Goal: Task Accomplishment & Management: Manage account settings

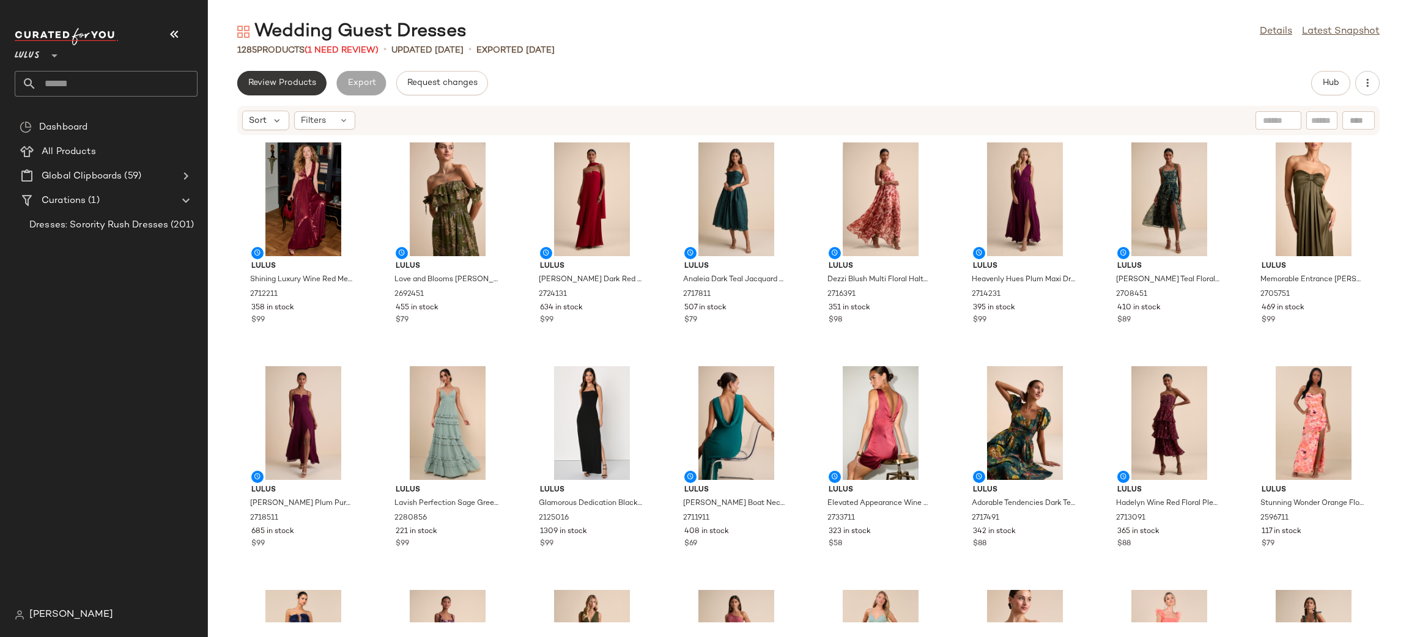
click at [287, 86] on span "Review Products" at bounding box center [282, 83] width 68 height 10
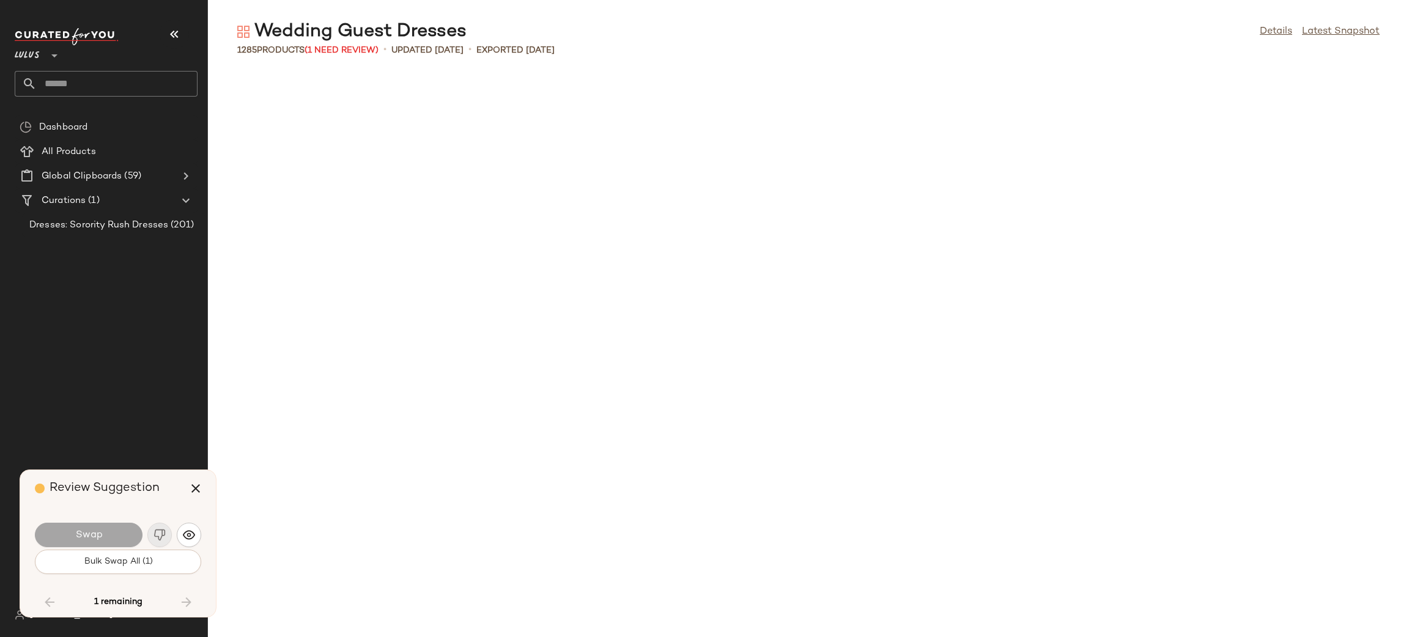
scroll to position [2909, 0]
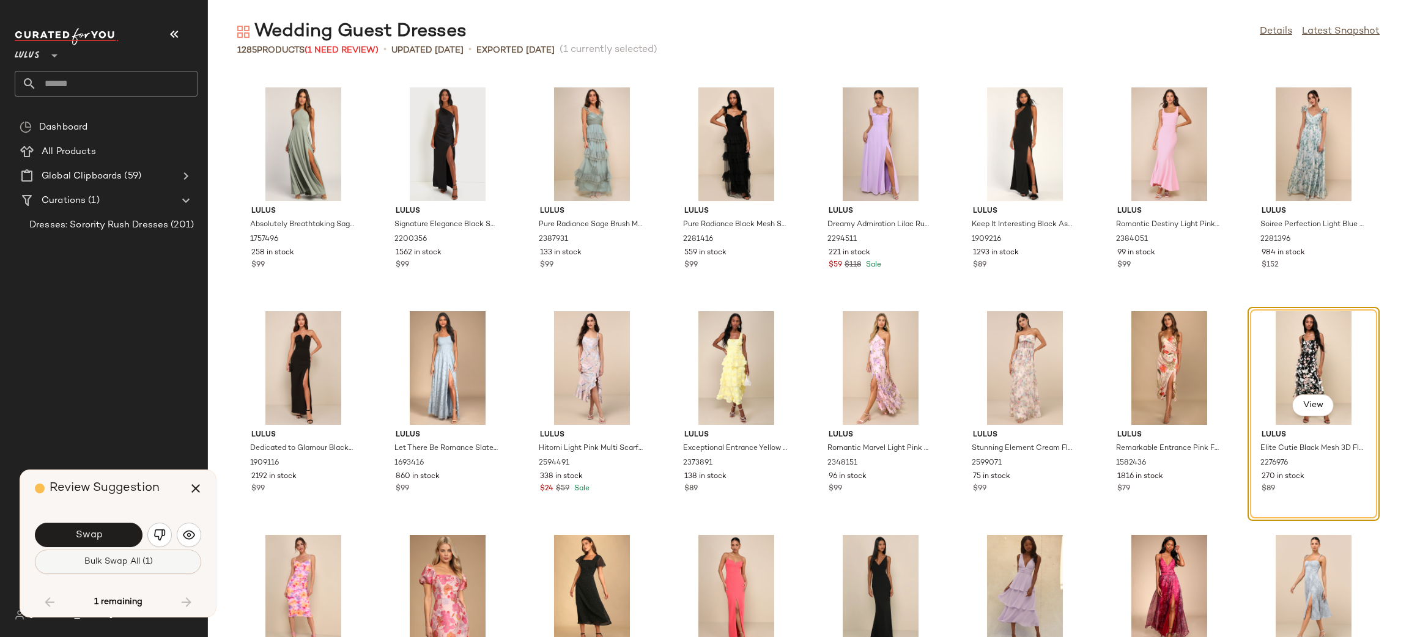
click at [134, 558] on span "Bulk Swap All (1)" at bounding box center [117, 562] width 69 height 10
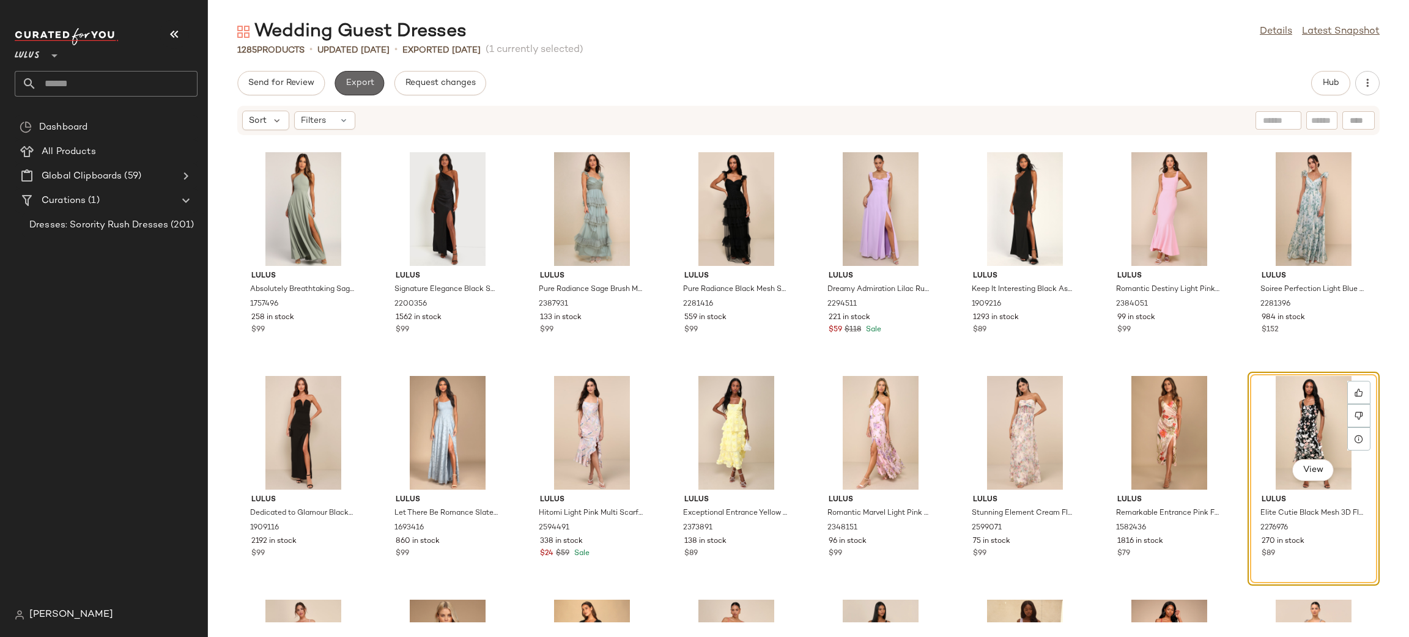
click at [360, 77] on button "Export" at bounding box center [359, 83] width 50 height 24
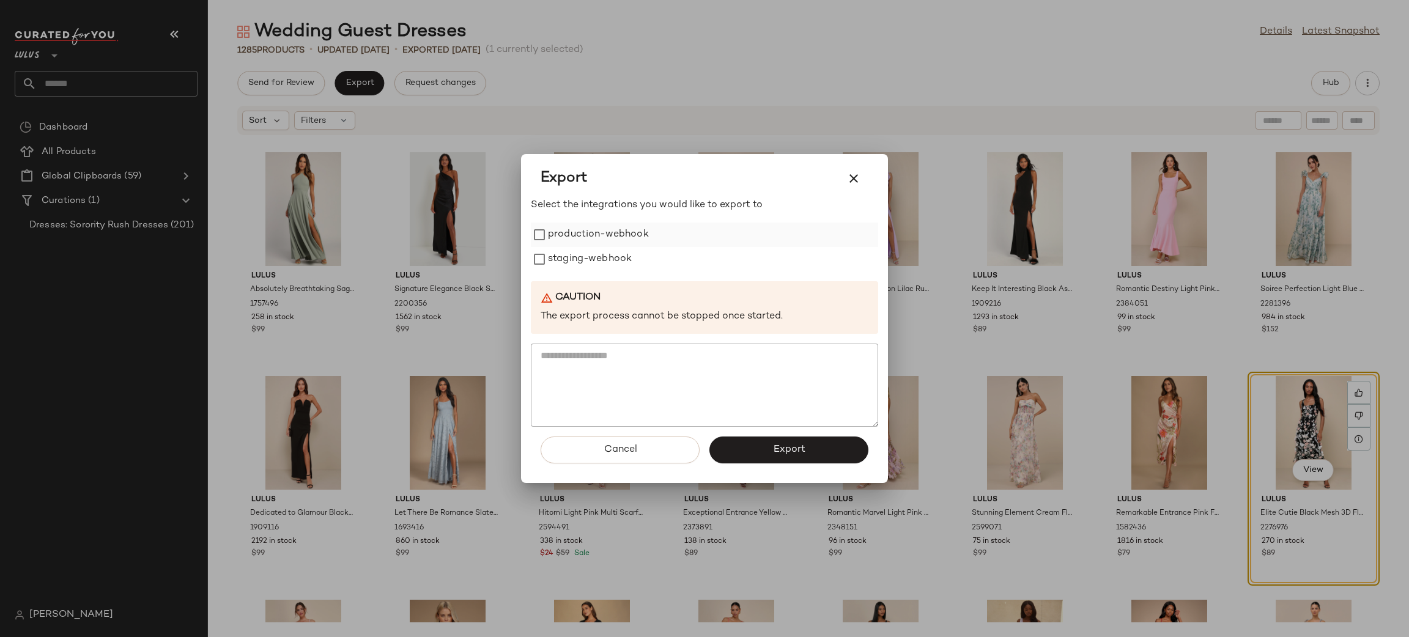
click at [600, 237] on label "production-webhook" at bounding box center [598, 235] width 101 height 24
click at [600, 251] on label "staging-webhook" at bounding box center [590, 259] width 84 height 24
click at [772, 446] on button "Export" at bounding box center [788, 450] width 159 height 27
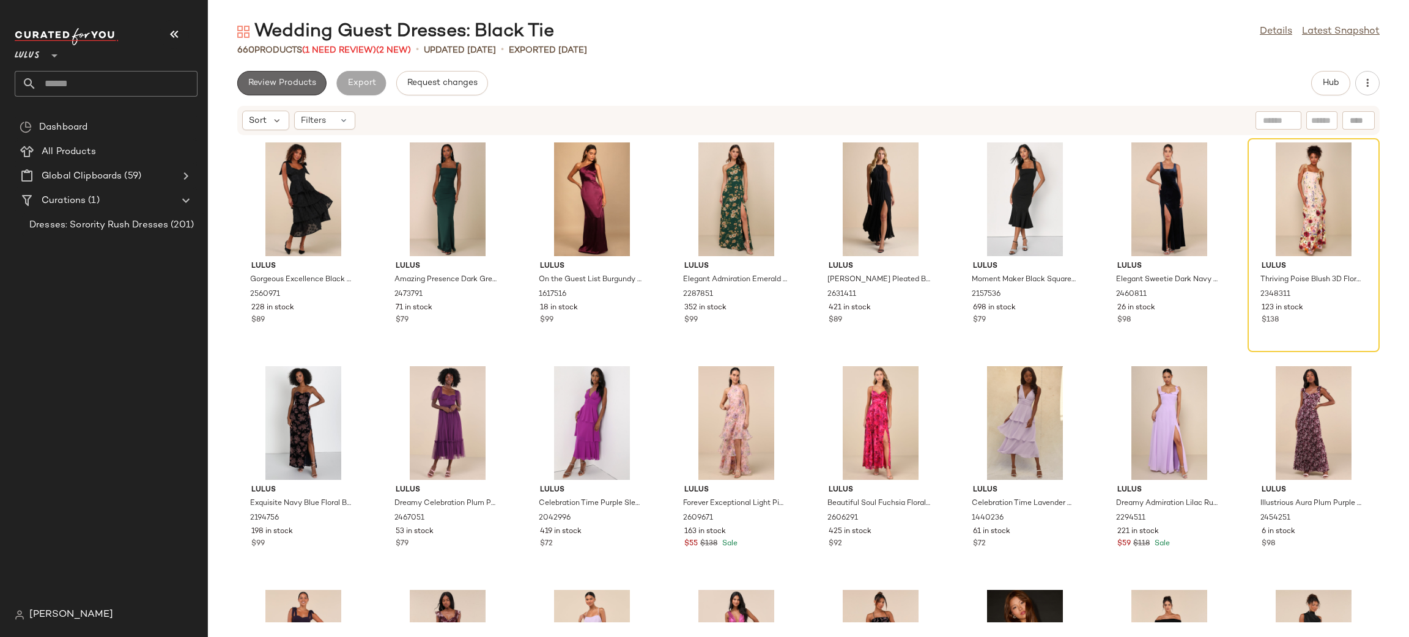
click at [295, 87] on span "Review Products" at bounding box center [282, 83] width 68 height 10
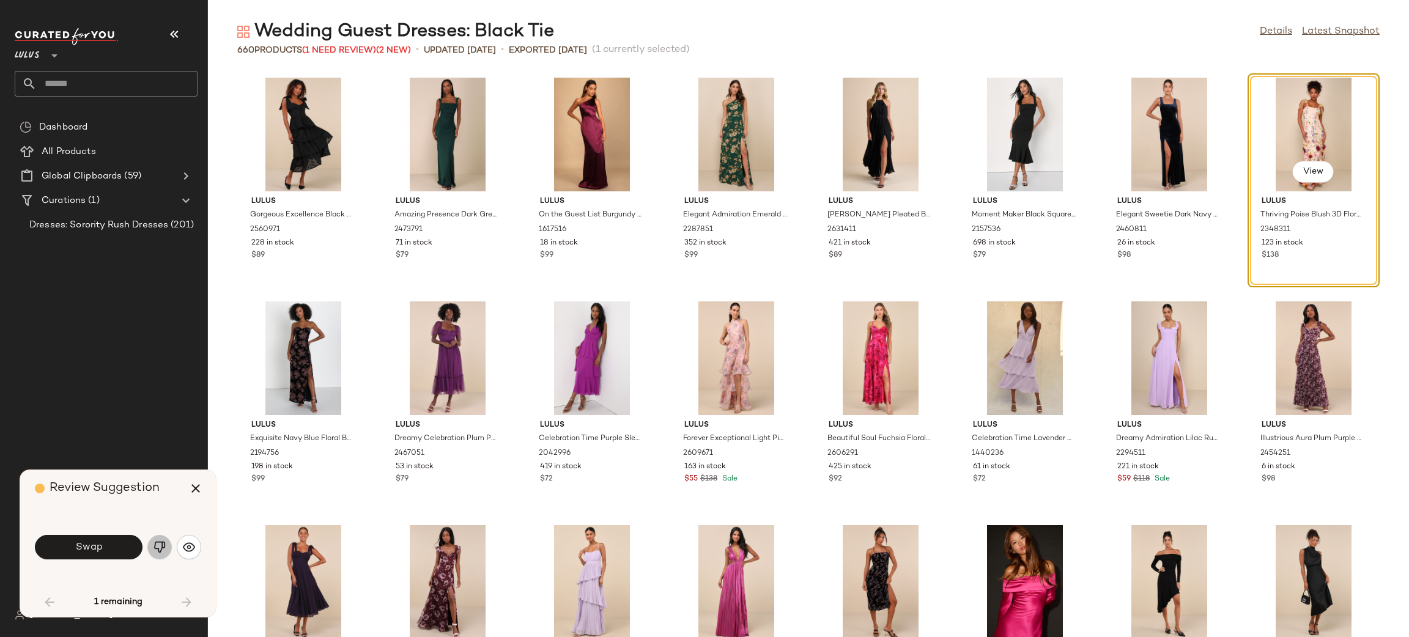
click at [157, 544] on img "button" at bounding box center [159, 547] width 12 height 12
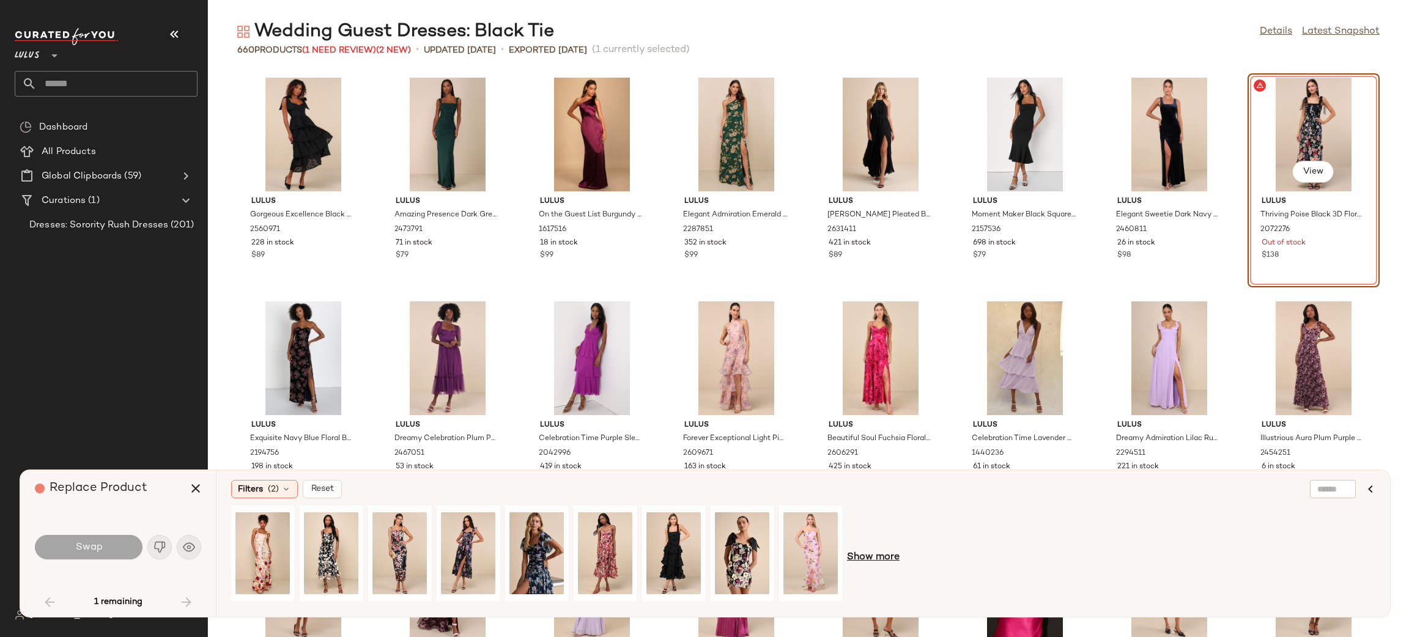
click at [880, 561] on span "Show more" at bounding box center [873, 557] width 53 height 15
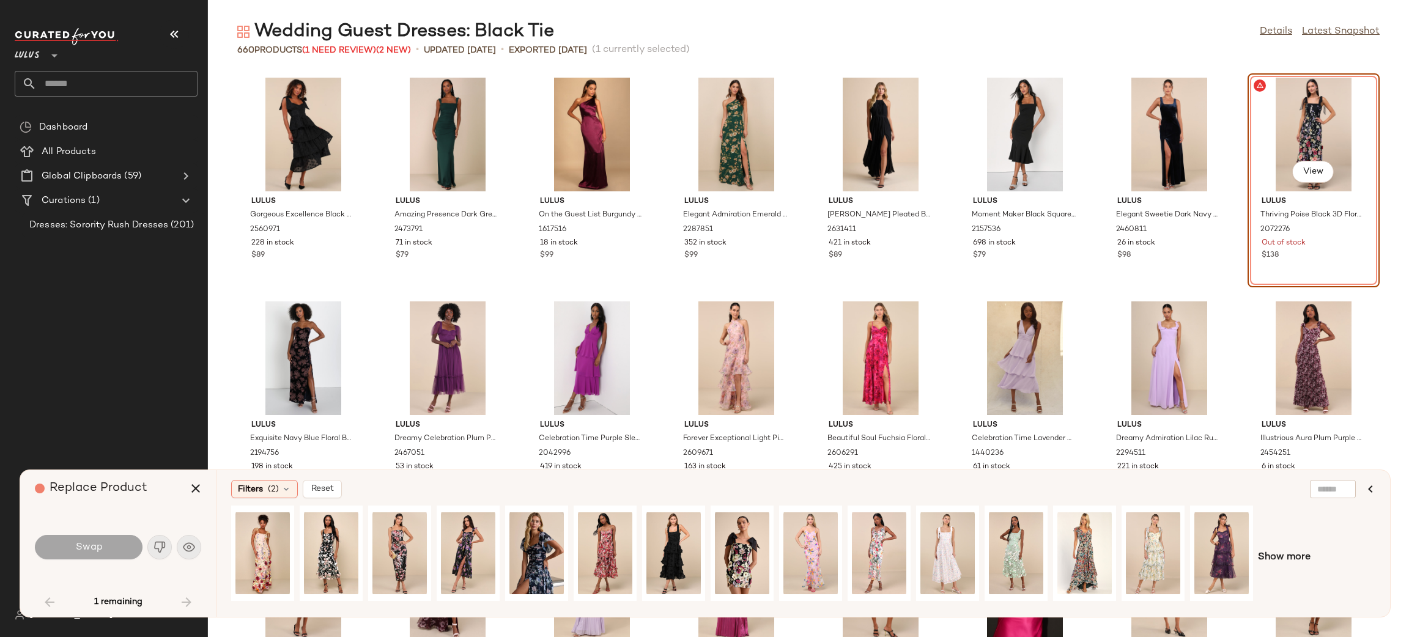
click at [1291, 569] on div "Show more" at bounding box center [803, 558] width 1144 height 104
click at [1299, 558] on span "Show more" at bounding box center [1284, 557] width 53 height 15
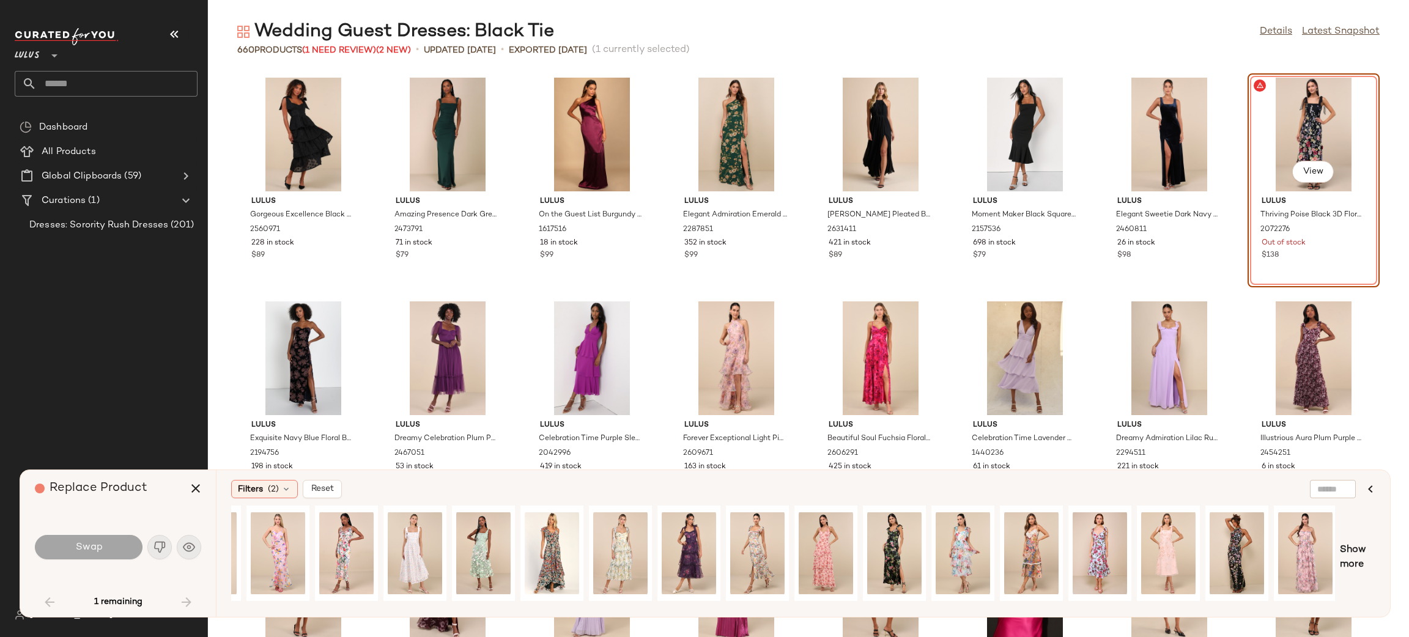
scroll to position [0, 533]
click at [1224, 545] on div "View" at bounding box center [1236, 553] width 54 height 87
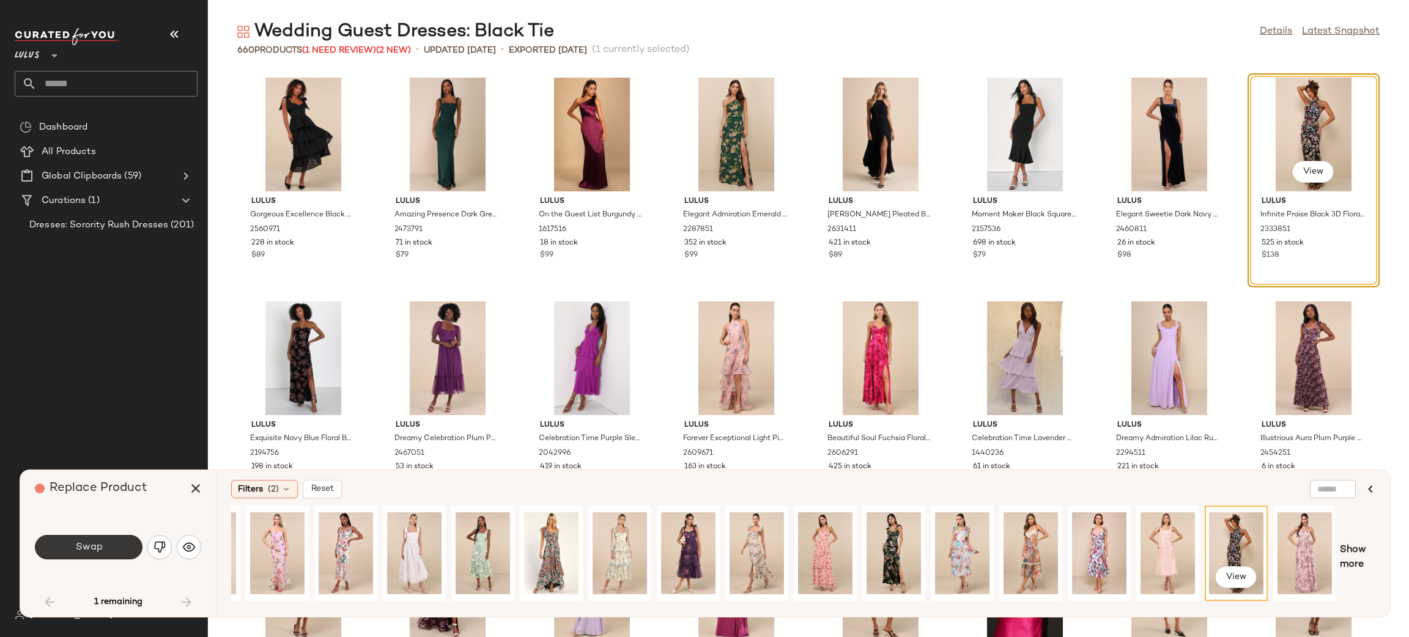
click at [119, 555] on button "Swap" at bounding box center [89, 547] width 108 height 24
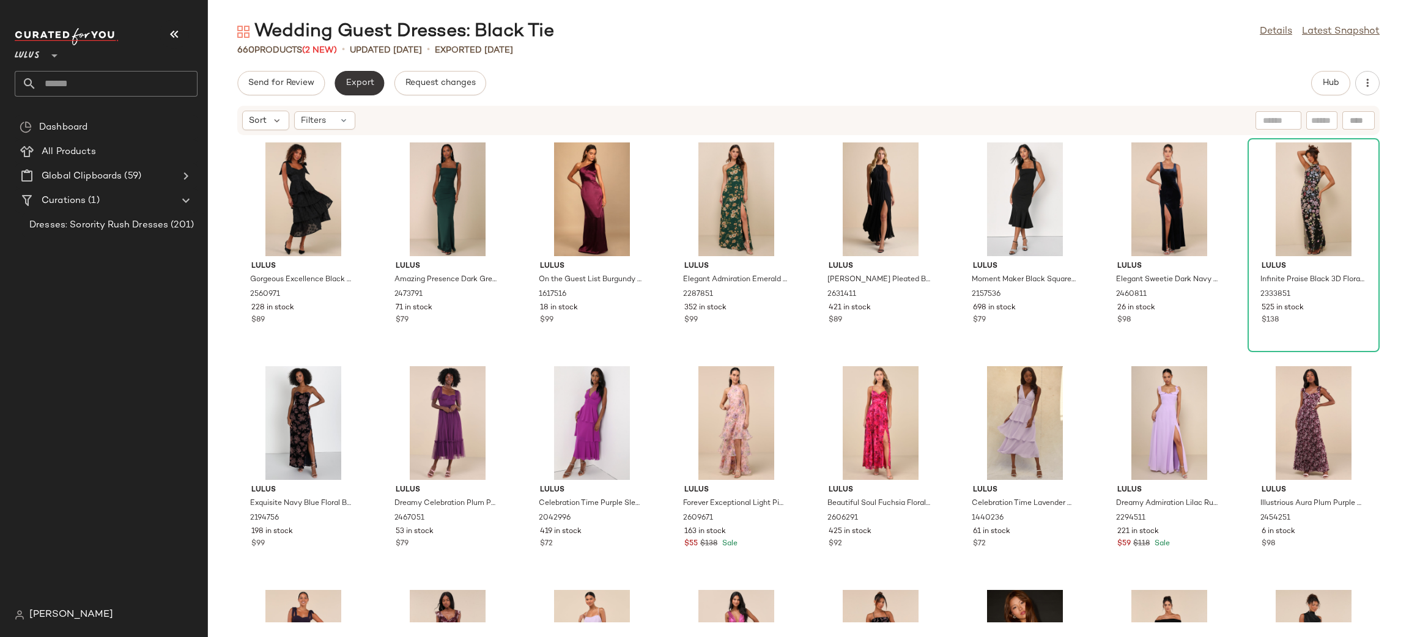
click at [377, 81] on button "Export" at bounding box center [359, 83] width 50 height 24
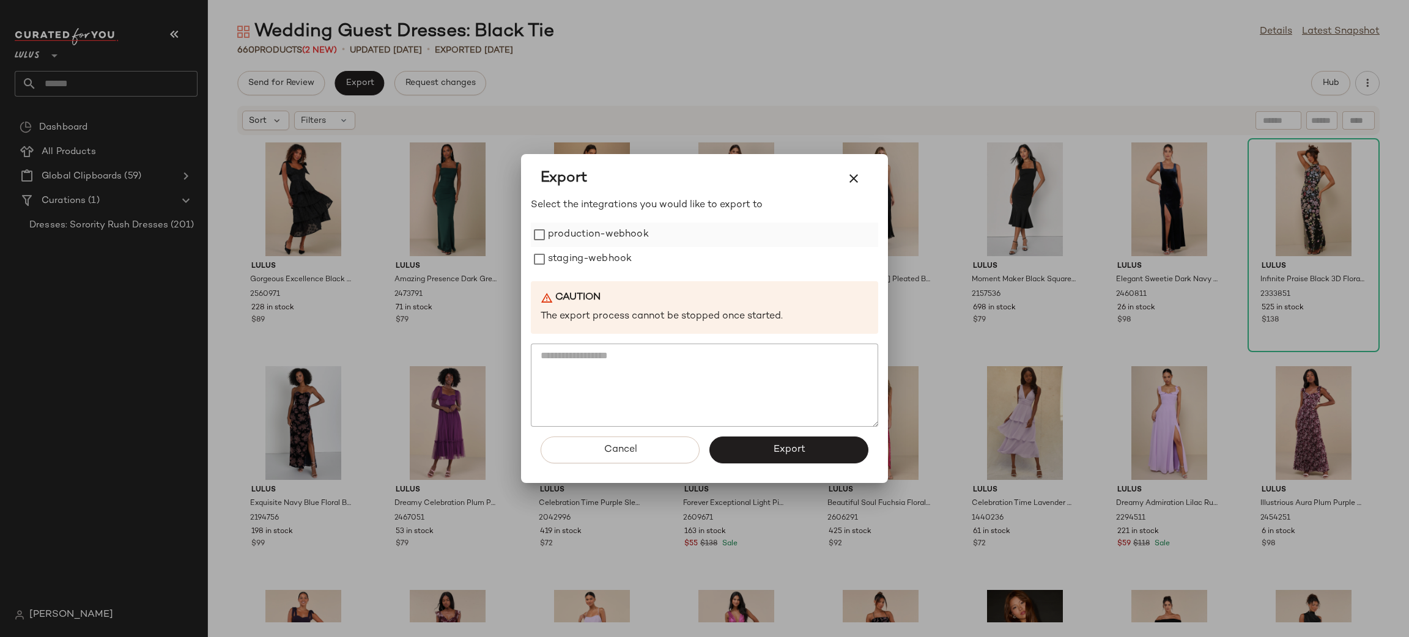
click at [610, 230] on label "production-webhook" at bounding box center [598, 235] width 101 height 24
click at [614, 249] on label "staging-webhook" at bounding box center [590, 259] width 84 height 24
click at [842, 452] on button "Export" at bounding box center [788, 450] width 159 height 27
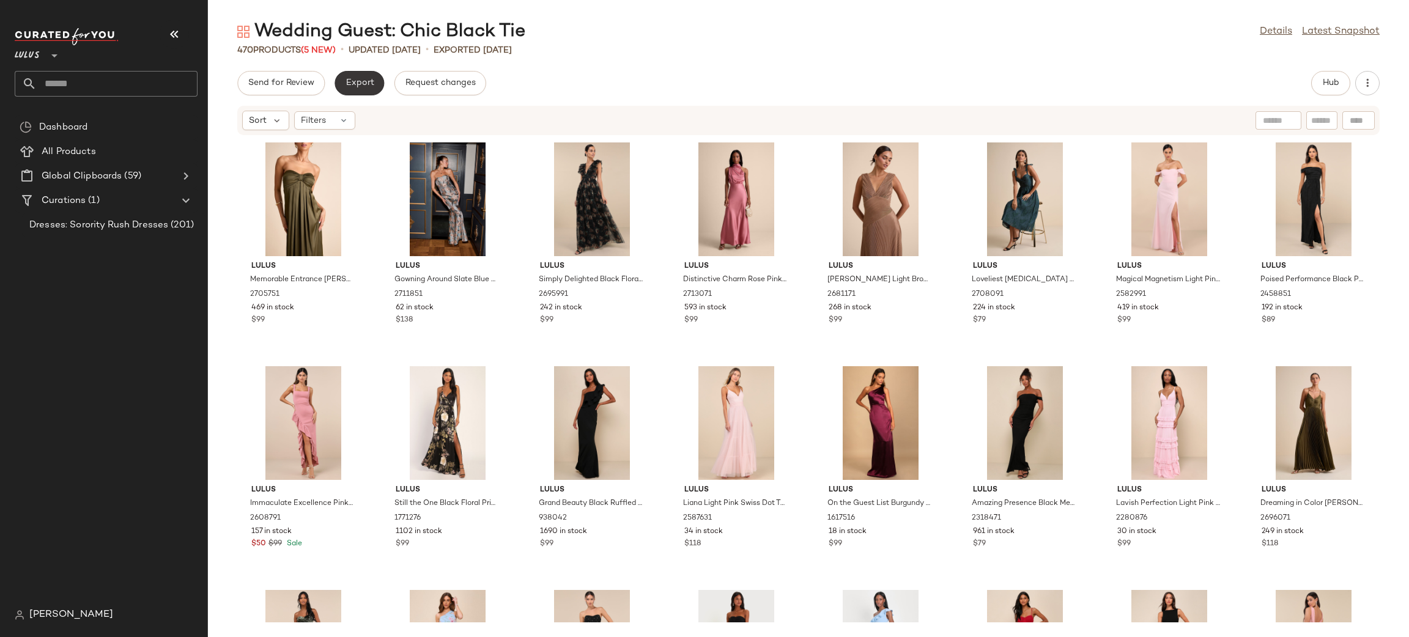
click at [351, 78] on span "Export" at bounding box center [359, 83] width 29 height 10
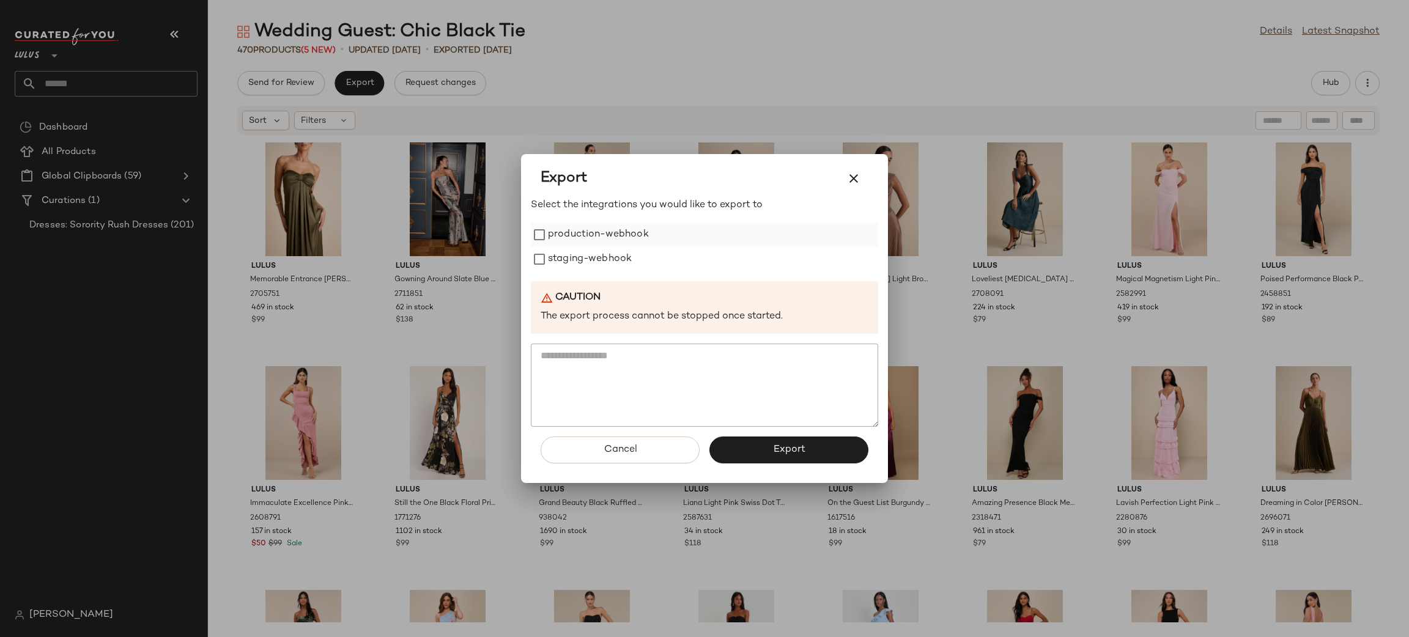
click at [566, 234] on label "production-webhook" at bounding box center [598, 235] width 101 height 24
drag, startPoint x: 572, startPoint y: 256, endPoint x: 597, endPoint y: 284, distance: 37.6
click at [572, 255] on label "staging-webhook" at bounding box center [590, 259] width 84 height 24
click at [790, 452] on span "Export" at bounding box center [788, 450] width 32 height 12
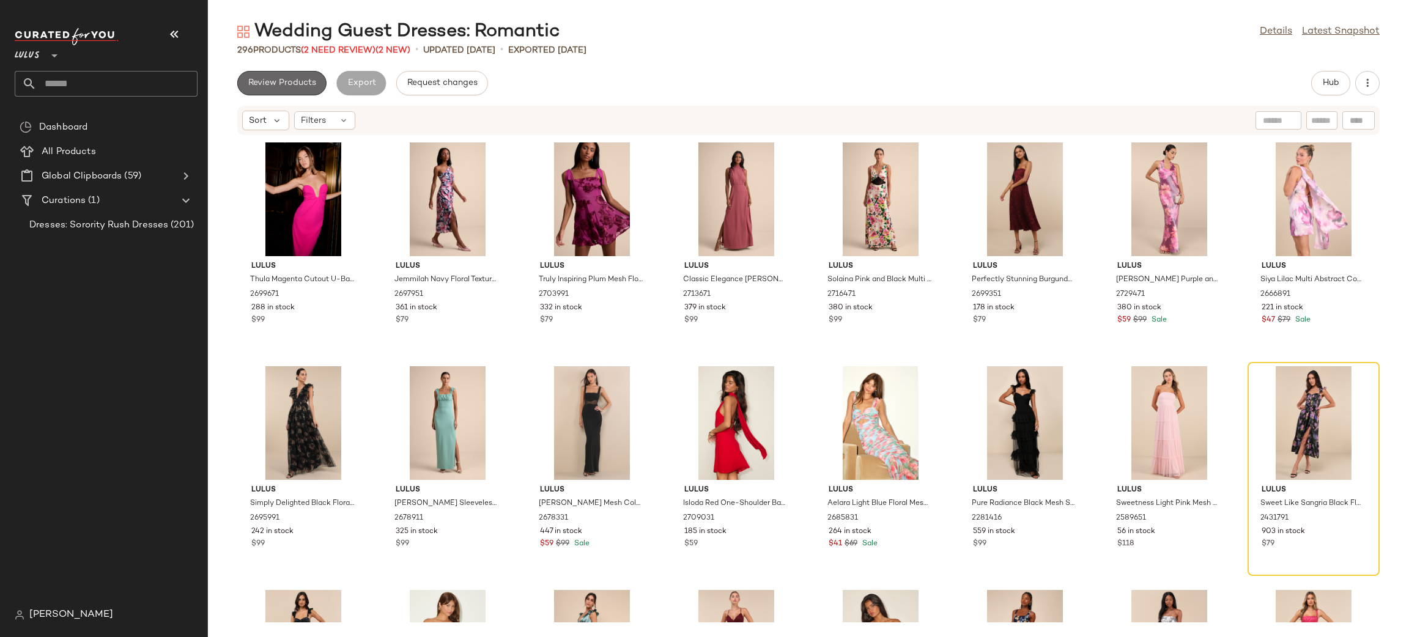
click at [311, 86] on span "Review Products" at bounding box center [282, 83] width 68 height 10
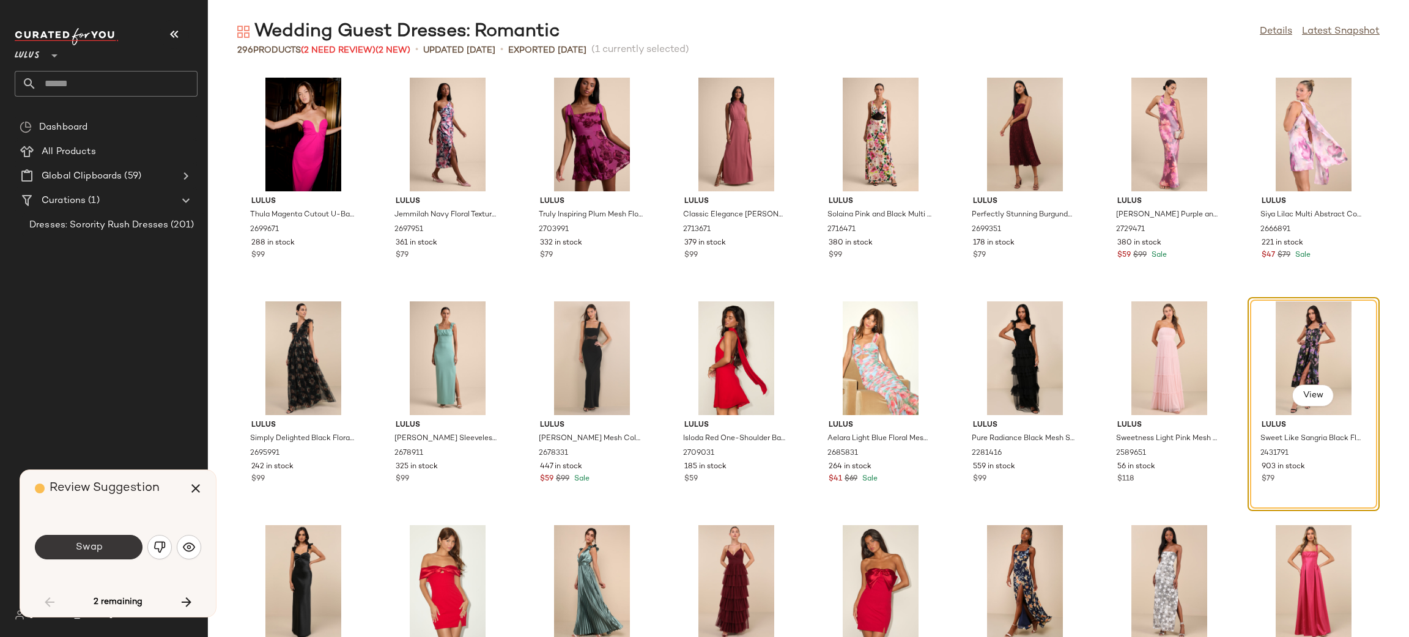
drag, startPoint x: 116, startPoint y: 562, endPoint x: 104, endPoint y: 548, distance: 19.1
click at [112, 557] on div "Swap" at bounding box center [118, 547] width 166 height 66
click at [104, 547] on button "Swap" at bounding box center [89, 547] width 108 height 24
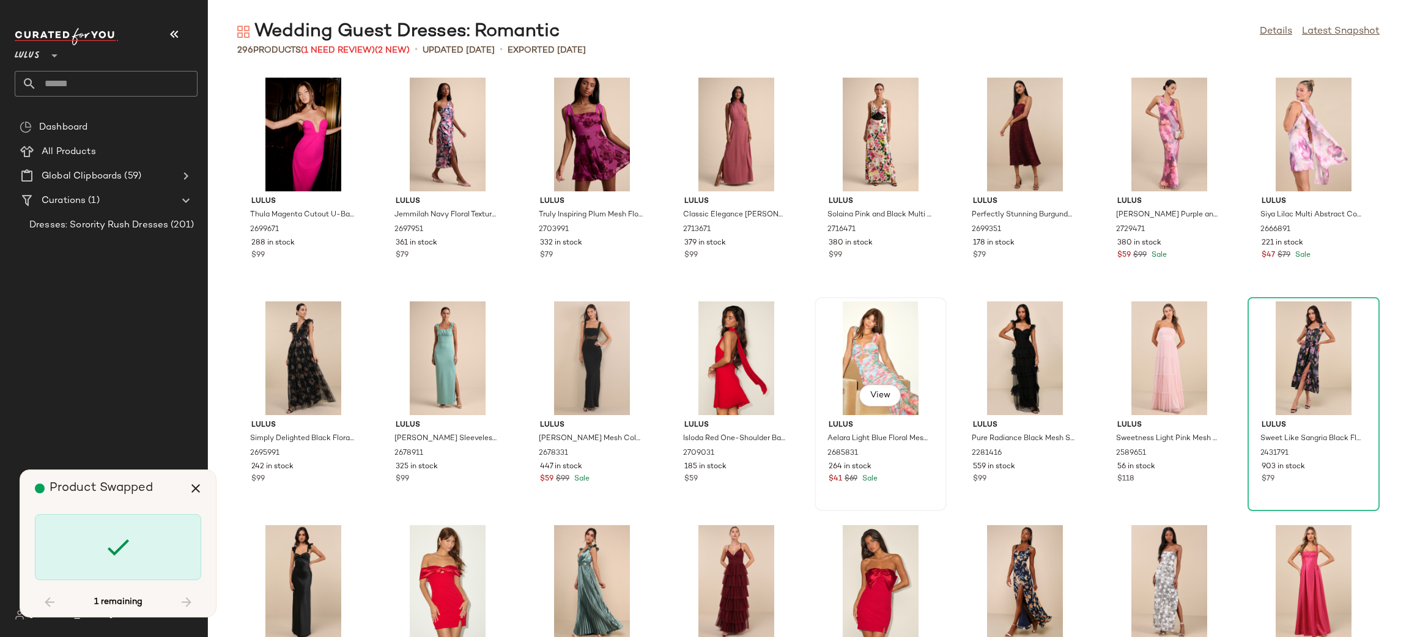
scroll to position [7160, 0]
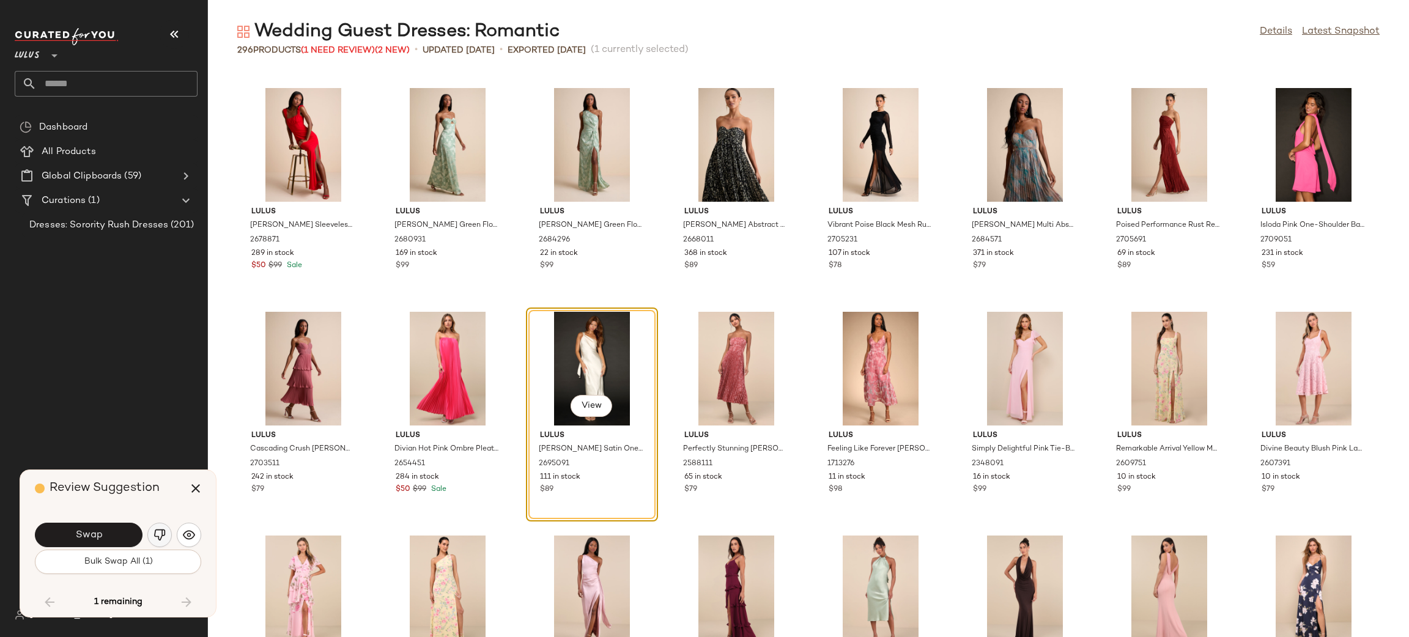
click at [166, 539] on button "button" at bounding box center [159, 535] width 24 height 24
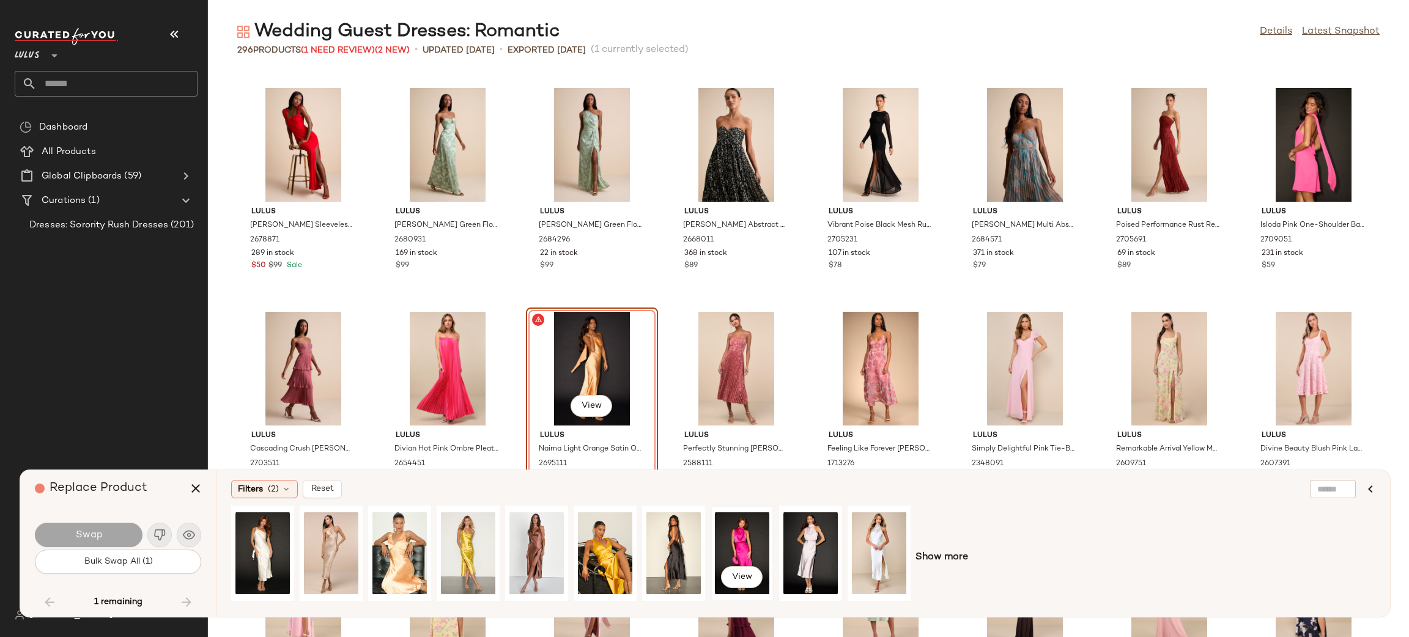
click at [761, 537] on div "View" at bounding box center [742, 553] width 54 height 87
click at [101, 540] on button "Swap" at bounding box center [89, 535] width 108 height 24
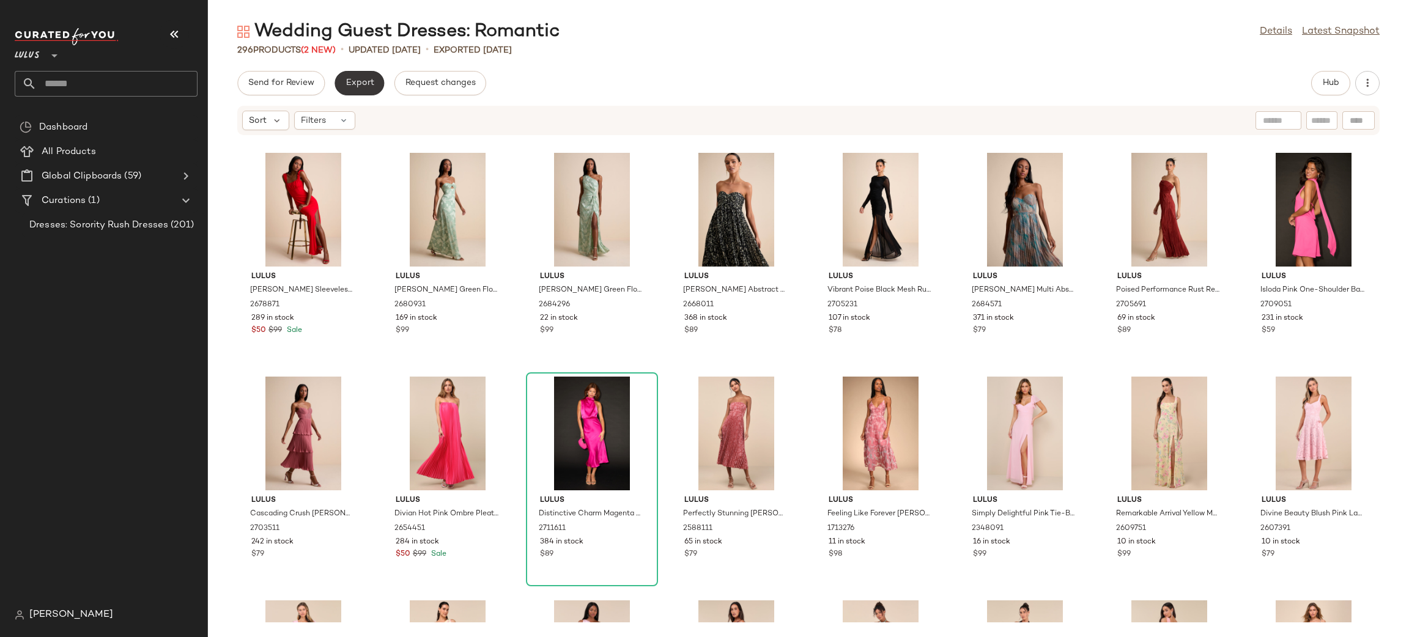
click at [376, 81] on button "Export" at bounding box center [359, 83] width 50 height 24
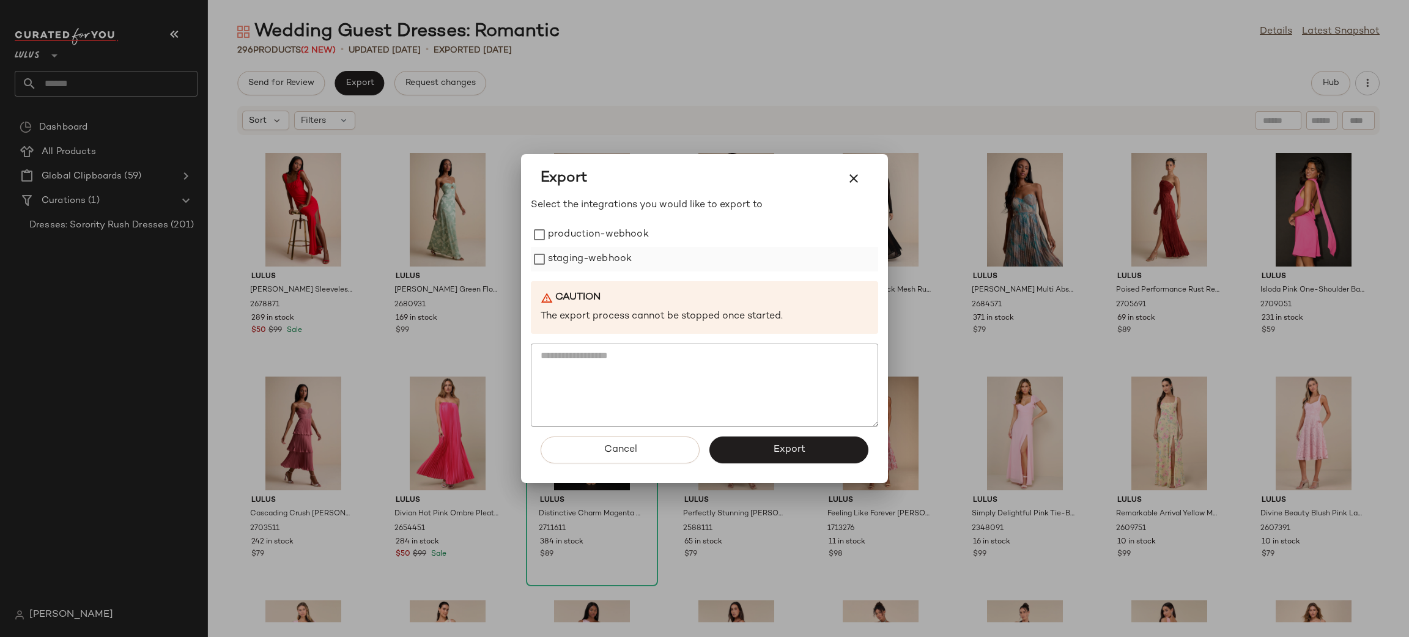
drag, startPoint x: 583, startPoint y: 238, endPoint x: 587, endPoint y: 248, distance: 11.0
click at [583, 237] on label "production-webhook" at bounding box center [598, 235] width 101 height 24
click at [588, 250] on label "staging-webhook" at bounding box center [590, 259] width 84 height 24
click at [772, 452] on span "Export" at bounding box center [788, 450] width 32 height 12
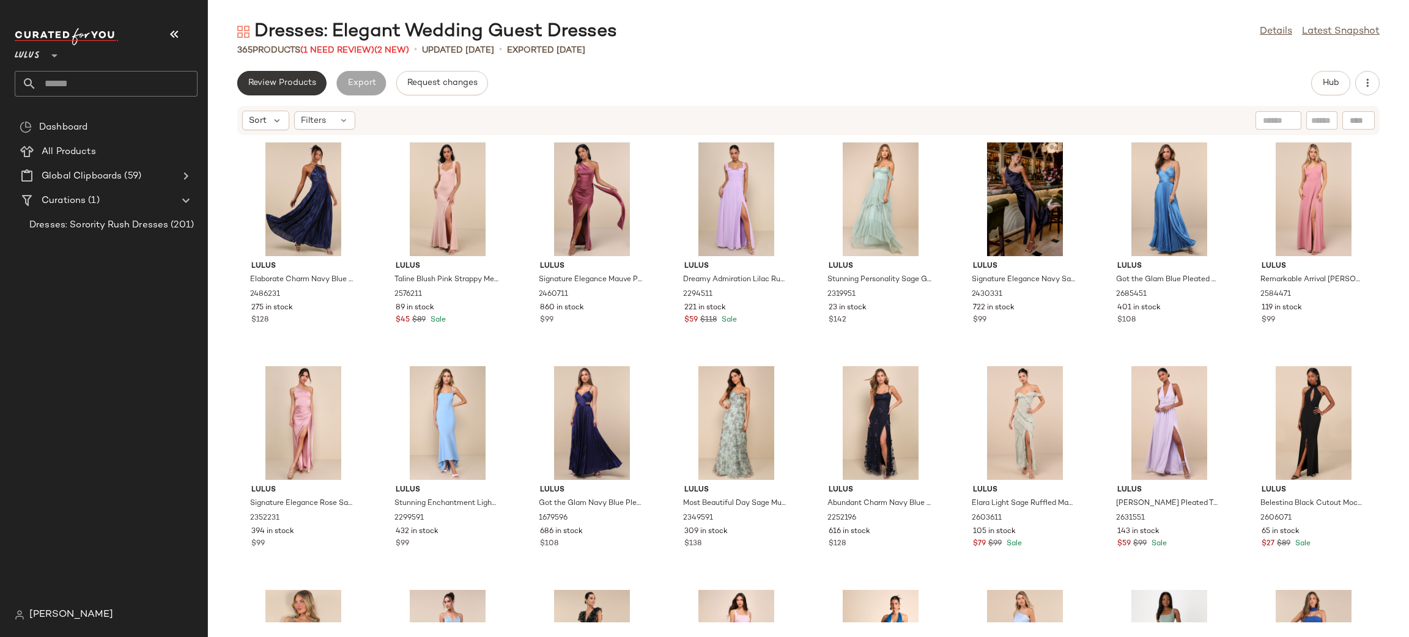
click at [274, 84] on span "Review Products" at bounding box center [282, 83] width 68 height 10
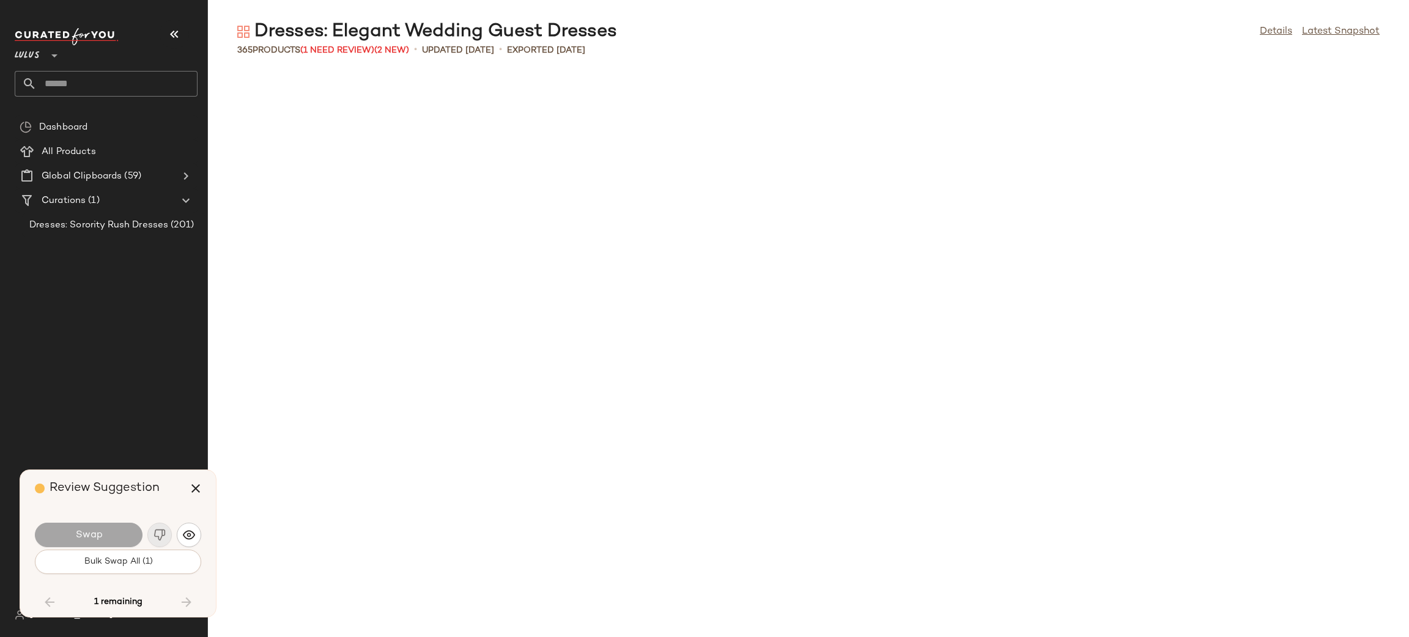
scroll to position [7160, 0]
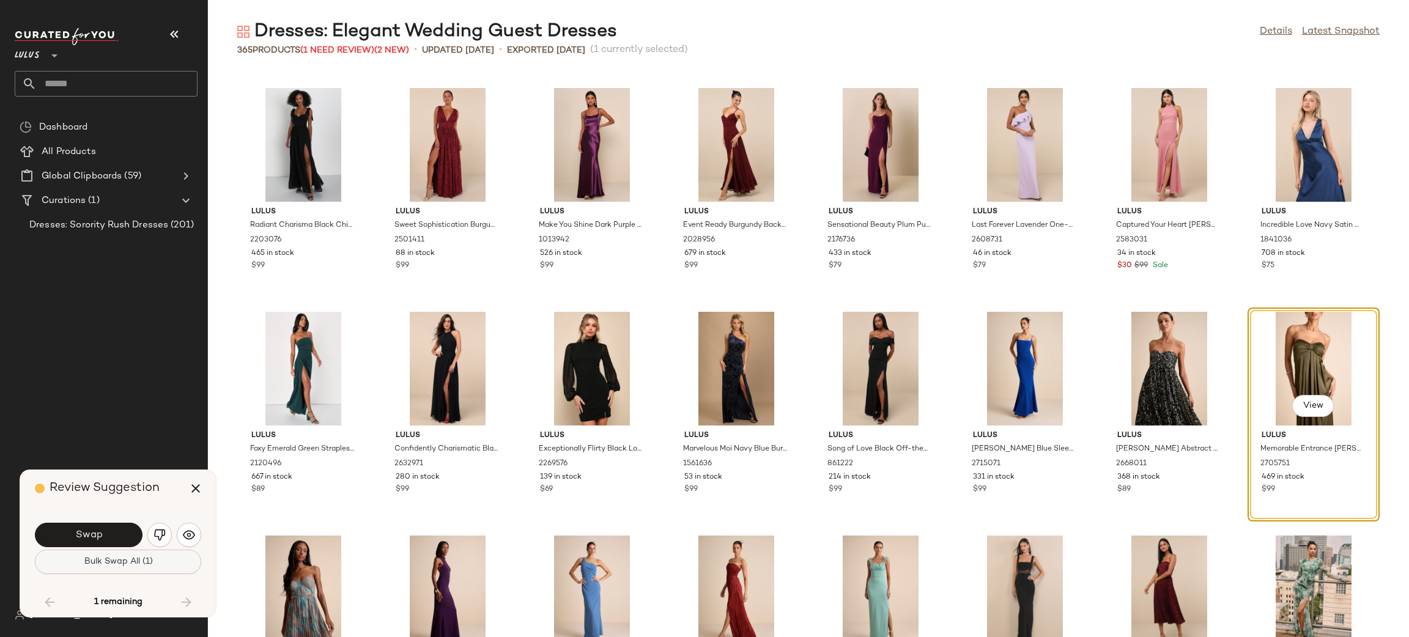
click at [149, 559] on span "Bulk Swap All (1)" at bounding box center [117, 562] width 69 height 10
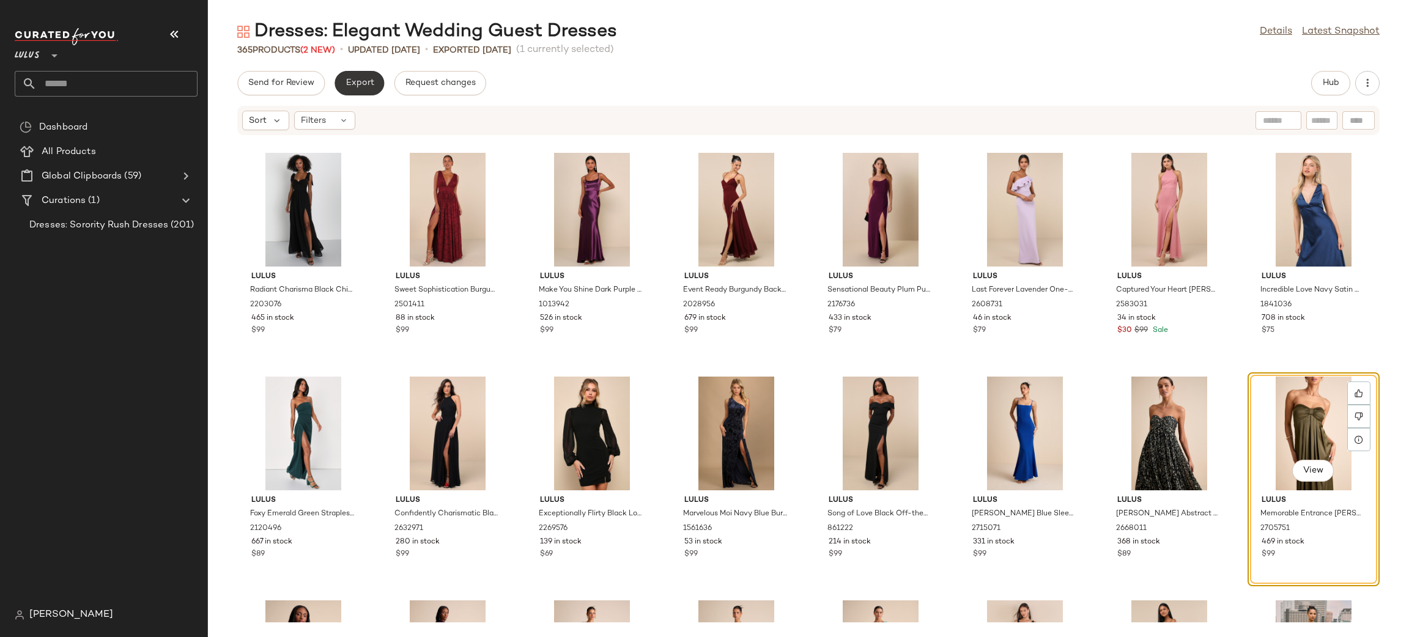
click at [350, 86] on span "Export" at bounding box center [359, 83] width 29 height 10
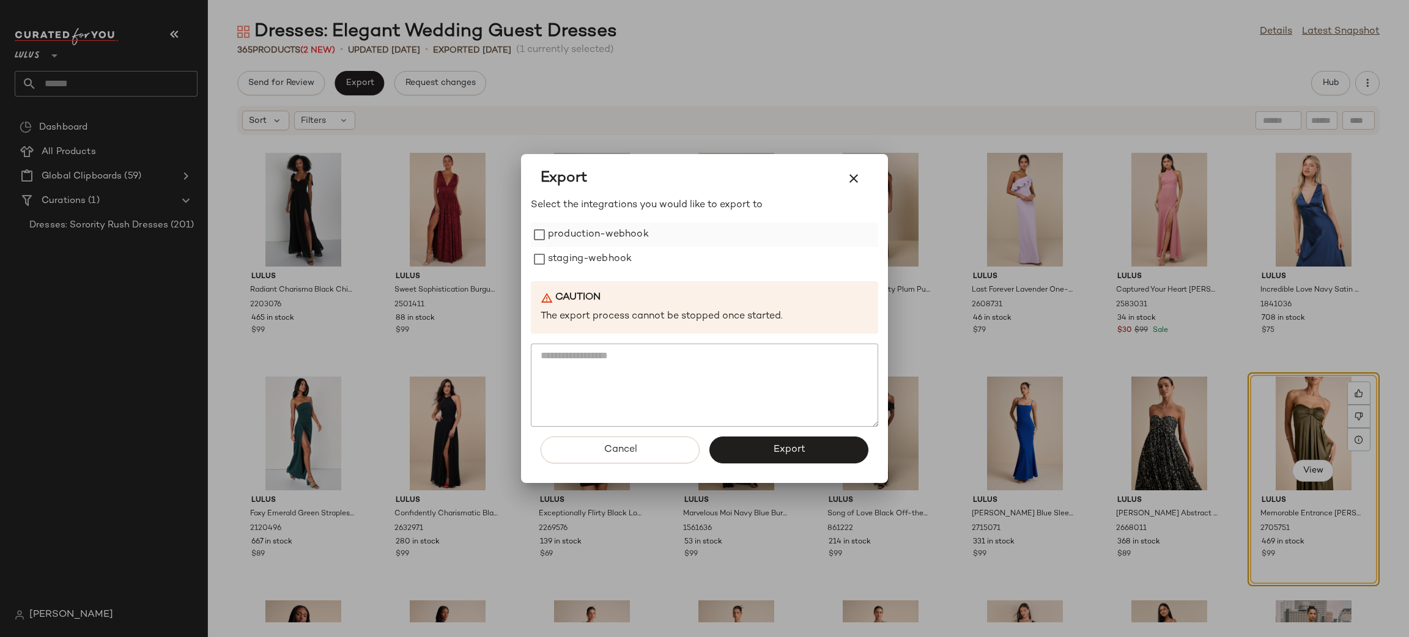
click at [594, 243] on label "production-webhook" at bounding box center [598, 235] width 101 height 24
click at [581, 259] on label "staging-webhook" at bounding box center [590, 259] width 84 height 24
click at [772, 454] on button "Export" at bounding box center [788, 450] width 159 height 27
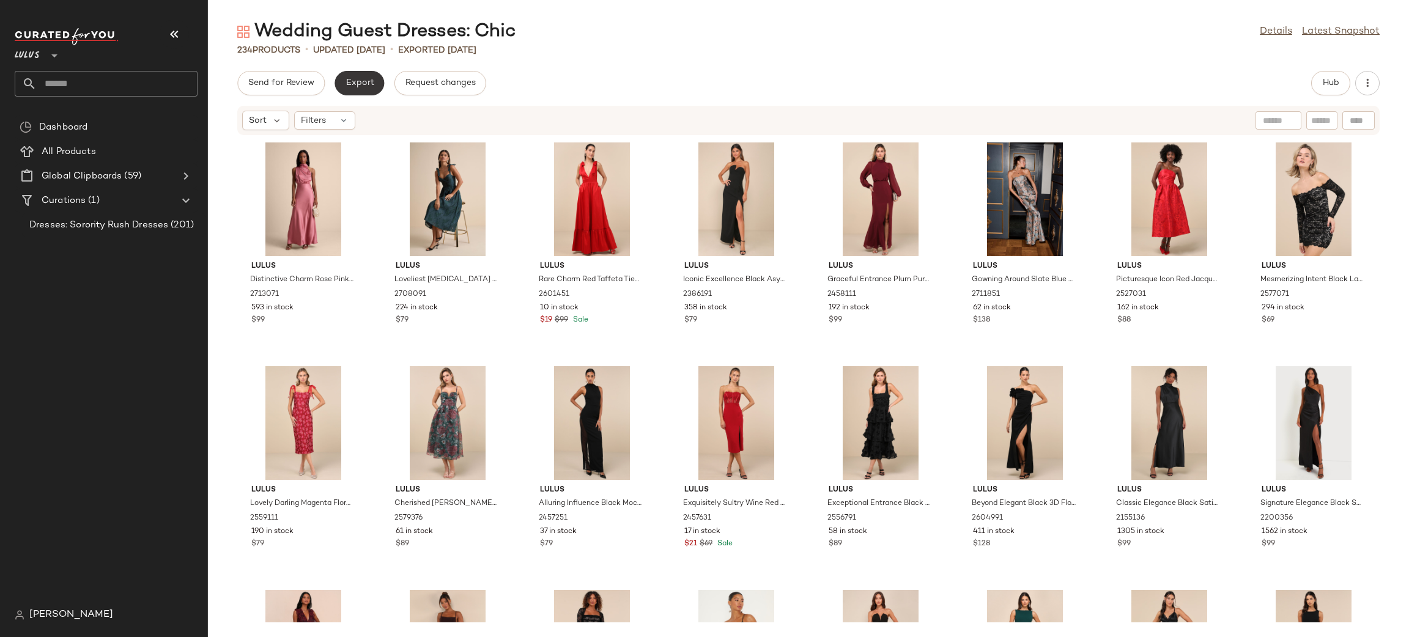
click at [359, 86] on span "Export" at bounding box center [359, 83] width 29 height 10
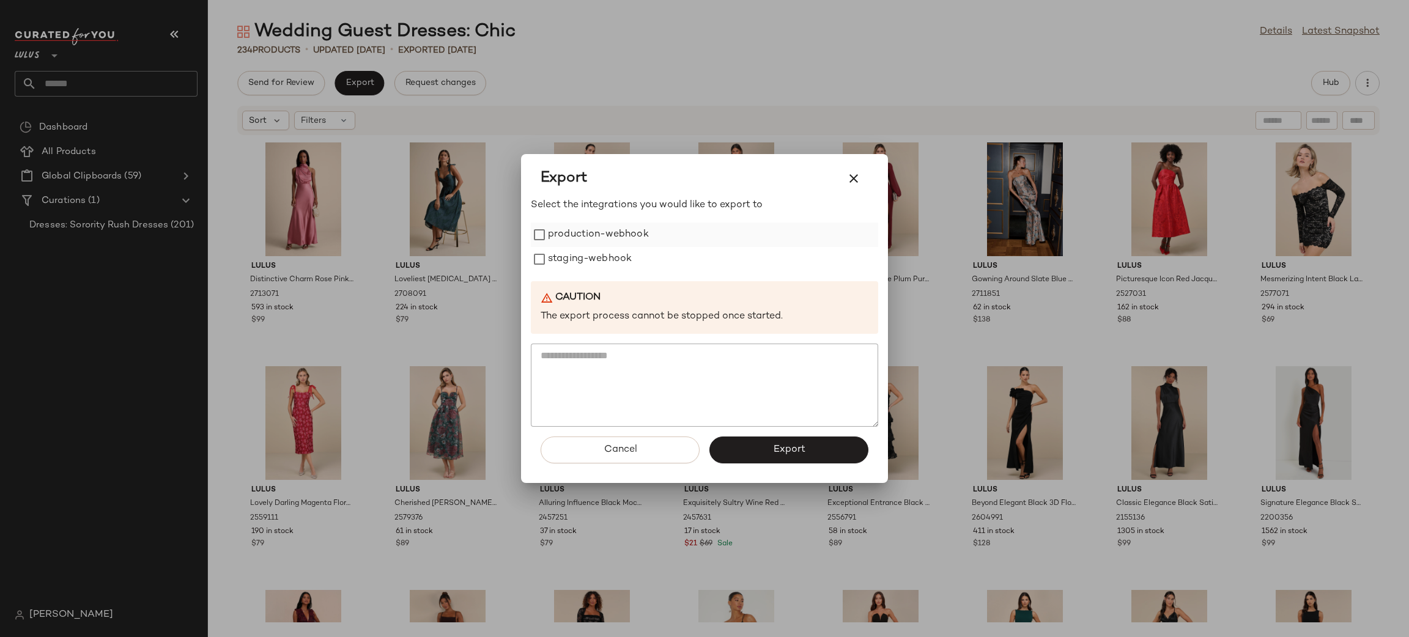
click at [578, 237] on label "production-webhook" at bounding box center [598, 235] width 101 height 24
drag, startPoint x: 581, startPoint y: 248, endPoint x: 594, endPoint y: 275, distance: 29.0
click at [582, 248] on label "staging-webhook" at bounding box center [590, 259] width 84 height 24
click at [790, 445] on span "Export" at bounding box center [788, 450] width 32 height 12
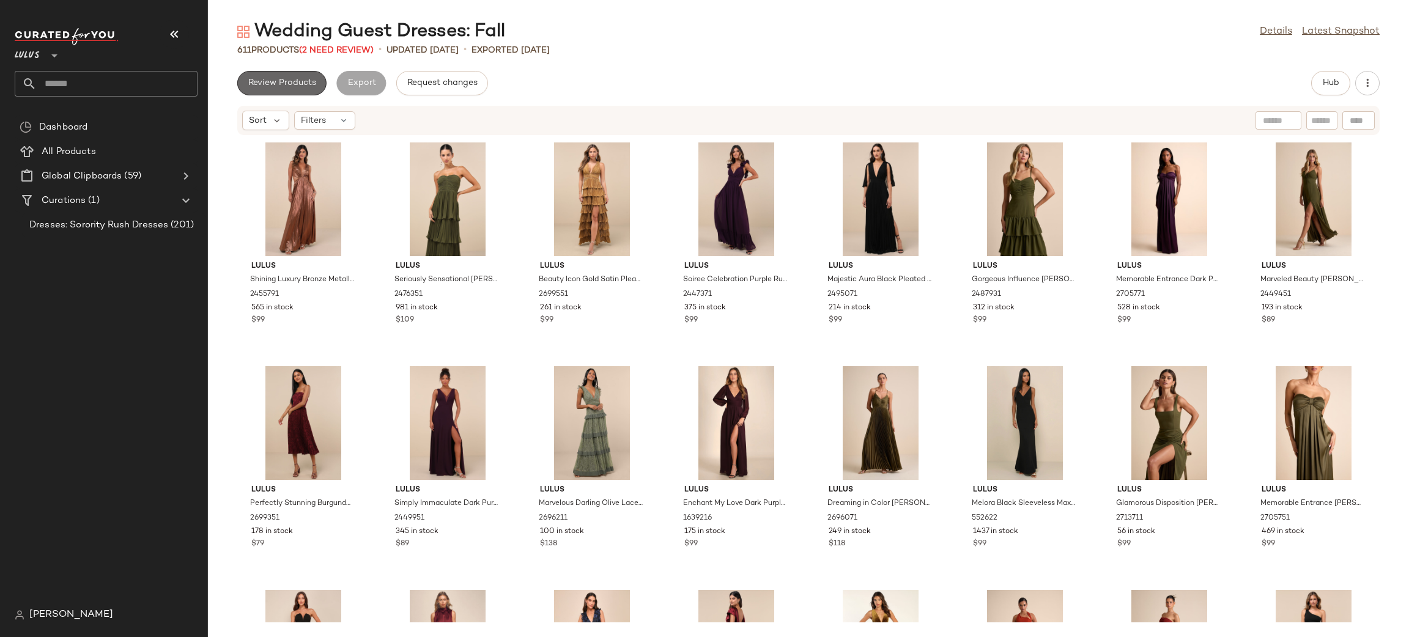
click at [303, 84] on span "Review Products" at bounding box center [282, 83] width 68 height 10
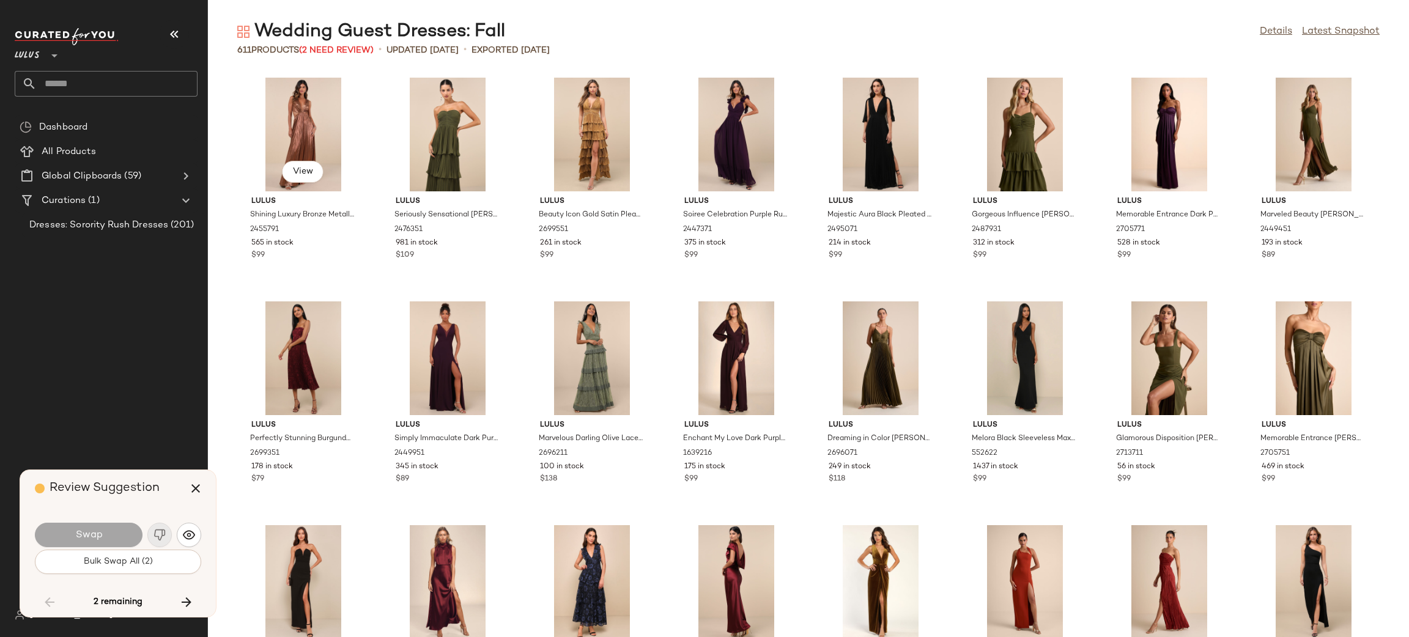
scroll to position [2461, 0]
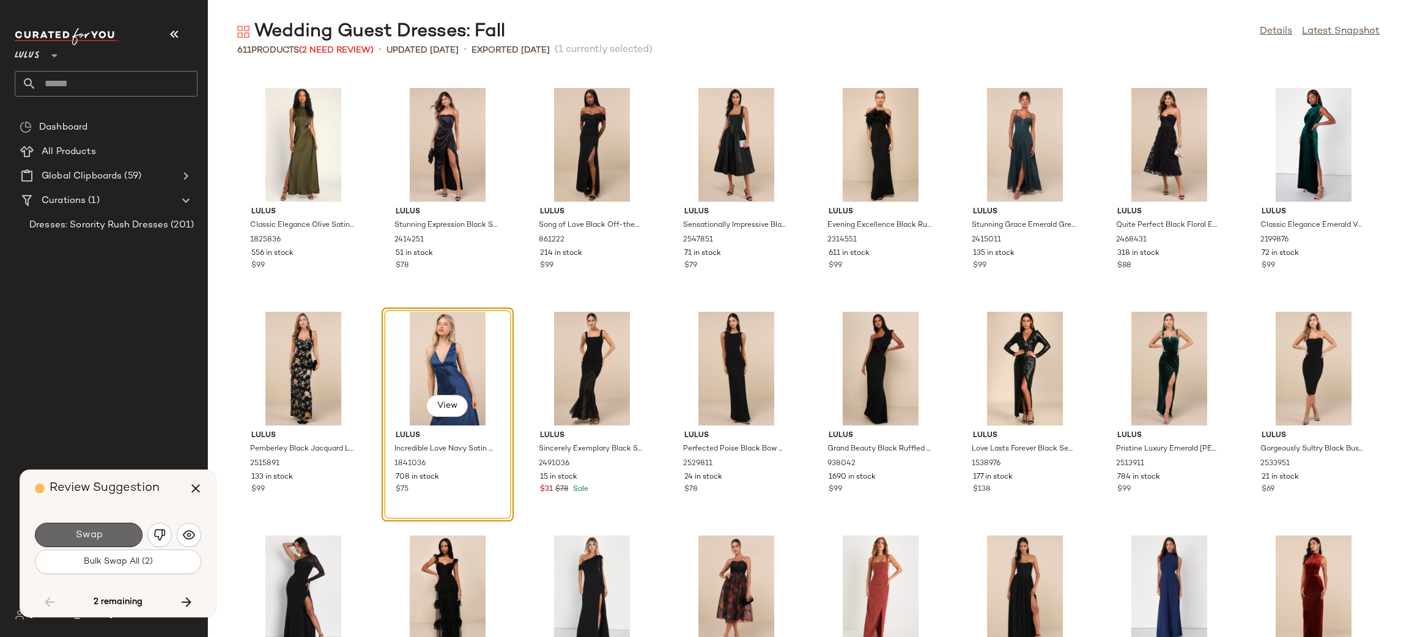
click at [85, 536] on span "Swap" at bounding box center [89, 535] width 28 height 12
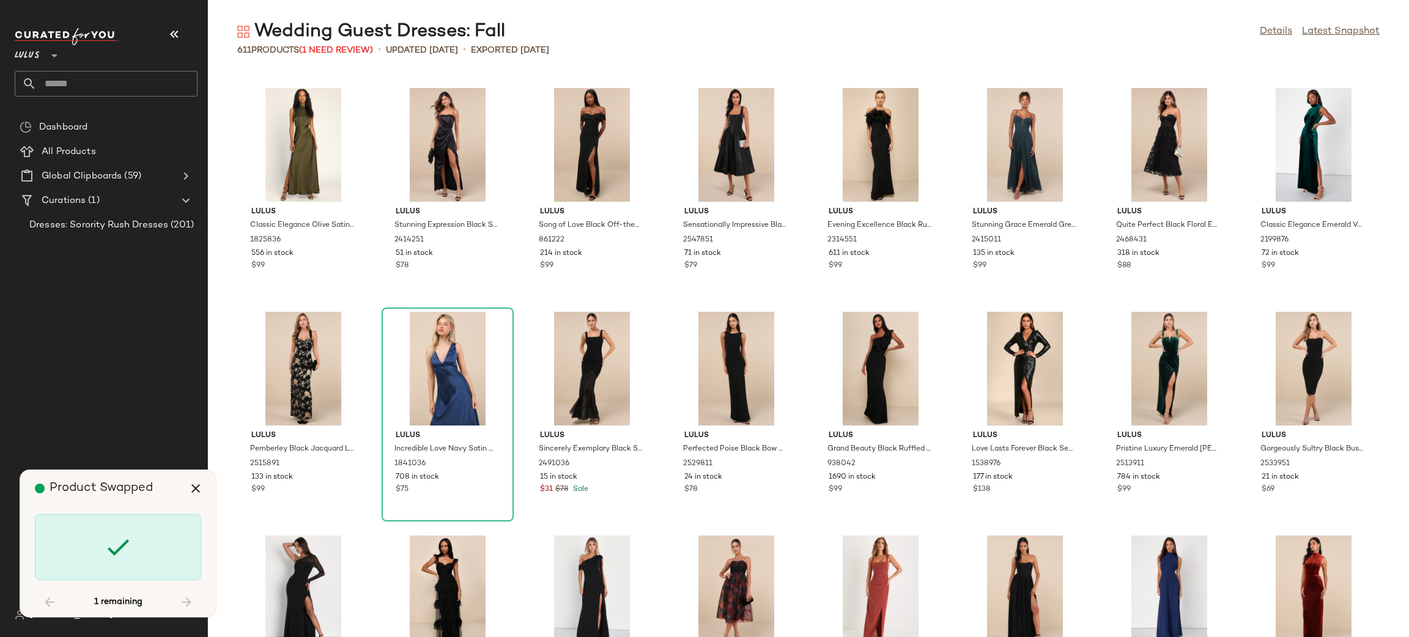
scroll to position [5594, 0]
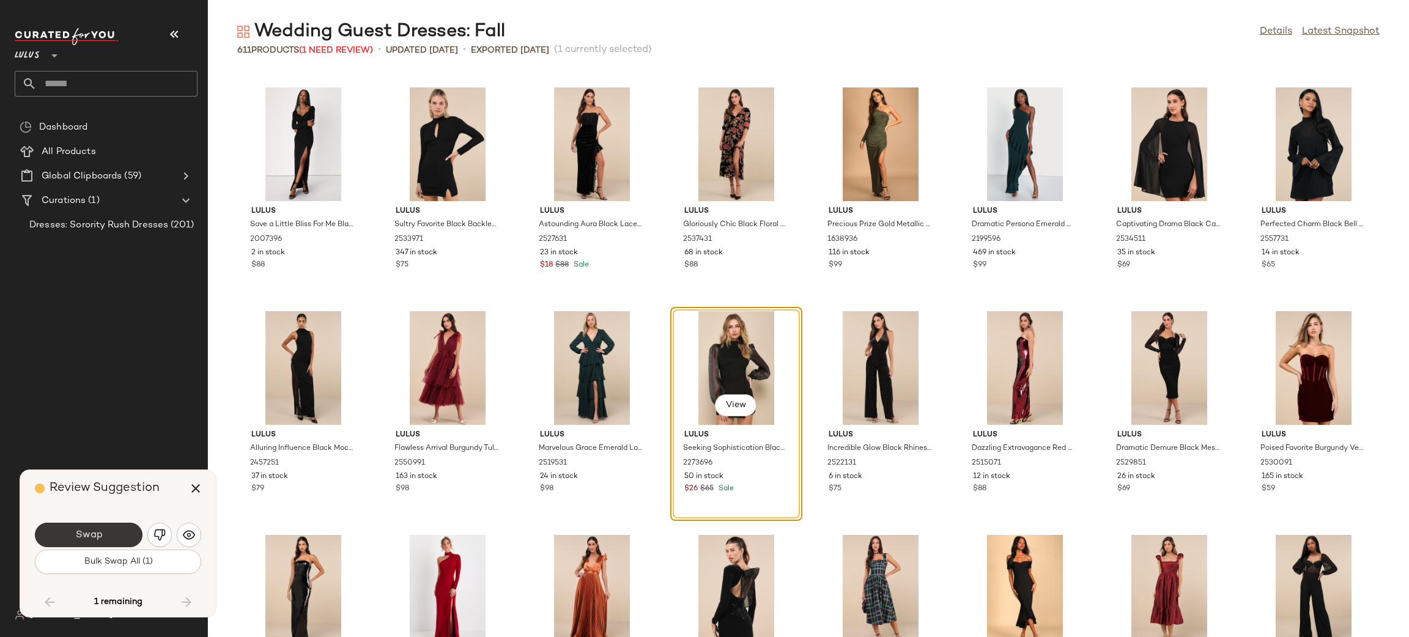
click at [101, 540] on span "Swap" at bounding box center [89, 535] width 28 height 12
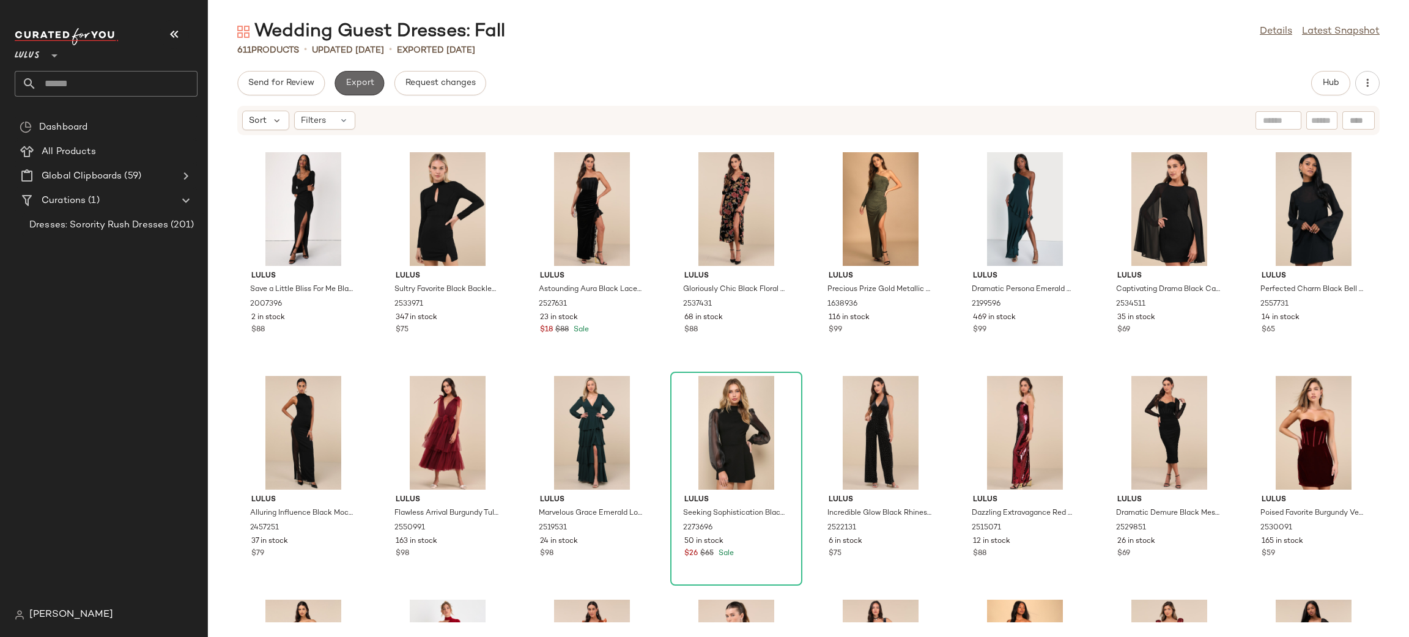
click at [359, 80] on span "Export" at bounding box center [359, 83] width 29 height 10
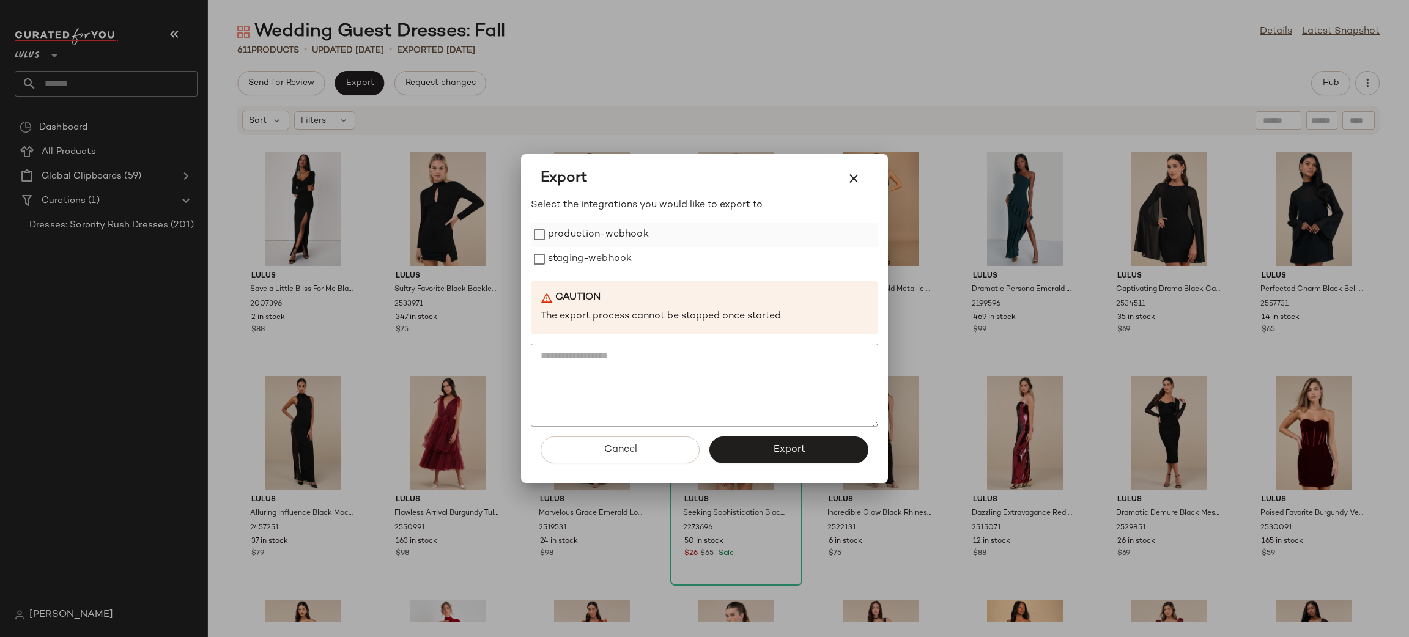
click at [574, 229] on label "production-webhook" at bounding box center [598, 235] width 101 height 24
click at [581, 259] on label "staging-webhook" at bounding box center [590, 259] width 84 height 24
click at [781, 452] on span "Export" at bounding box center [788, 450] width 32 height 12
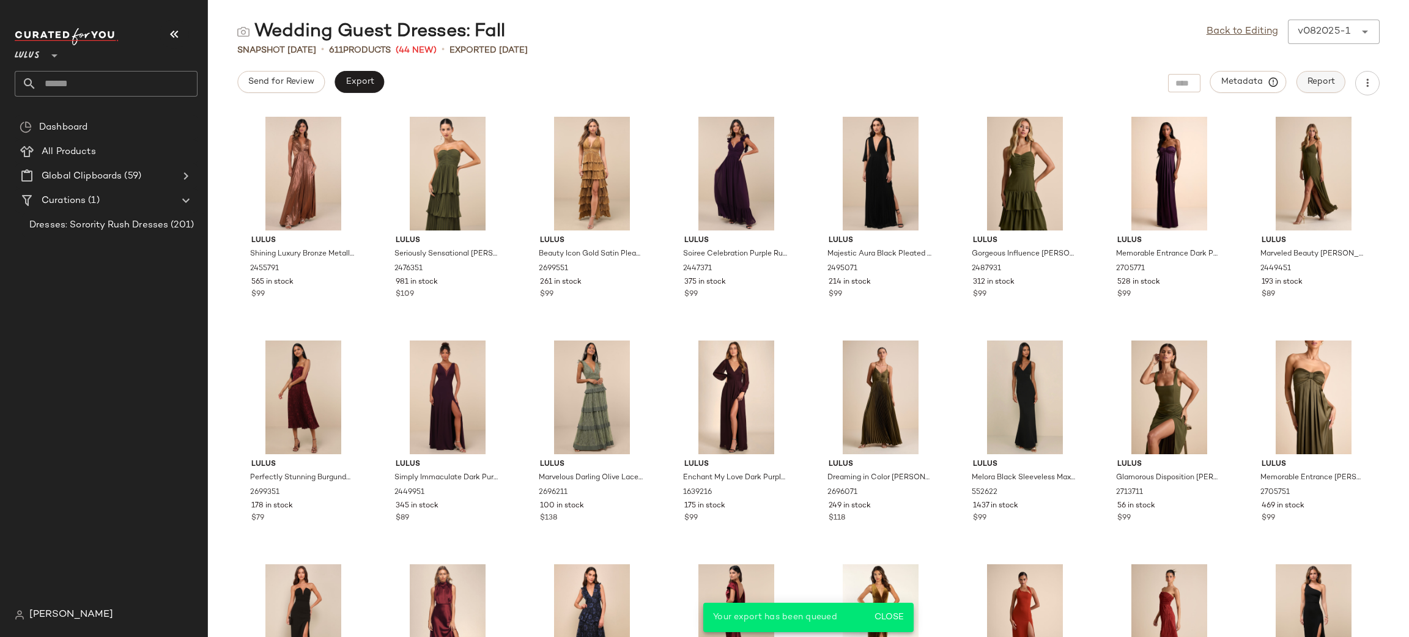
click at [1307, 80] on span "Report" at bounding box center [1321, 82] width 28 height 10
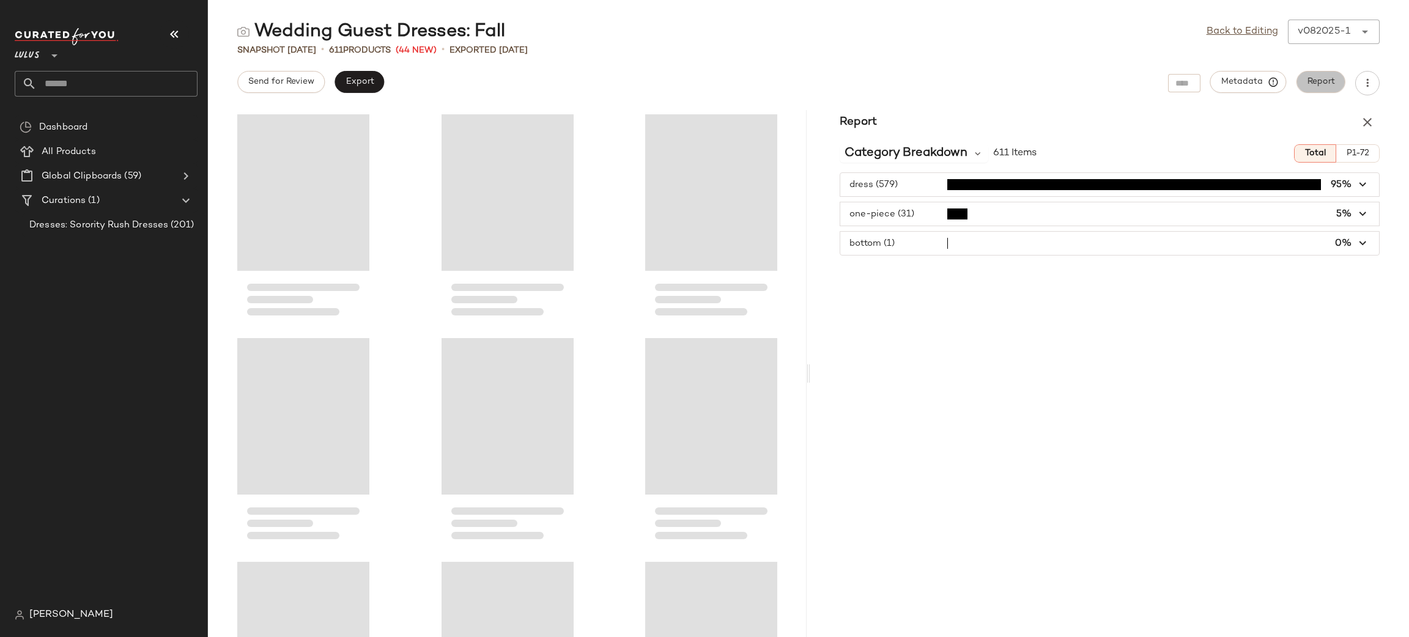
click at [1307, 80] on span "Report" at bounding box center [1321, 82] width 28 height 10
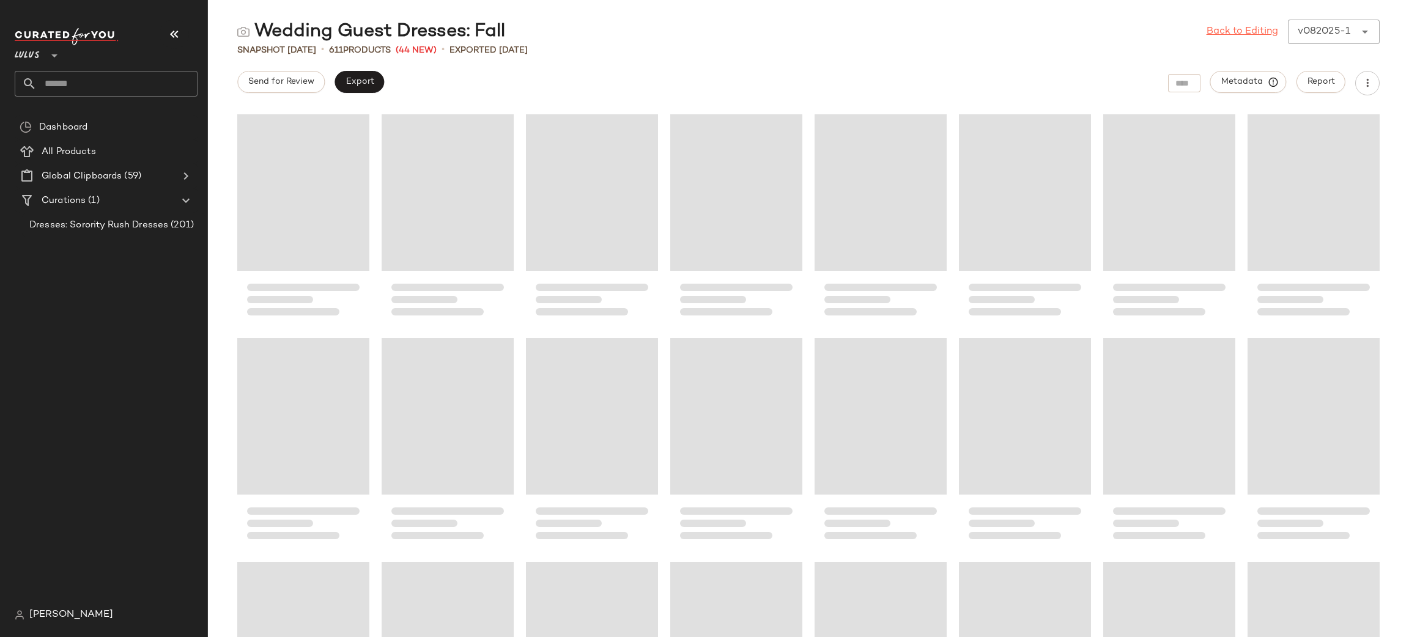
click at [1266, 26] on link "Back to Editing" at bounding box center [1242, 31] width 72 height 15
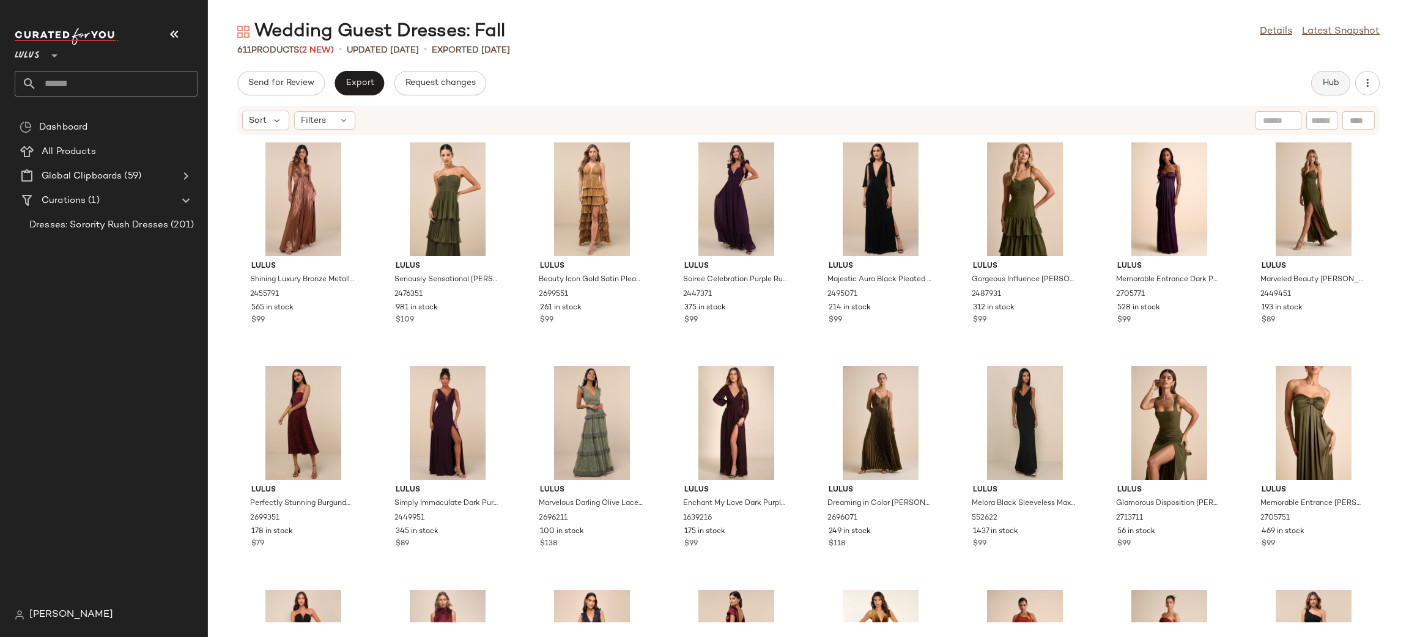
click at [1322, 91] on button "Hub" at bounding box center [1330, 83] width 39 height 24
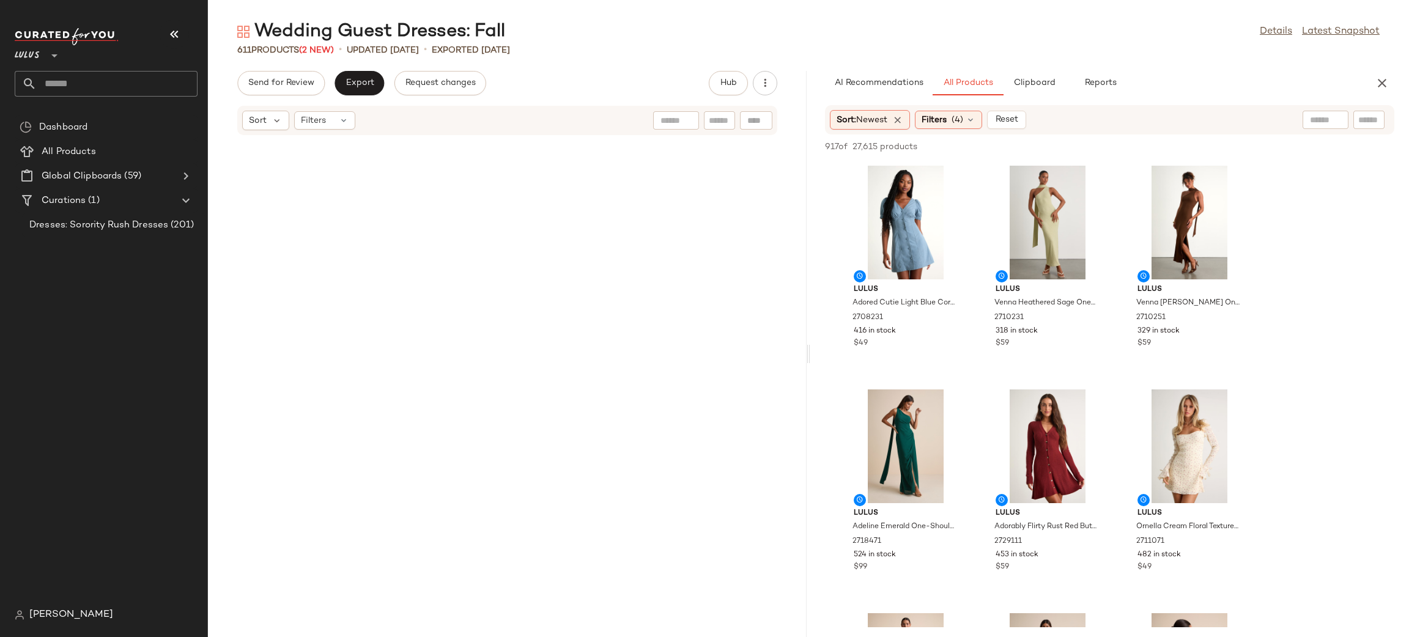
scroll to position [8739, 0]
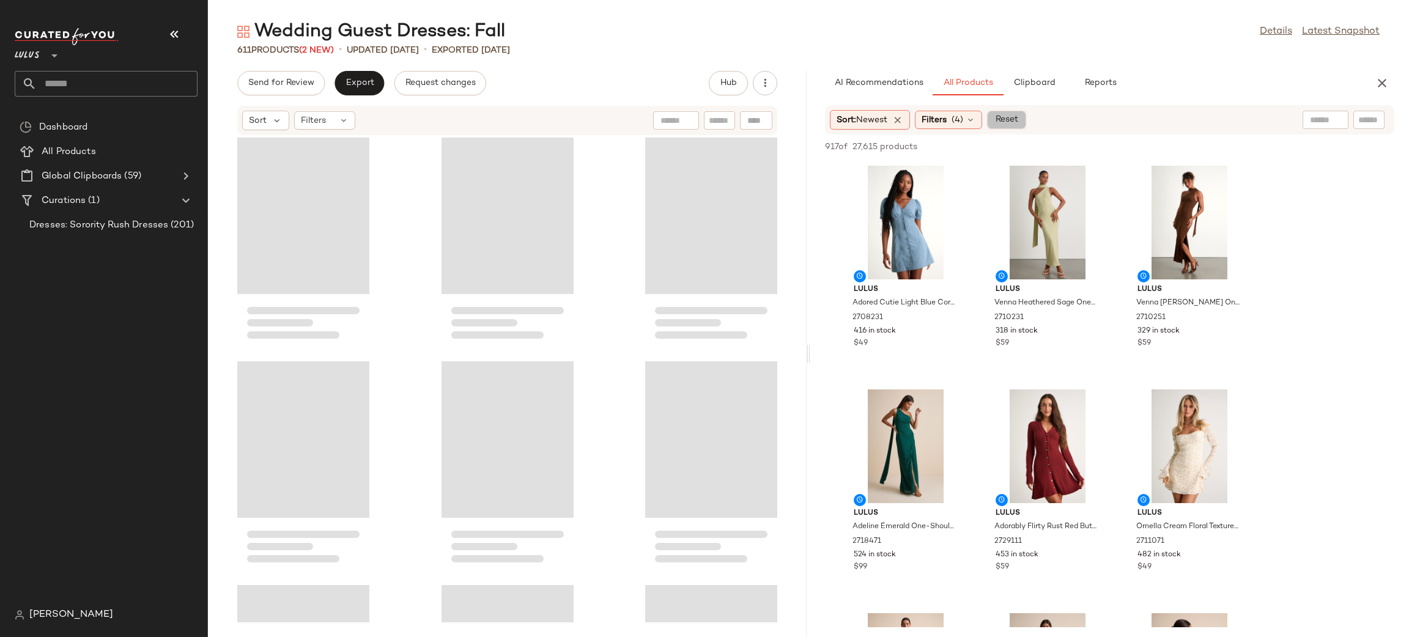
click at [1008, 123] on button "Reset" at bounding box center [1006, 120] width 39 height 18
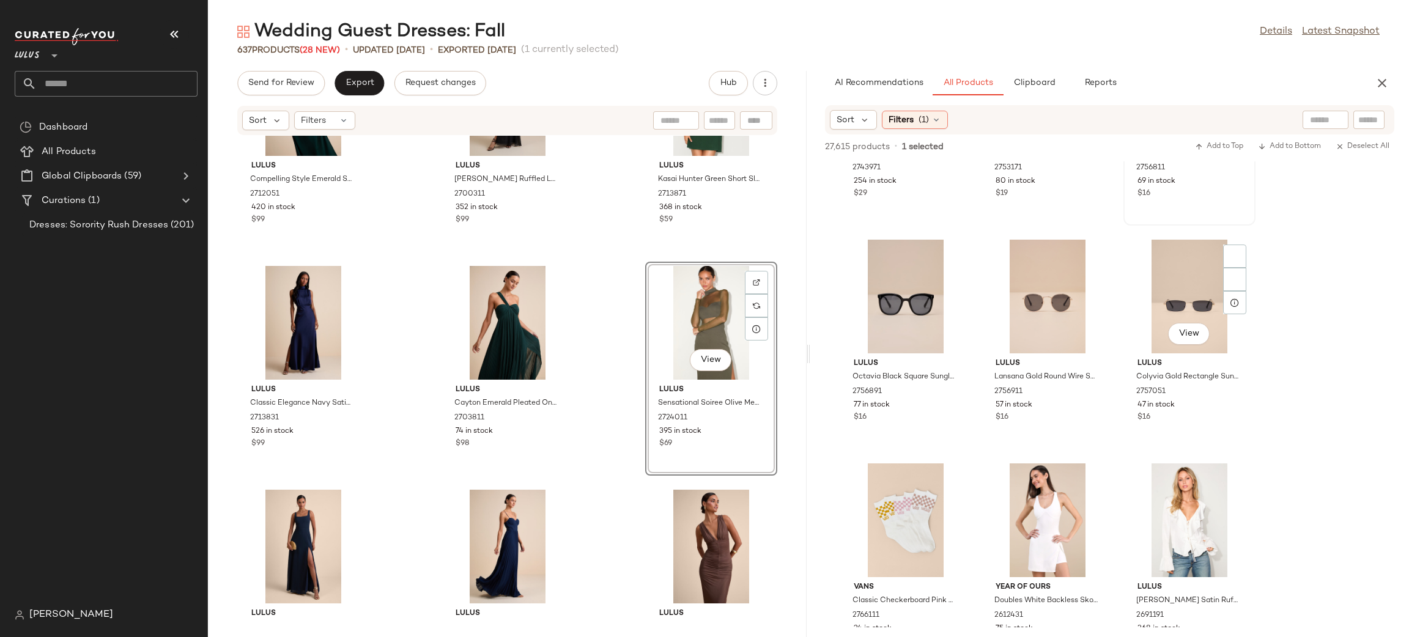
scroll to position [18325, 0]
click at [1377, 76] on icon "button" at bounding box center [1381, 83] width 15 height 15
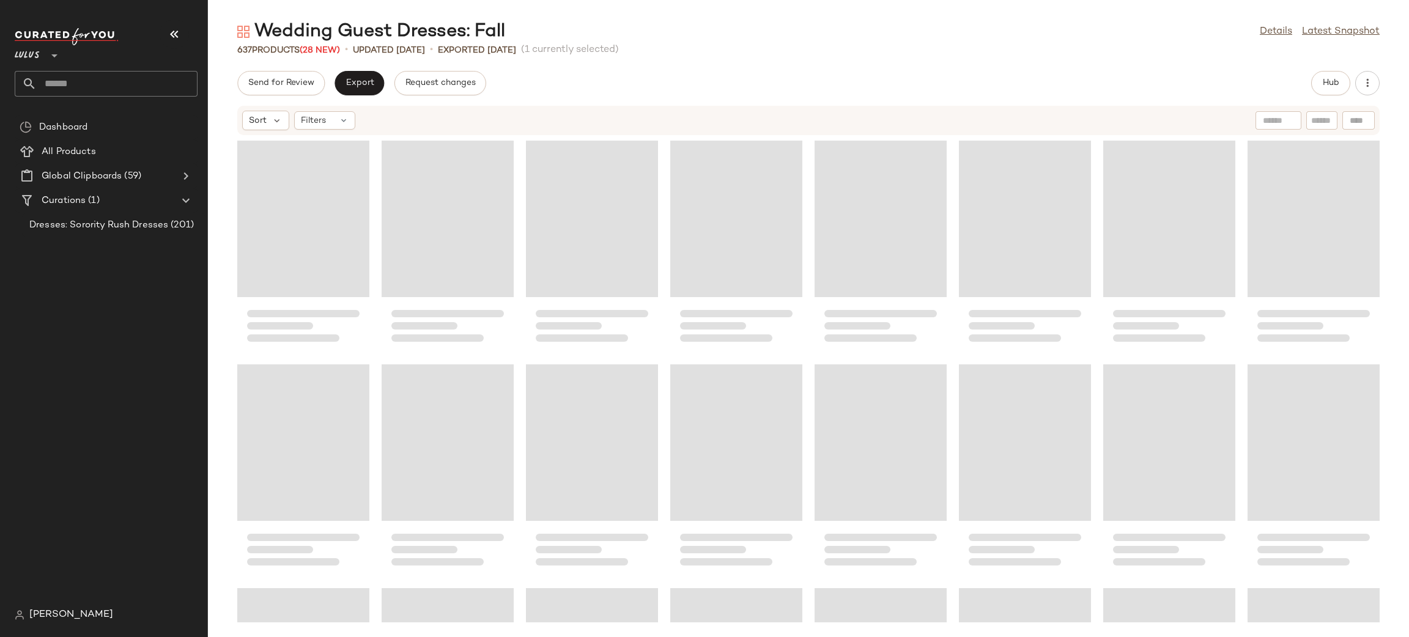
scroll to position [6973, 0]
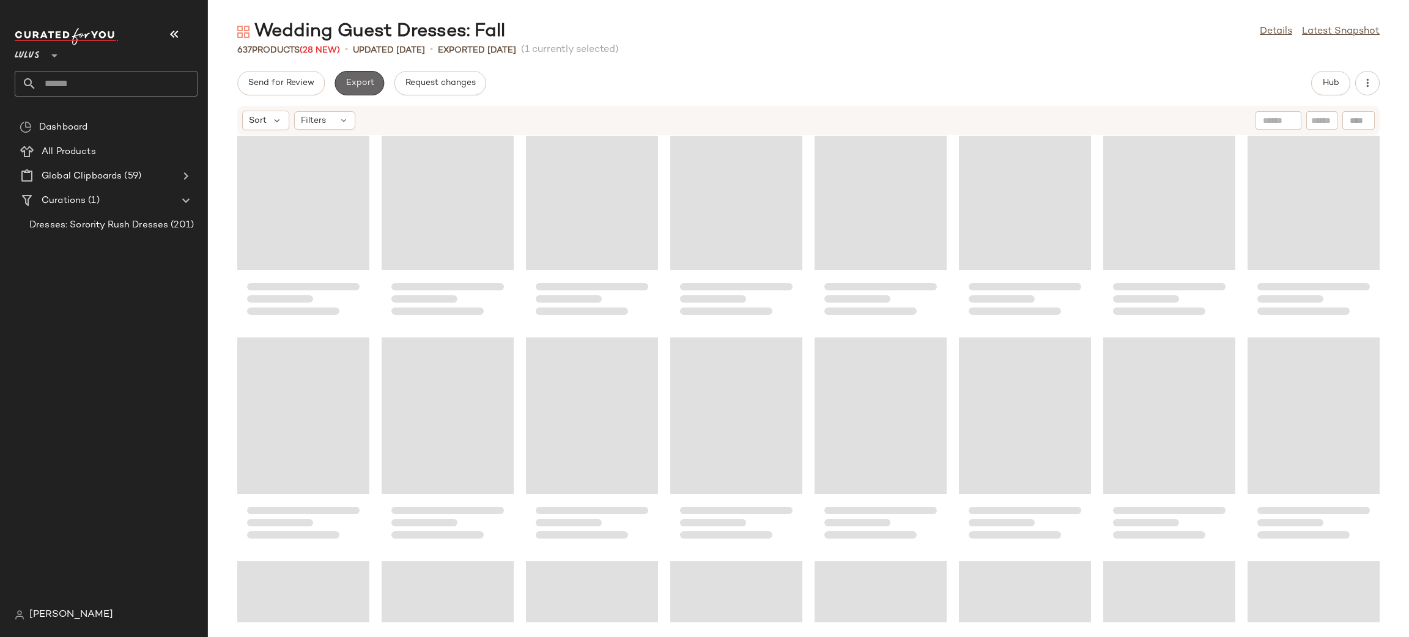
click at [350, 85] on span "Export" at bounding box center [359, 83] width 29 height 10
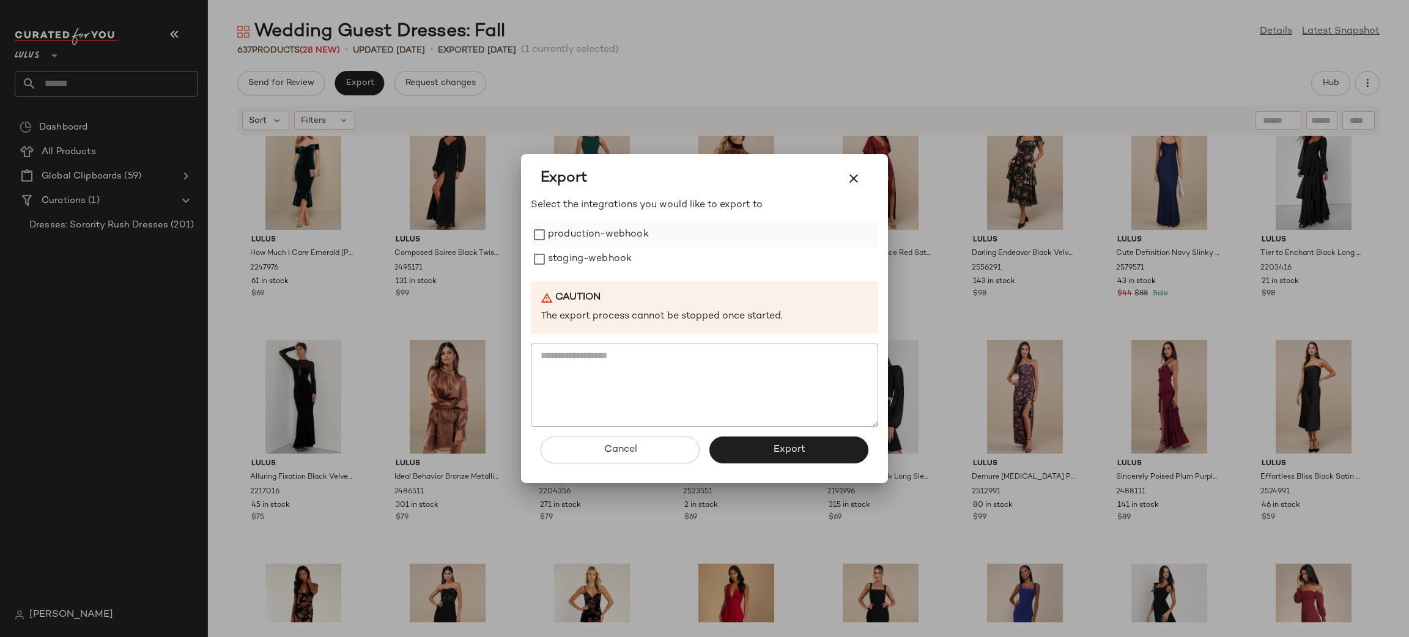
click at [574, 238] on label "production-webhook" at bounding box center [598, 235] width 101 height 24
click at [584, 270] on div "Select the integrations you would like to export to production-webhook staging-…" at bounding box center [704, 312] width 347 height 229
click at [553, 258] on label "staging-webhook" at bounding box center [590, 259] width 84 height 24
click at [792, 446] on span "Export" at bounding box center [788, 450] width 32 height 12
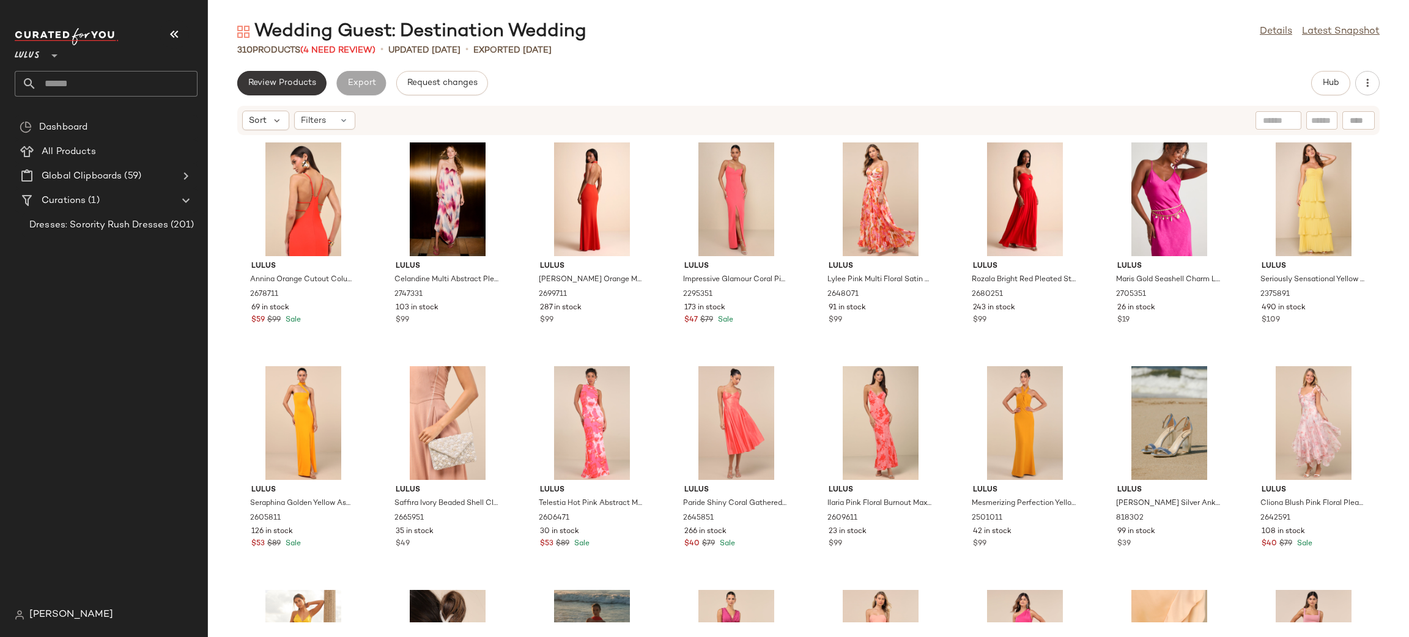
click at [297, 78] on span "Review Products" at bounding box center [282, 83] width 68 height 10
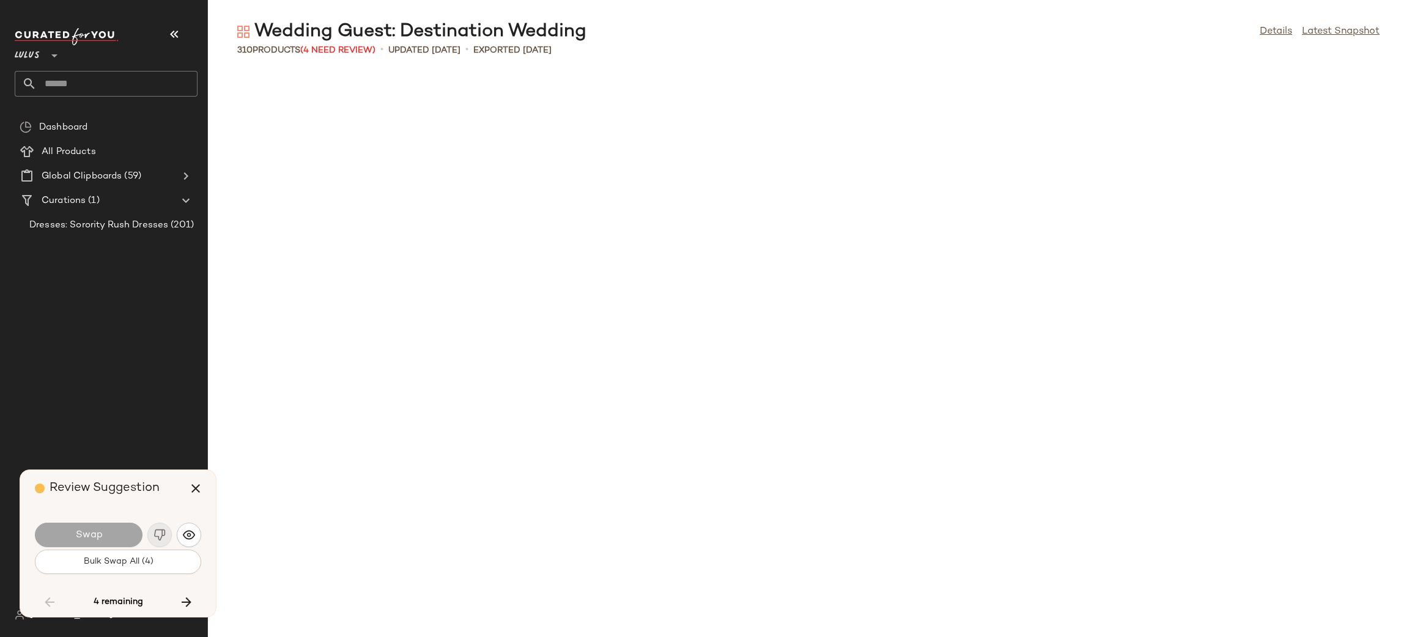
scroll to position [2237, 0]
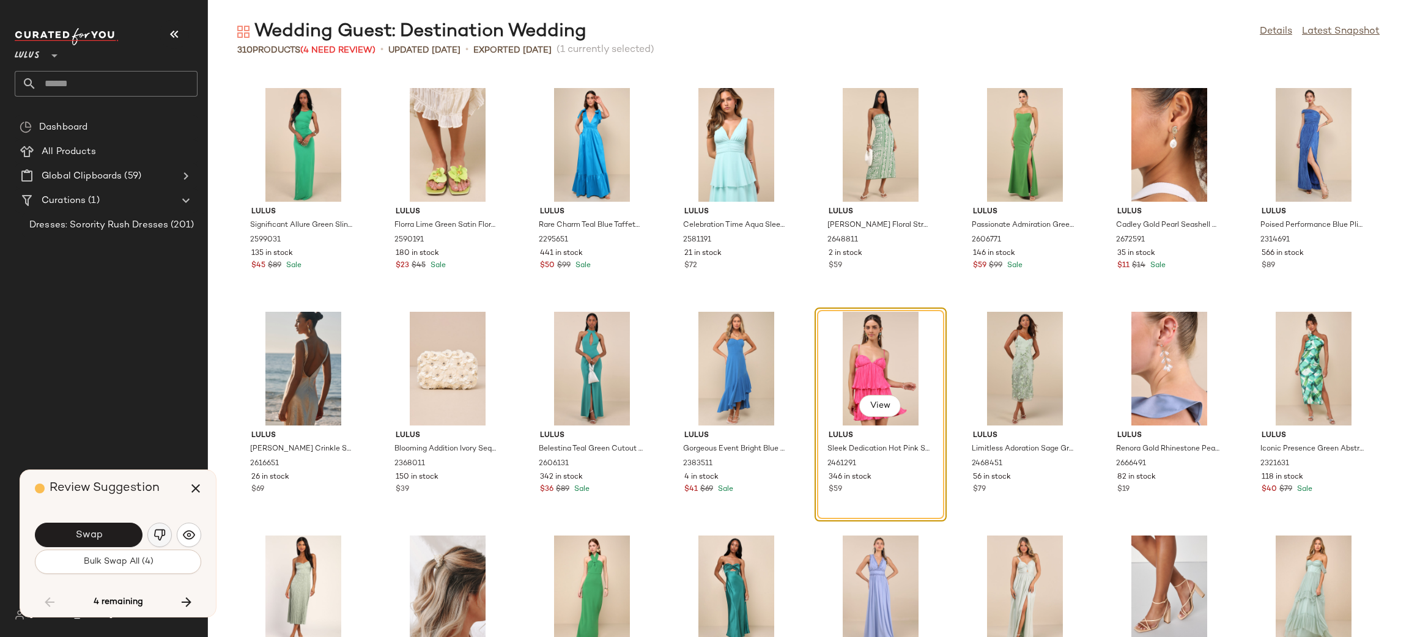
click at [158, 542] on button "button" at bounding box center [159, 535] width 24 height 24
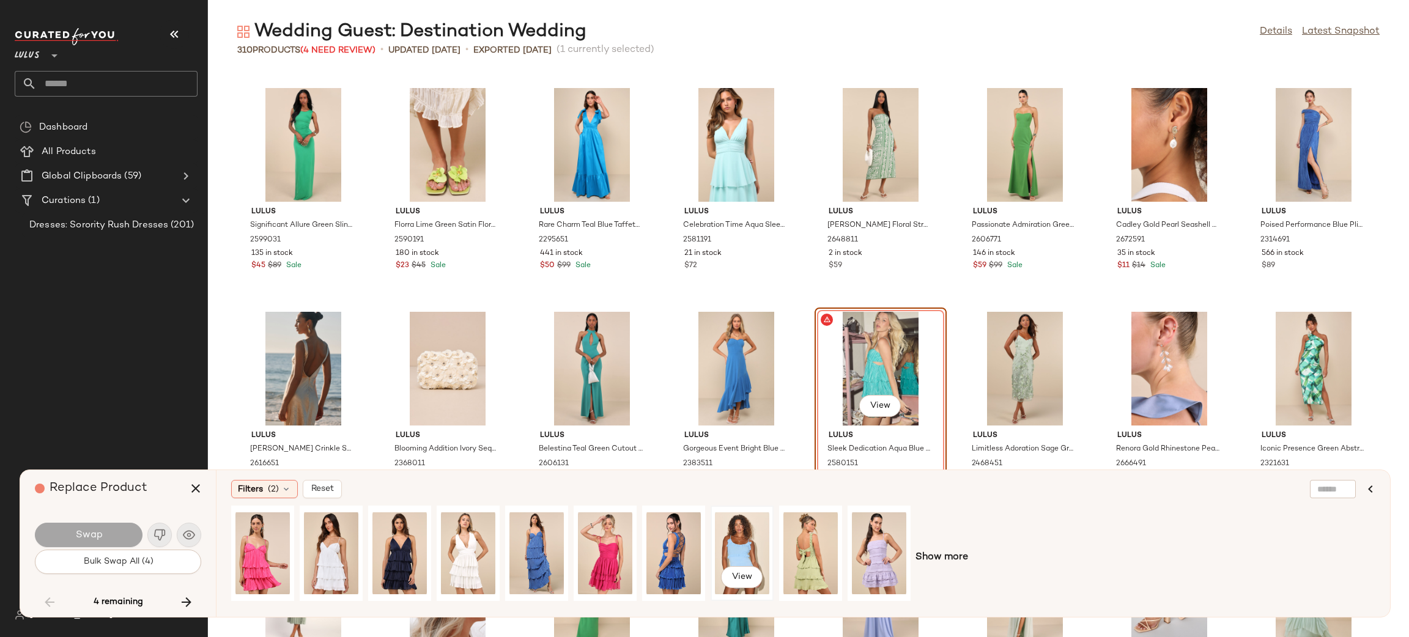
click at [733, 542] on div "View" at bounding box center [742, 553] width 54 height 87
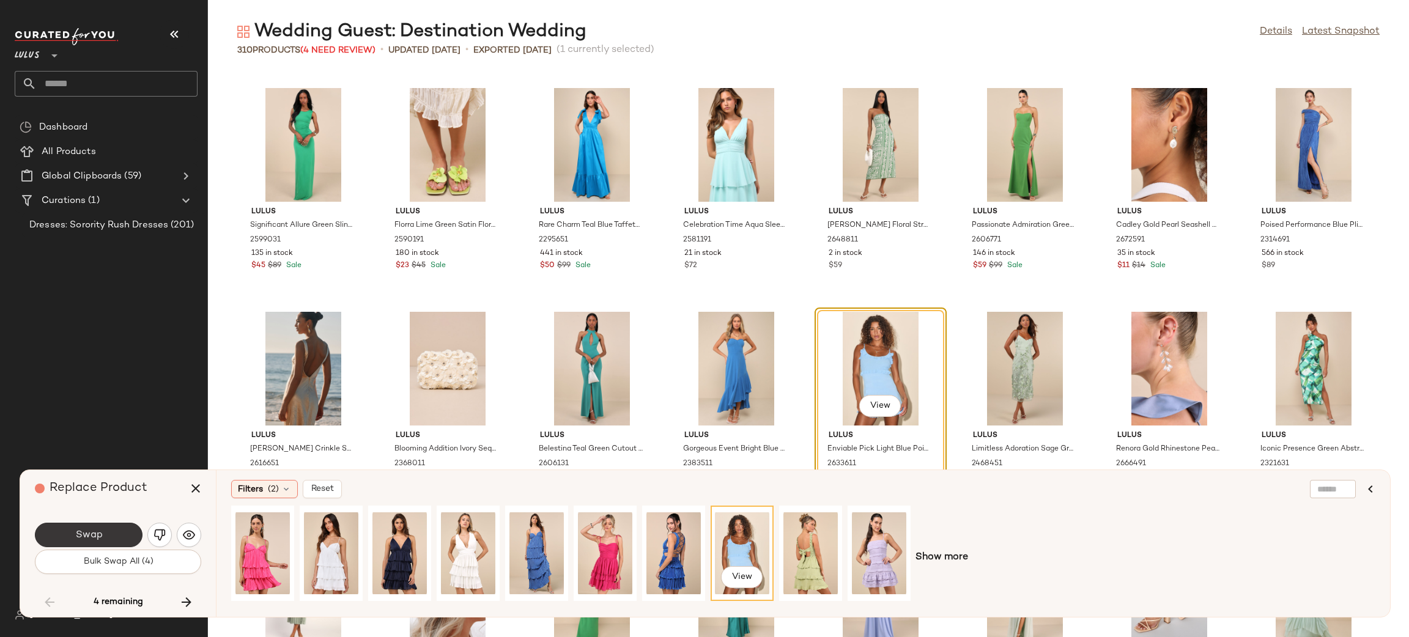
click at [94, 534] on span "Swap" at bounding box center [89, 535] width 28 height 12
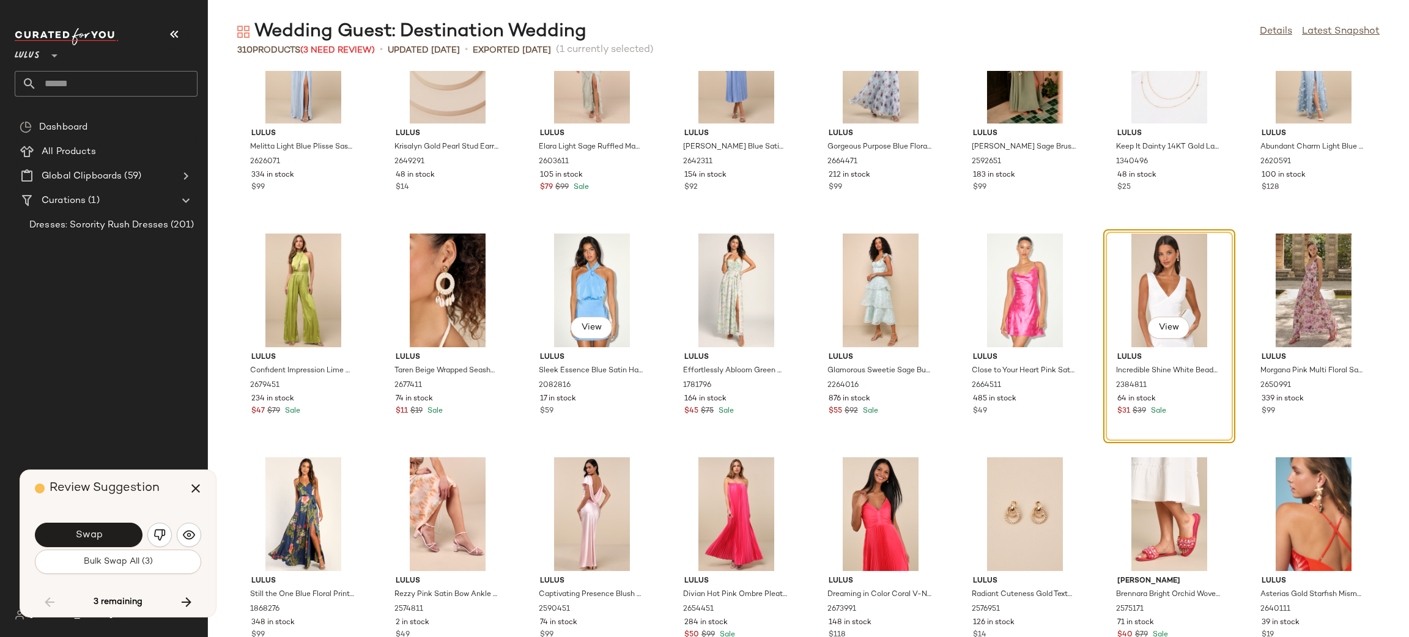
scroll to position [3248, 0]
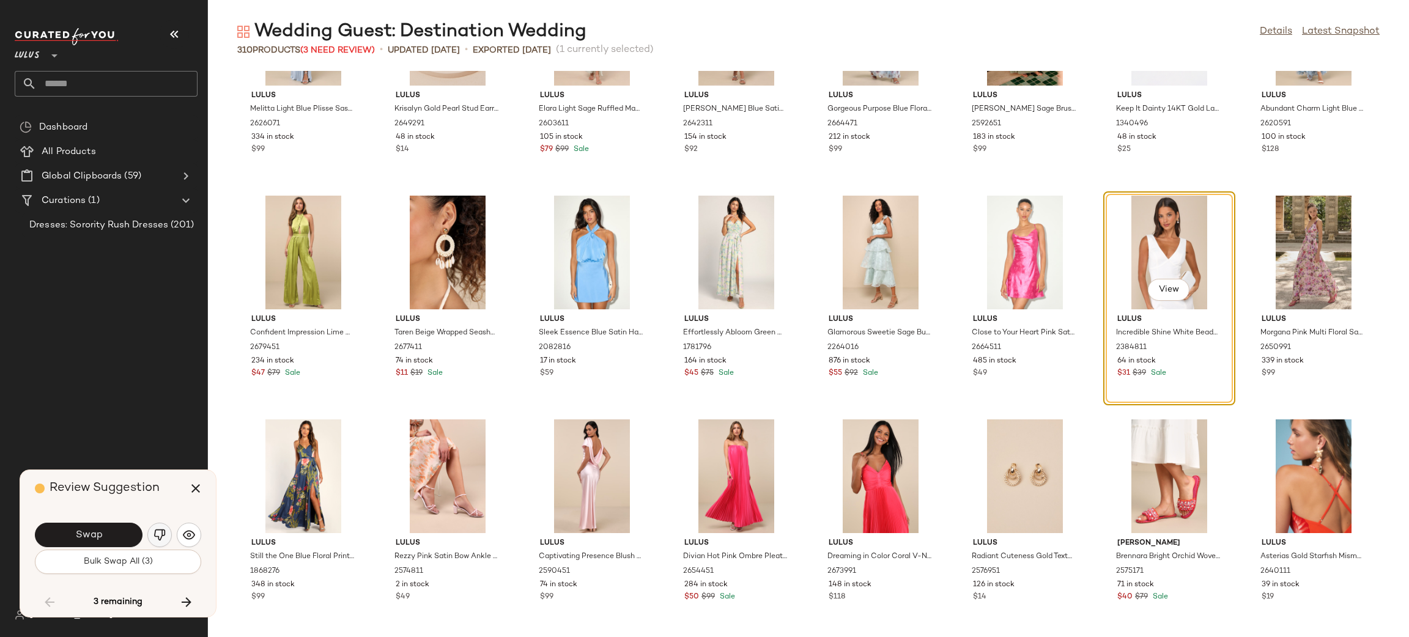
click at [158, 539] on img "button" at bounding box center [159, 535] width 12 height 12
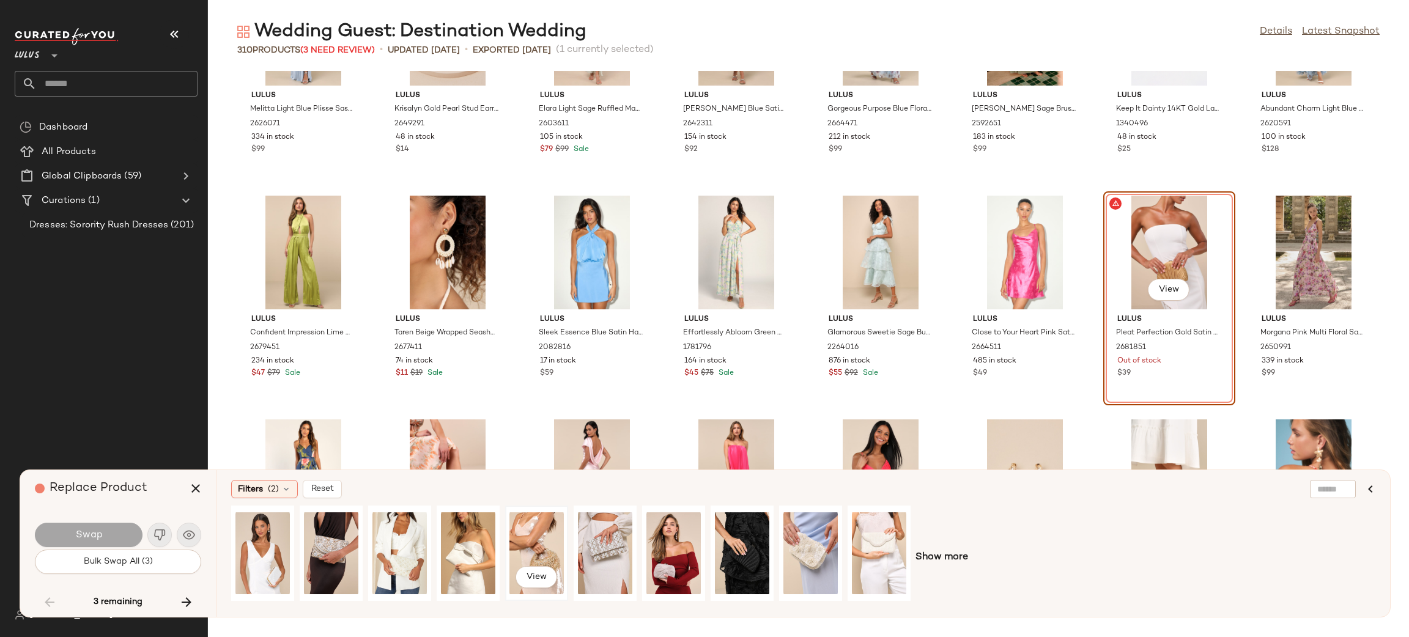
click at [531, 530] on div "View" at bounding box center [536, 553] width 54 height 87
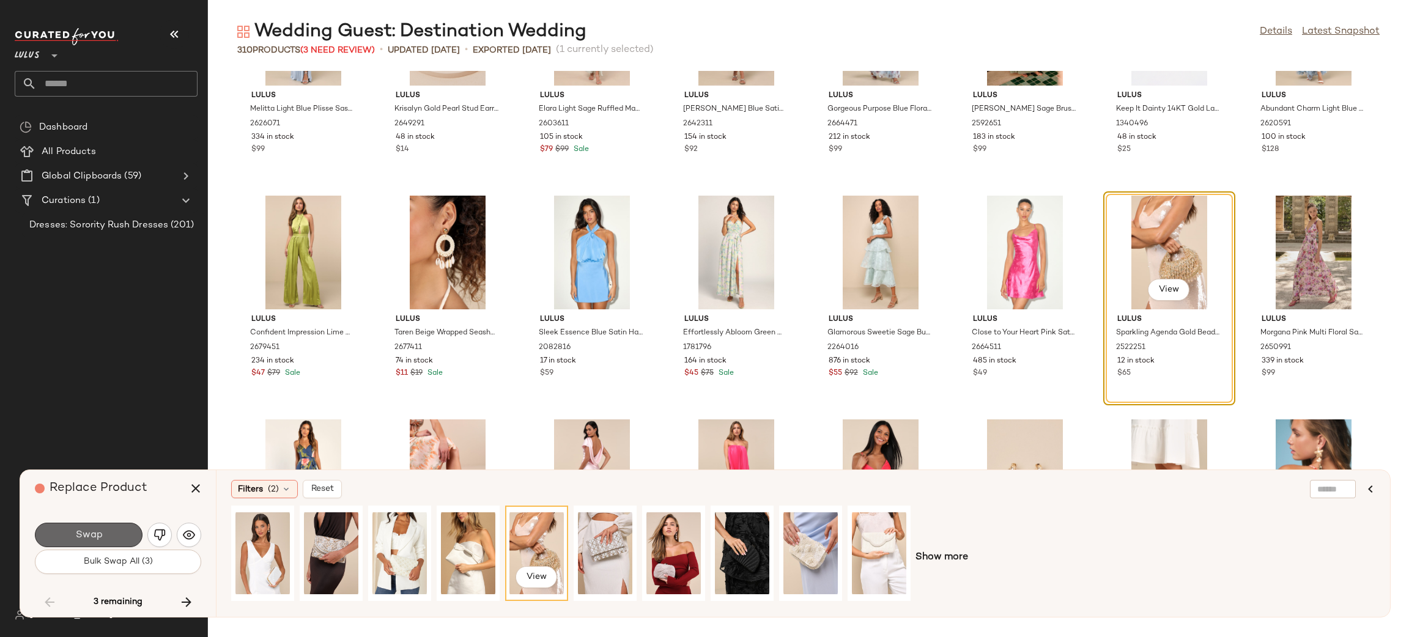
click at [107, 536] on button "Swap" at bounding box center [89, 535] width 108 height 24
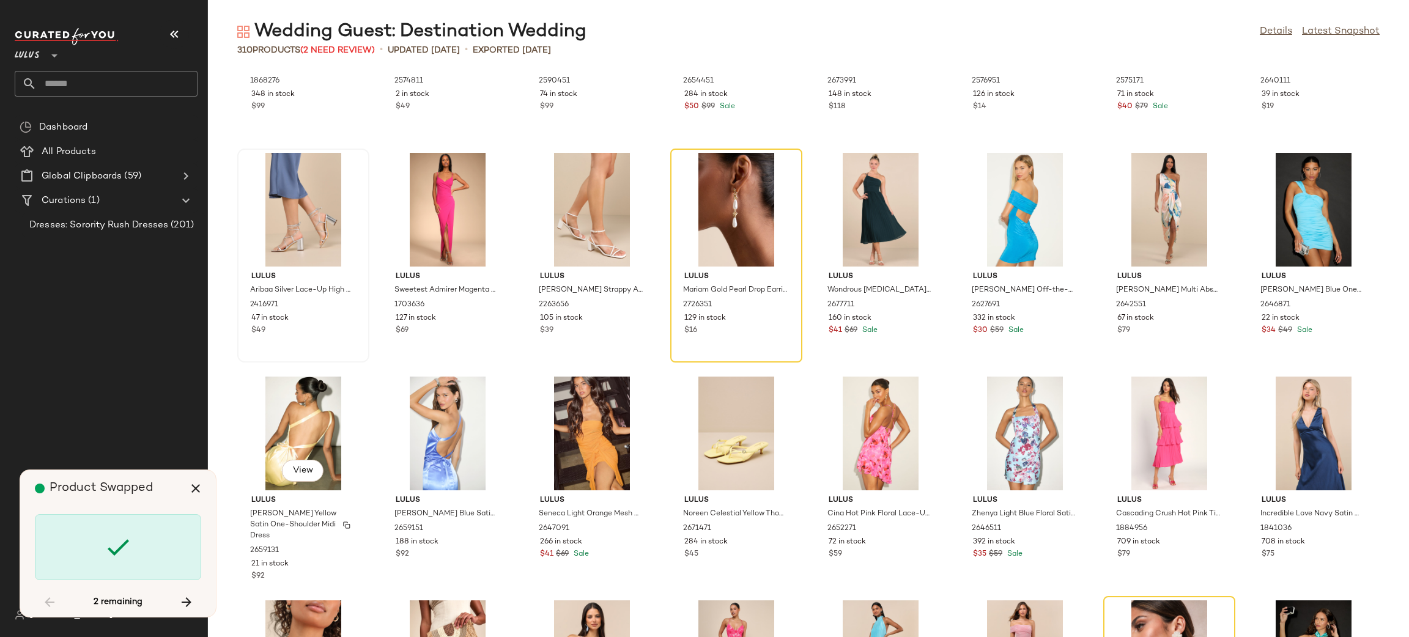
scroll to position [3580, 0]
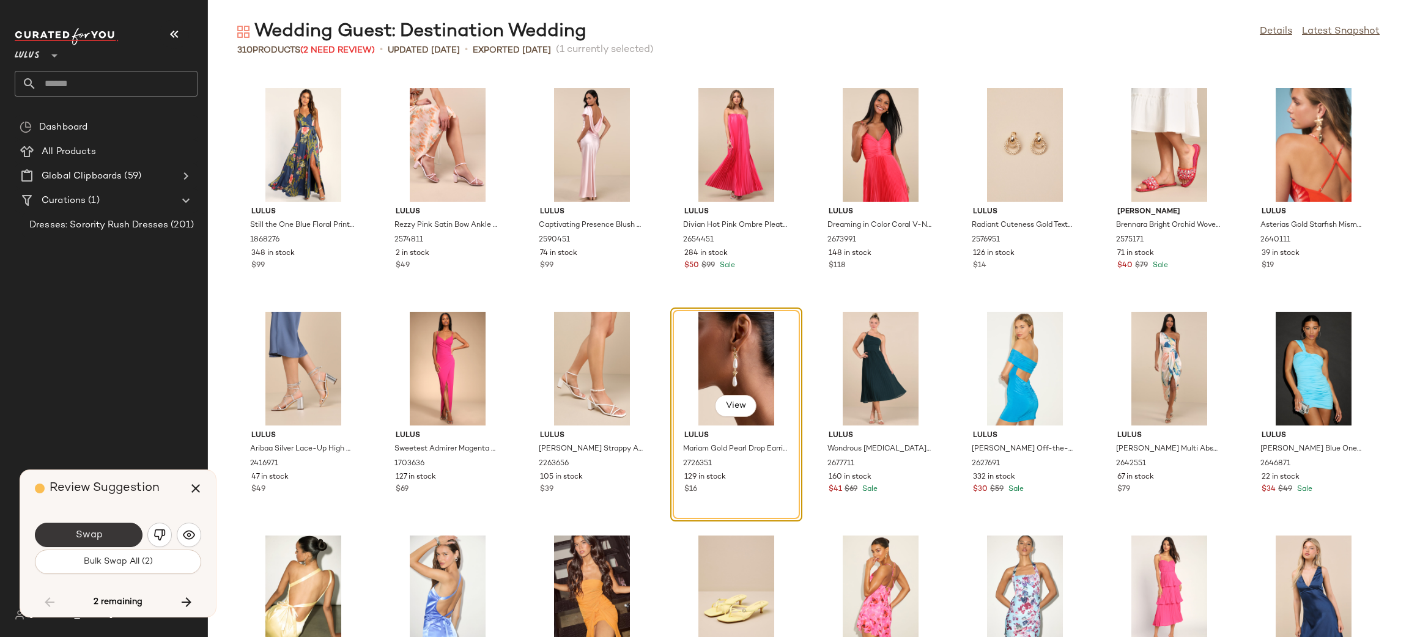
click at [91, 529] on span "Swap" at bounding box center [89, 535] width 28 height 12
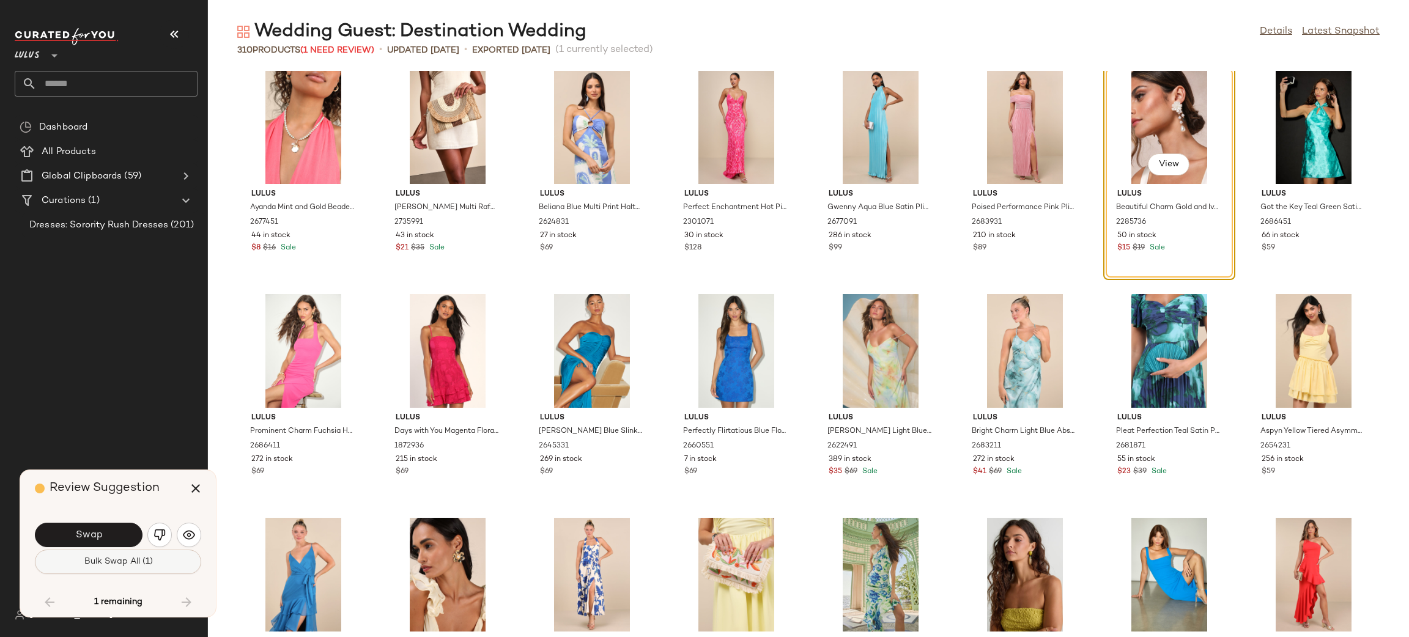
scroll to position [4027, 0]
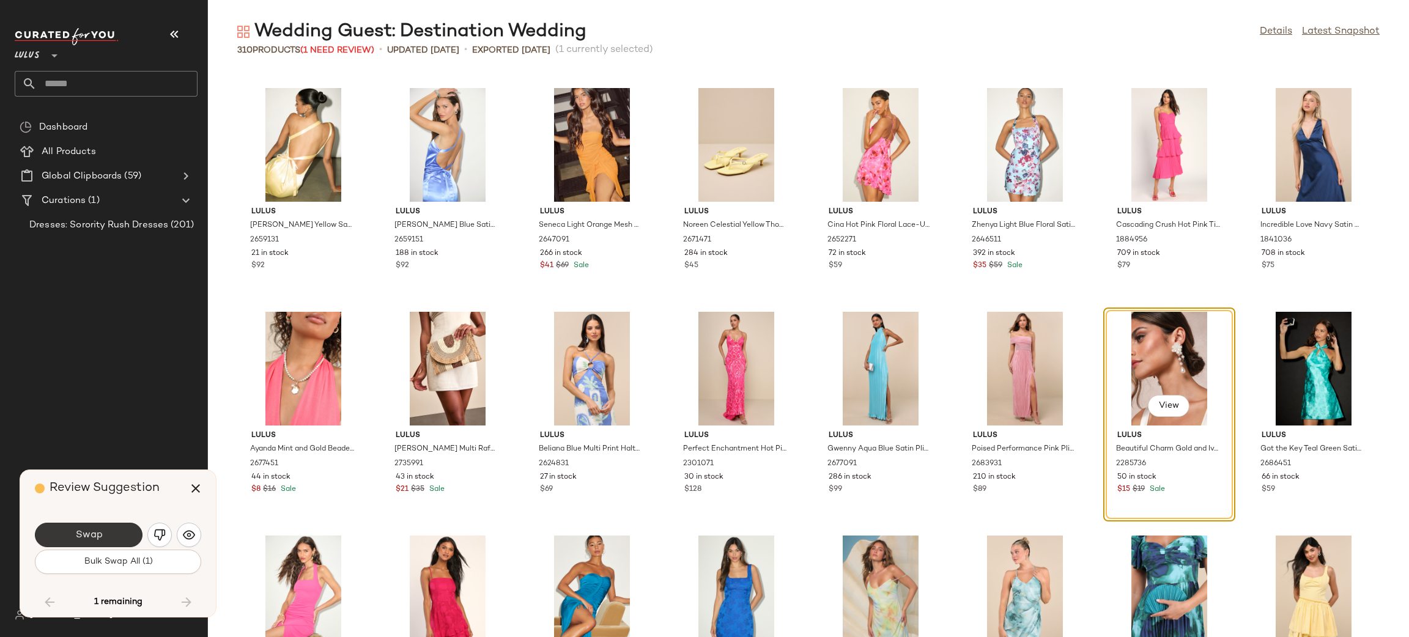
click at [72, 537] on button "Swap" at bounding box center [89, 535] width 108 height 24
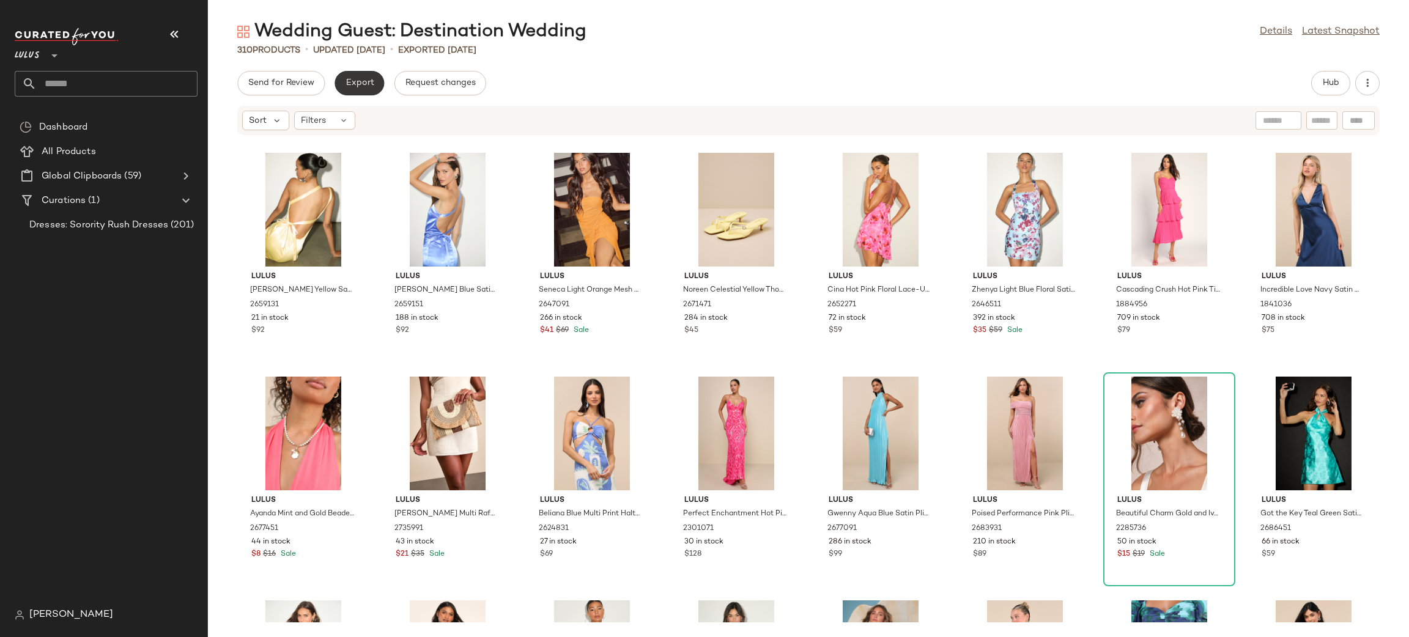
click at [358, 75] on button "Export" at bounding box center [359, 83] width 50 height 24
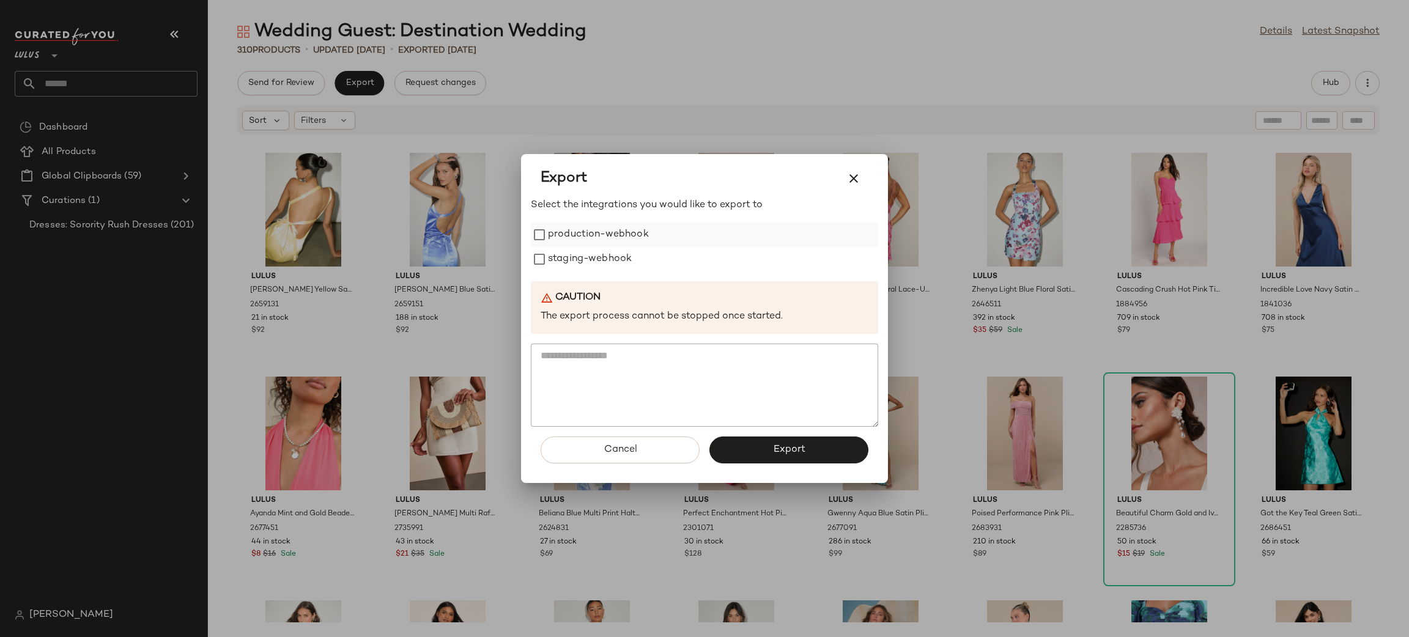
click at [572, 229] on label "production-webhook" at bounding box center [598, 235] width 101 height 24
click at [582, 254] on label "staging-webhook" at bounding box center [590, 259] width 84 height 24
click at [802, 446] on span "Export" at bounding box center [788, 450] width 32 height 12
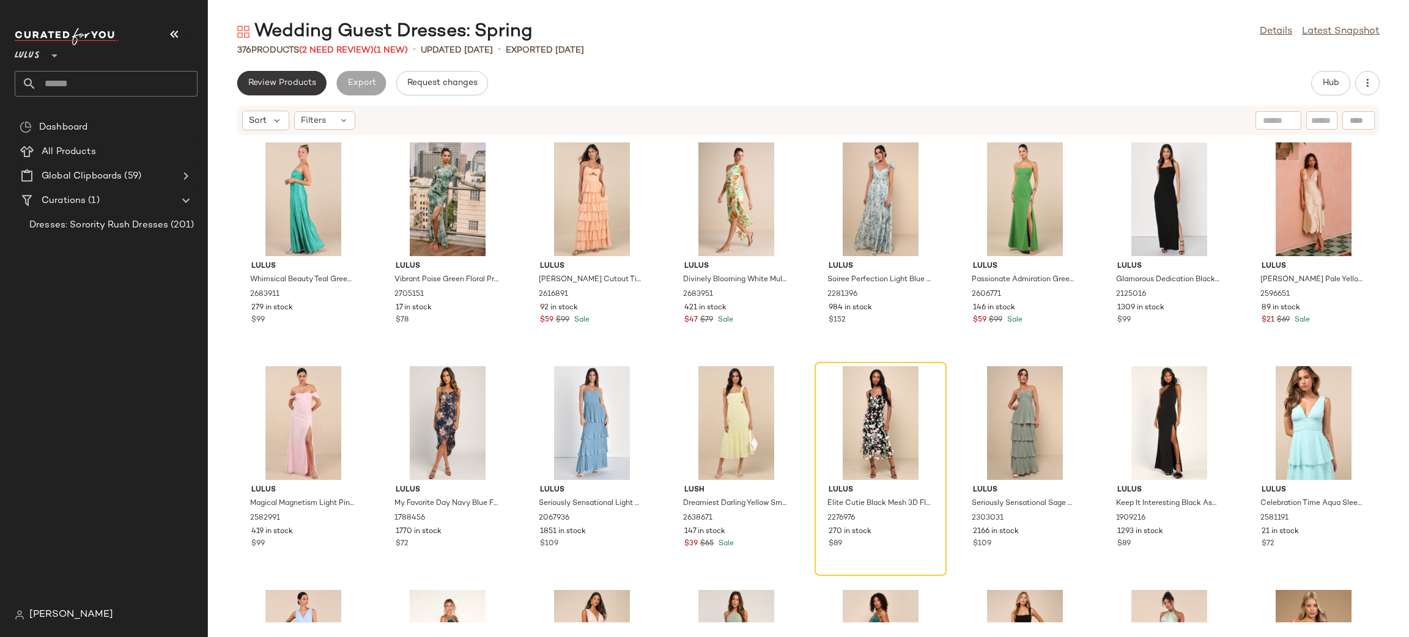
click at [279, 81] on span "Review Products" at bounding box center [282, 83] width 68 height 10
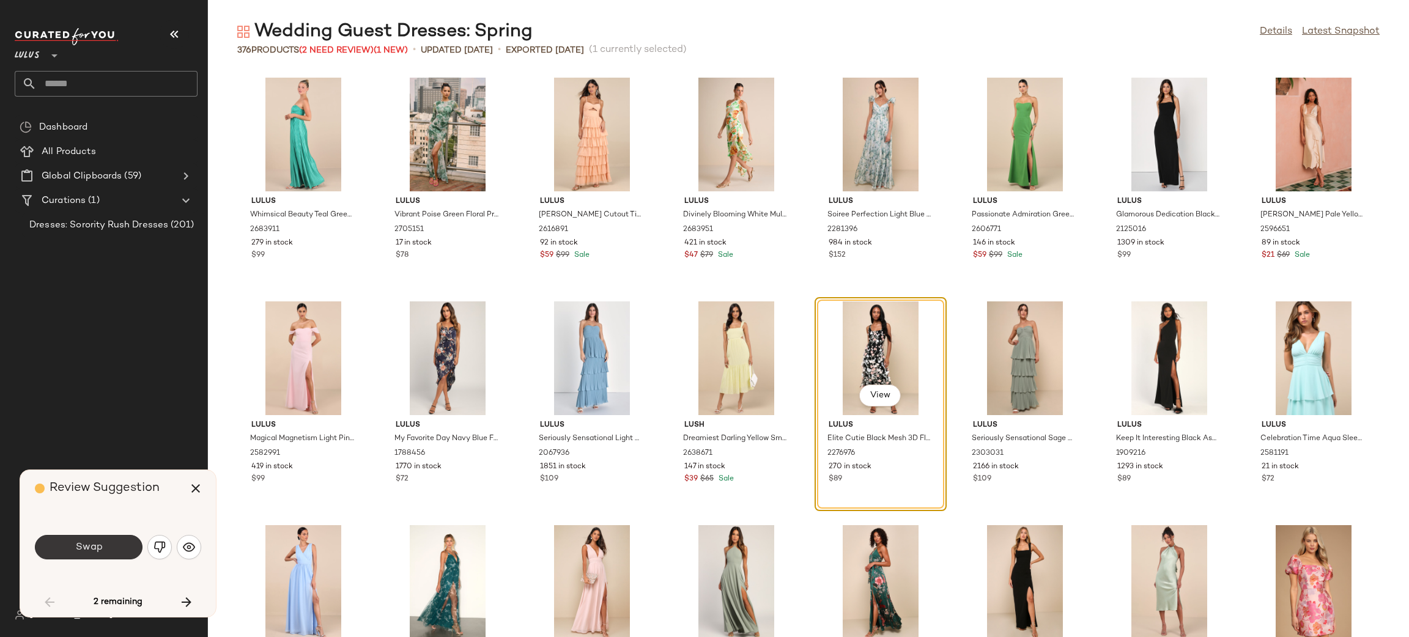
click at [99, 540] on button "Swap" at bounding box center [89, 547] width 108 height 24
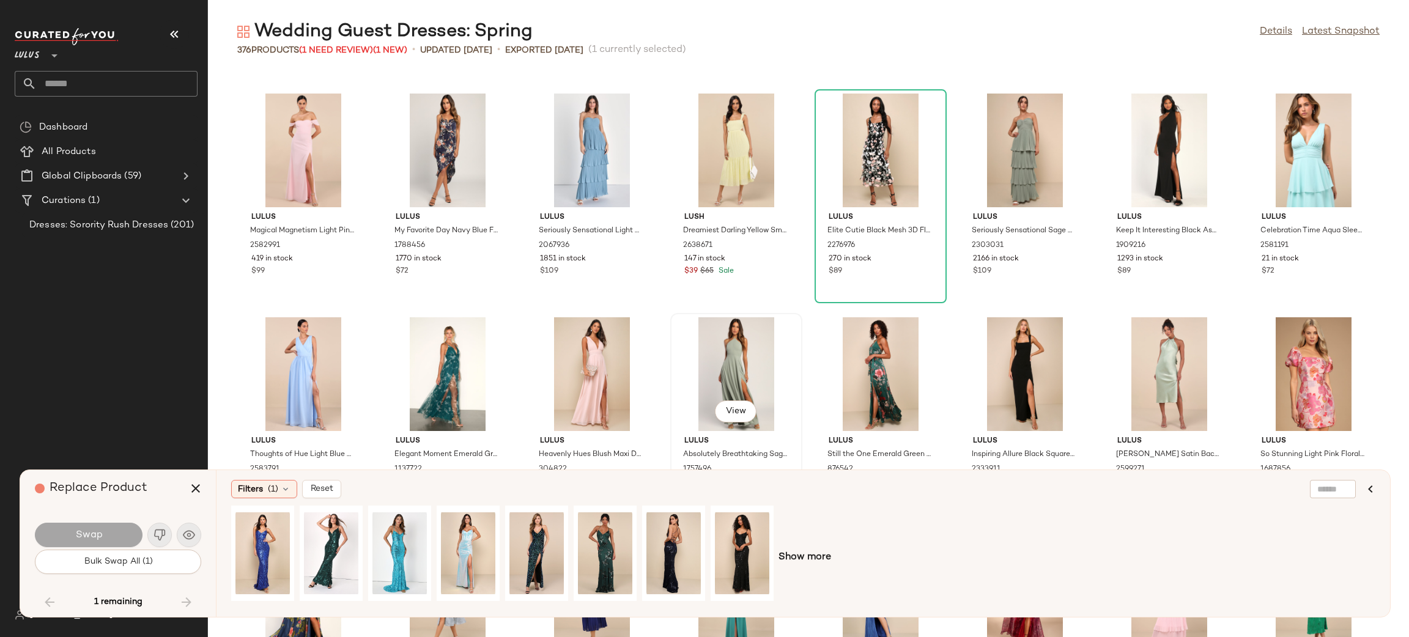
scroll to position [449, 0]
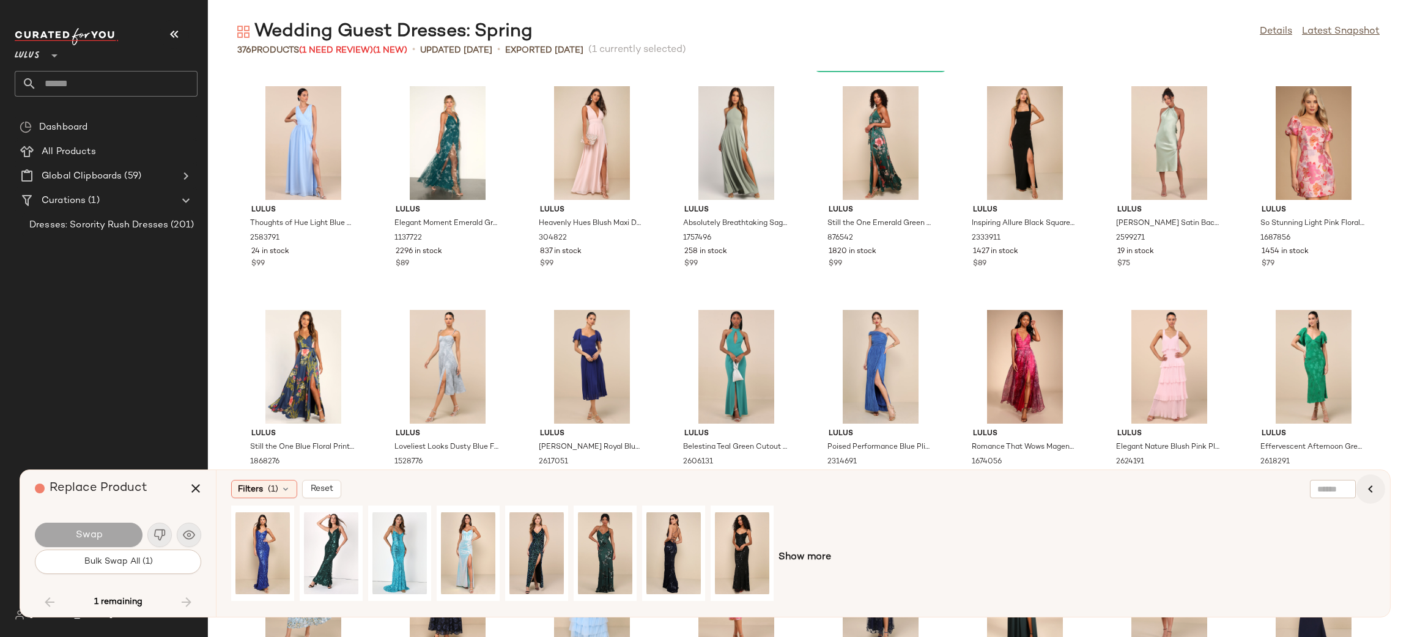
click at [1369, 485] on icon "button" at bounding box center [1370, 489] width 15 height 15
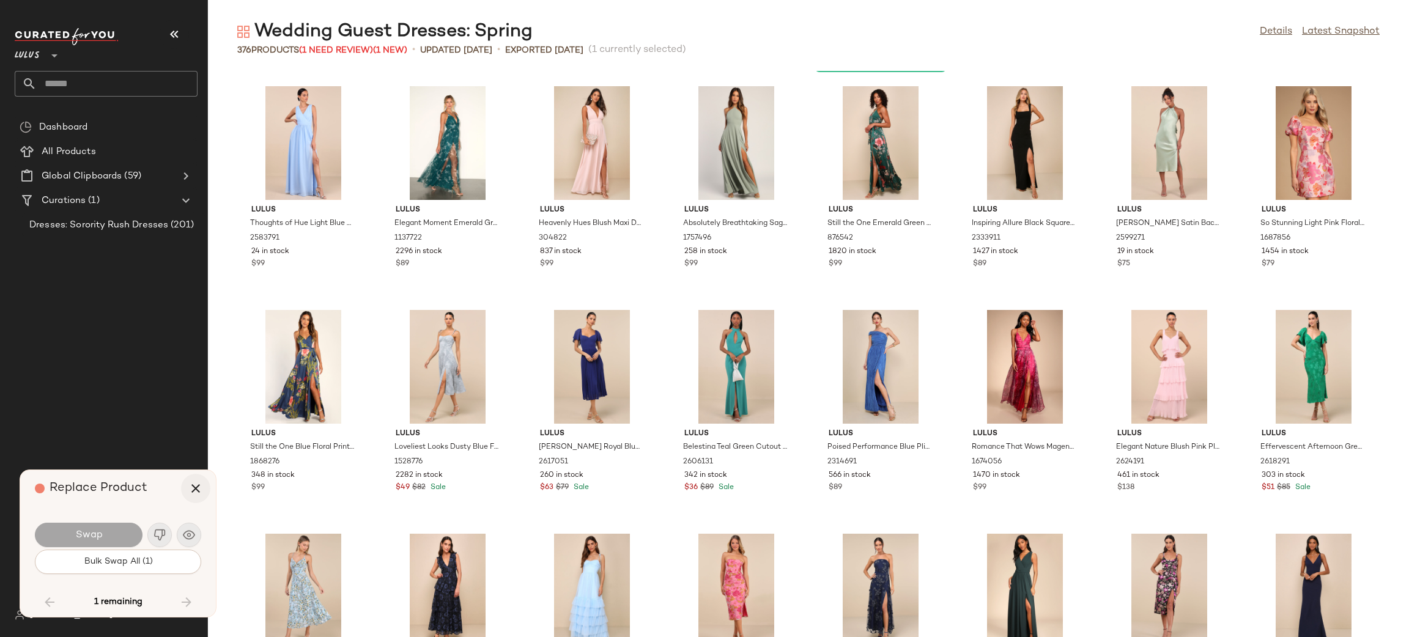
click at [197, 481] on button "button" at bounding box center [195, 488] width 29 height 29
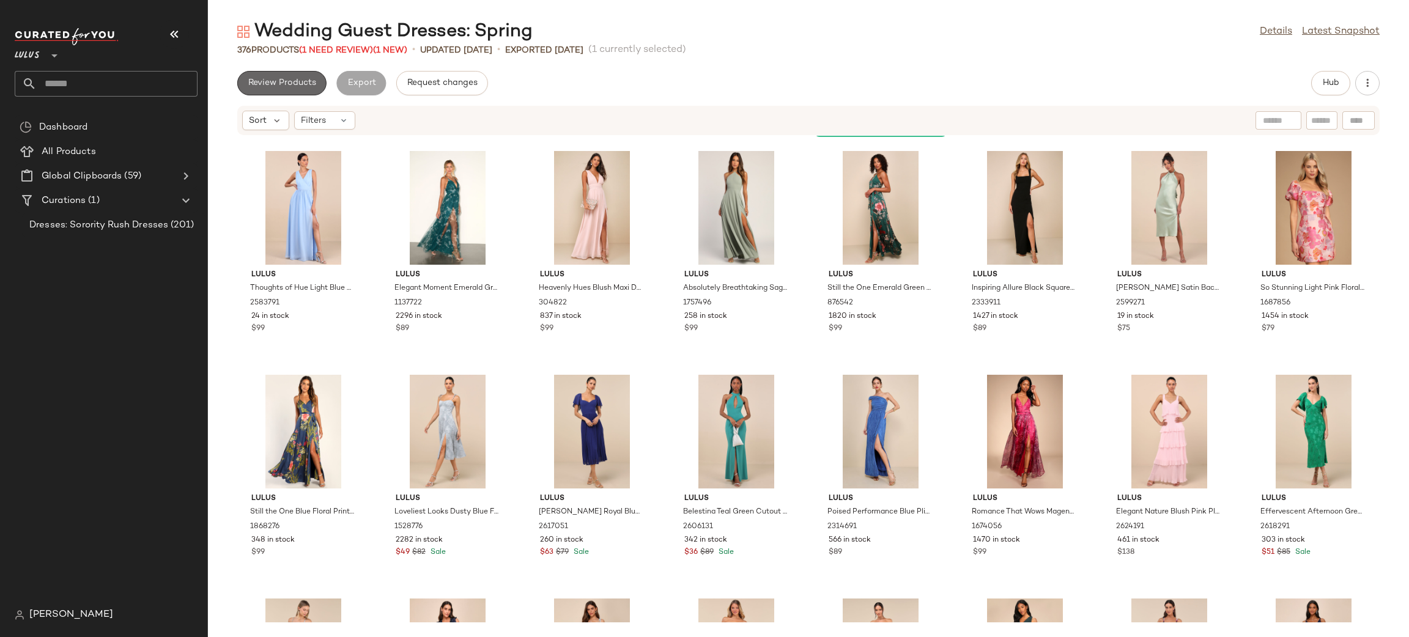
click at [299, 85] on span "Review Products" at bounding box center [282, 83] width 68 height 10
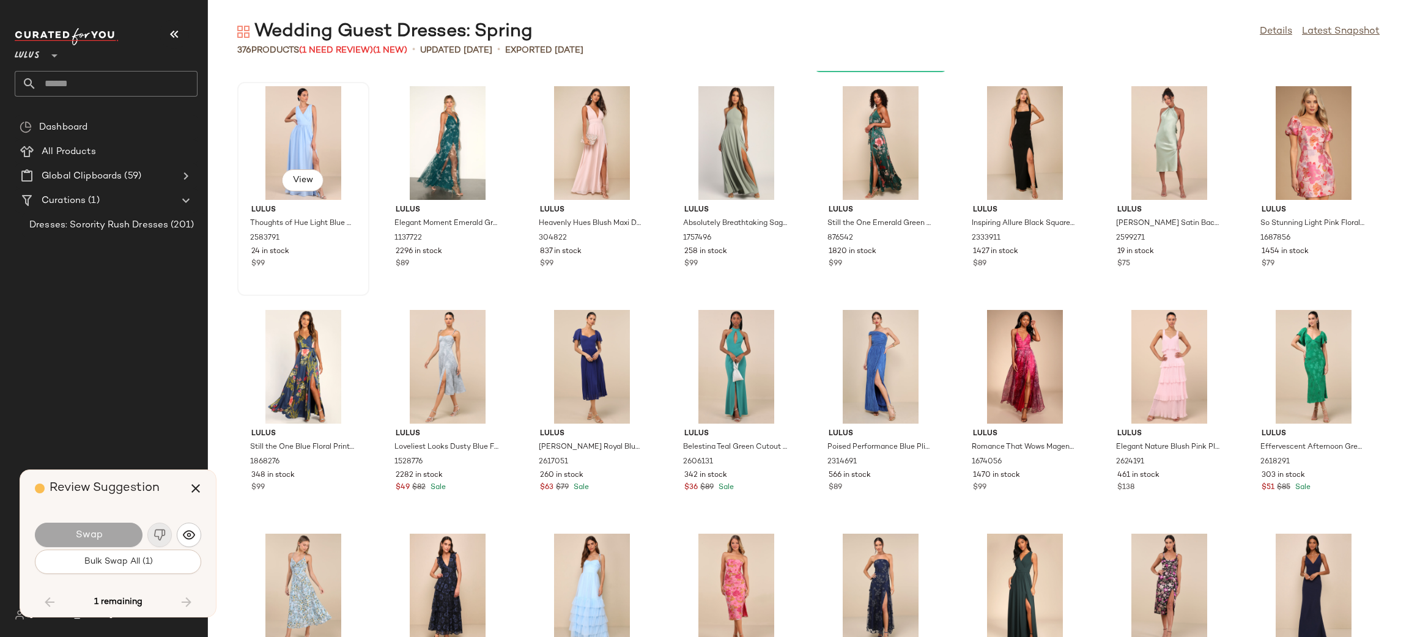
scroll to position [6265, 0]
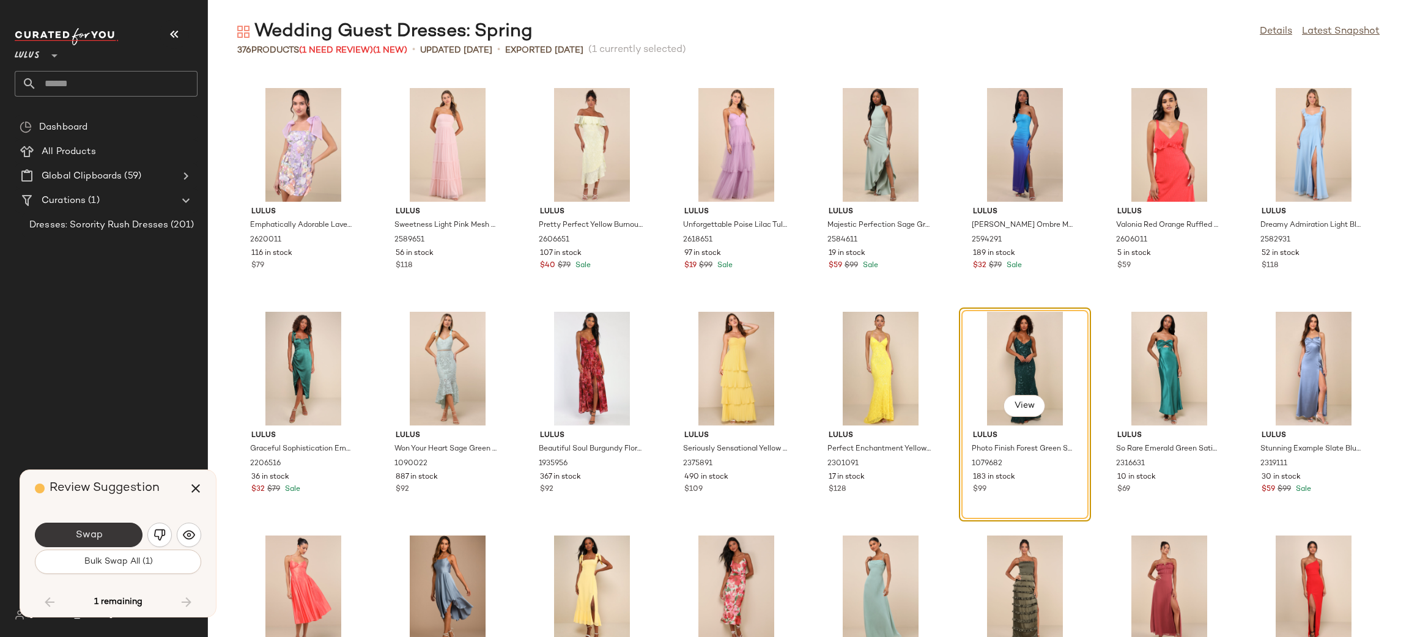
click at [123, 534] on button "Swap" at bounding box center [89, 535] width 108 height 24
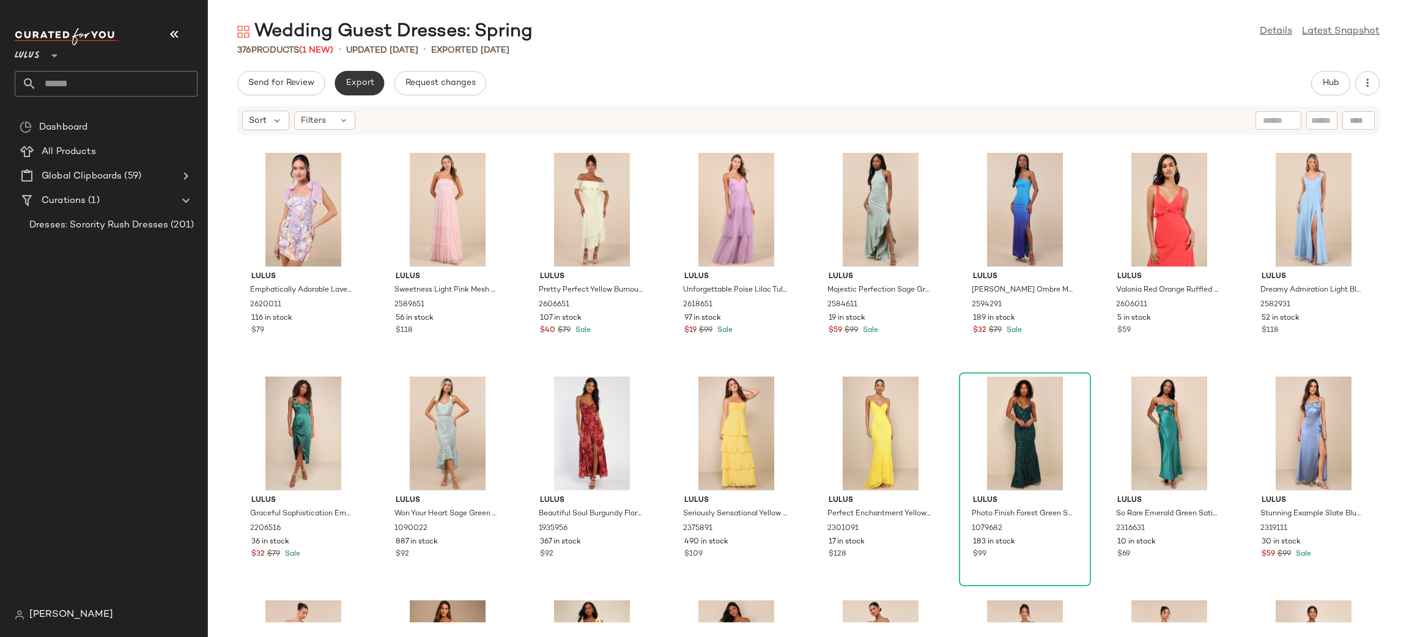
click at [366, 90] on button "Export" at bounding box center [359, 83] width 50 height 24
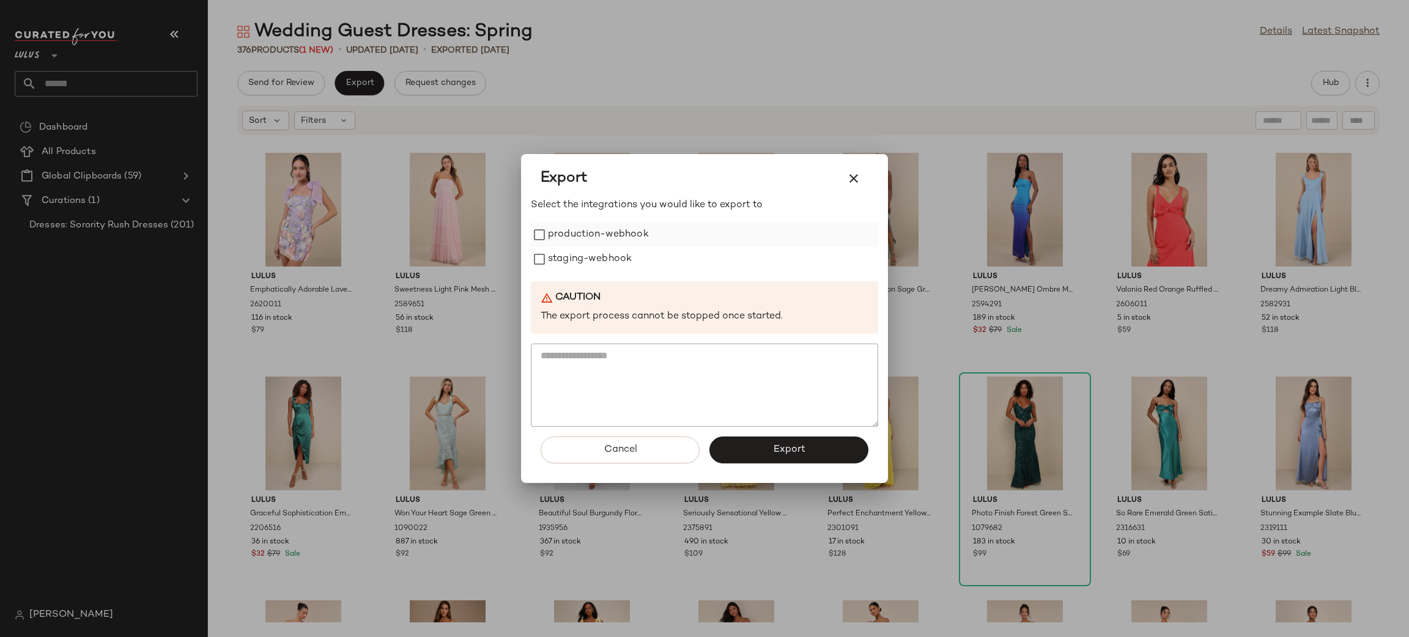
drag, startPoint x: 610, startPoint y: 233, endPoint x: 613, endPoint y: 245, distance: 12.6
click at [610, 234] on label "production-webhook" at bounding box center [598, 235] width 101 height 24
click at [616, 259] on label "staging-webhook" at bounding box center [590, 259] width 84 height 24
click at [775, 438] on button "Export" at bounding box center [788, 450] width 159 height 27
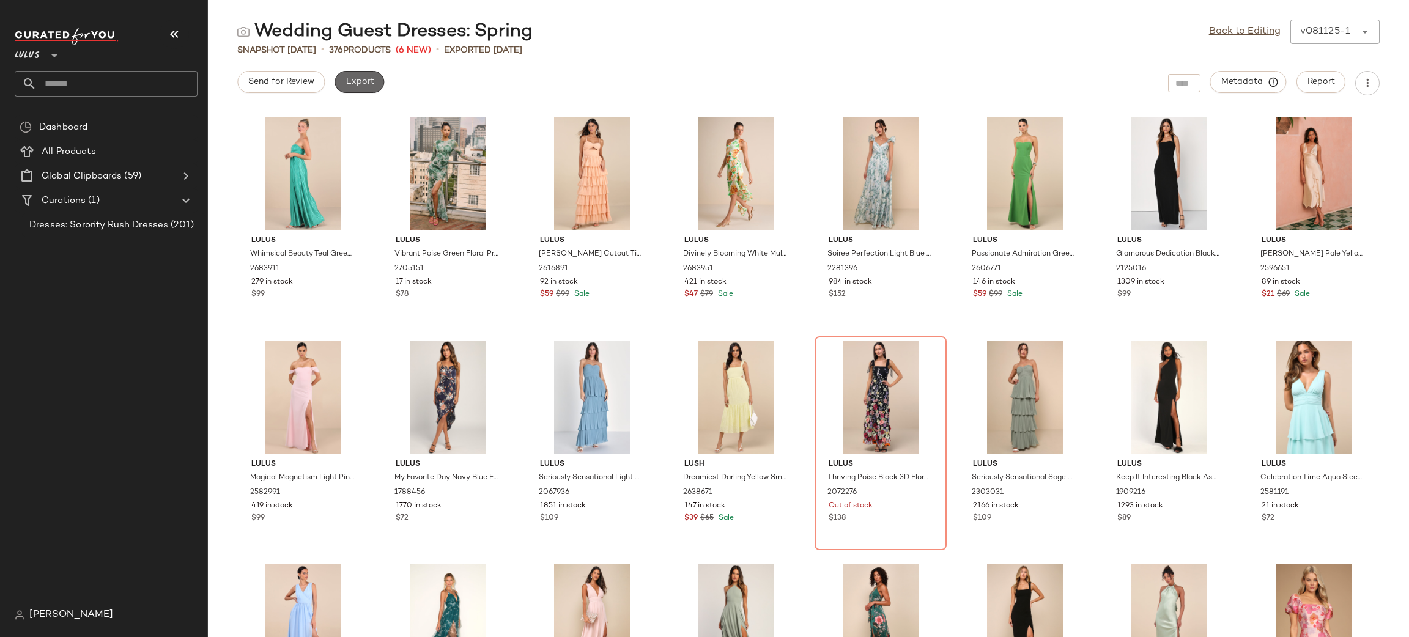
click at [369, 80] on span "Export" at bounding box center [359, 82] width 29 height 10
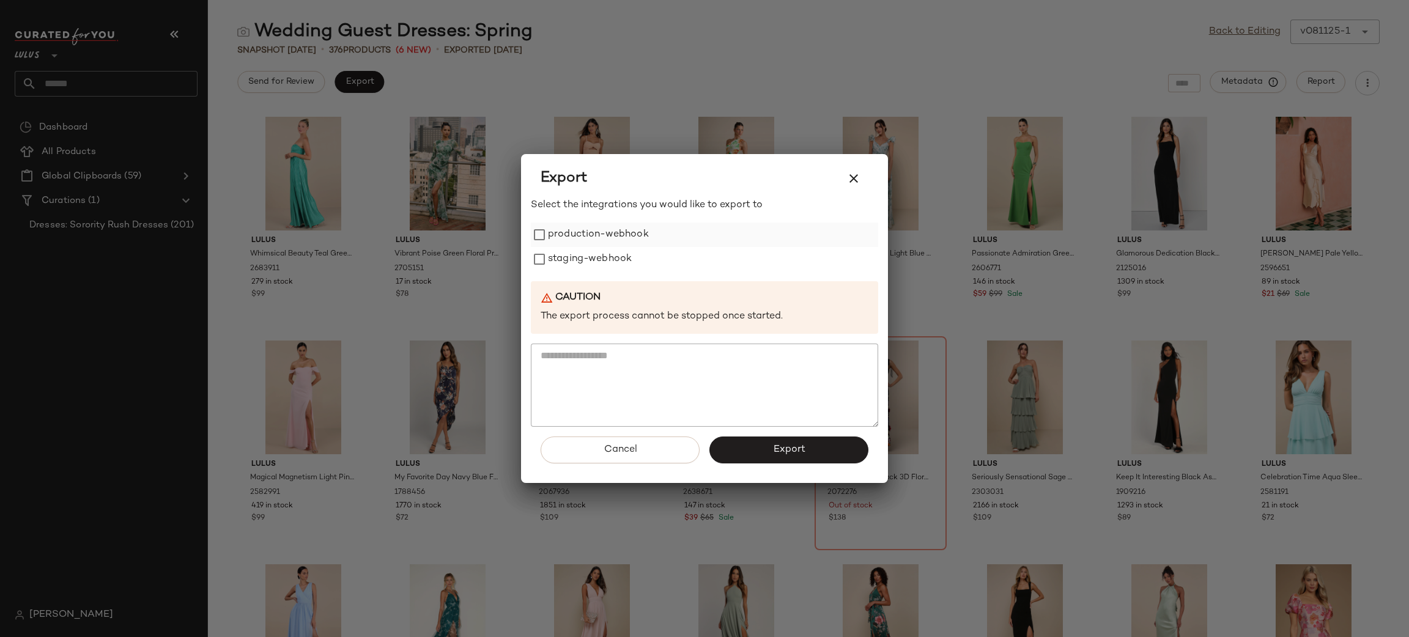
click at [626, 246] on label "production-webhook" at bounding box center [598, 235] width 101 height 24
drag, startPoint x: 602, startPoint y: 254, endPoint x: 694, endPoint y: 311, distance: 108.4
click at [602, 254] on label "staging-webhook" at bounding box center [590, 259] width 84 height 24
click at [798, 465] on div "Cancel Export" at bounding box center [704, 455] width 347 height 56
click at [782, 450] on span "Export" at bounding box center [788, 450] width 32 height 12
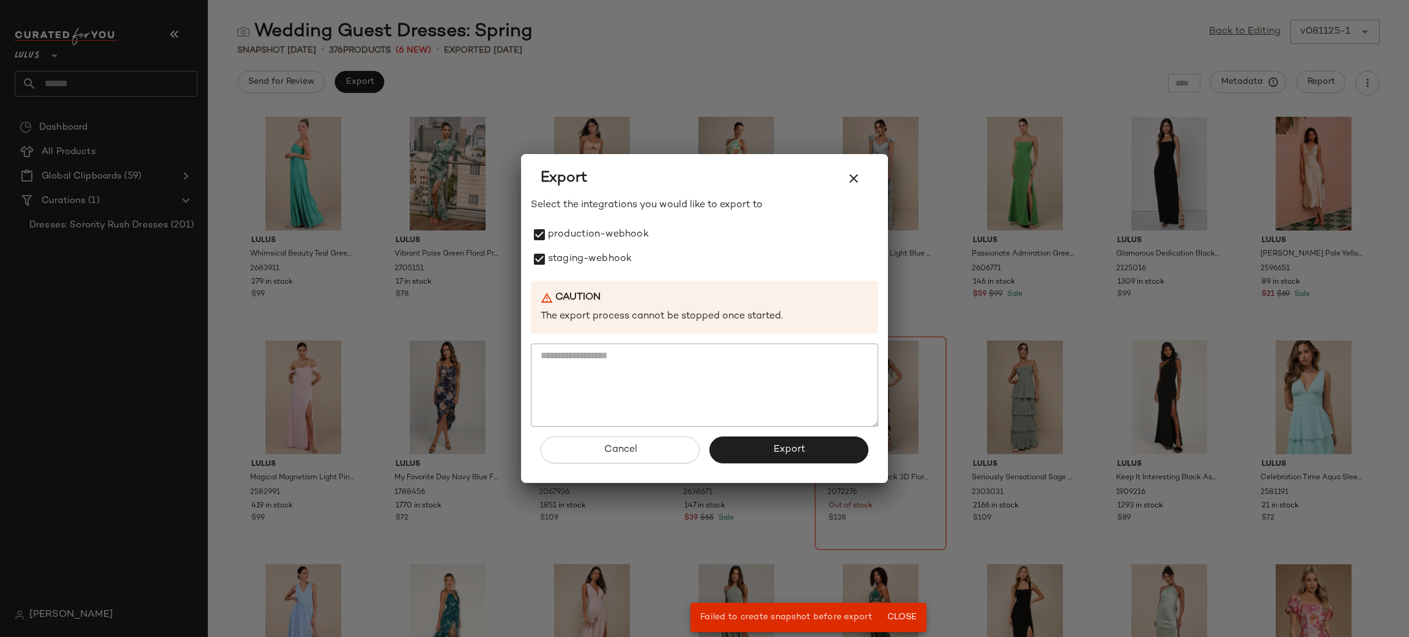
click at [848, 168] on button "button" at bounding box center [853, 178] width 29 height 29
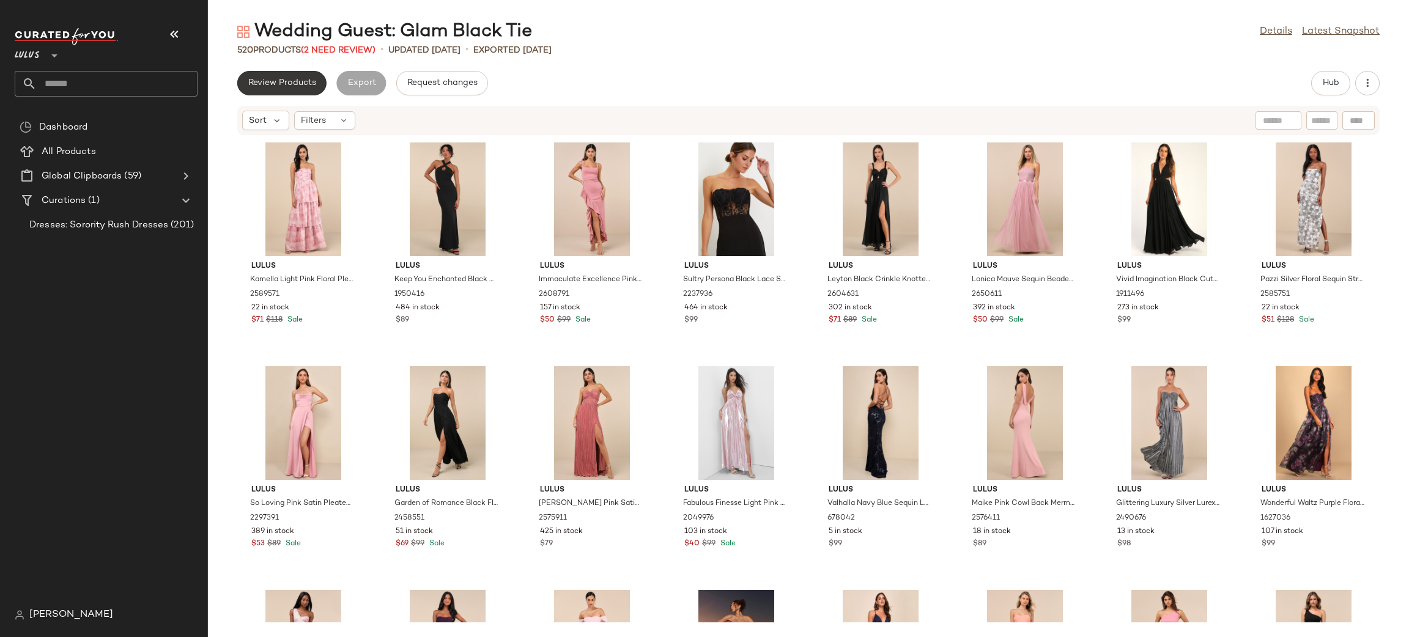
click at [289, 88] on button "Review Products" at bounding box center [281, 83] width 89 height 24
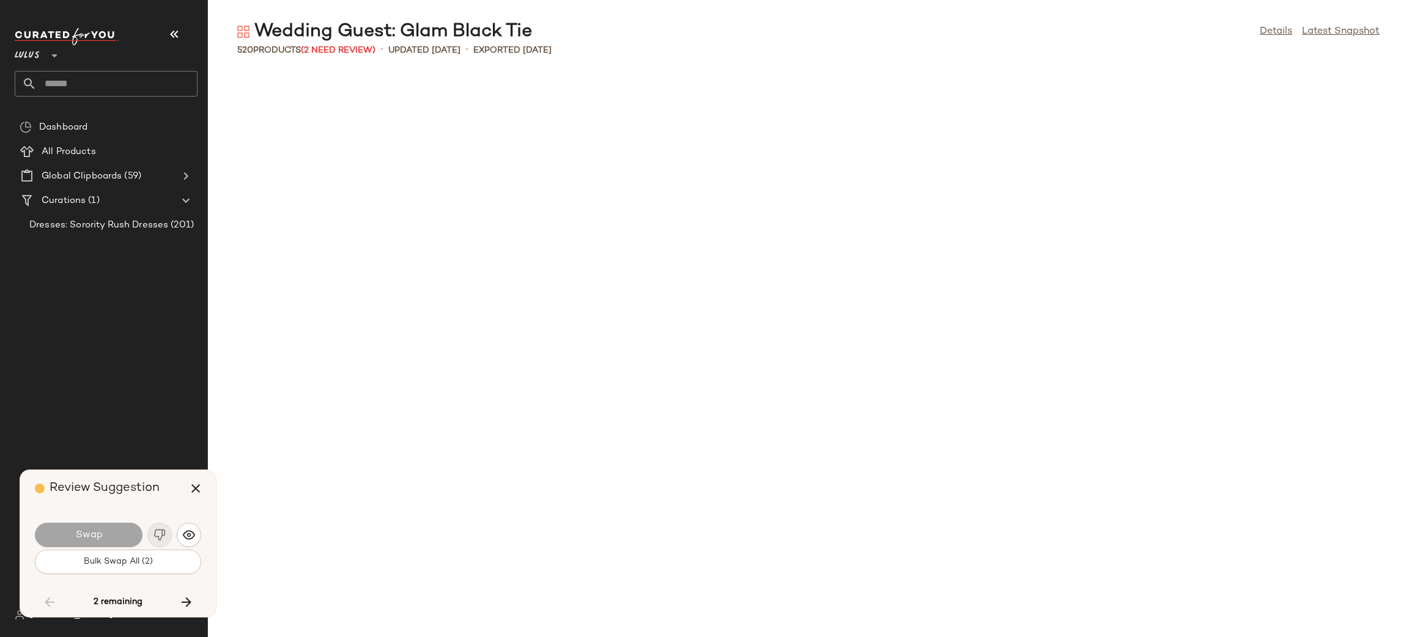
scroll to position [2013, 0]
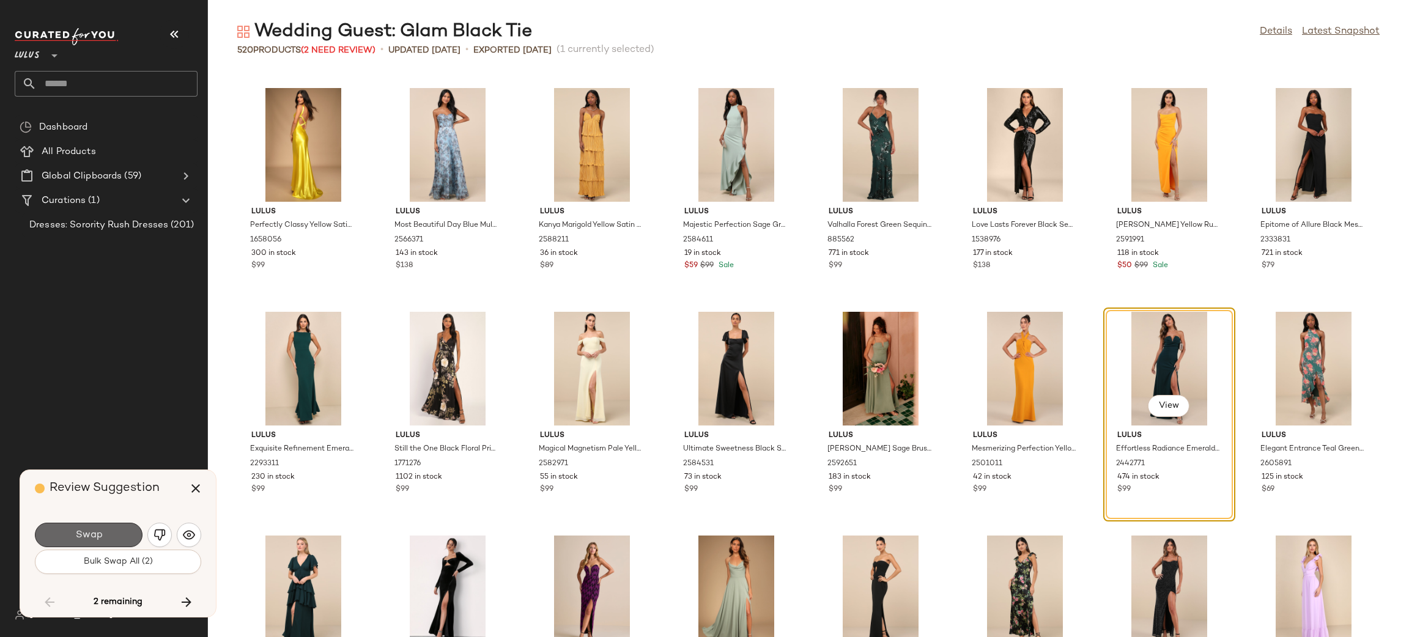
click at [122, 539] on button "Swap" at bounding box center [89, 535] width 108 height 24
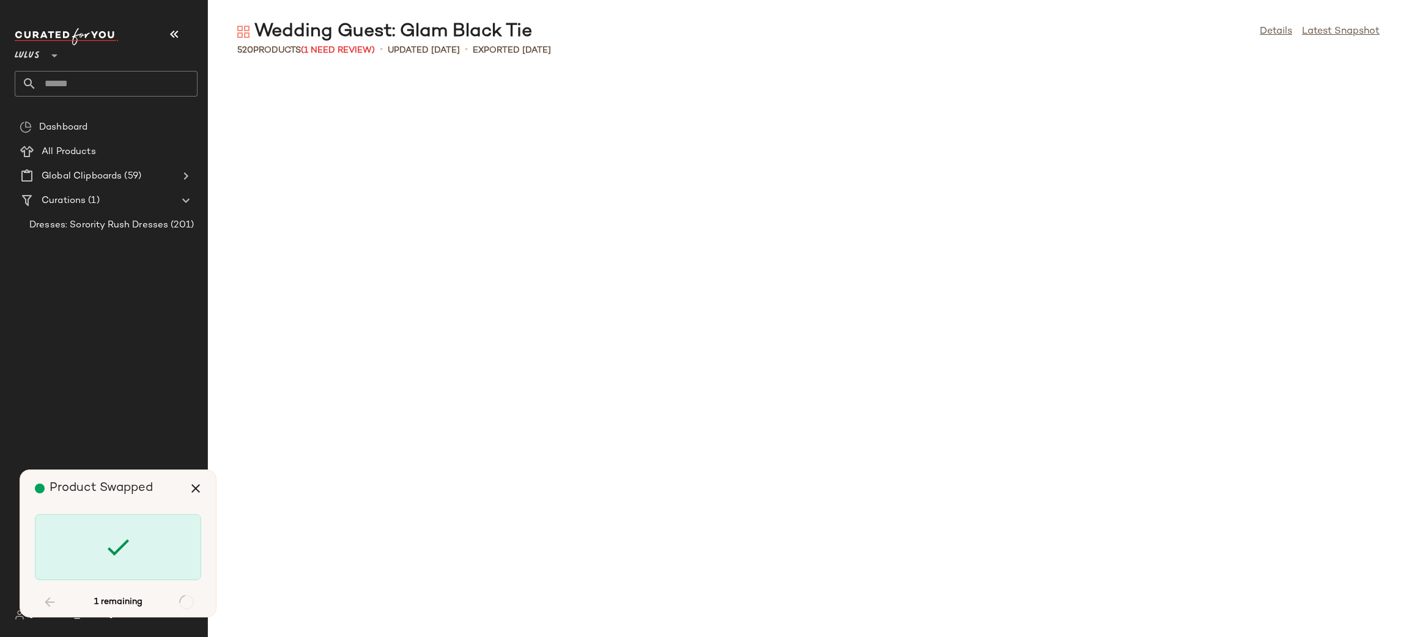
scroll to position [13980, 0]
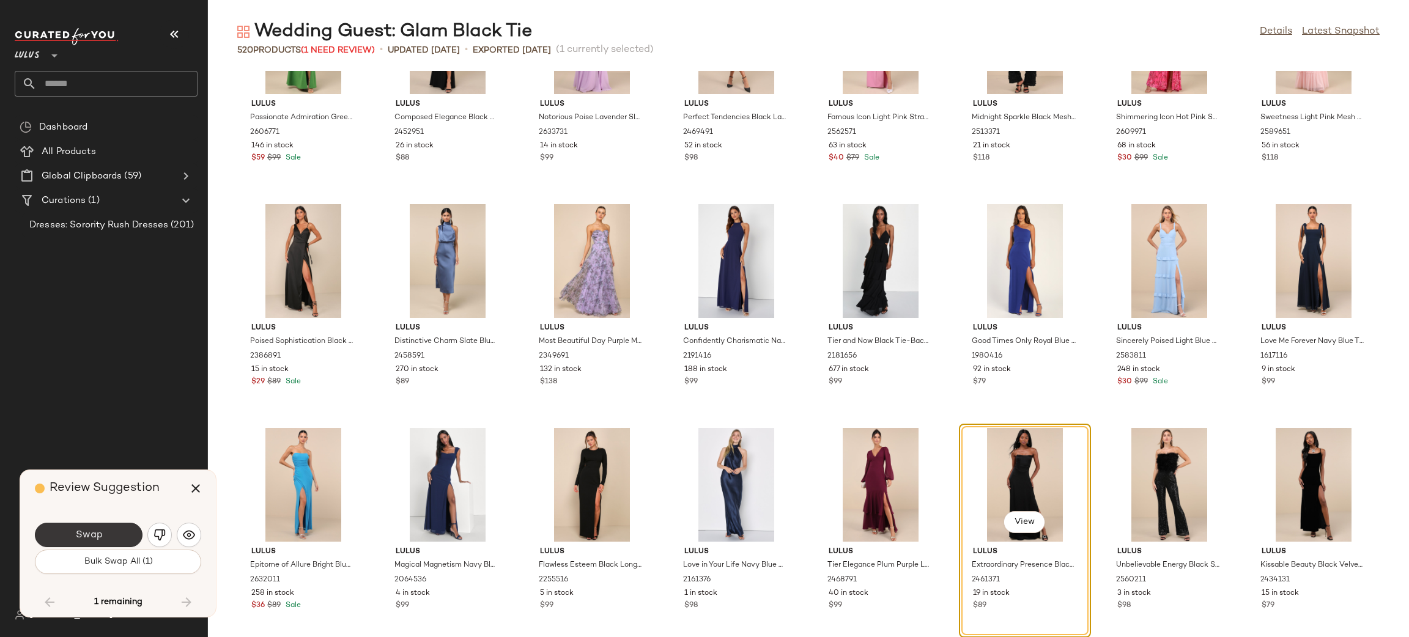
click at [75, 531] on button "Swap" at bounding box center [89, 535] width 108 height 24
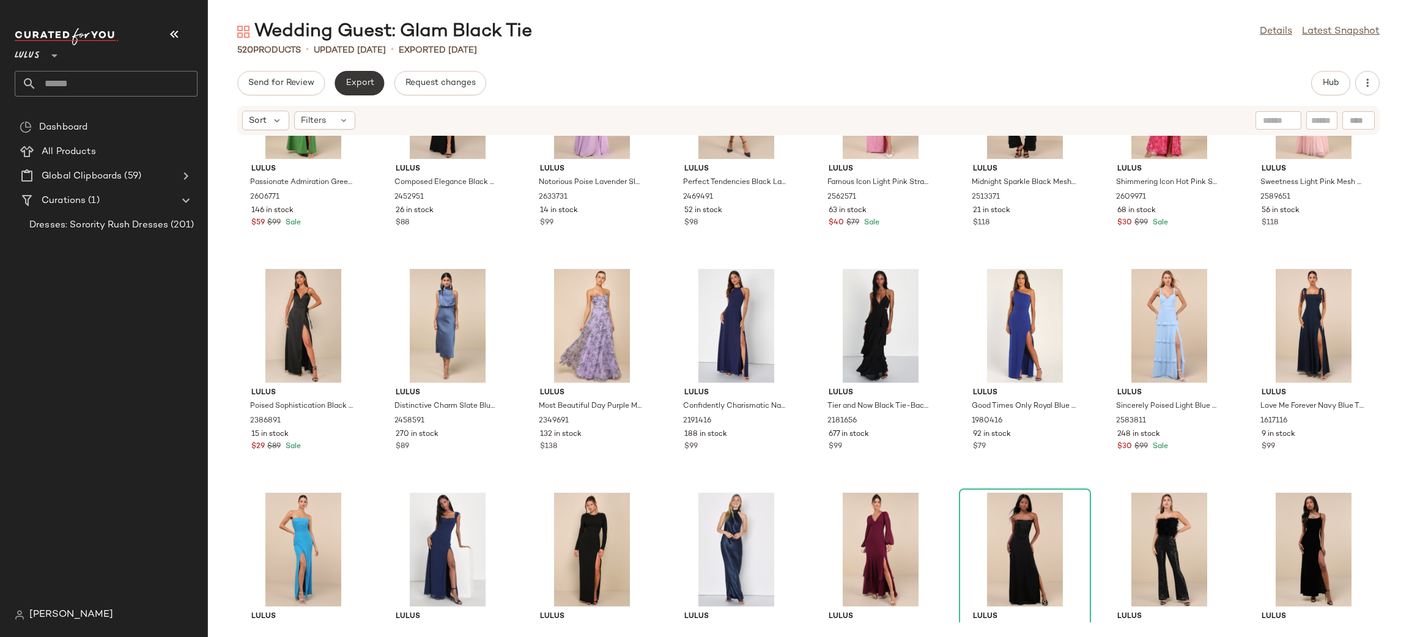
click at [375, 92] on button "Export" at bounding box center [359, 83] width 50 height 24
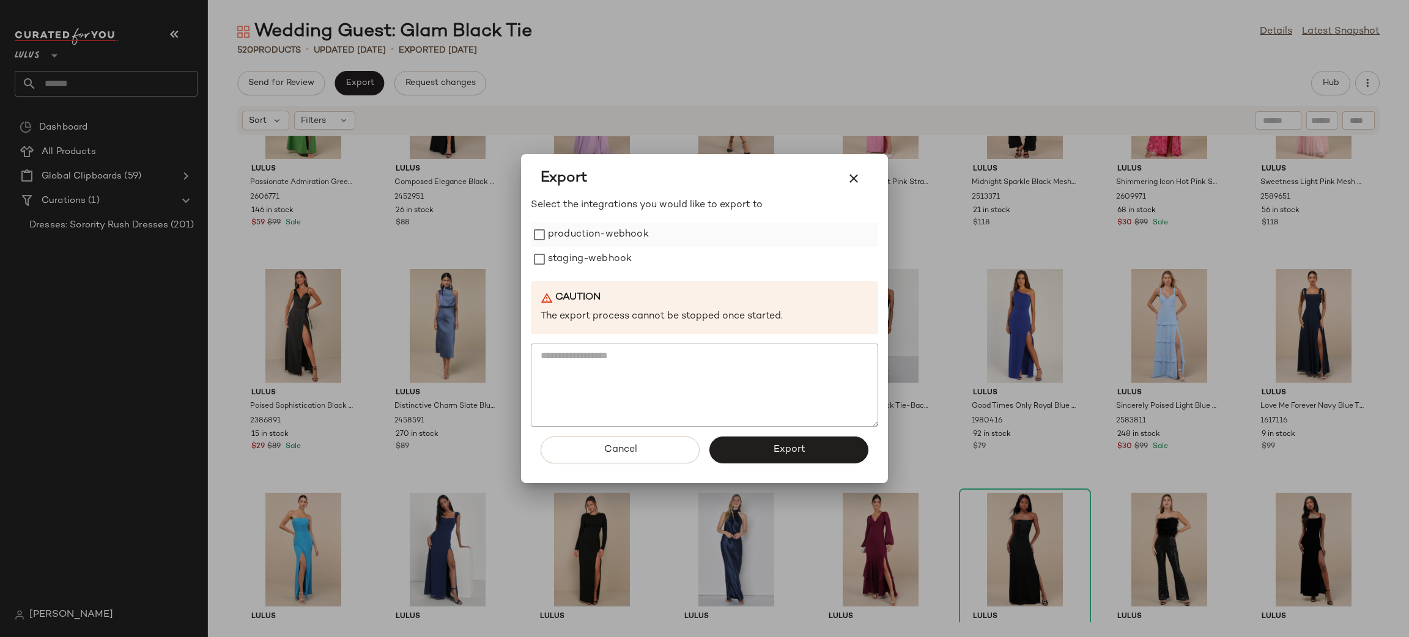
click at [604, 243] on label "production-webhook" at bounding box center [598, 235] width 101 height 24
click at [613, 257] on label "staging-webhook" at bounding box center [590, 259] width 84 height 24
click at [833, 442] on button "Export" at bounding box center [788, 450] width 159 height 27
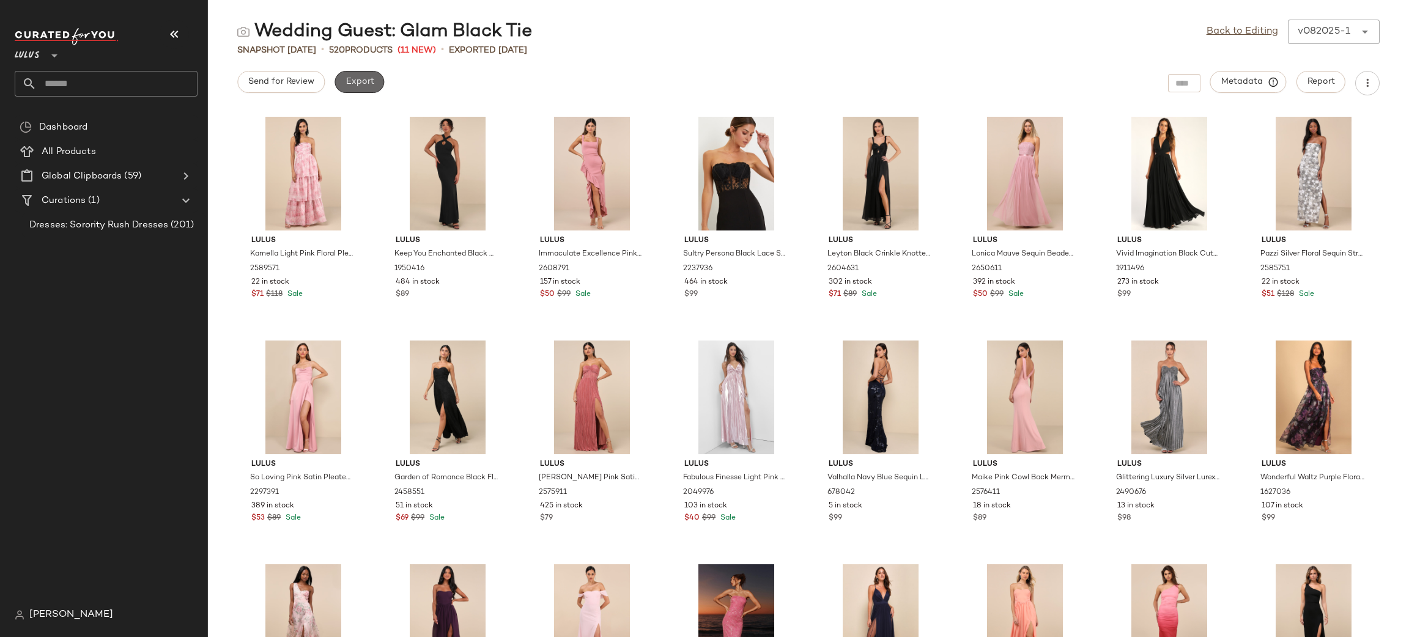
click at [366, 73] on button "Export" at bounding box center [359, 82] width 50 height 22
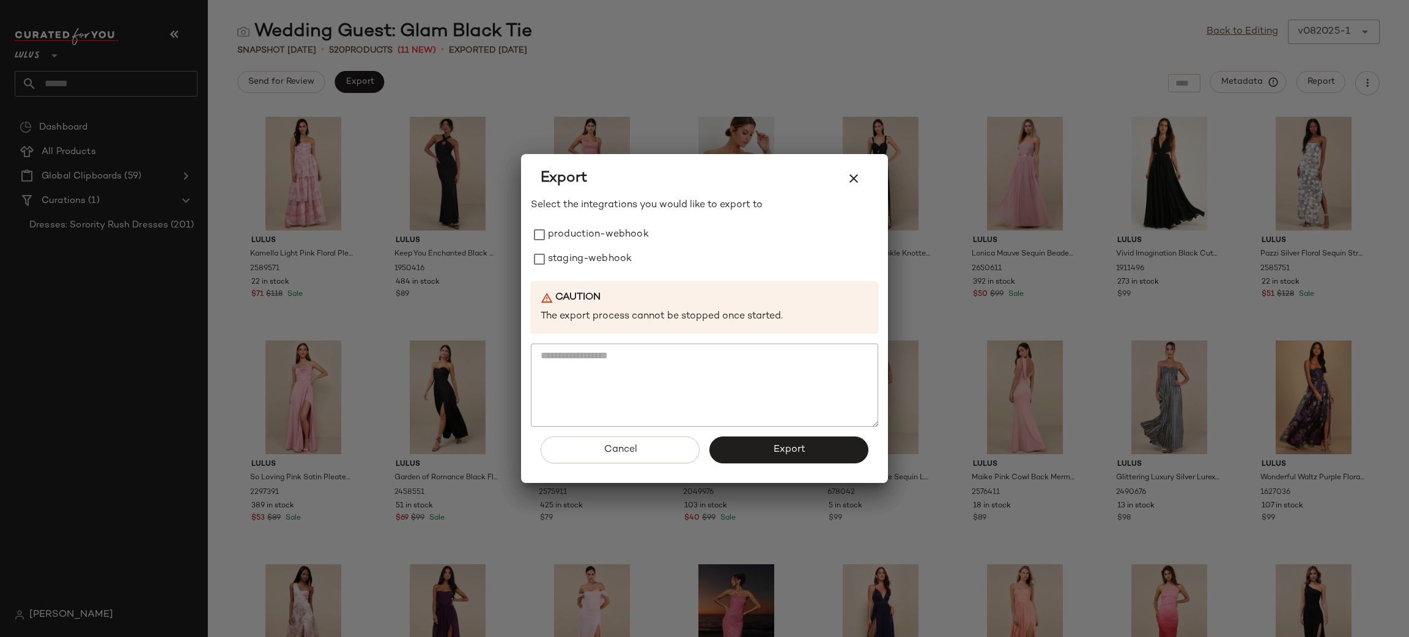
drag, startPoint x: 573, startPoint y: 226, endPoint x: 581, endPoint y: 279, distance: 54.5
click at [573, 226] on label "production-webhook" at bounding box center [598, 235] width 101 height 24
click at [584, 278] on div "Select the integrations you would like to export to production-webhook staging-…" at bounding box center [704, 312] width 347 height 229
drag, startPoint x: 588, startPoint y: 262, endPoint x: 627, endPoint y: 297, distance: 52.4
click at [588, 260] on label "staging-webhook" at bounding box center [590, 259] width 84 height 24
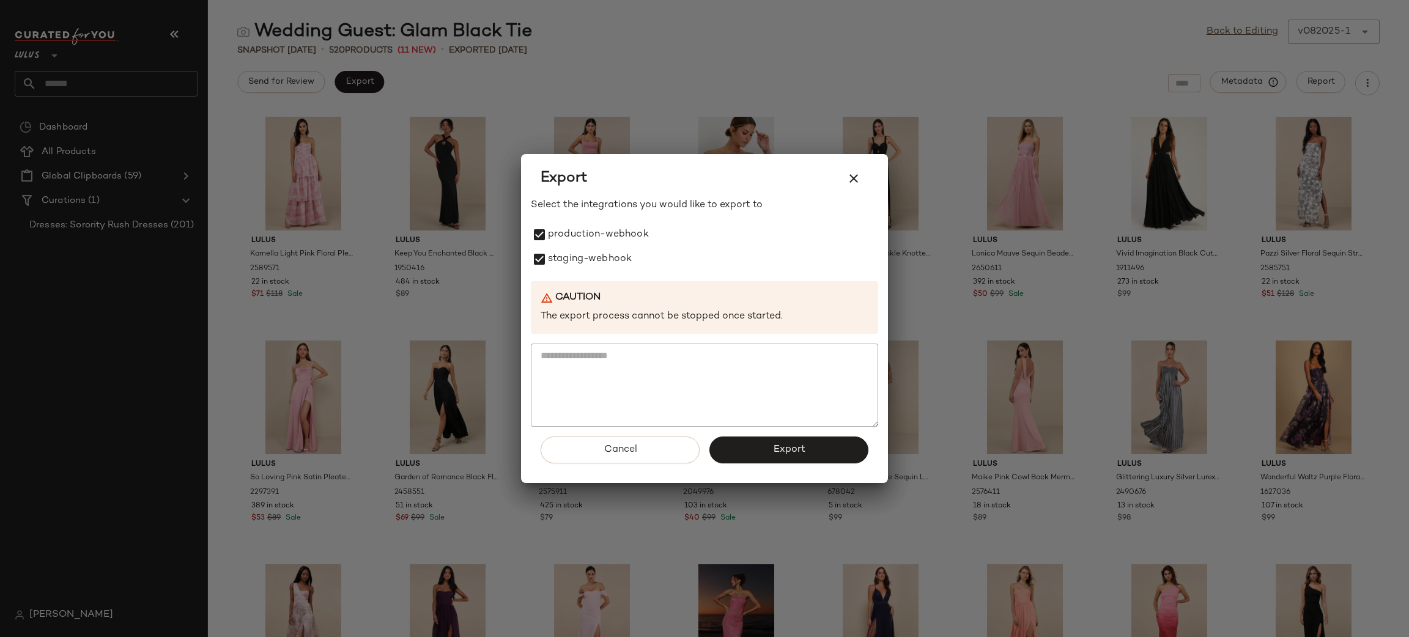
click at [762, 447] on button "Export" at bounding box center [788, 450] width 159 height 27
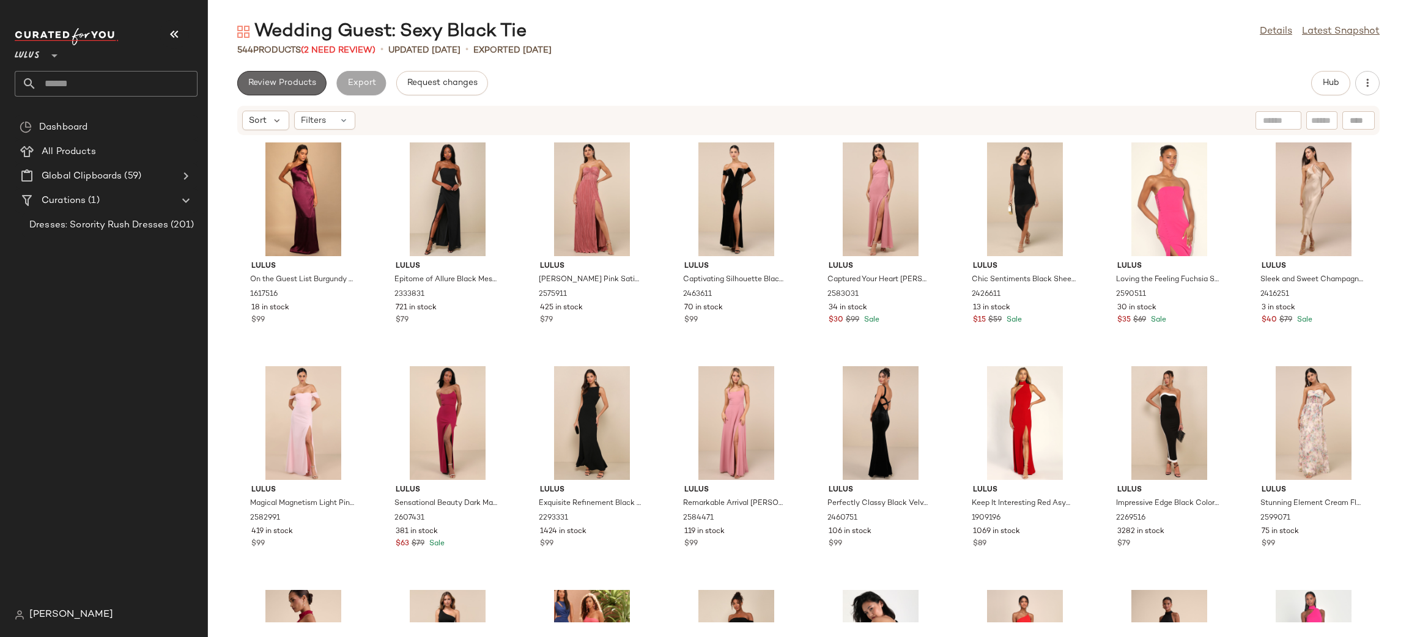
click at [284, 91] on button "Review Products" at bounding box center [281, 83] width 89 height 24
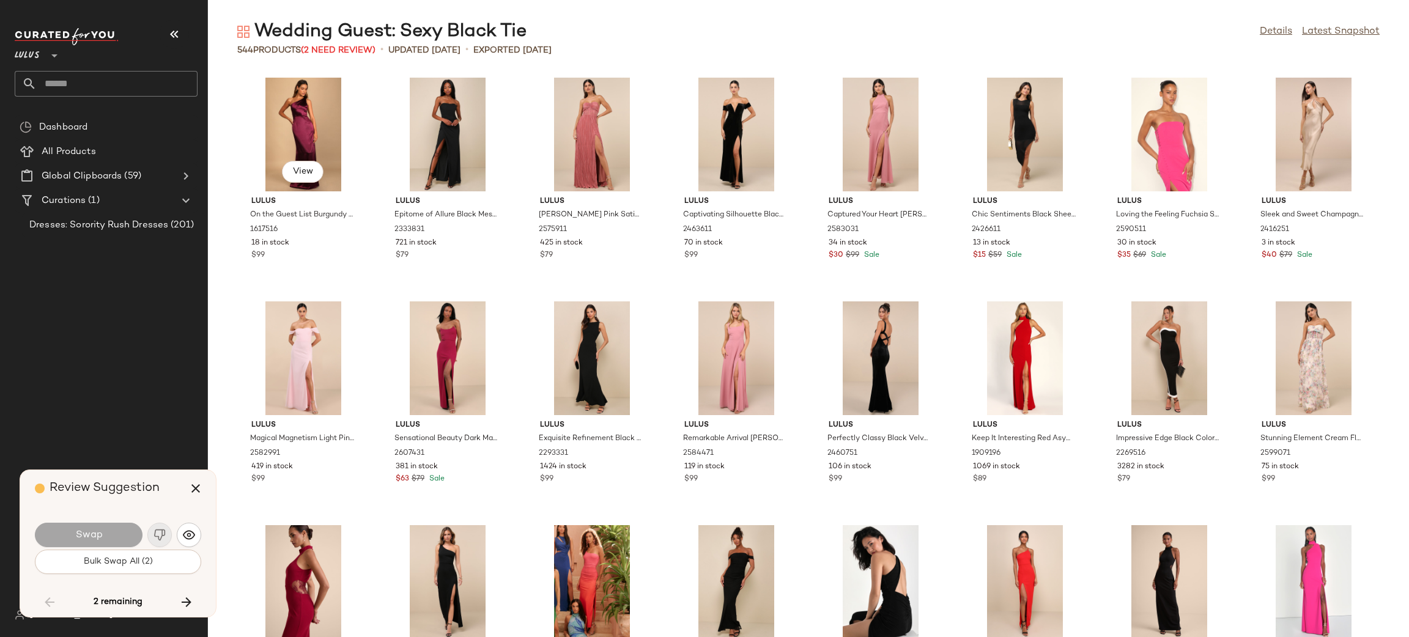
scroll to position [7831, 0]
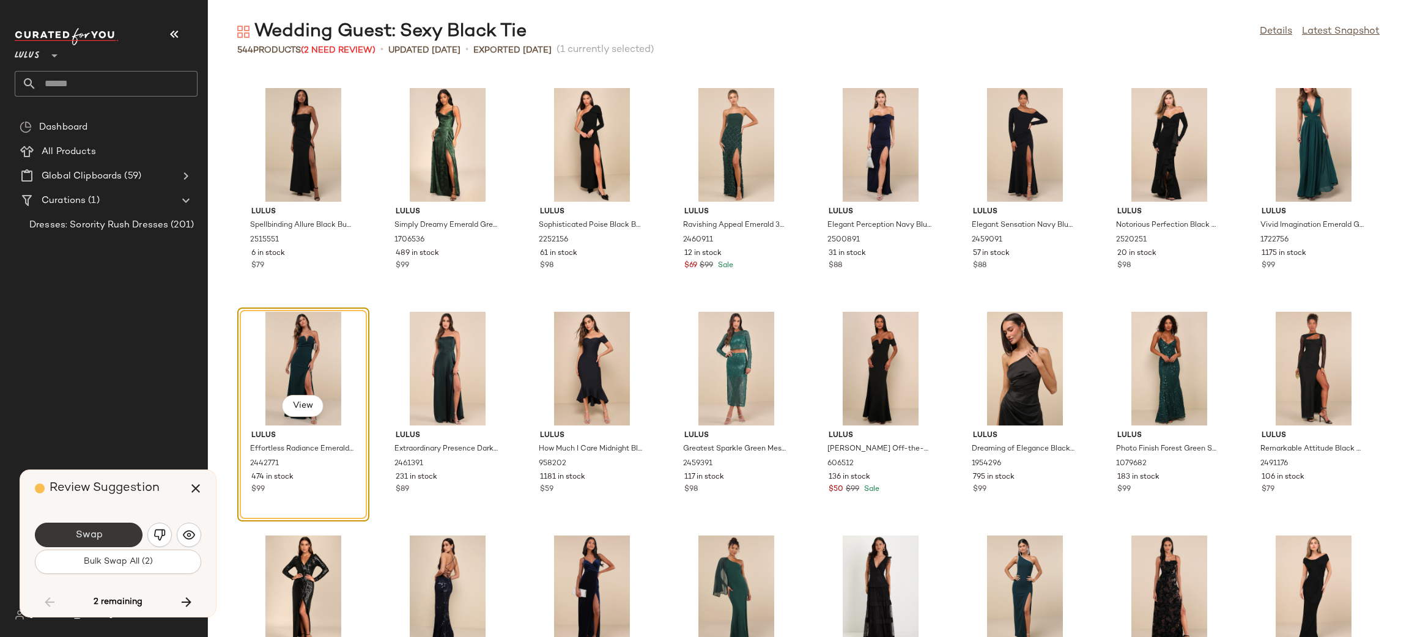
click at [128, 540] on button "Swap" at bounding box center [89, 535] width 108 height 24
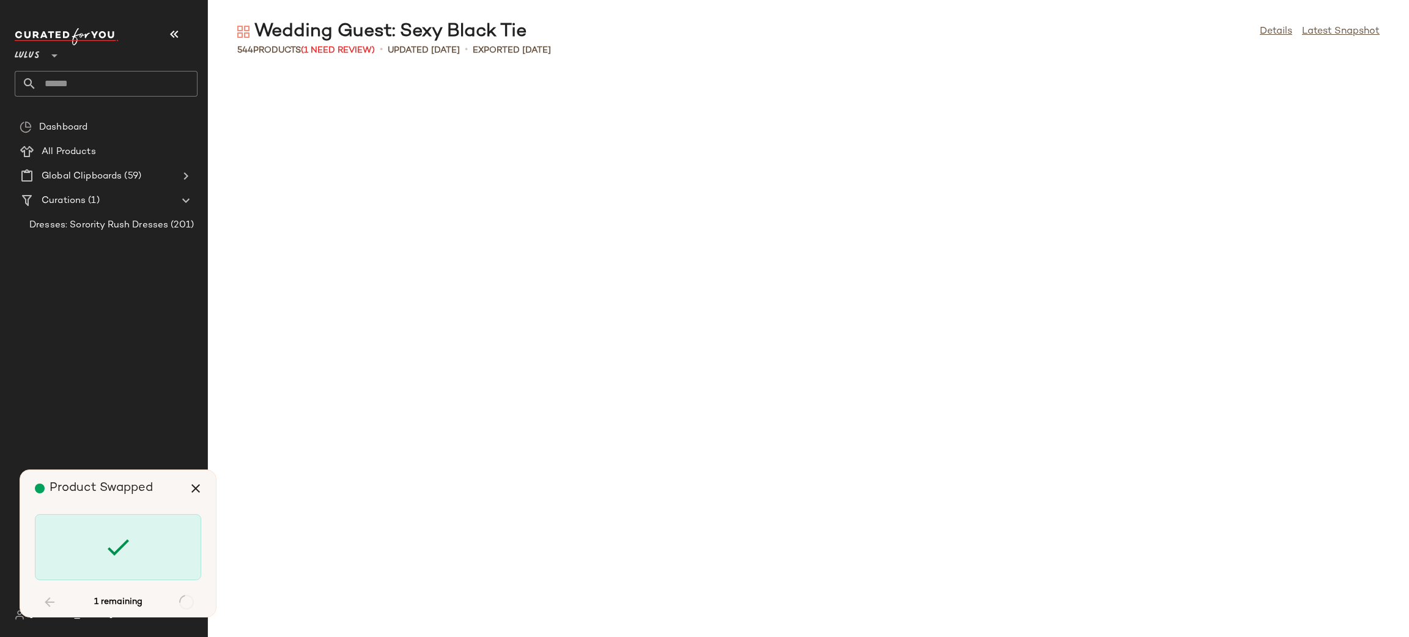
scroll to position [9621, 0]
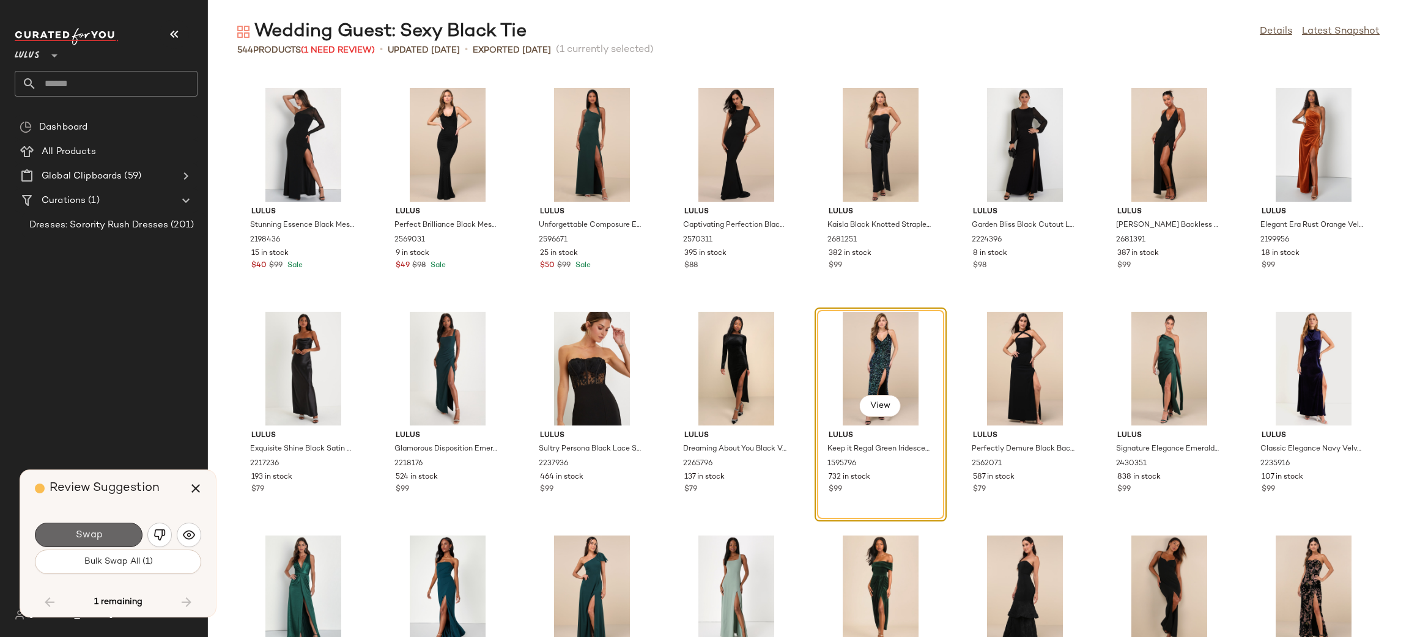
click at [116, 534] on button "Swap" at bounding box center [89, 535] width 108 height 24
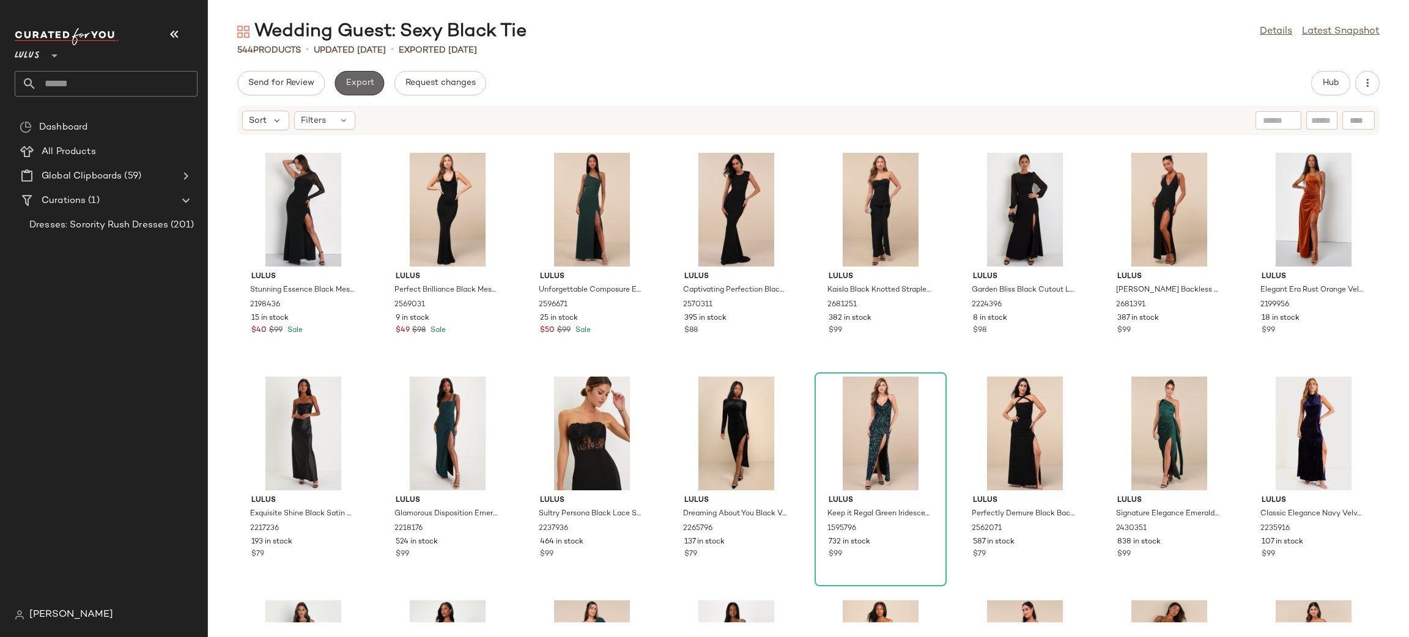
click at [360, 83] on span "Export" at bounding box center [359, 83] width 29 height 10
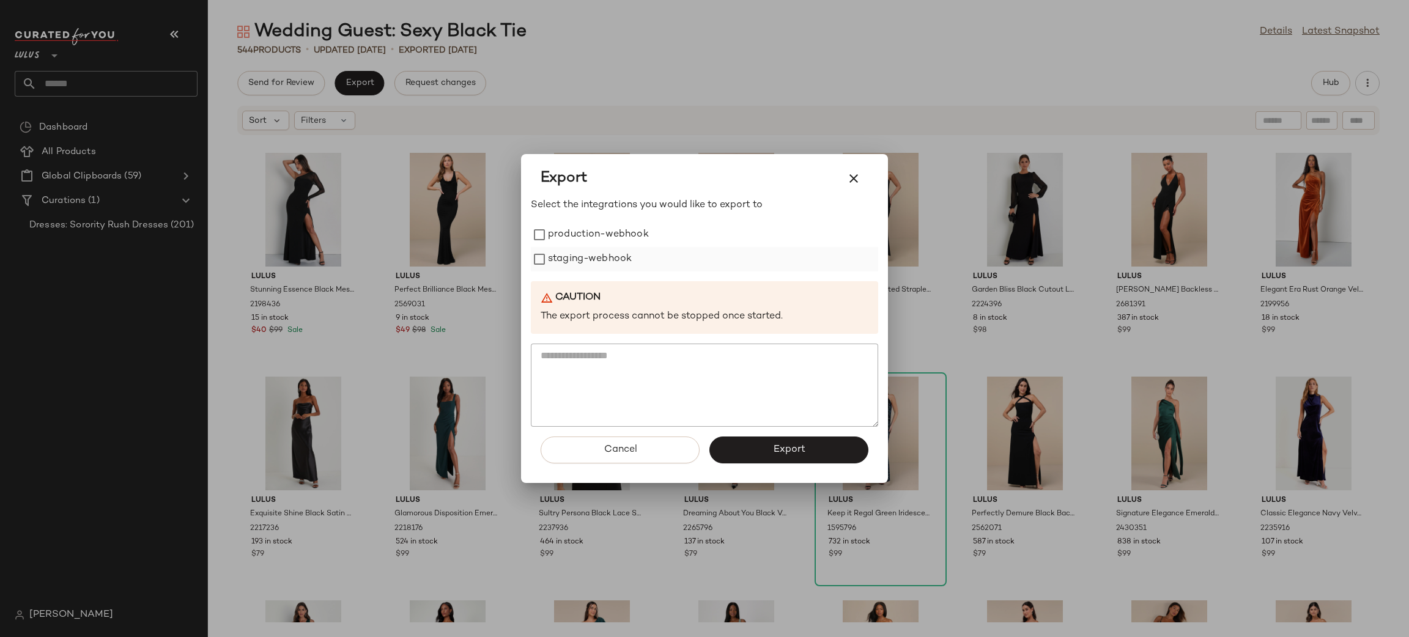
drag, startPoint x: 622, startPoint y: 241, endPoint x: 603, endPoint y: 267, distance: 31.9
click at [620, 242] on label "production-webhook" at bounding box center [598, 235] width 101 height 24
click at [603, 268] on label "staging-webhook" at bounding box center [590, 259] width 84 height 24
click at [773, 439] on button "Export" at bounding box center [788, 450] width 159 height 27
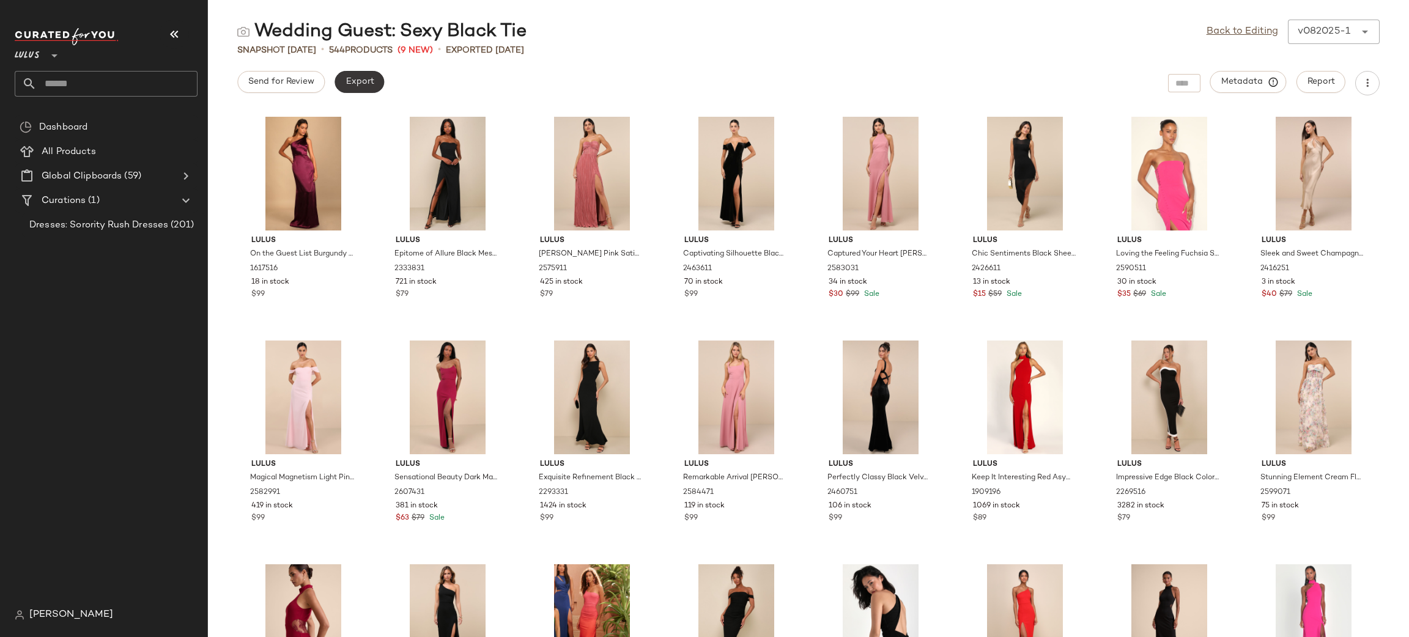
click at [358, 79] on span "Export" at bounding box center [359, 82] width 29 height 10
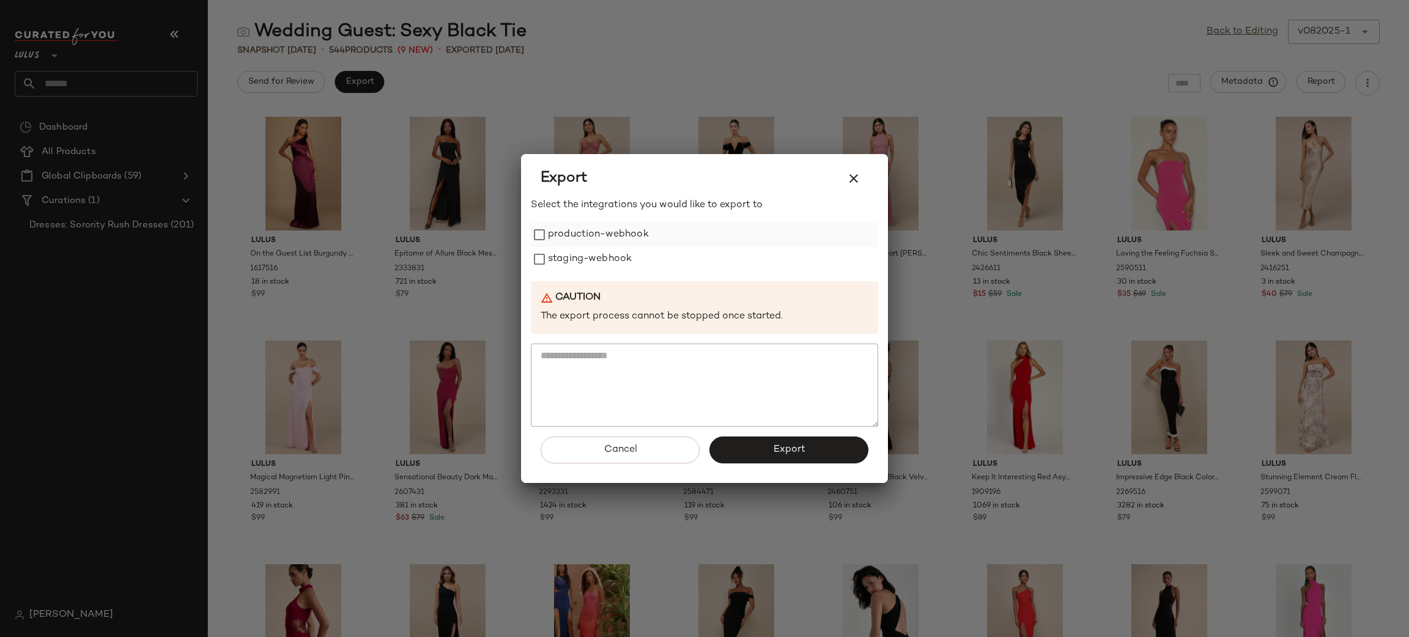
click at [567, 229] on label "production-webhook" at bounding box center [598, 235] width 101 height 24
click at [580, 259] on label "staging-webhook" at bounding box center [590, 259] width 84 height 24
click at [821, 448] on button "Export" at bounding box center [788, 450] width 159 height 27
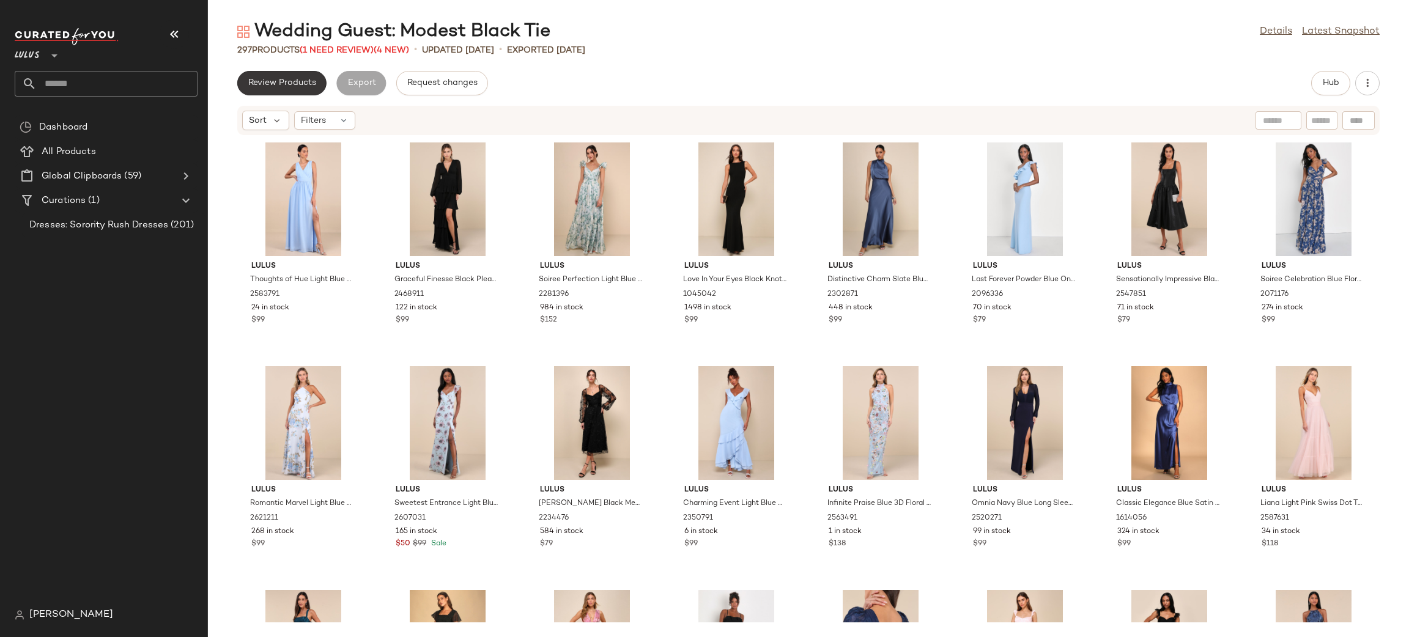
click at [298, 84] on span "Review Products" at bounding box center [282, 83] width 68 height 10
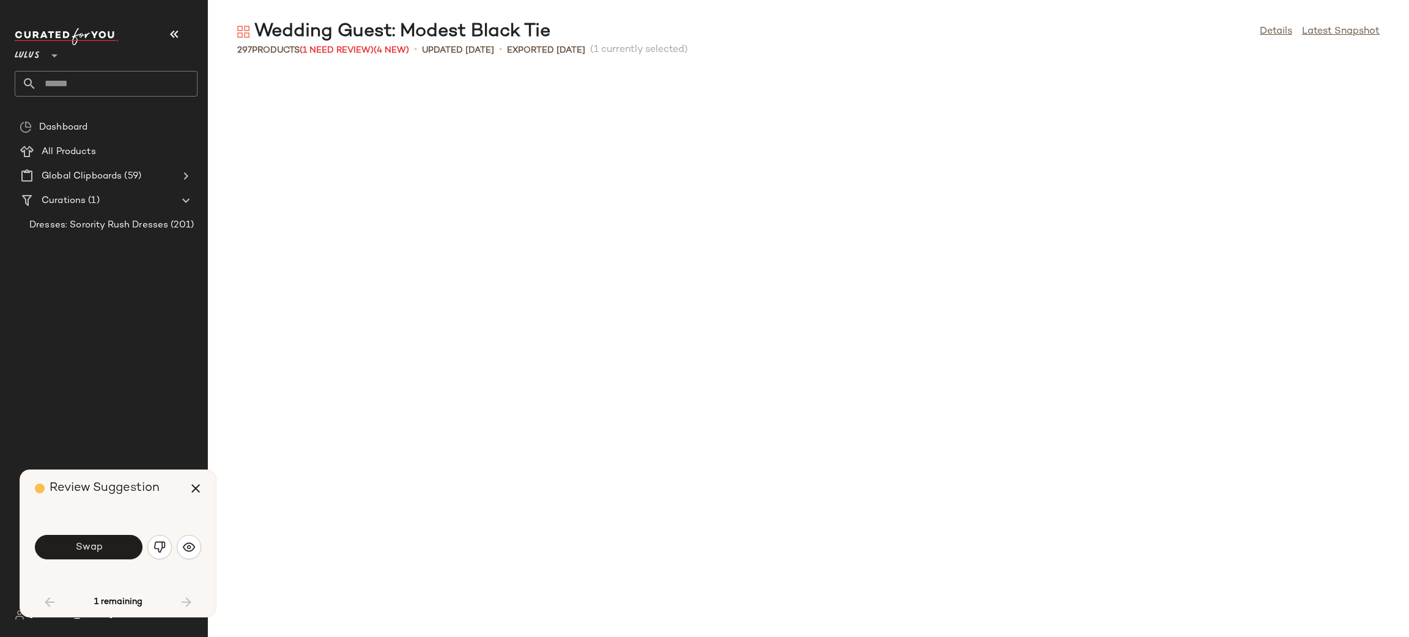
scroll to position [681, 0]
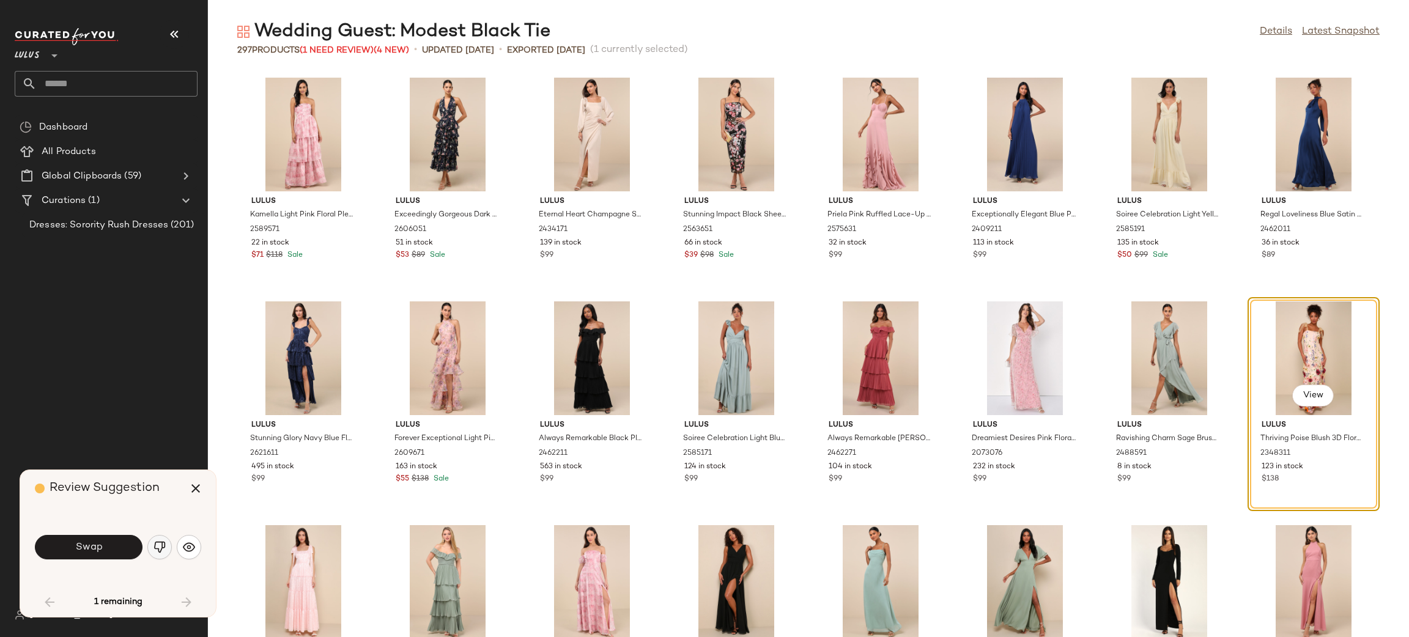
click at [159, 552] on img "button" at bounding box center [159, 547] width 12 height 12
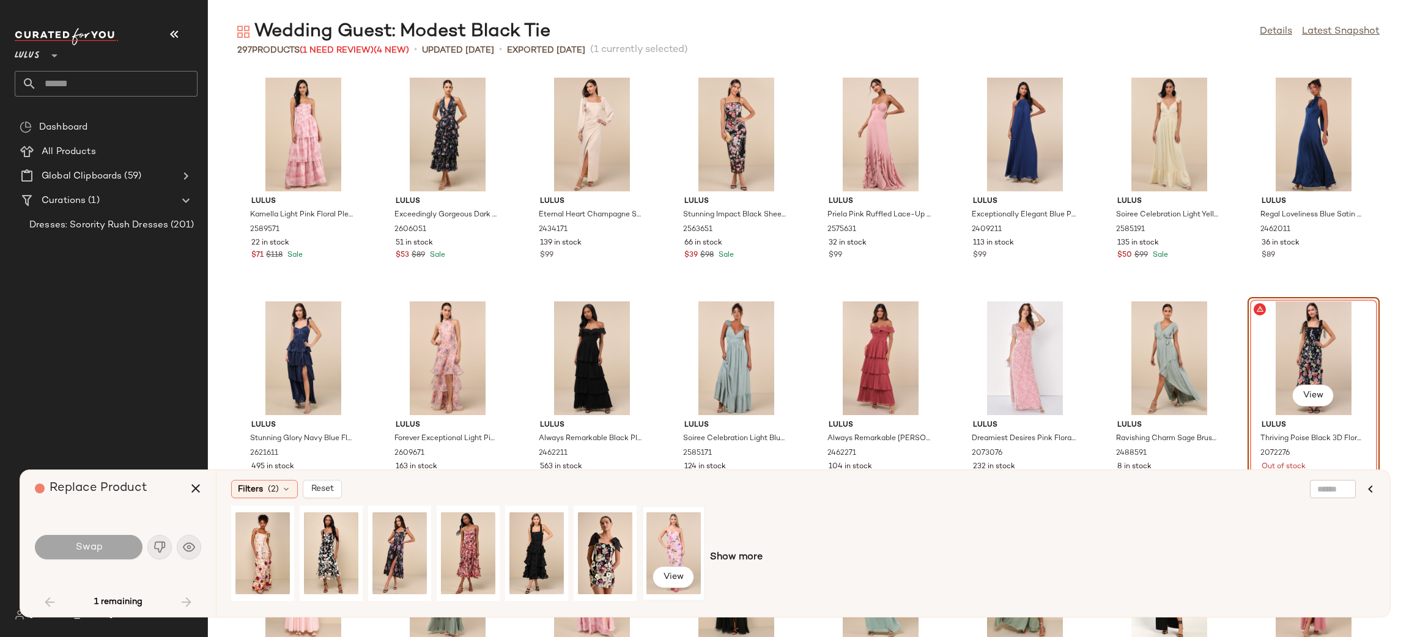
click at [656, 534] on div "View" at bounding box center [673, 553] width 54 height 87
click at [87, 541] on button "Swap" at bounding box center [89, 547] width 108 height 24
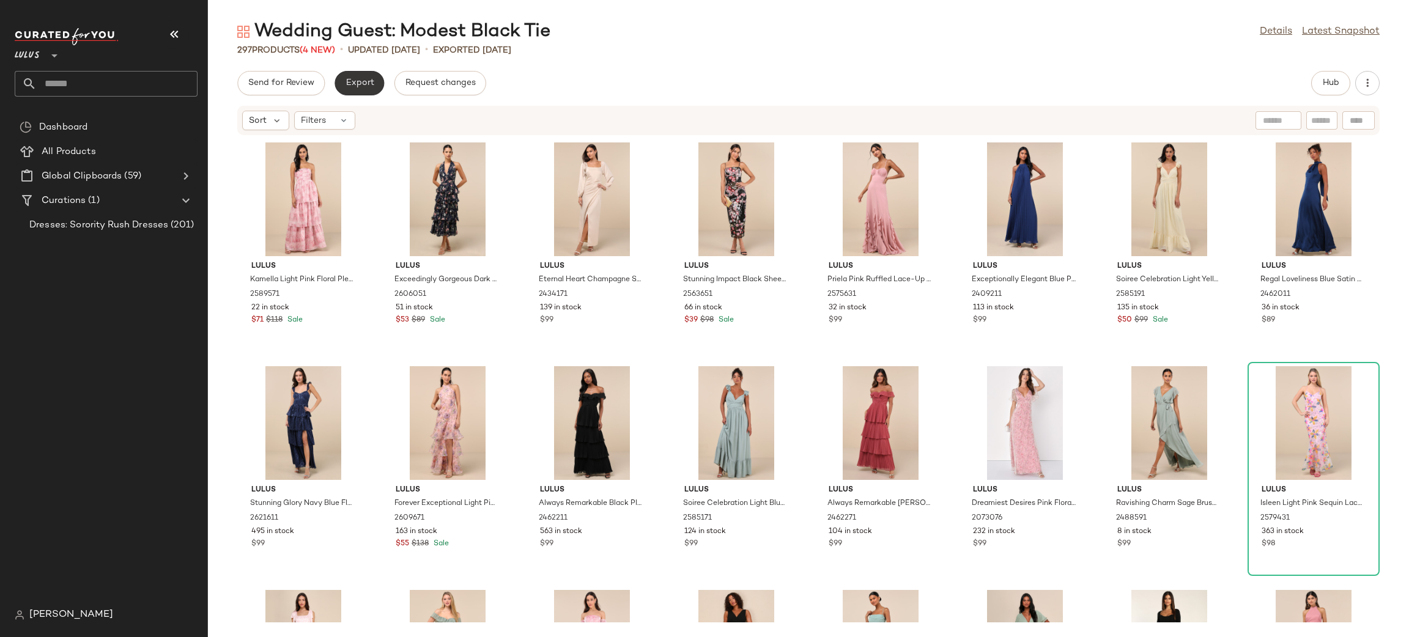
click at [351, 78] on span "Export" at bounding box center [359, 83] width 29 height 10
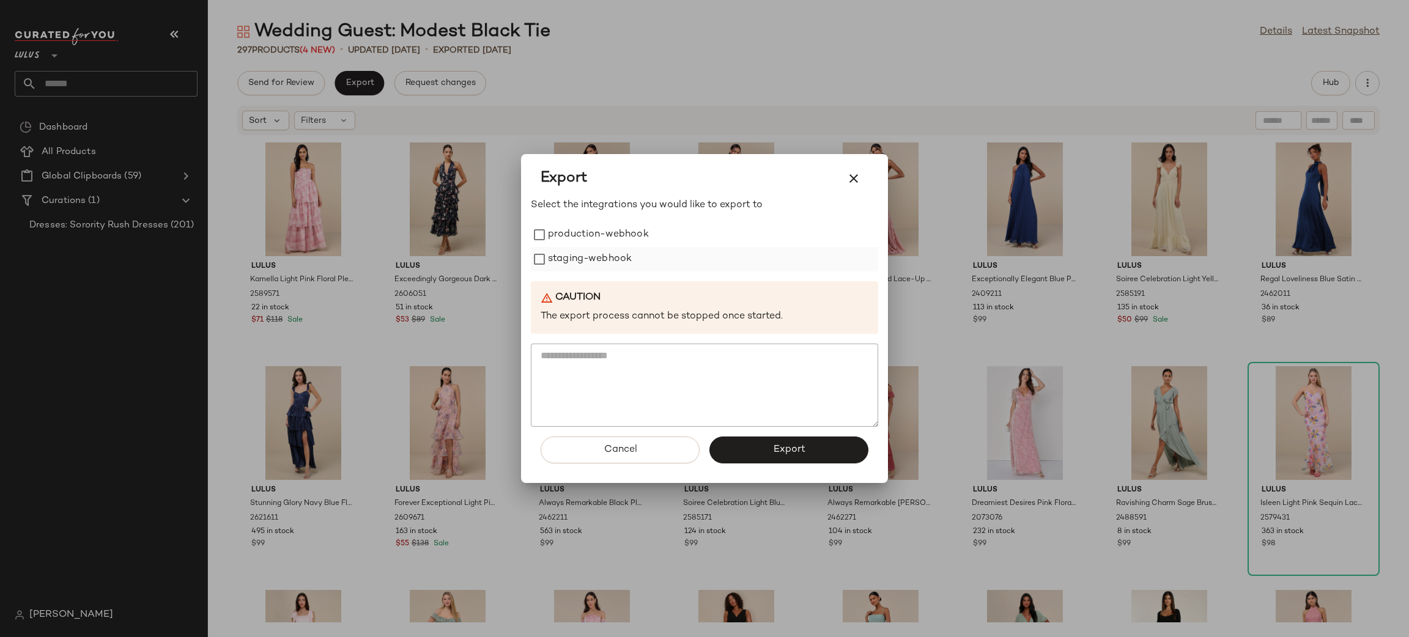
drag, startPoint x: 597, startPoint y: 237, endPoint x: 609, endPoint y: 249, distance: 17.3
click at [600, 240] on label "production-webhook" at bounding box center [598, 235] width 101 height 24
click at [612, 249] on label "staging-webhook" at bounding box center [590, 259] width 84 height 24
click at [762, 452] on button "Export" at bounding box center [788, 450] width 159 height 27
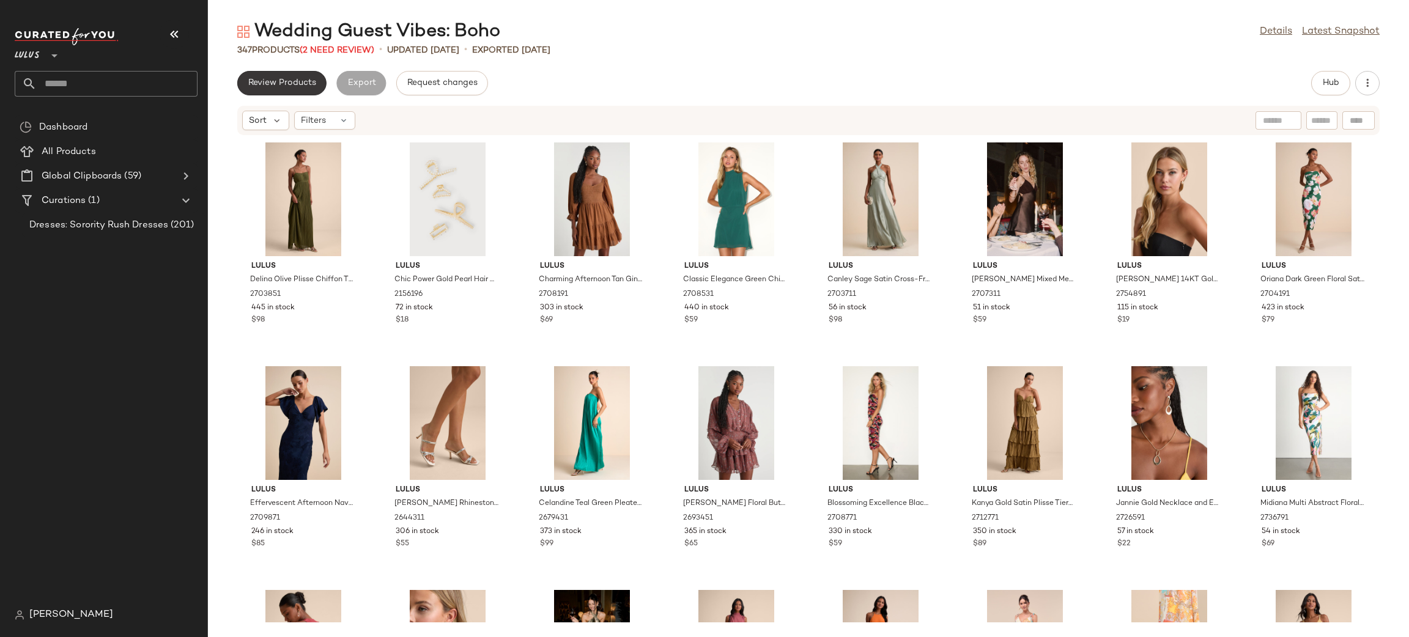
click at [297, 90] on button "Review Products" at bounding box center [281, 83] width 89 height 24
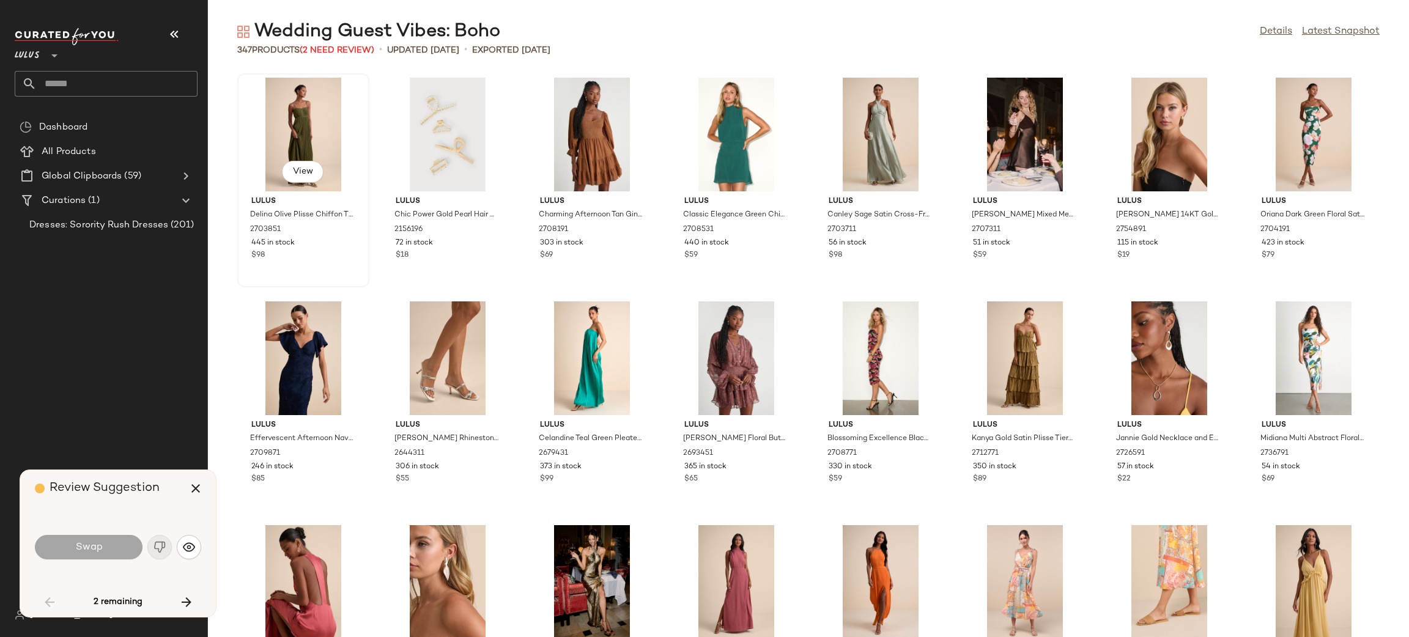
scroll to position [1118, 0]
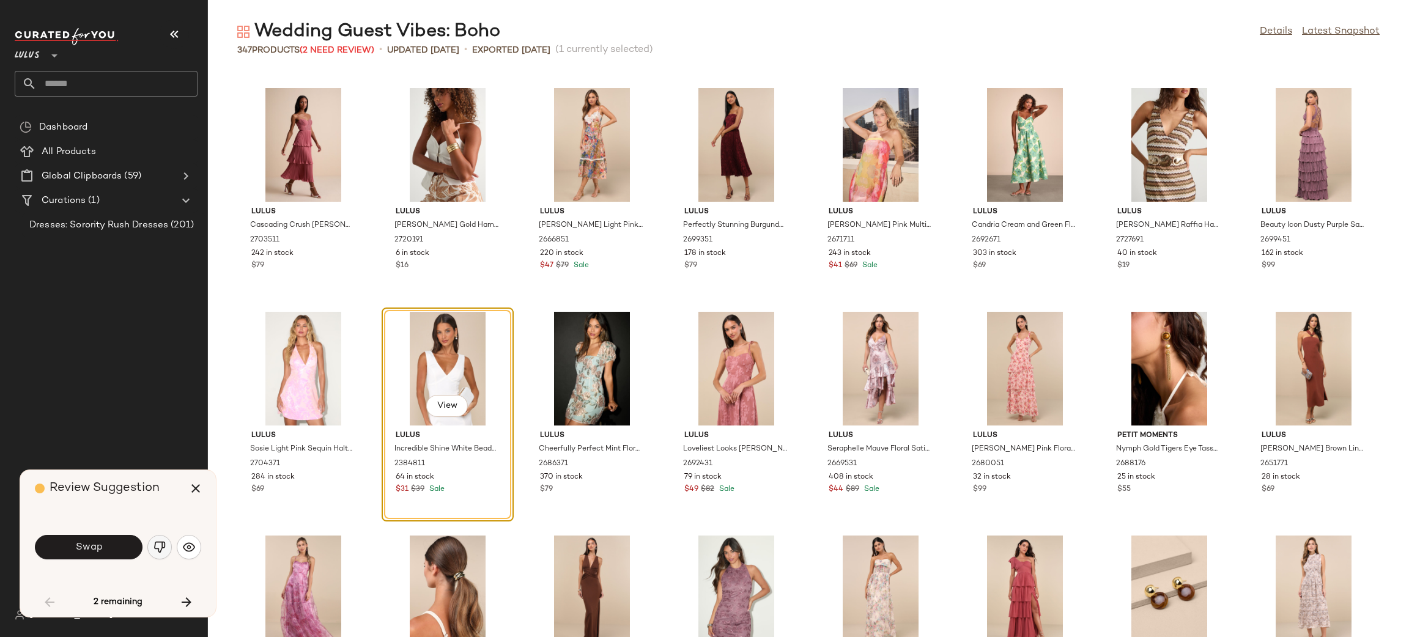
click at [163, 555] on button "button" at bounding box center [159, 547] width 24 height 24
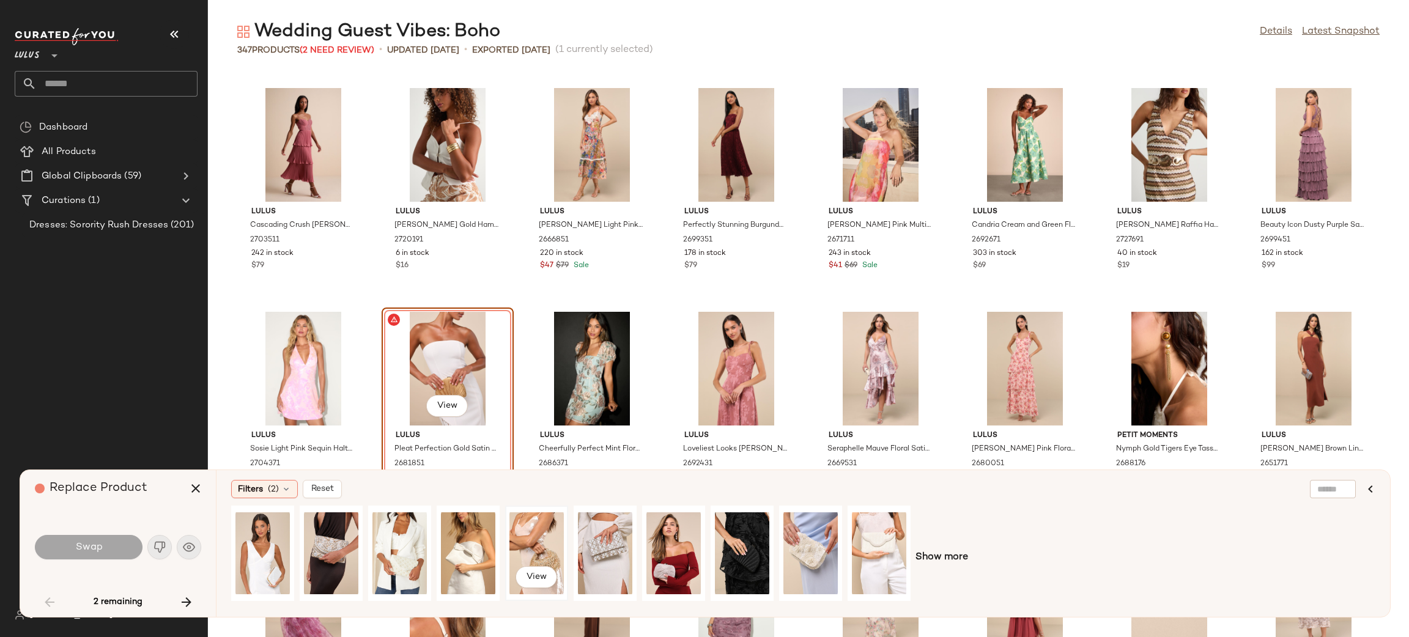
click at [563, 542] on div "View" at bounding box center [536, 553] width 54 height 87
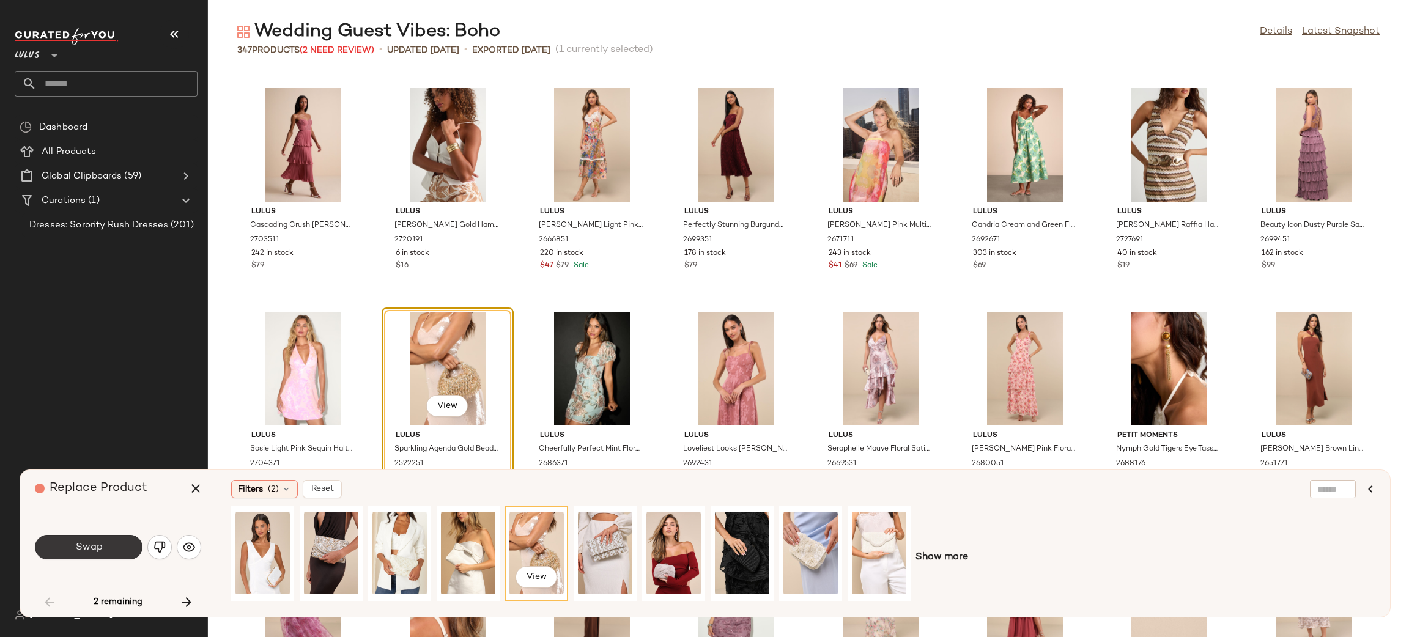
click at [93, 539] on button "Swap" at bounding box center [89, 547] width 108 height 24
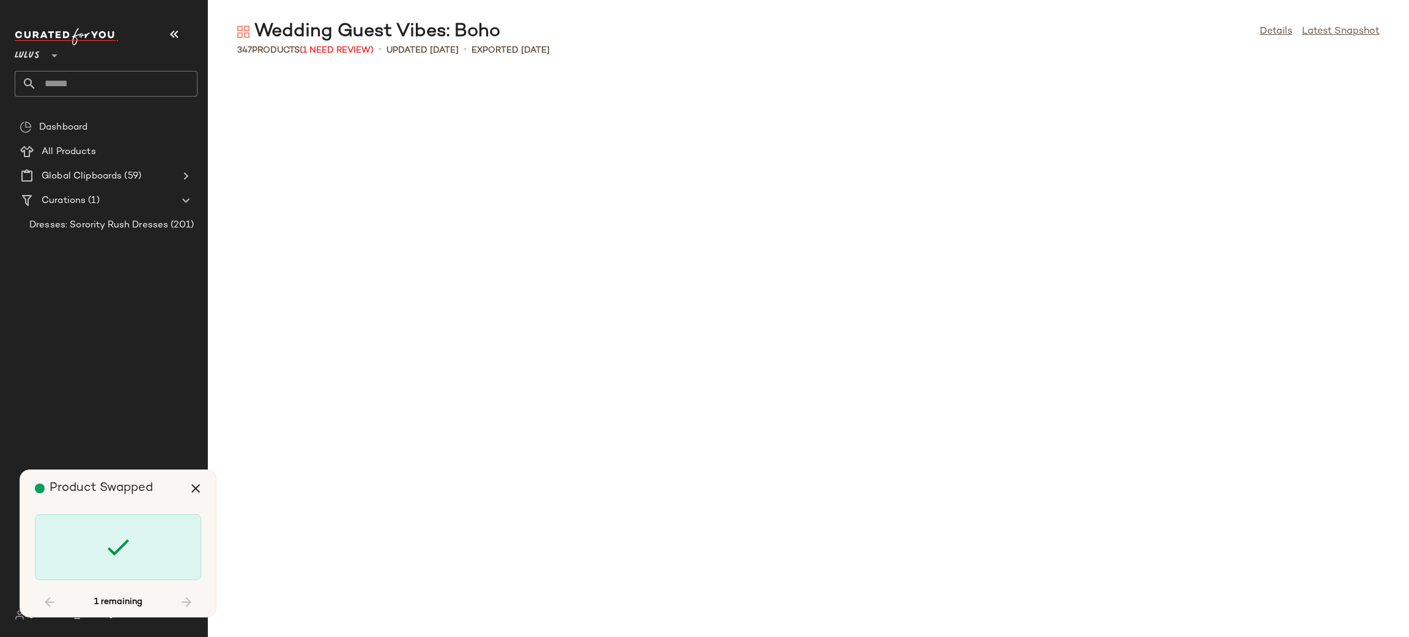
scroll to position [7831, 0]
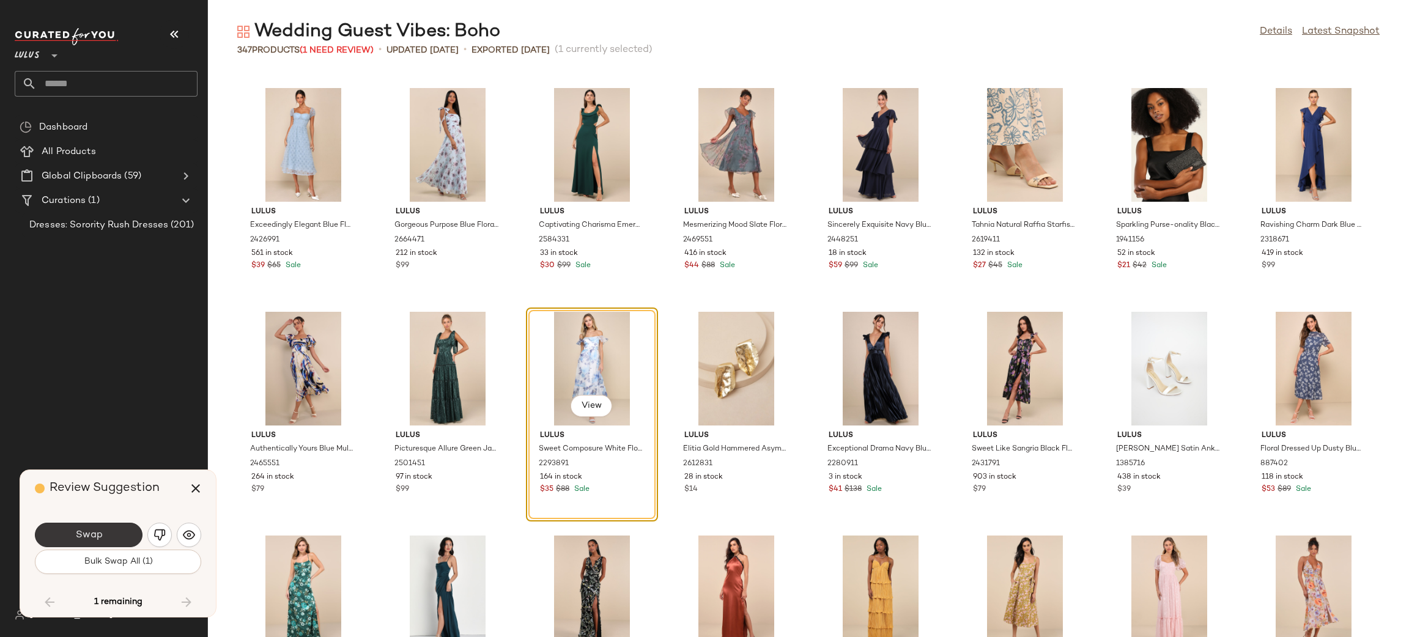
click at [96, 537] on span "Swap" at bounding box center [89, 535] width 28 height 12
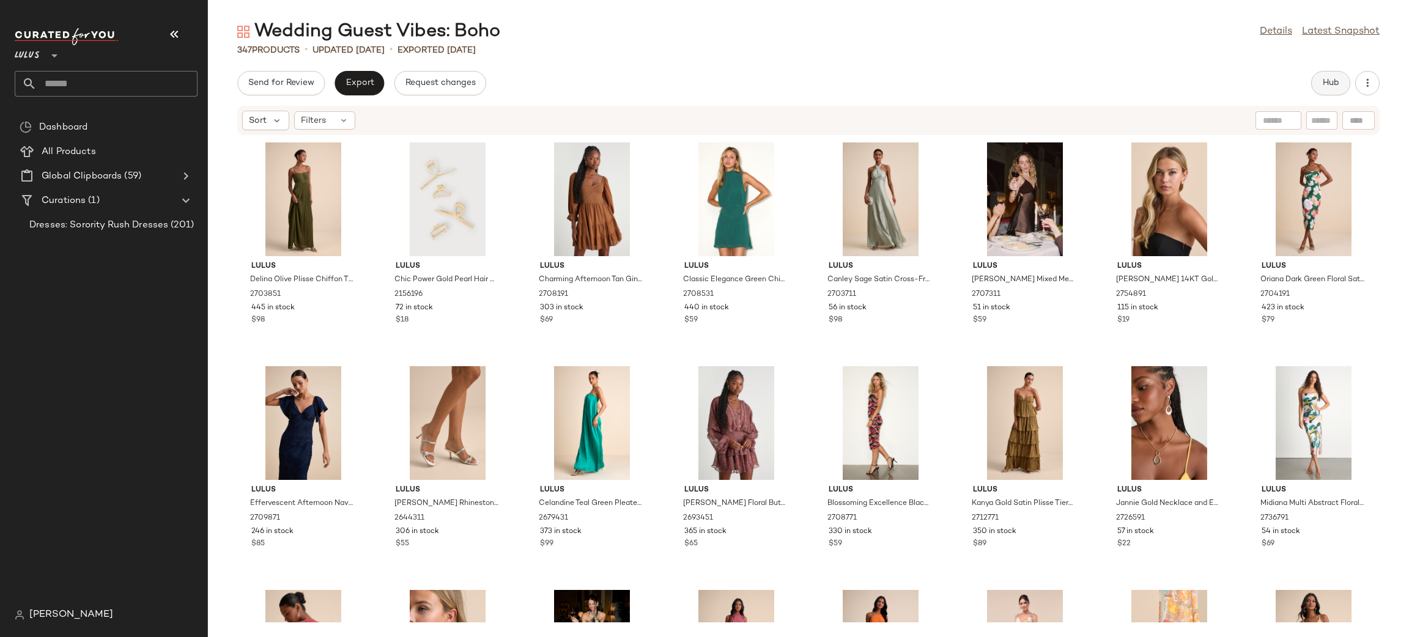
click at [1338, 83] on span "Hub" at bounding box center [1330, 83] width 17 height 10
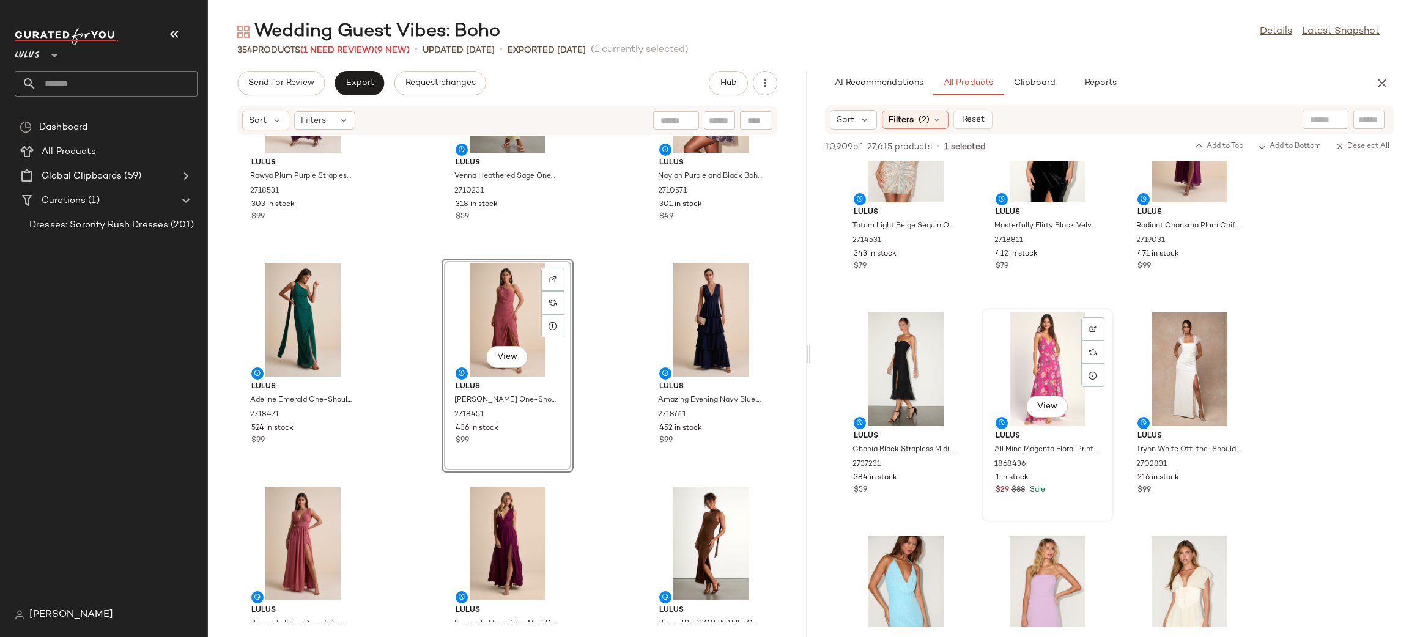
scroll to position [754, 0]
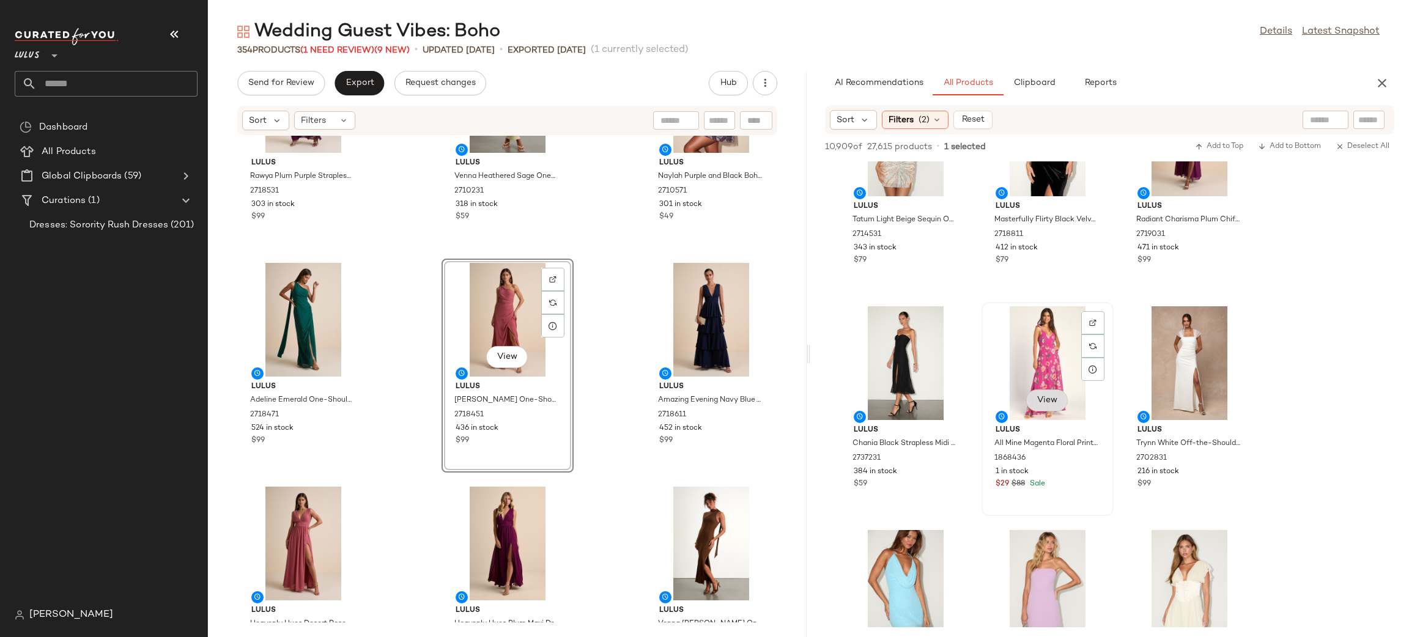
click at [1053, 389] on button "View" at bounding box center [1047, 400] width 42 height 22
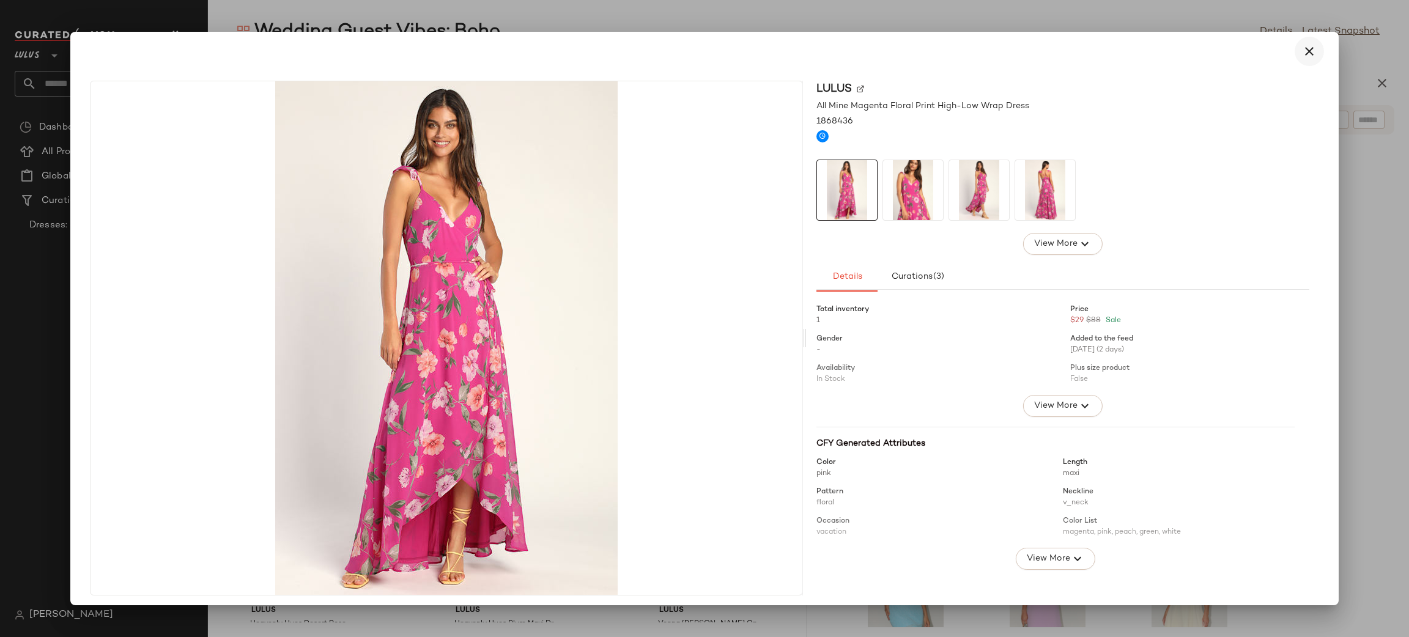
drag, startPoint x: 1314, startPoint y: 44, endPoint x: 1305, endPoint y: 51, distance: 10.9
click at [1305, 51] on button "button" at bounding box center [1308, 51] width 29 height 29
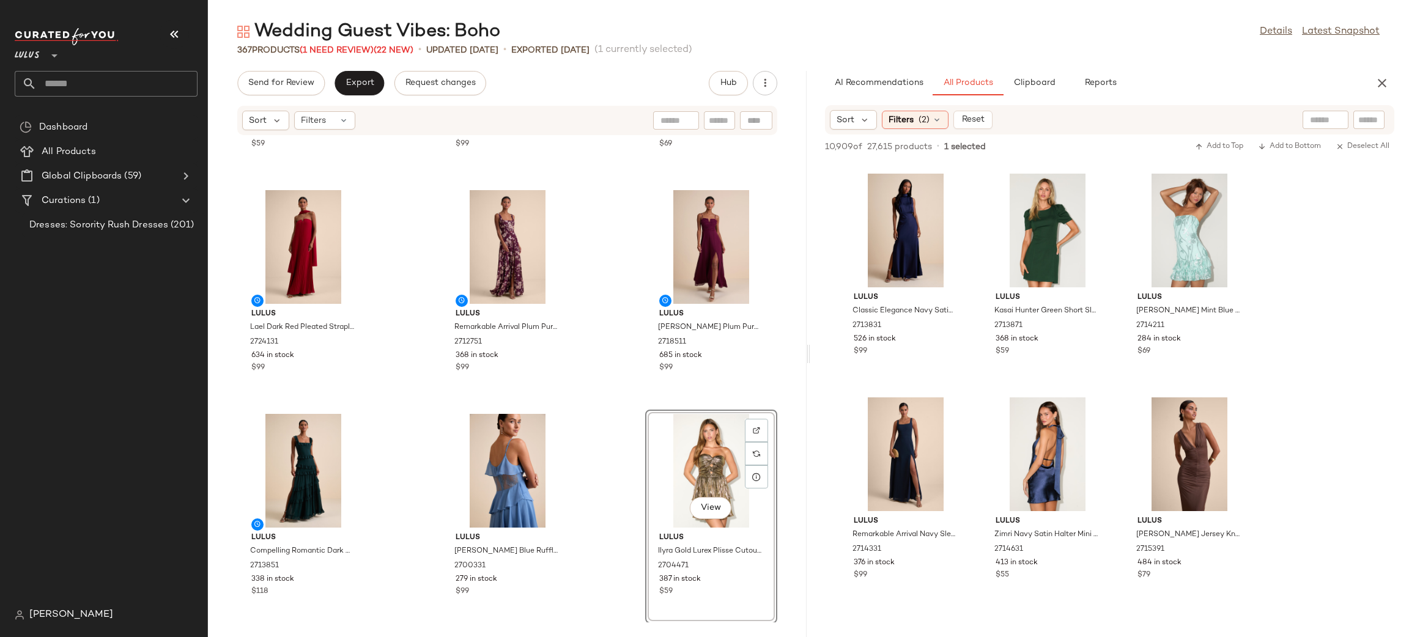
scroll to position [4217, 0]
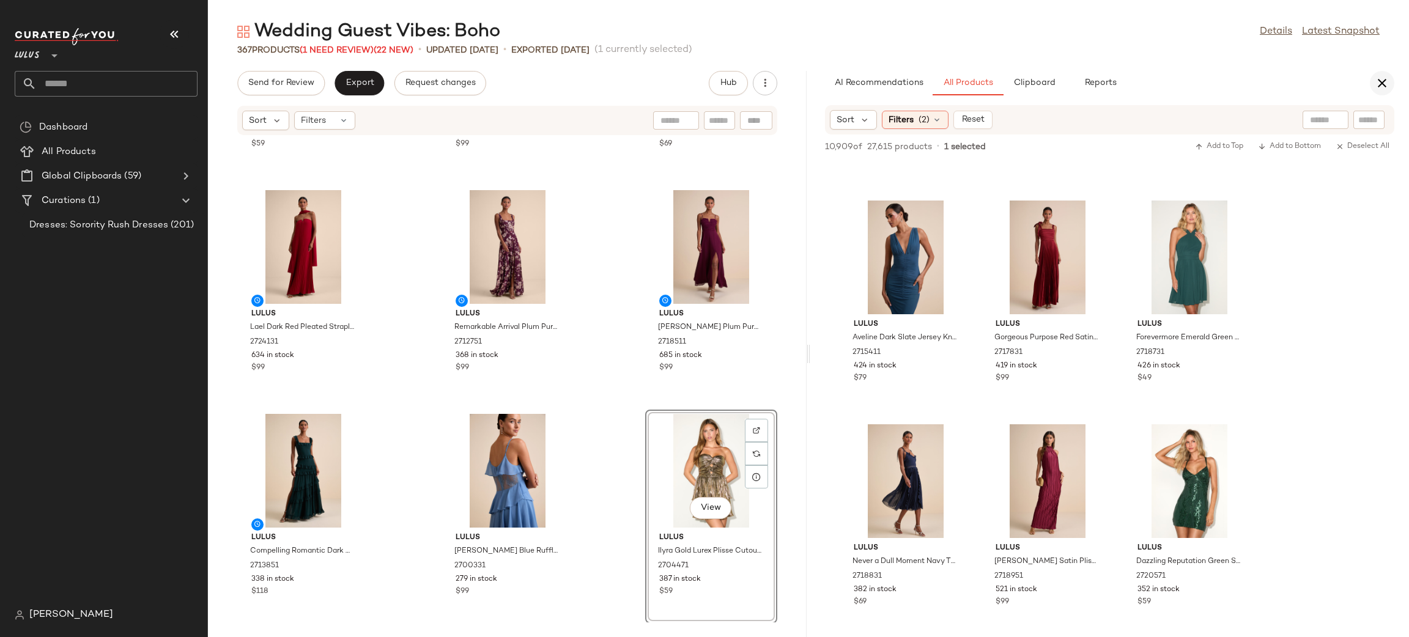
click at [1376, 81] on icon "button" at bounding box center [1381, 83] width 15 height 15
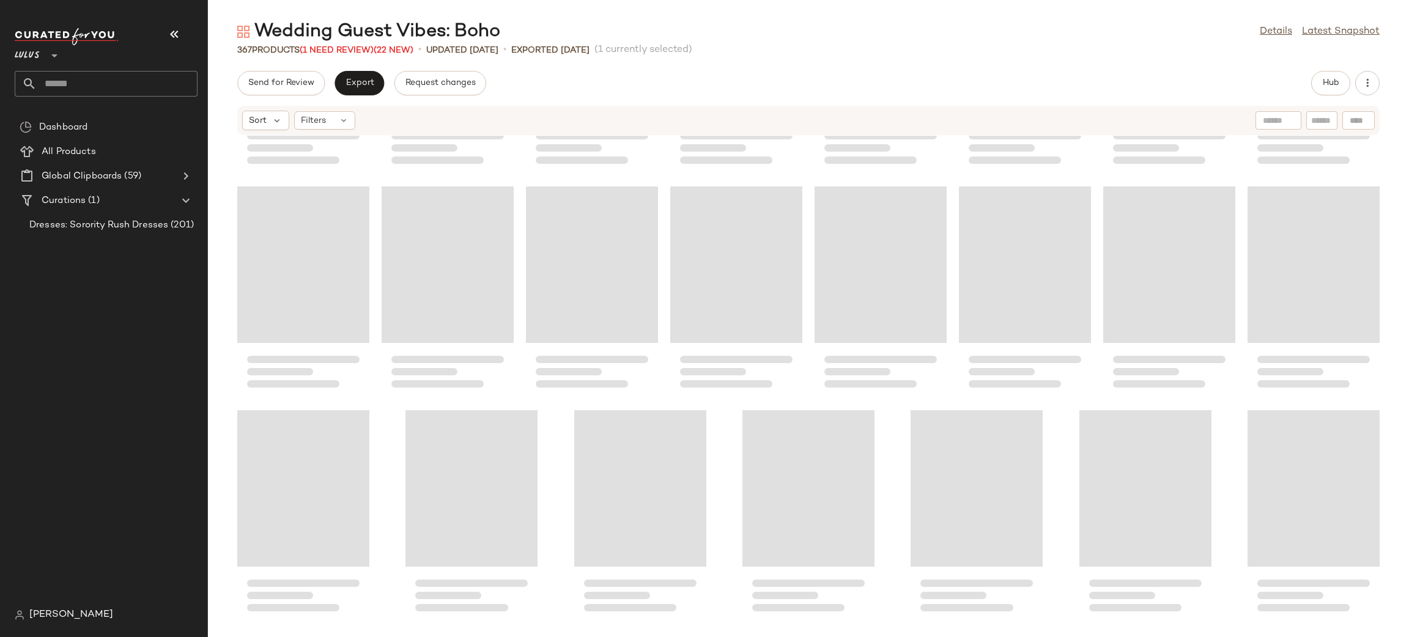
scroll to position [9808, 0]
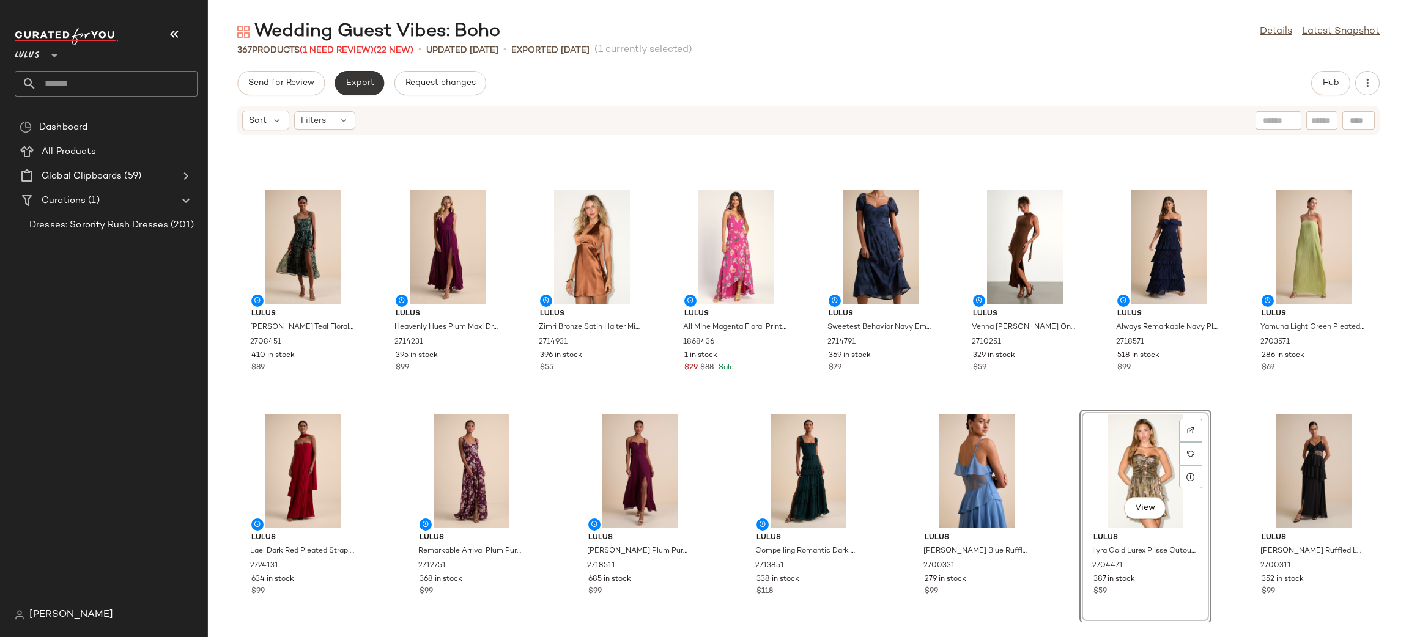
click at [341, 75] on button "Export" at bounding box center [359, 83] width 50 height 24
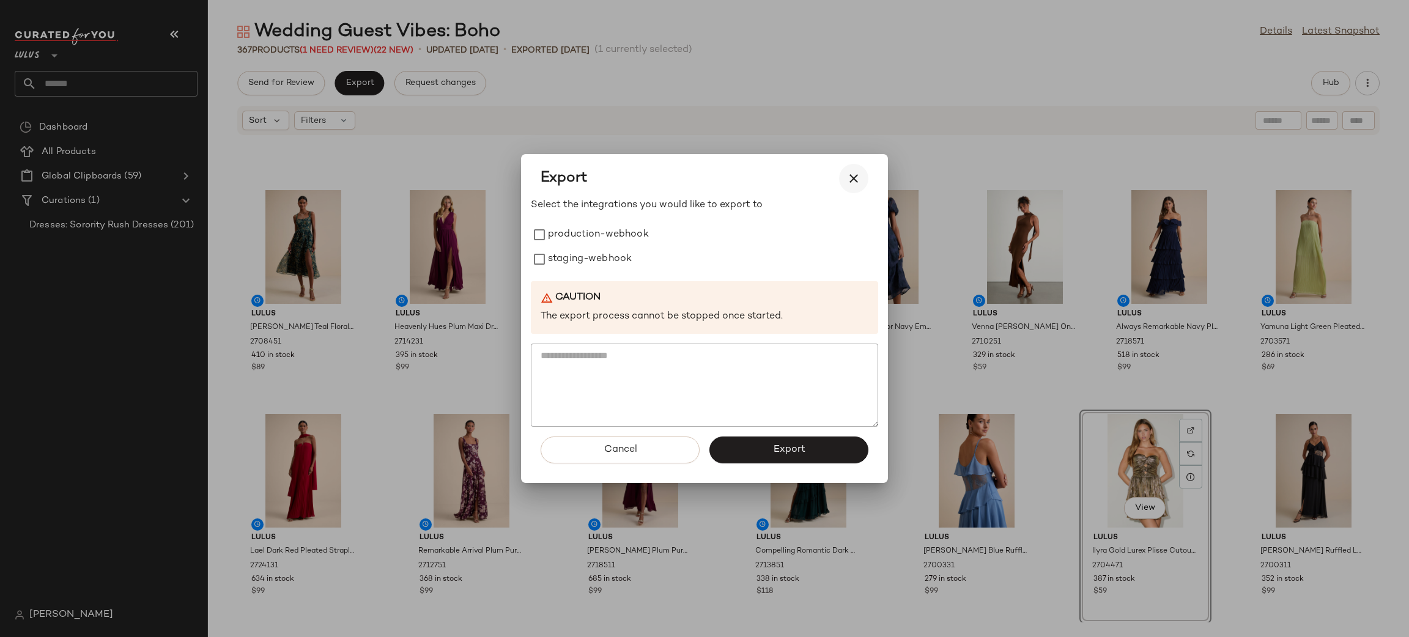
click at [855, 182] on icon "button" at bounding box center [853, 178] width 15 height 15
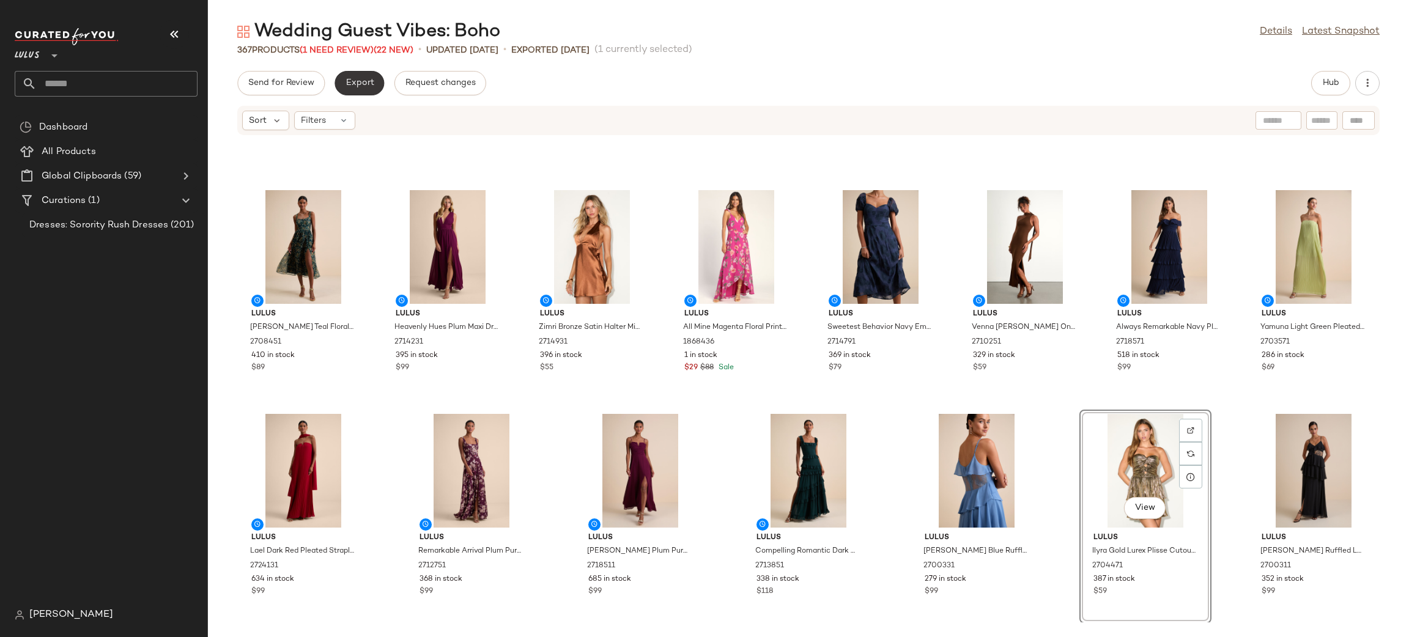
click at [359, 75] on button "Export" at bounding box center [359, 83] width 50 height 24
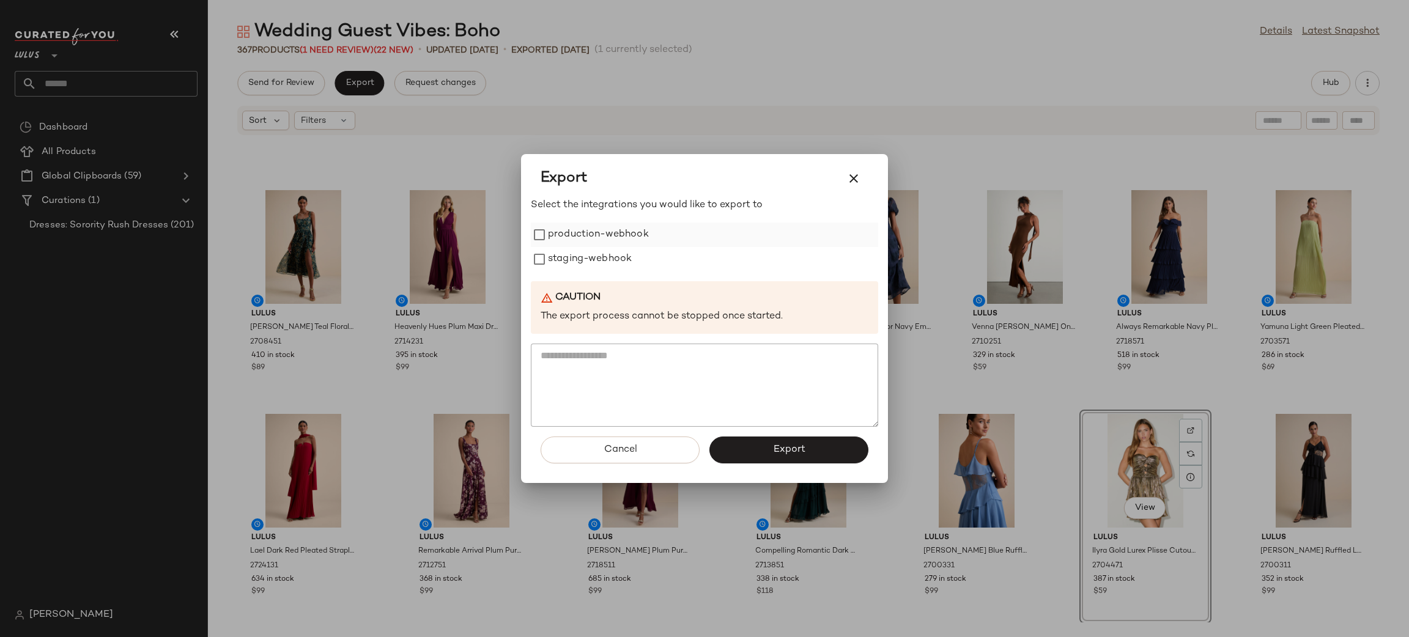
click at [575, 239] on label "production-webhook" at bounding box center [598, 235] width 101 height 24
click at [589, 254] on label "staging-webhook" at bounding box center [590, 259] width 84 height 24
click at [813, 439] on button "Export" at bounding box center [788, 450] width 159 height 27
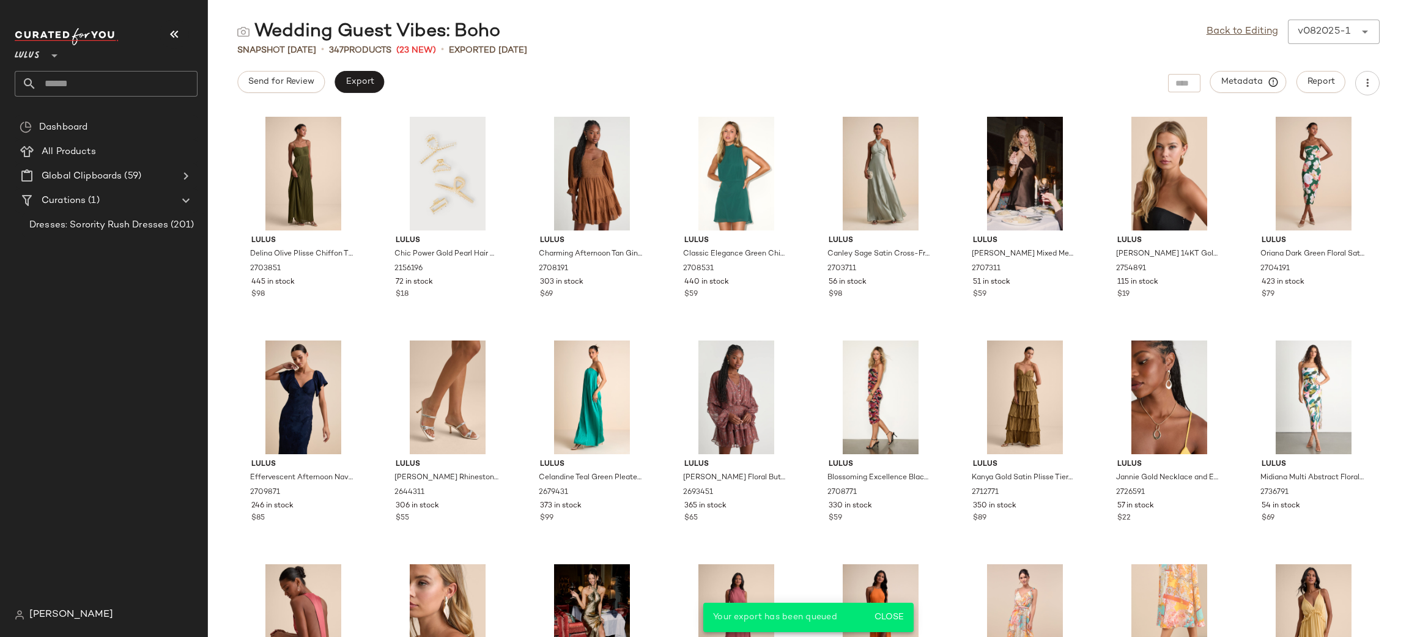
click at [886, 71] on div "Send for Review Export Metadata Report" at bounding box center [808, 83] width 1201 height 24
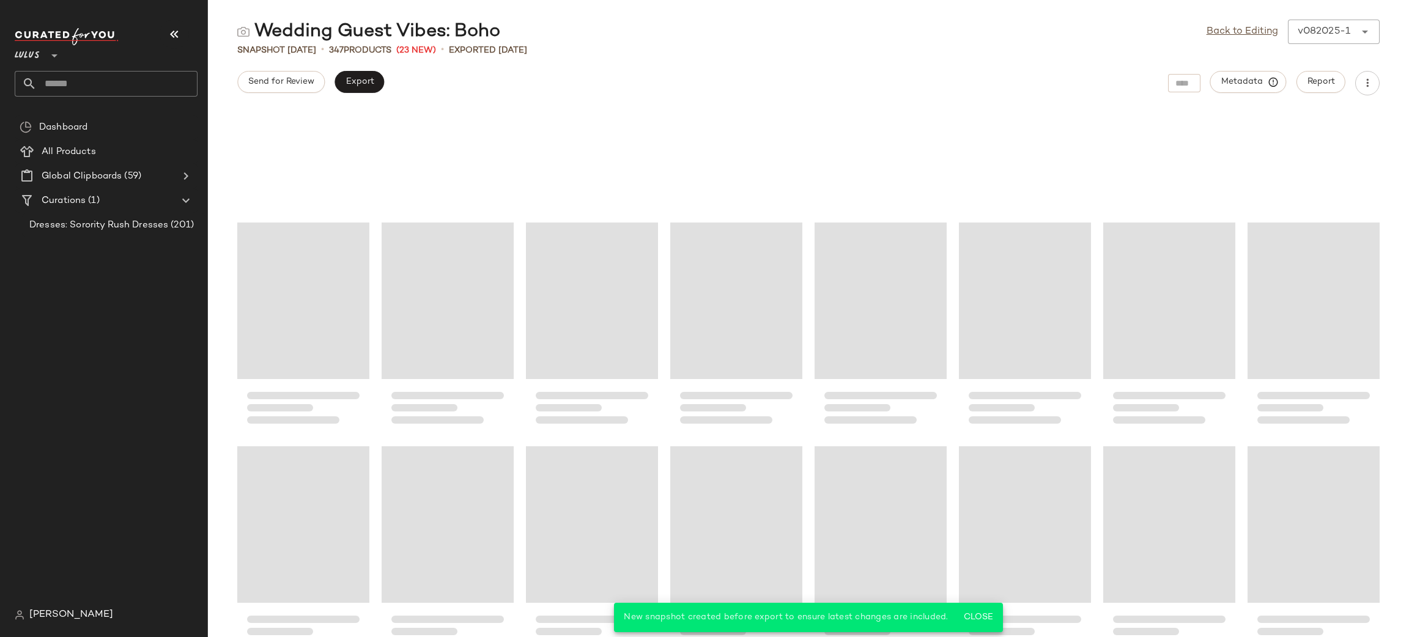
scroll to position [9320, 0]
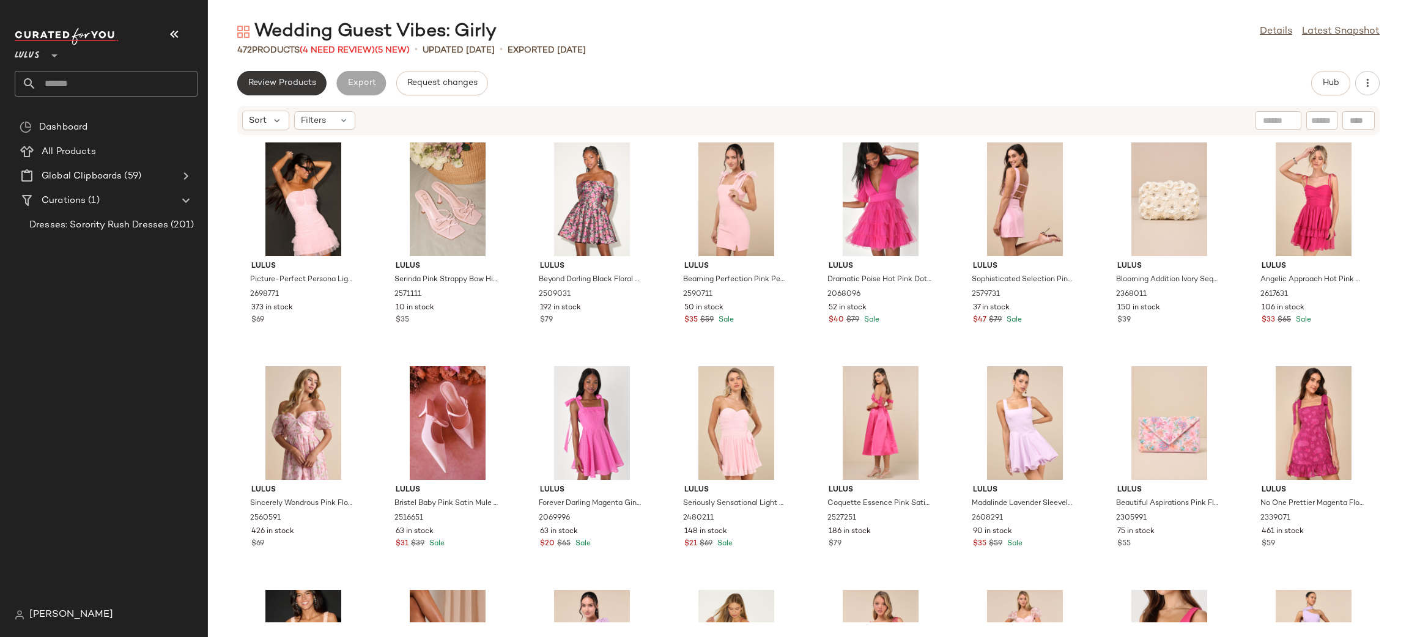
click at [290, 84] on span "Review Products" at bounding box center [282, 83] width 68 height 10
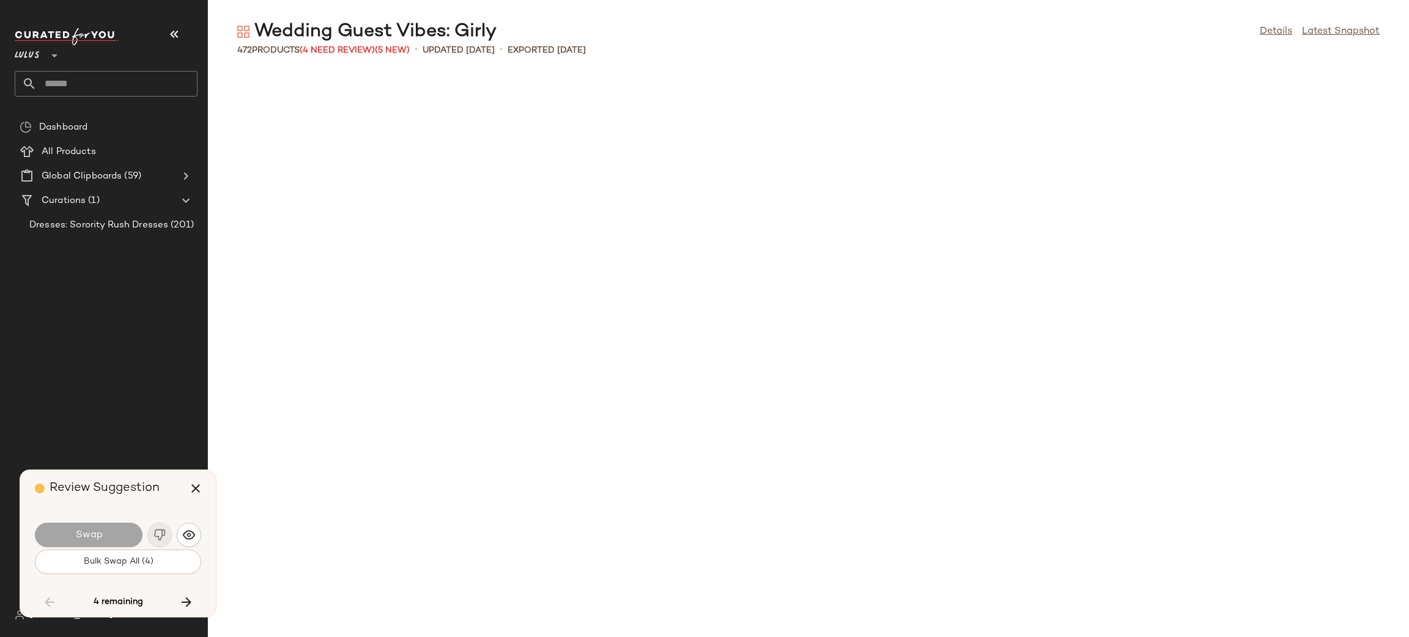
scroll to position [3356, 0]
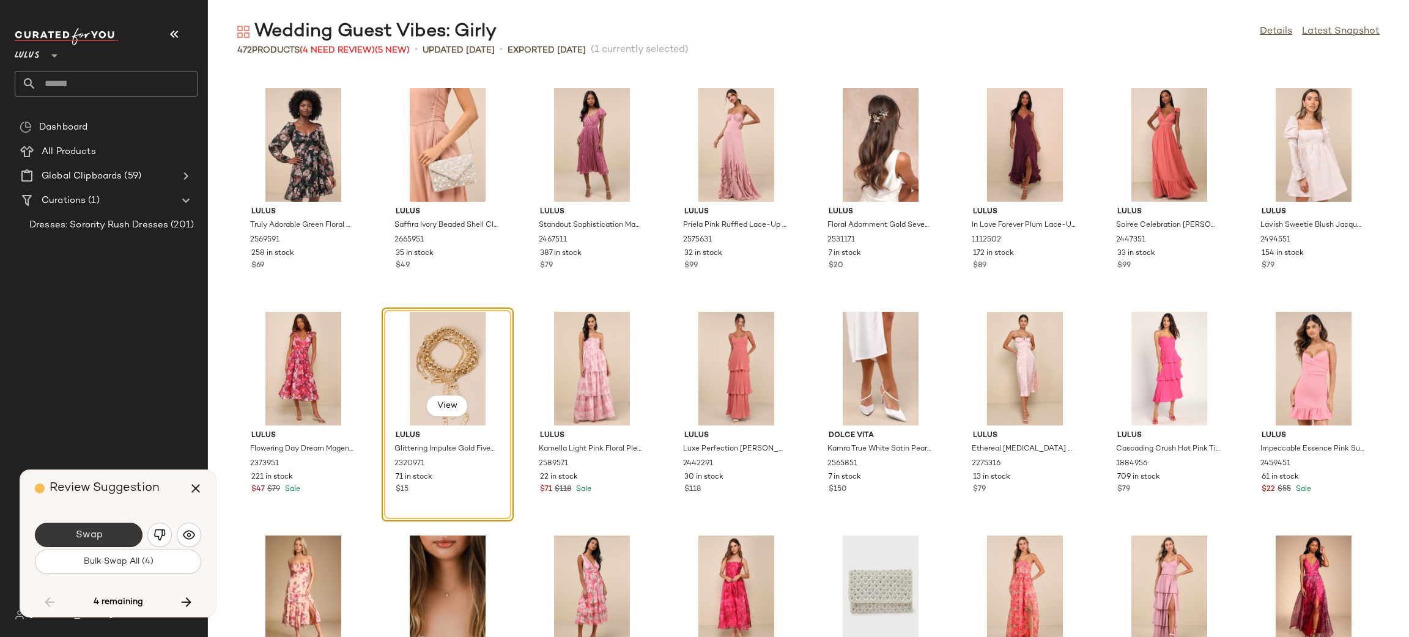
click at [89, 529] on button "Swap" at bounding box center [89, 535] width 108 height 24
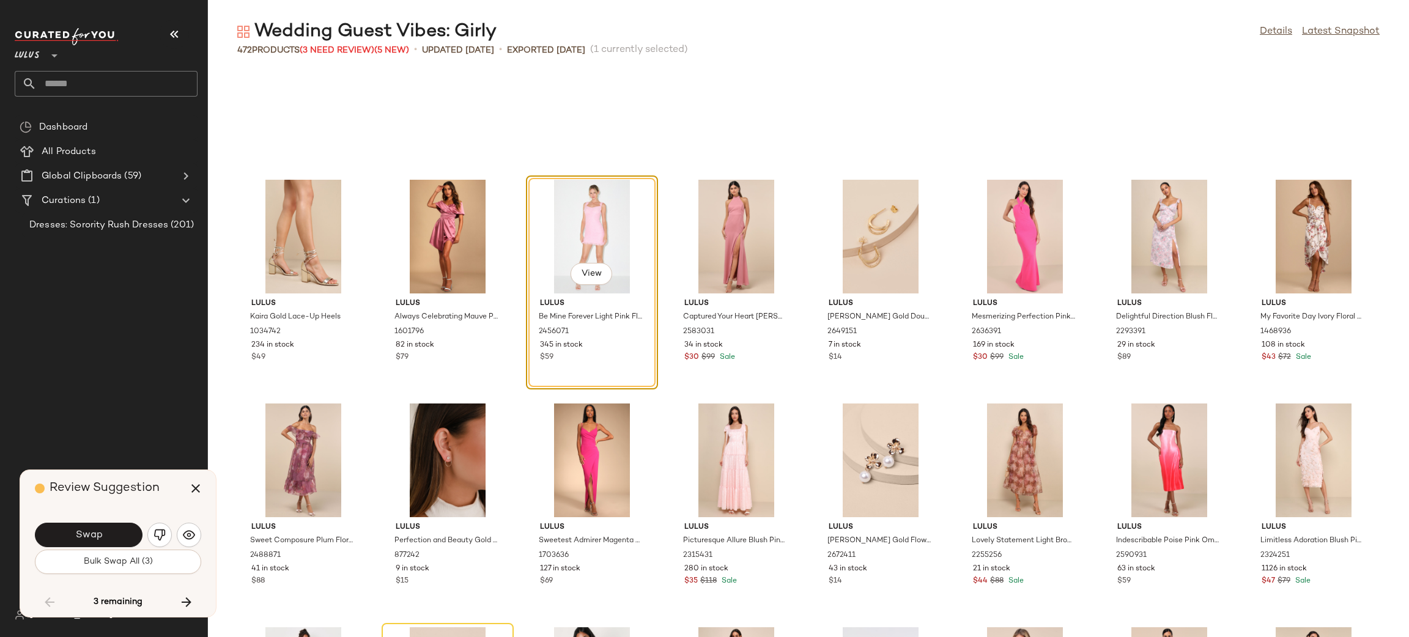
scroll to position [4368, 0]
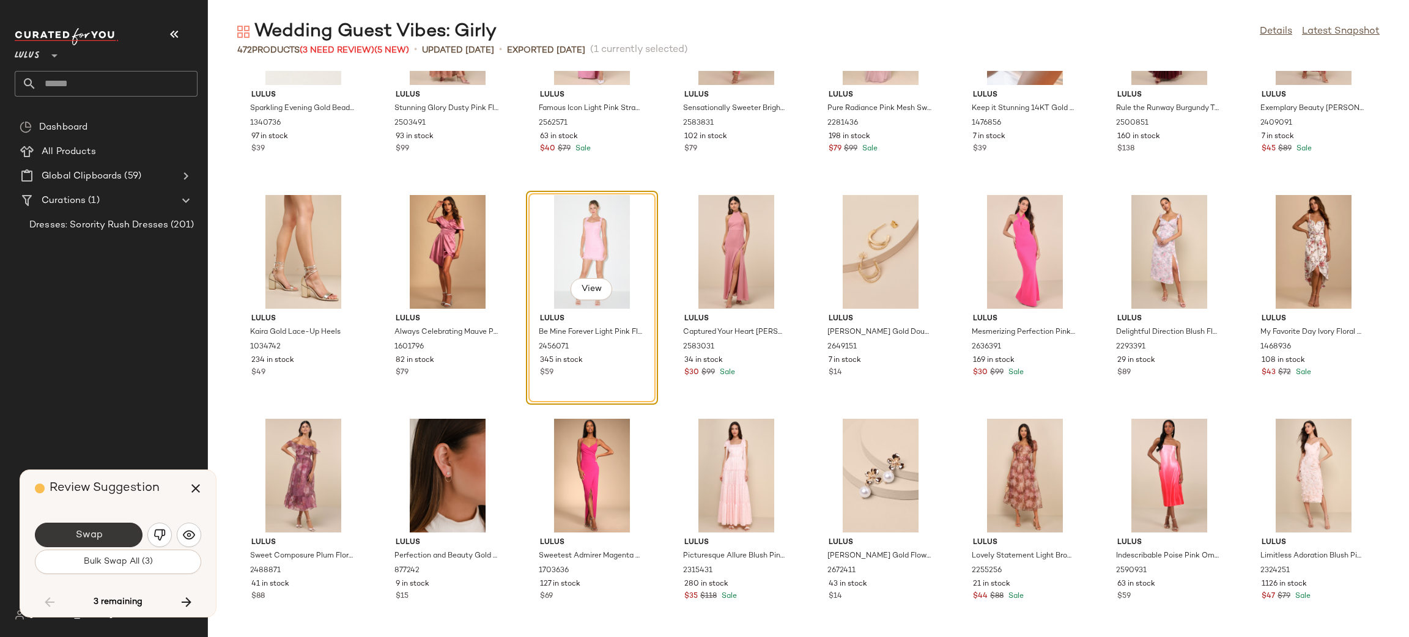
click at [65, 531] on button "Swap" at bounding box center [89, 535] width 108 height 24
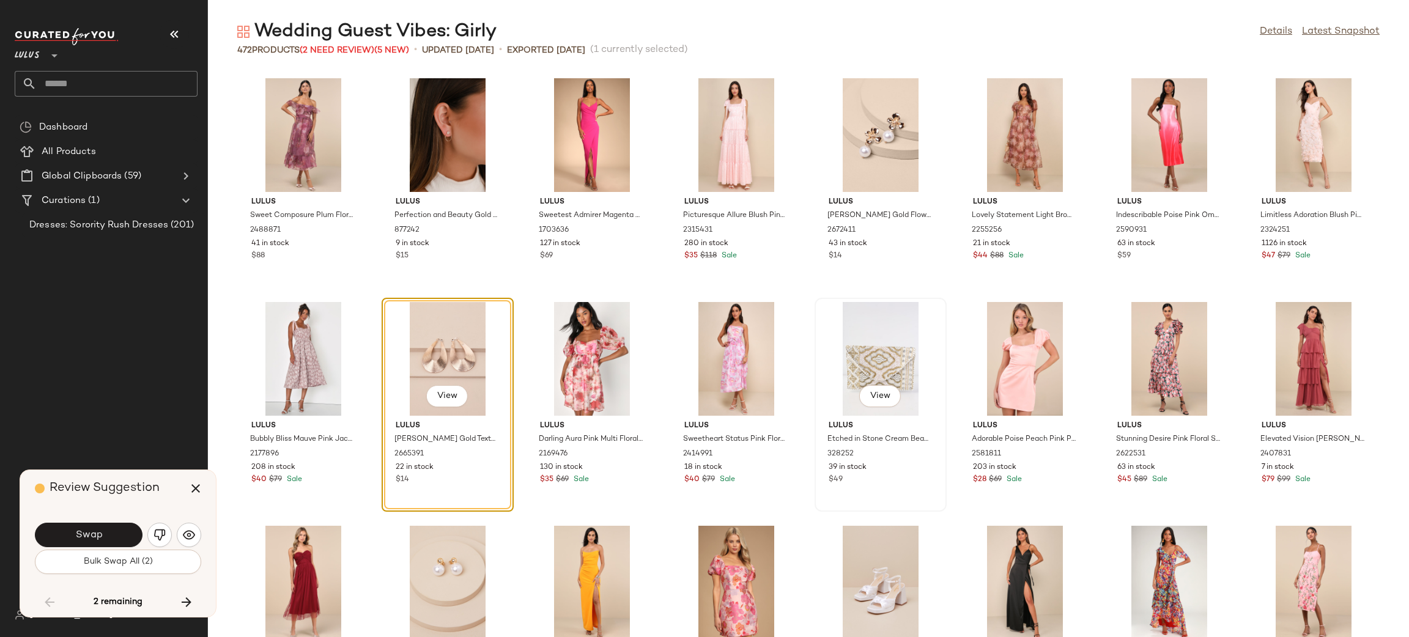
scroll to position [4720, 0]
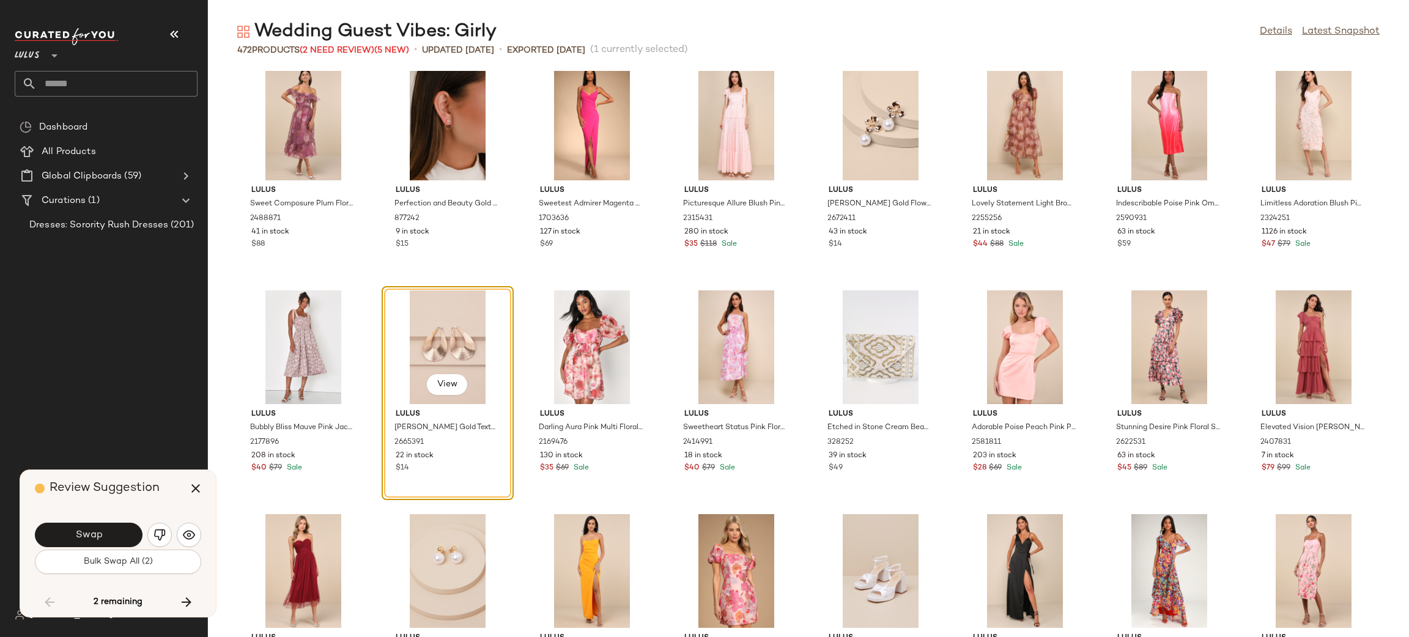
click at [113, 534] on button "Swap" at bounding box center [89, 535] width 108 height 24
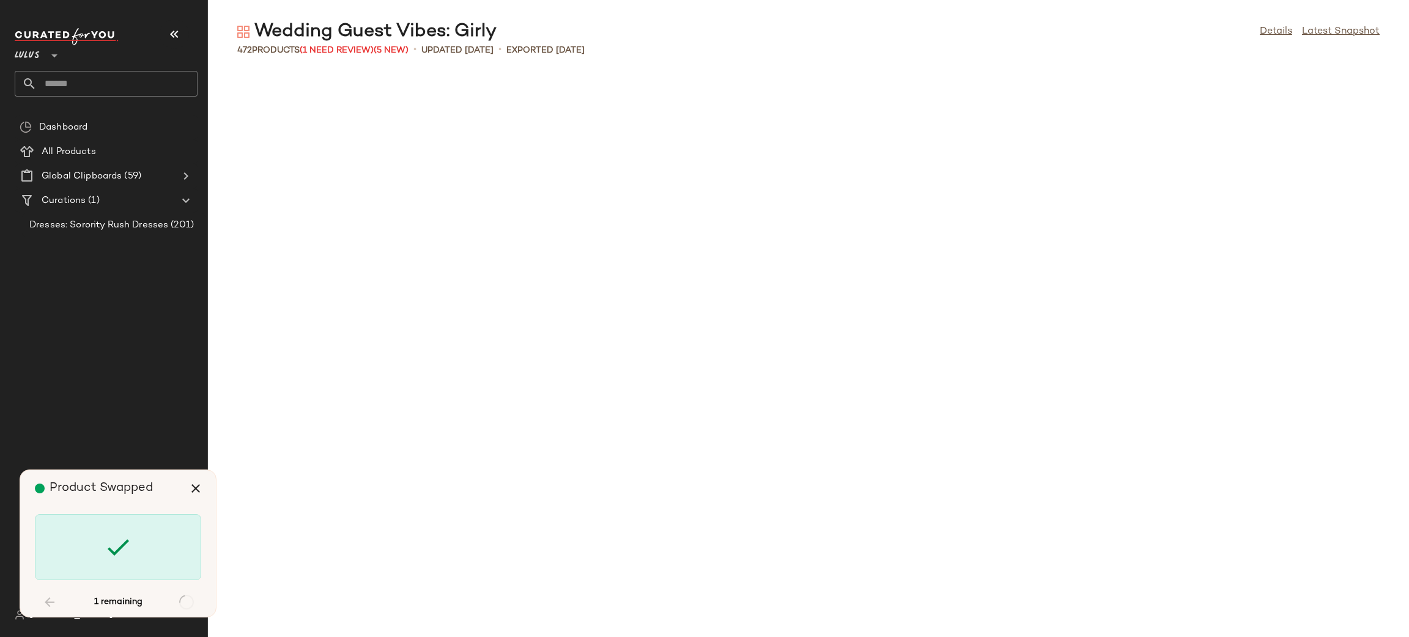
scroll to position [7831, 0]
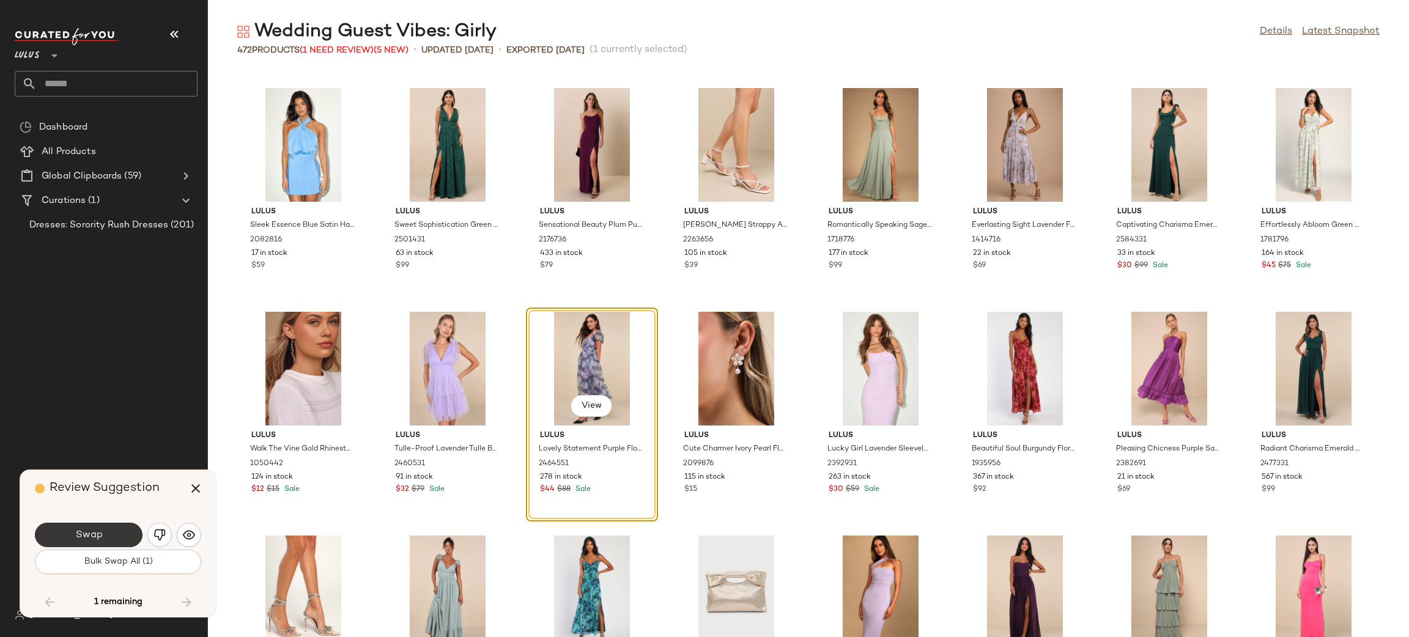
click at [128, 531] on button "Swap" at bounding box center [89, 535] width 108 height 24
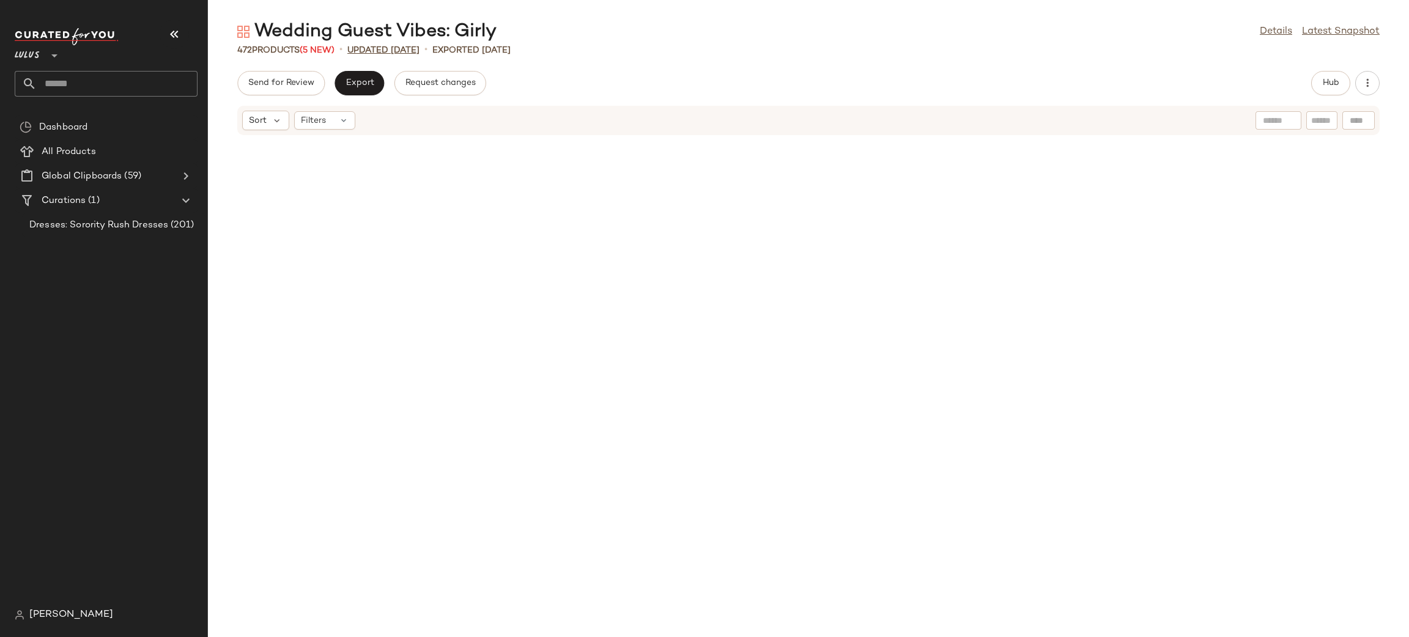
scroll to position [1709, 0]
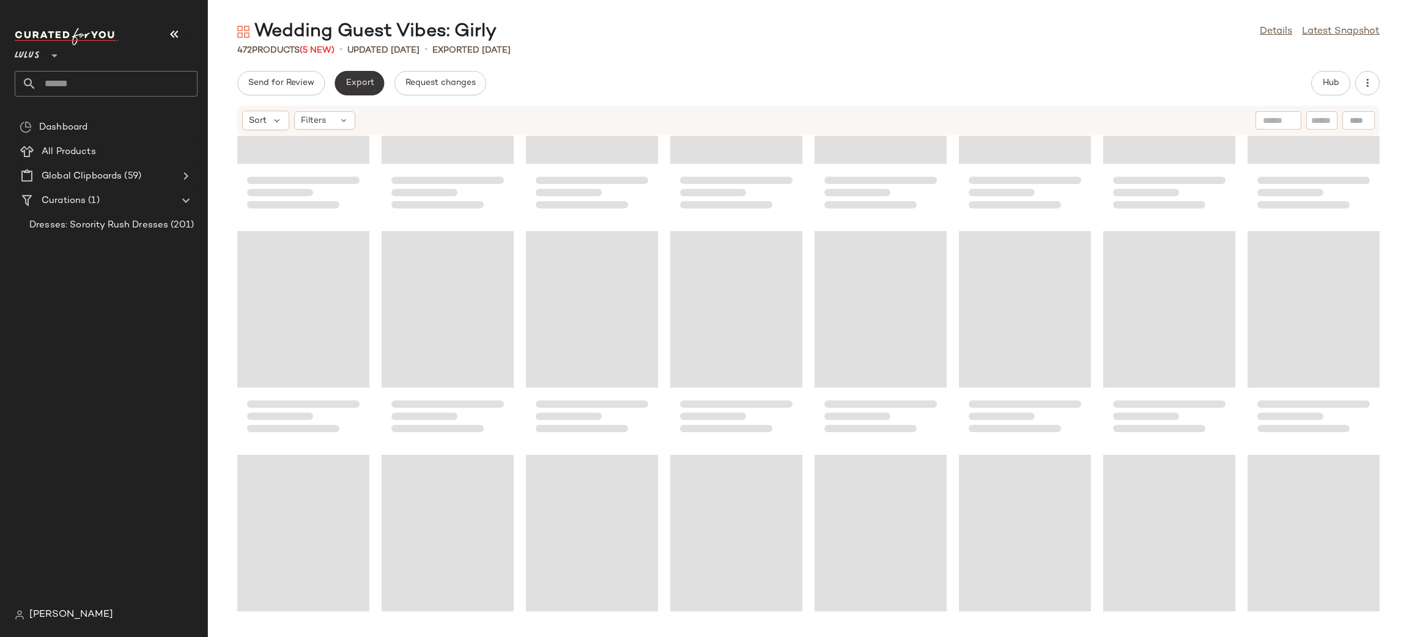
click at [352, 90] on button "Export" at bounding box center [359, 83] width 50 height 24
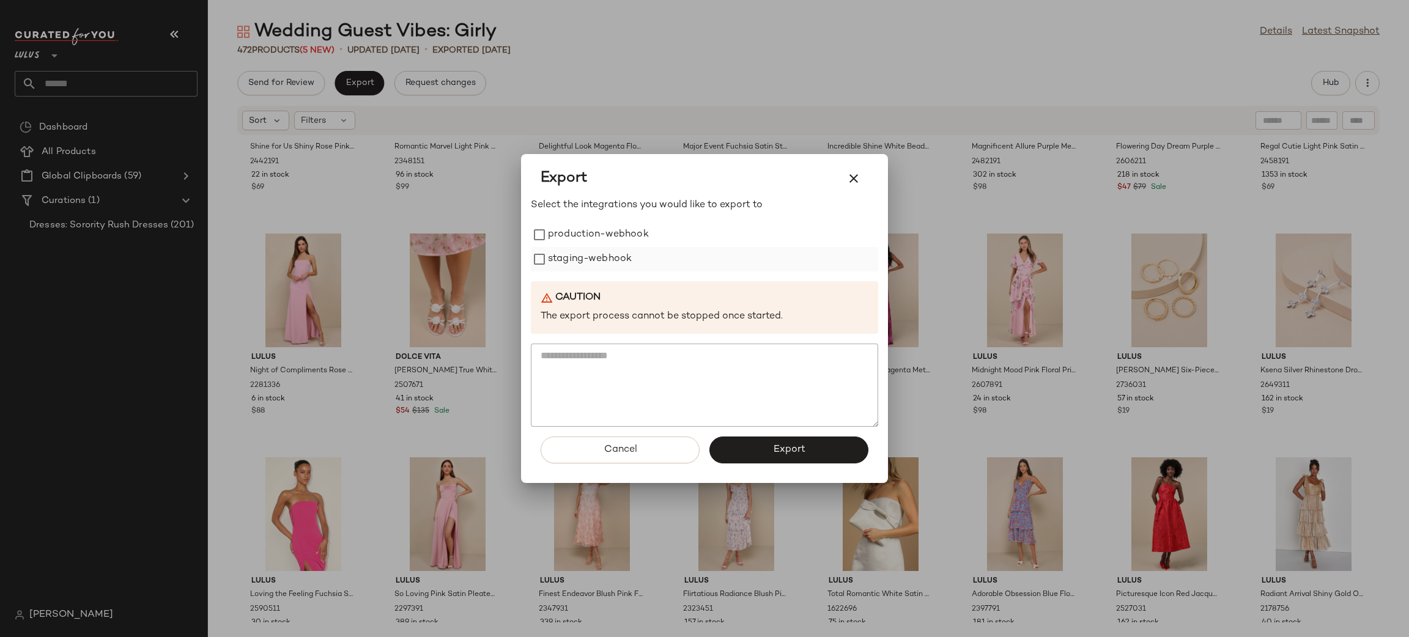
drag, startPoint x: 608, startPoint y: 235, endPoint x: 610, endPoint y: 256, distance: 20.9
click at [608, 234] on label "production-webhook" at bounding box center [598, 235] width 101 height 24
click at [611, 256] on label "staging-webhook" at bounding box center [590, 259] width 84 height 24
click at [798, 443] on button "Export" at bounding box center [788, 450] width 159 height 27
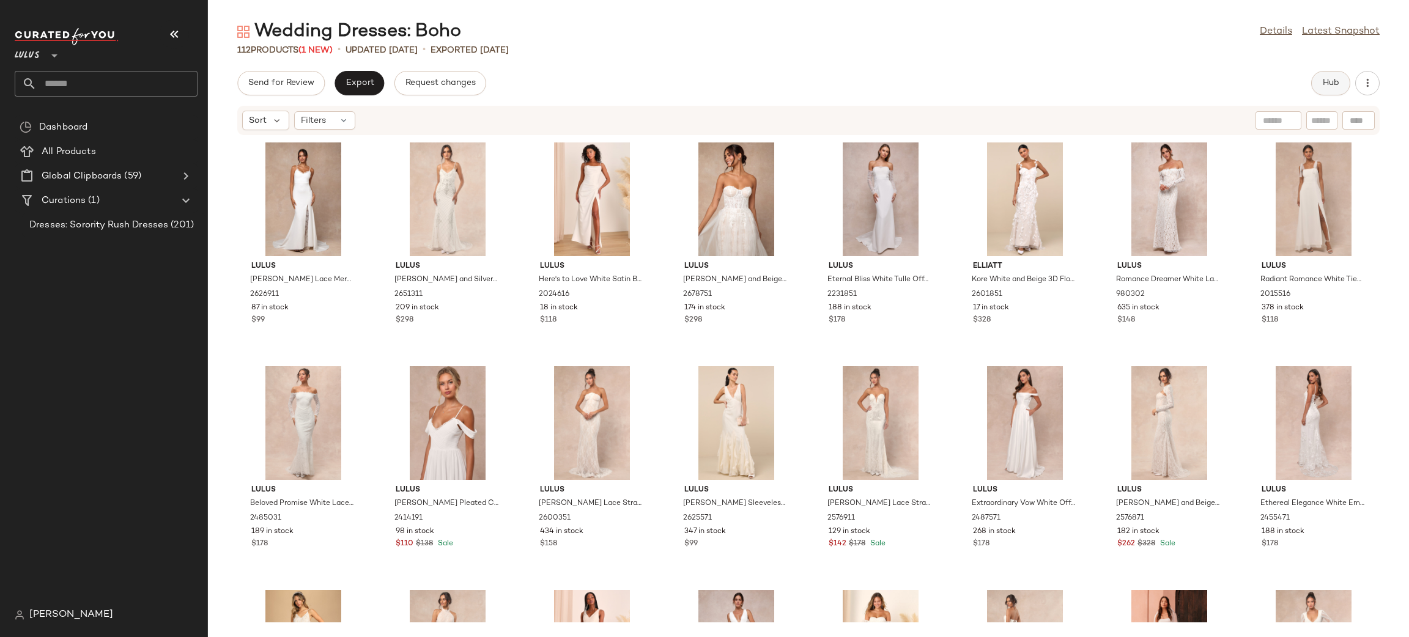
click at [1336, 83] on span "Hub" at bounding box center [1330, 83] width 17 height 10
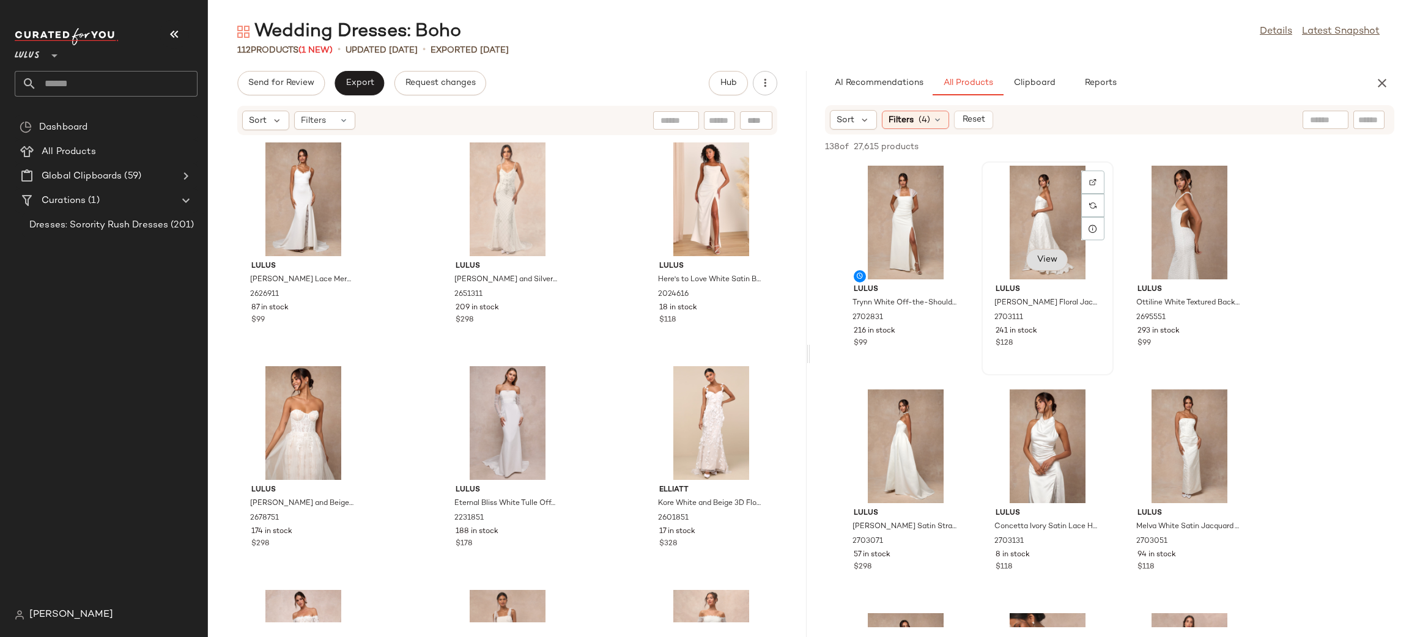
click at [1027, 258] on button "View" at bounding box center [1047, 260] width 42 height 22
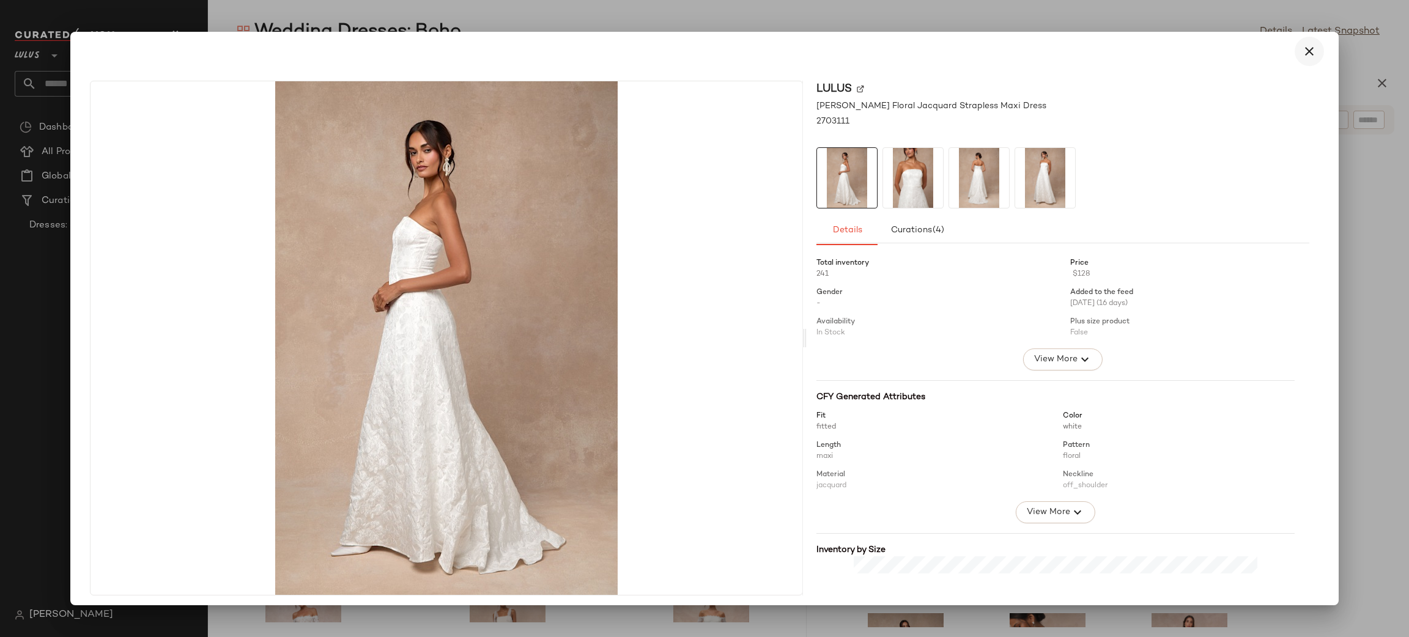
click at [1303, 50] on icon "button" at bounding box center [1309, 51] width 15 height 15
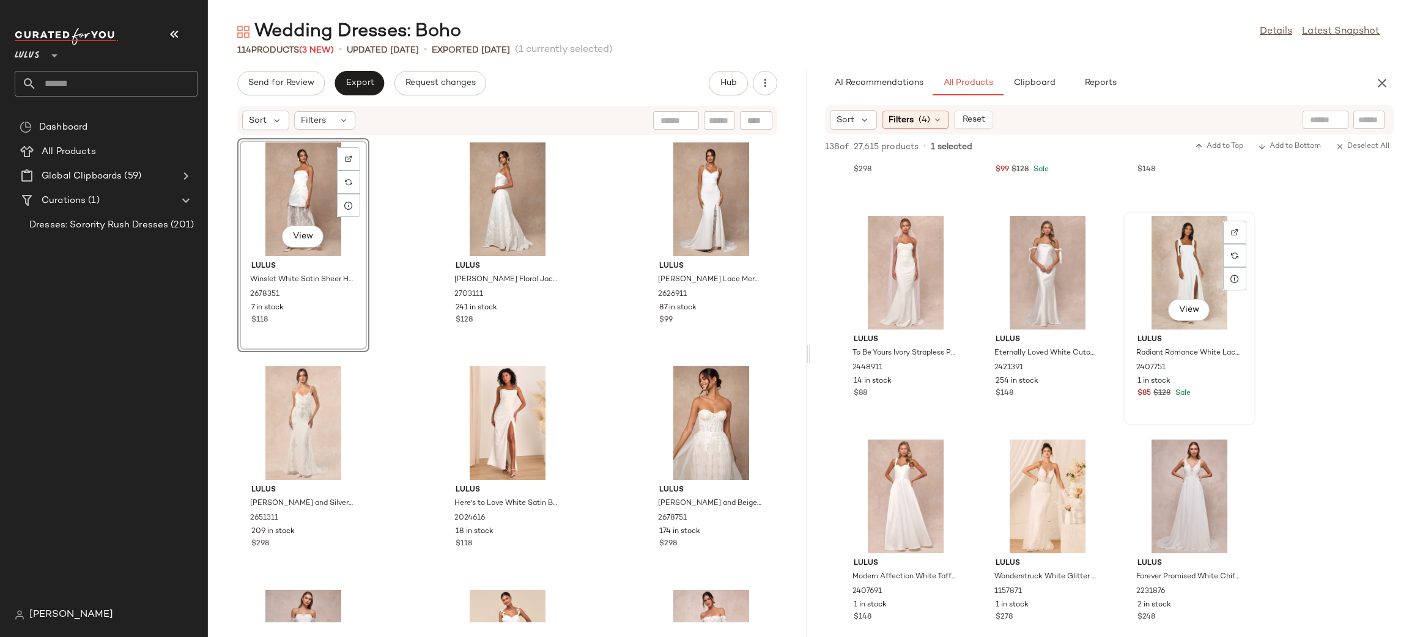
scroll to position [1519, 0]
drag, startPoint x: 1387, startPoint y: 91, endPoint x: 1266, endPoint y: 81, distance: 121.5
click at [1387, 91] on button "button" at bounding box center [1381, 83] width 24 height 24
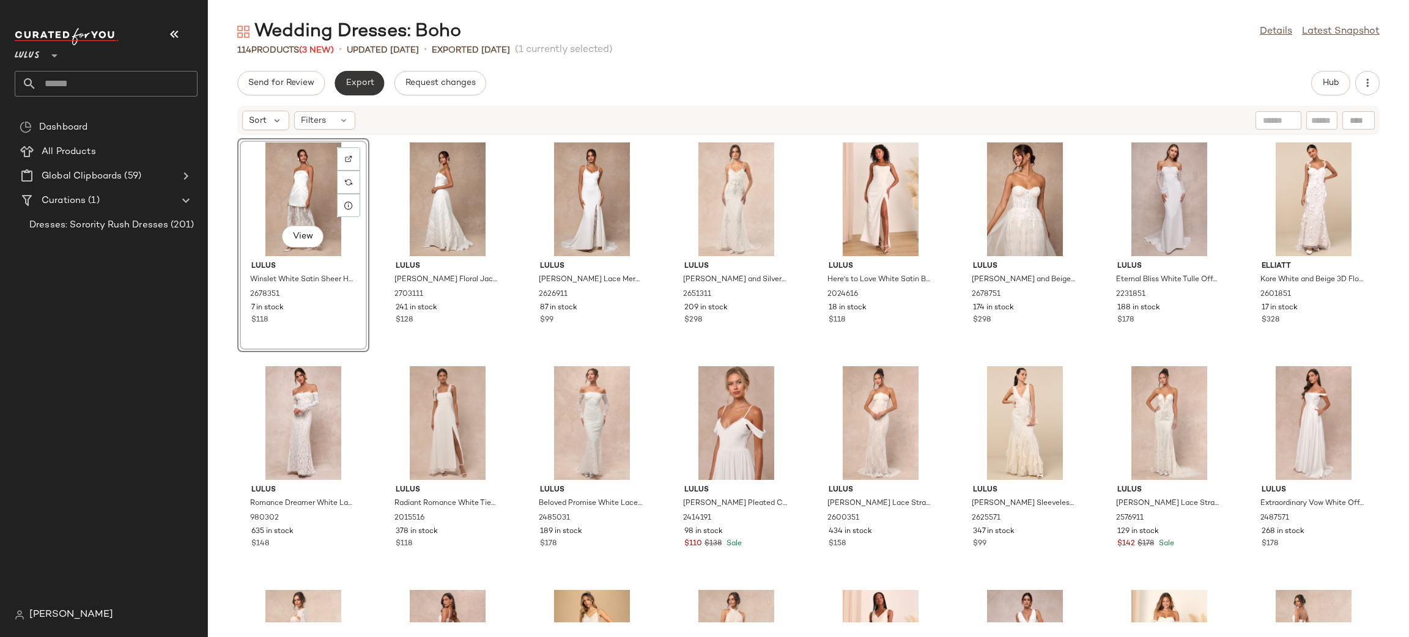
click at [366, 90] on button "Export" at bounding box center [359, 83] width 50 height 24
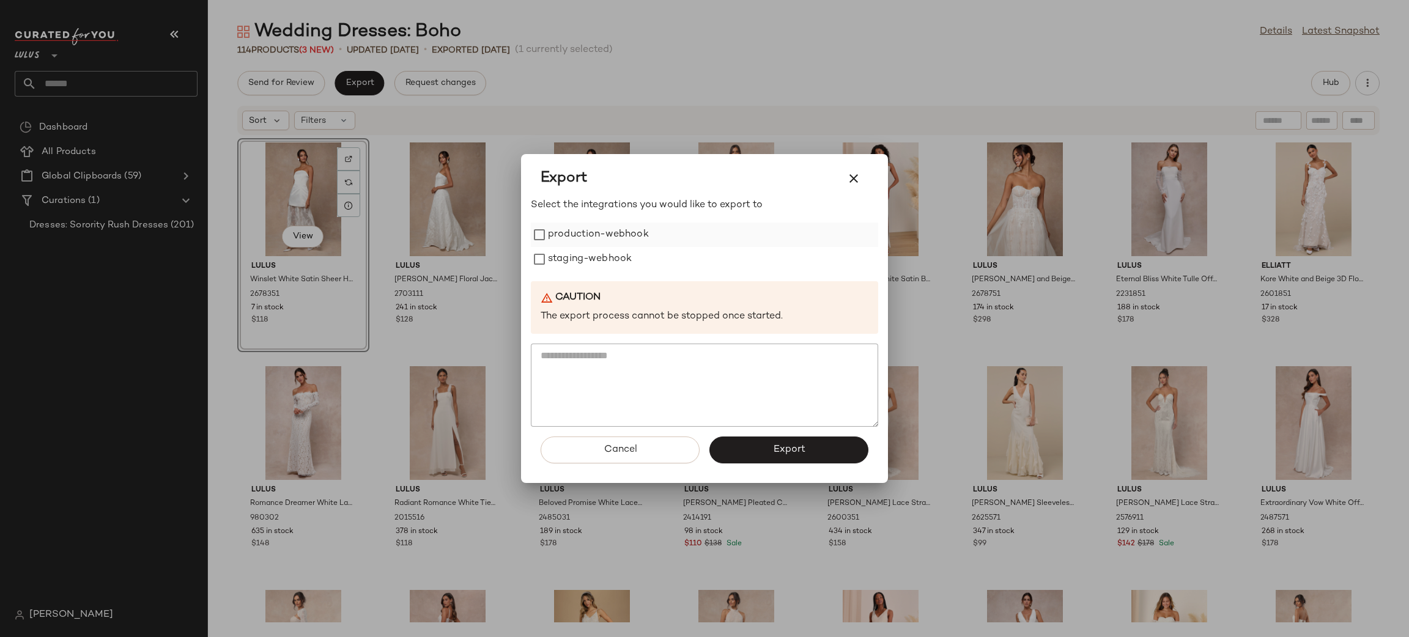
click at [602, 243] on label "production-webhook" at bounding box center [598, 235] width 101 height 24
click at [599, 257] on label "staging-webhook" at bounding box center [590, 259] width 84 height 24
click at [765, 447] on button "Export" at bounding box center [788, 450] width 159 height 27
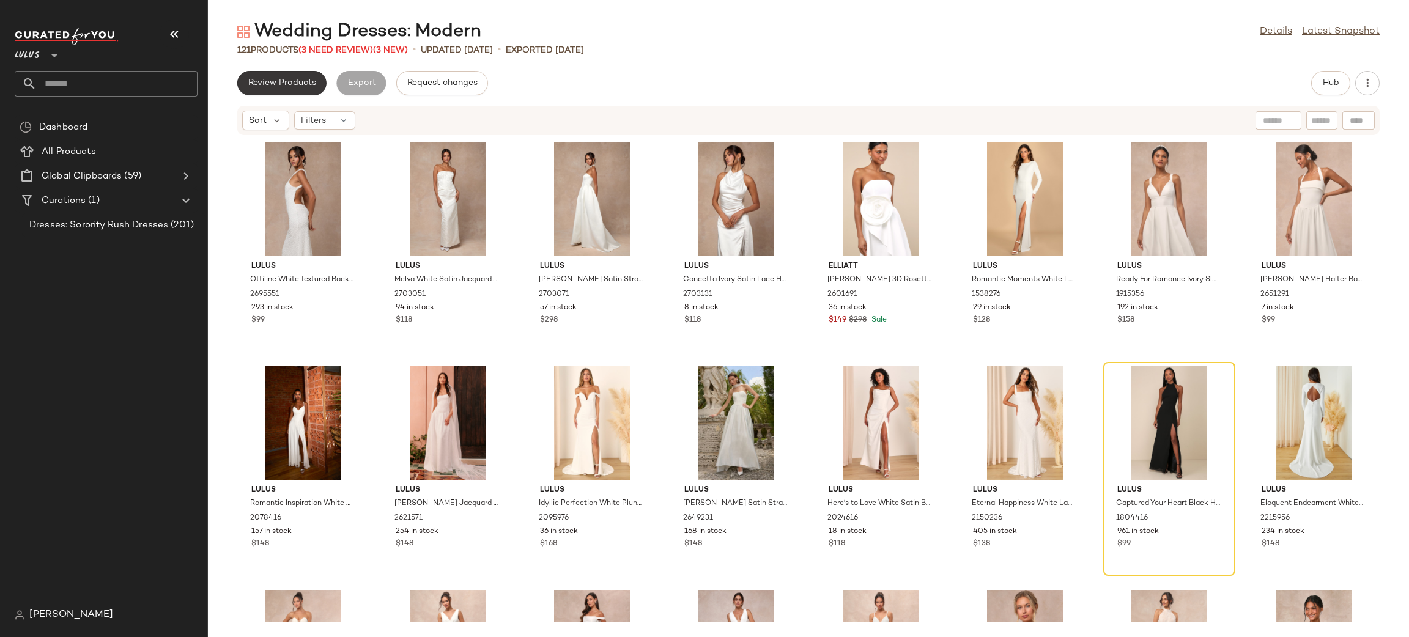
click at [260, 83] on span "Review Products" at bounding box center [282, 83] width 68 height 10
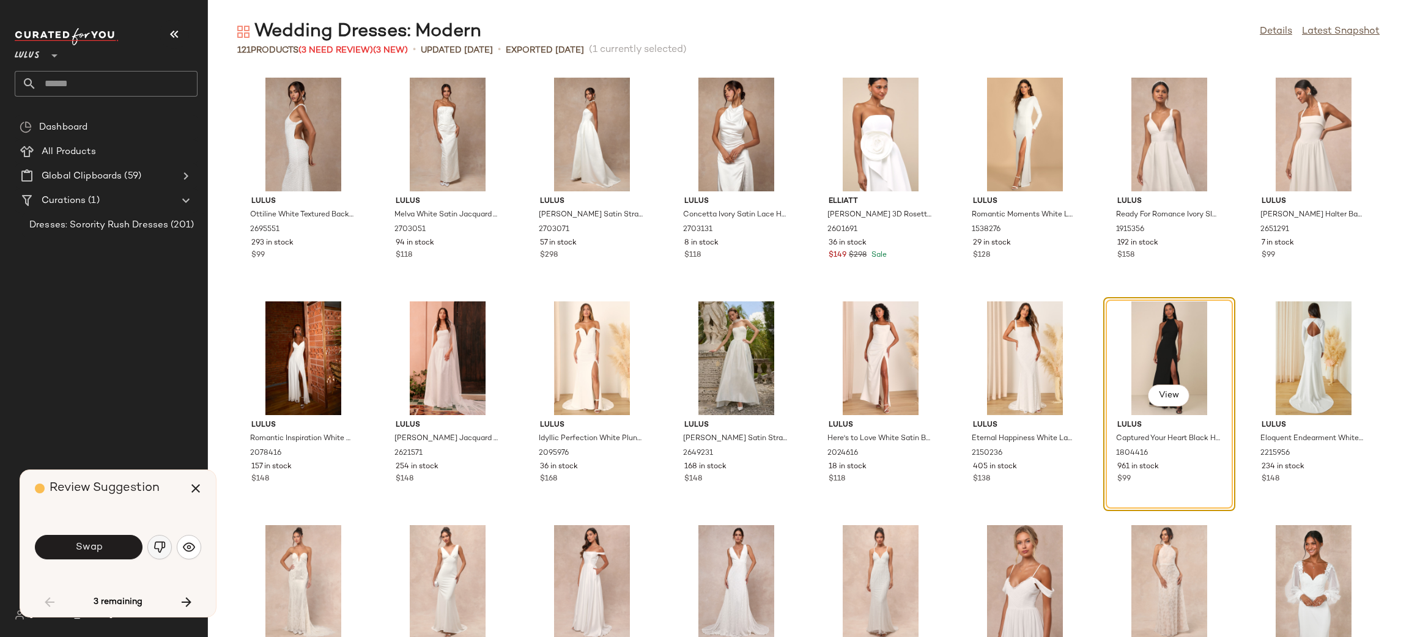
click at [149, 548] on button "button" at bounding box center [159, 547] width 24 height 24
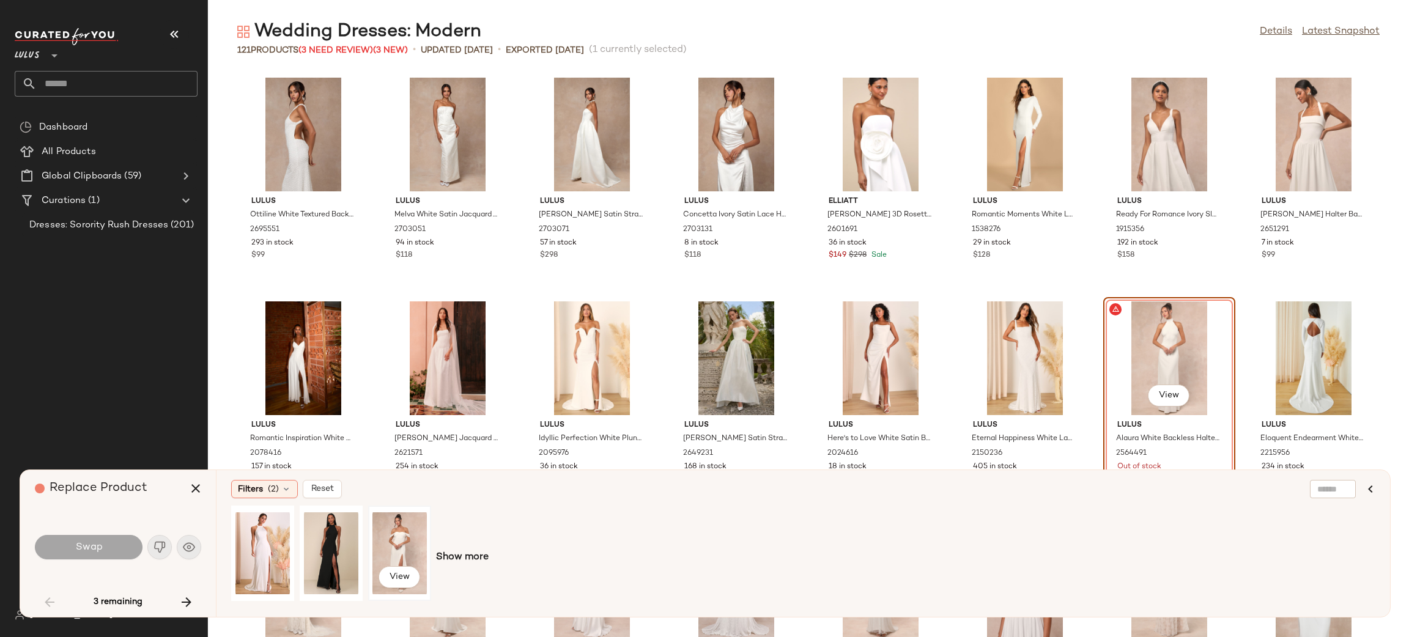
click at [415, 543] on div "View" at bounding box center [399, 553] width 54 height 87
click at [257, 548] on div "View" at bounding box center [262, 553] width 54 height 87
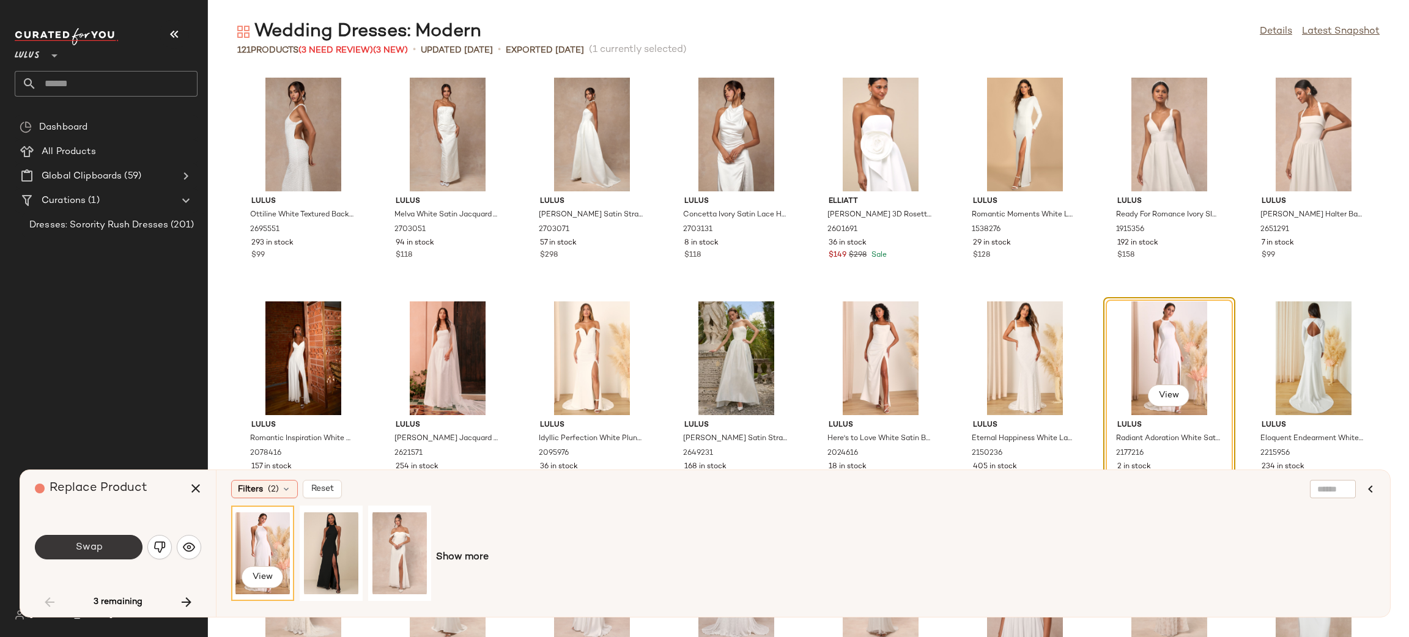
click at [66, 546] on button "Swap" at bounding box center [89, 547] width 108 height 24
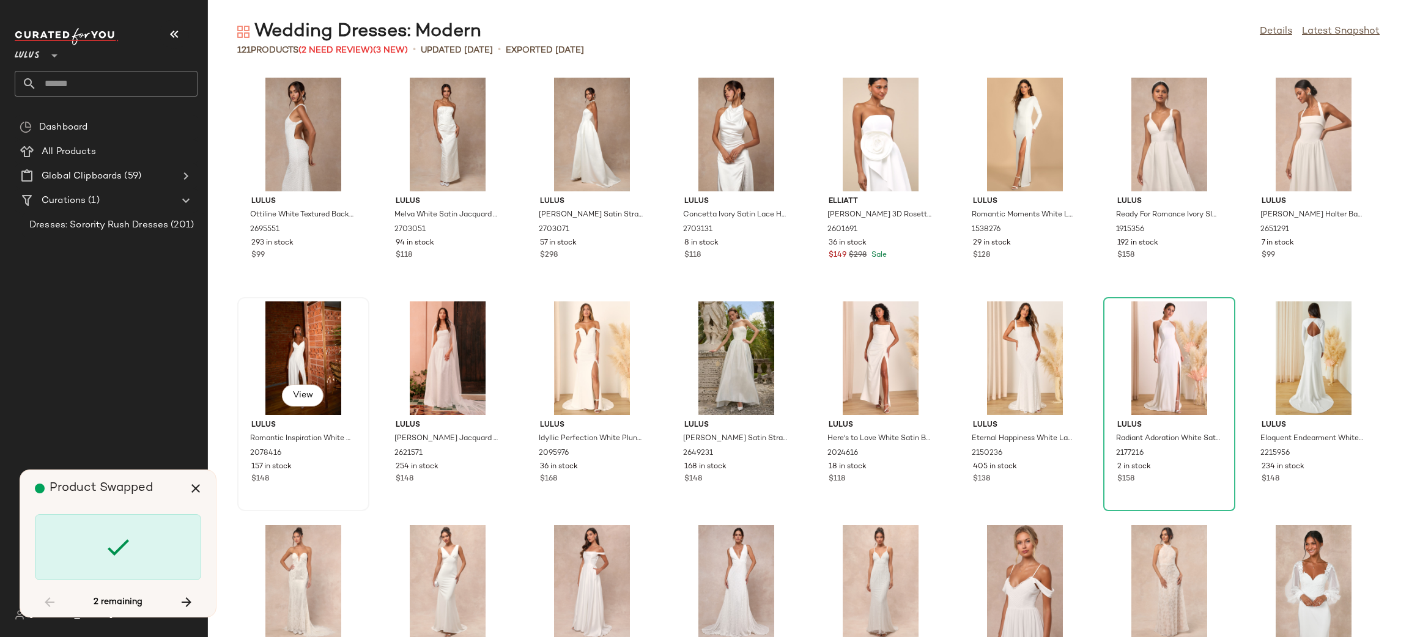
scroll to position [1566, 0]
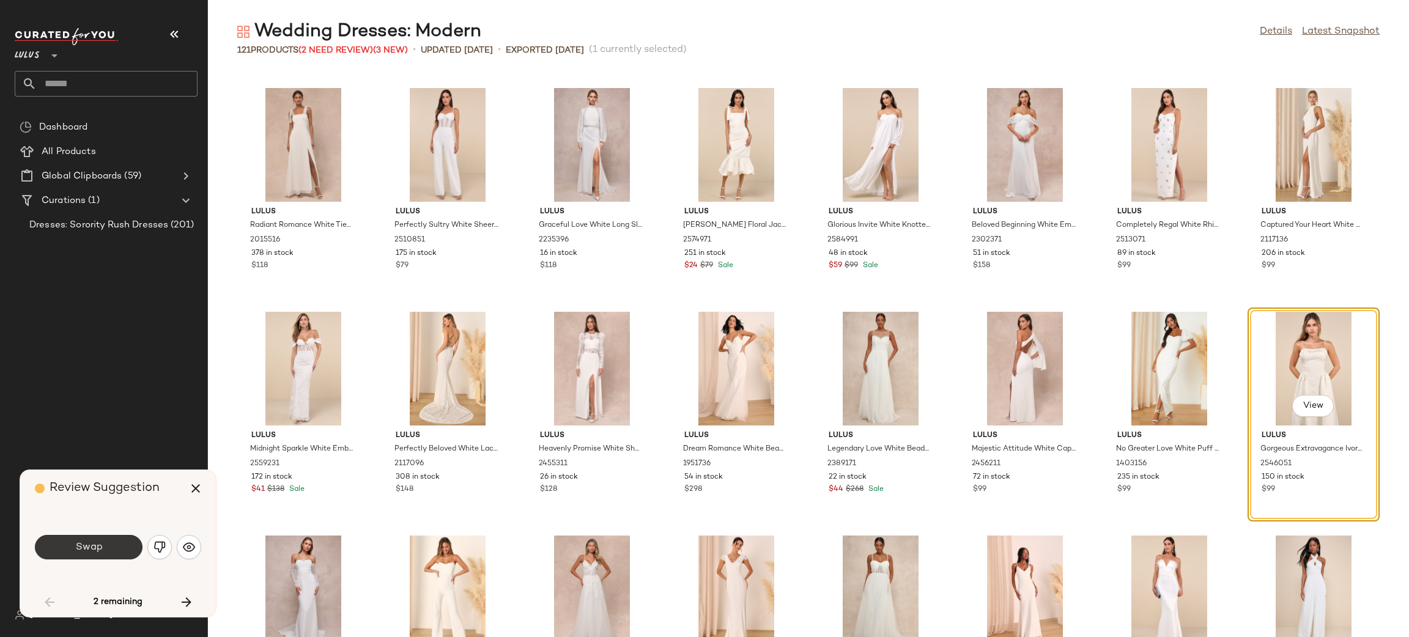
click at [103, 542] on button "Swap" at bounding box center [89, 547] width 108 height 24
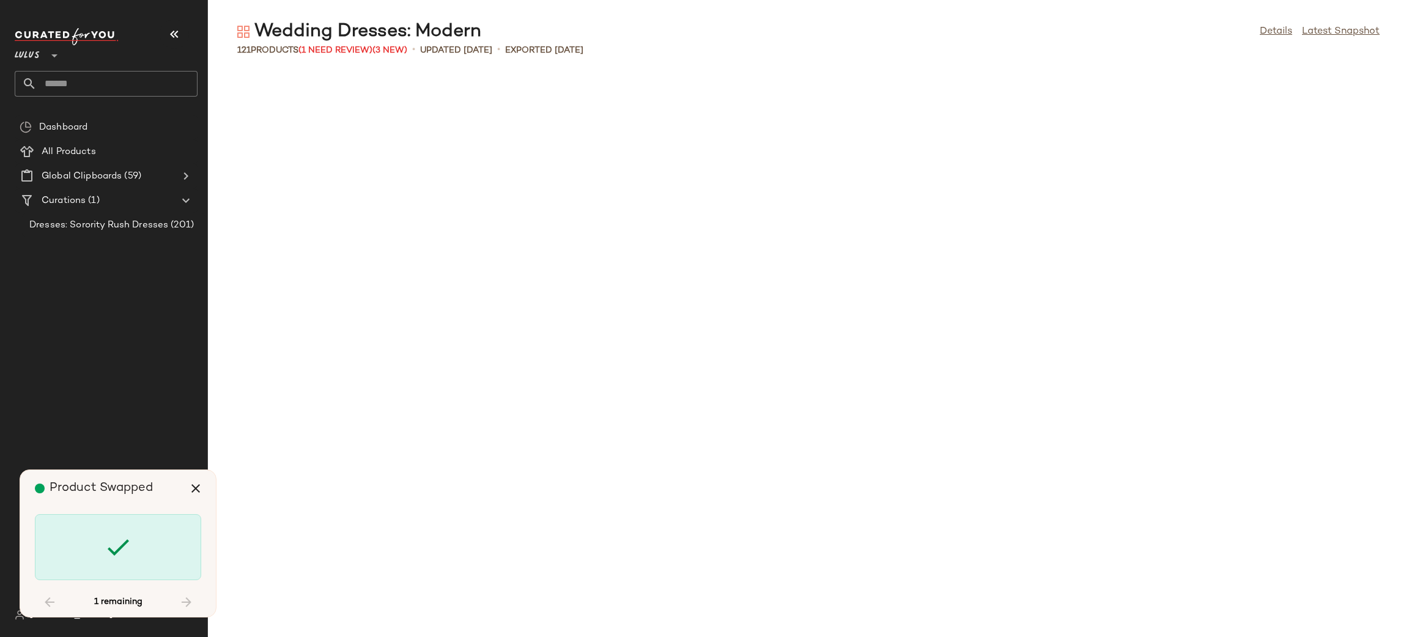
scroll to position [0, 0]
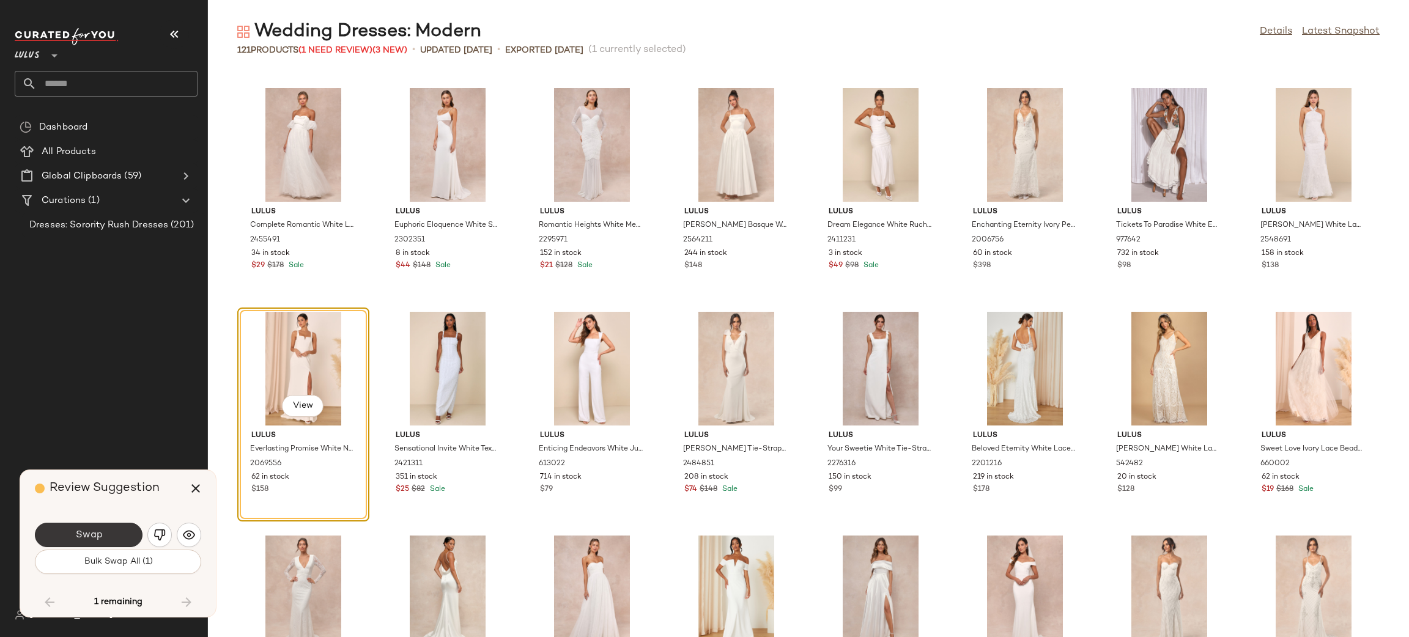
click at [100, 537] on span "Swap" at bounding box center [89, 535] width 28 height 12
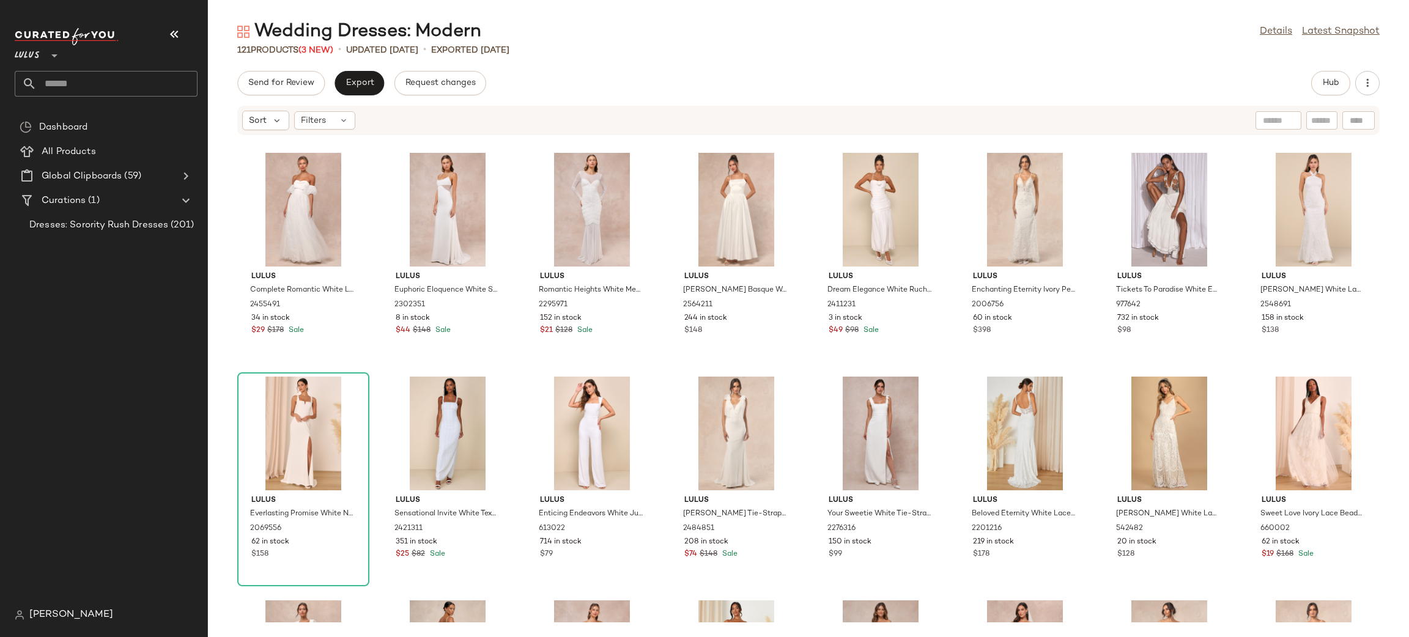
click at [388, 84] on div "Send for Review Export Request changes" at bounding box center [361, 83] width 249 height 24
drag, startPoint x: 382, startPoint y: 84, endPoint x: 397, endPoint y: 144, distance: 62.4
click at [383, 85] on div "Send for Review Export Request changes" at bounding box center [361, 83] width 249 height 24
click at [367, 83] on span "Export" at bounding box center [359, 83] width 29 height 10
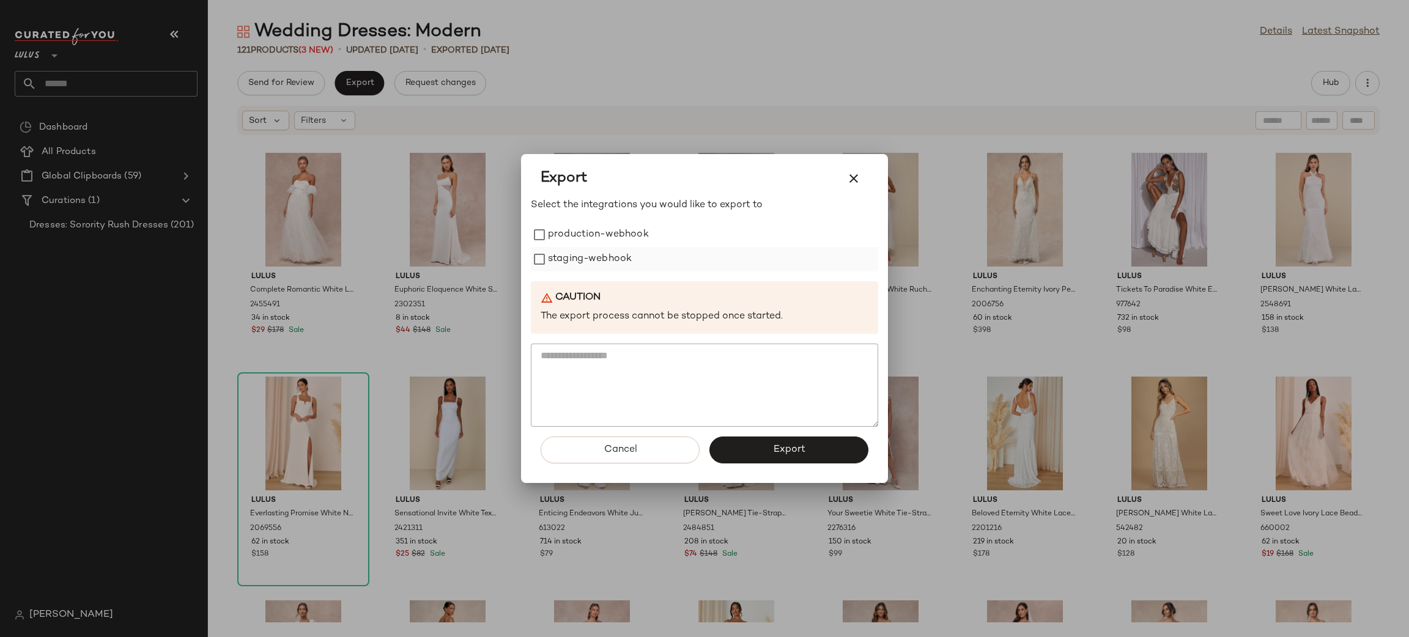
click at [577, 245] on label "production-webhook" at bounding box center [598, 235] width 101 height 24
drag, startPoint x: 584, startPoint y: 262, endPoint x: 777, endPoint y: 482, distance: 293.3
click at [585, 264] on label "staging-webhook" at bounding box center [590, 259] width 84 height 24
click at [783, 458] on button "Export" at bounding box center [788, 450] width 159 height 27
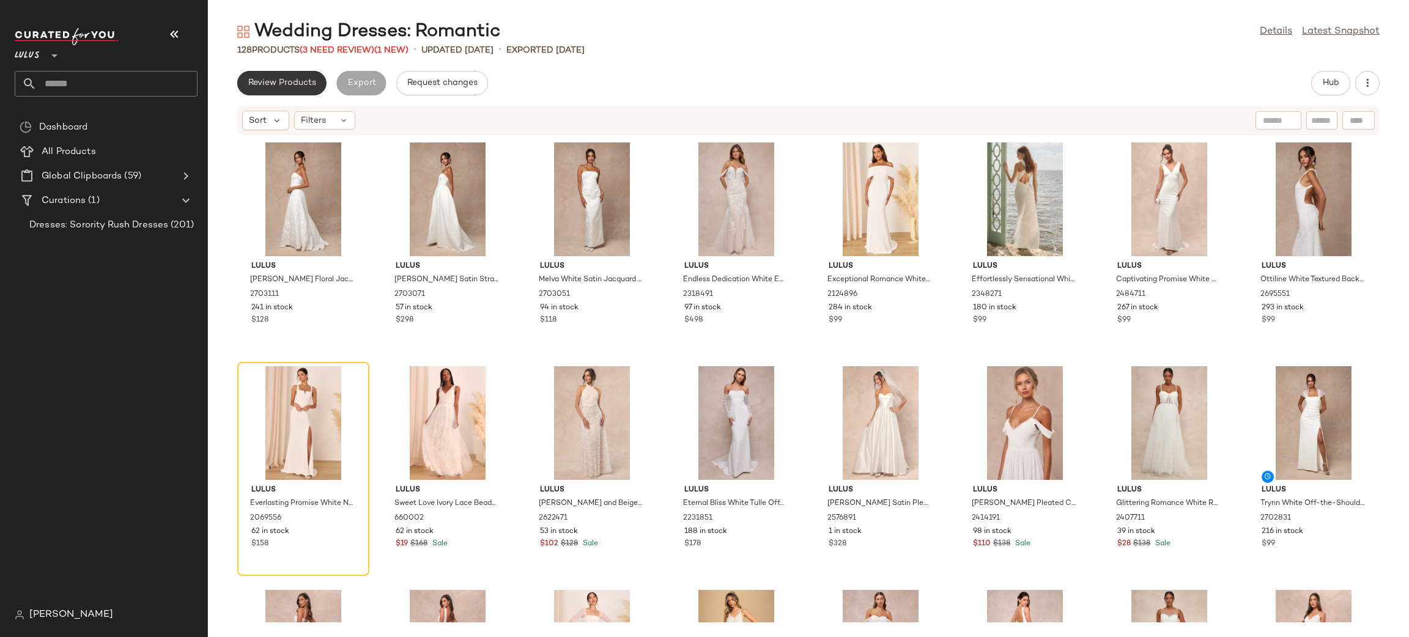
click at [308, 83] on span "Review Products" at bounding box center [282, 83] width 68 height 10
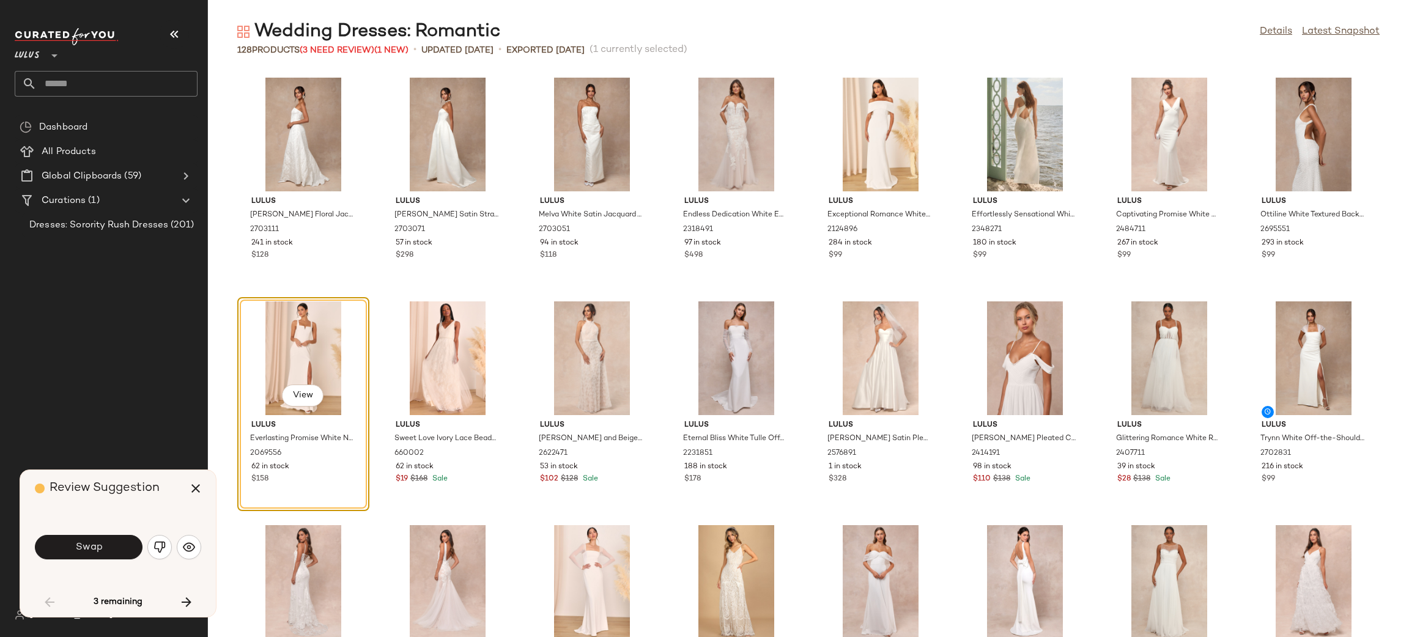
click at [158, 544] on img "button" at bounding box center [159, 547] width 12 height 12
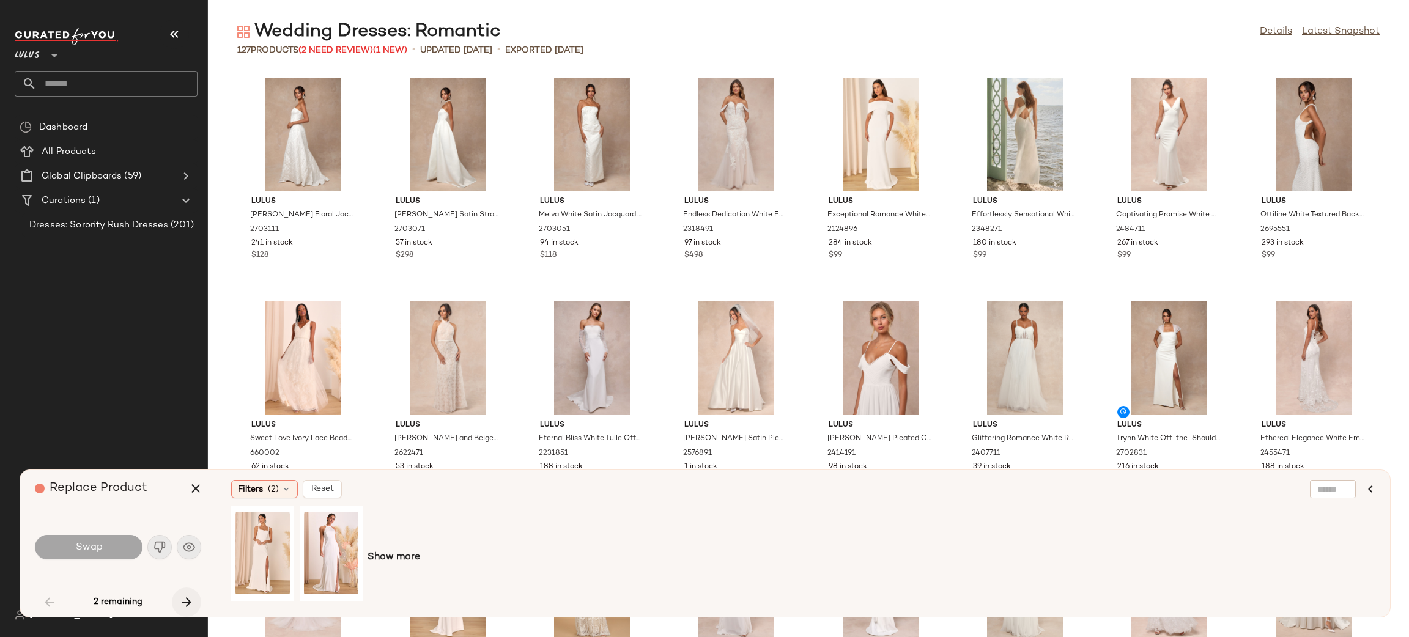
click at [180, 591] on button "button" at bounding box center [186, 602] width 29 height 29
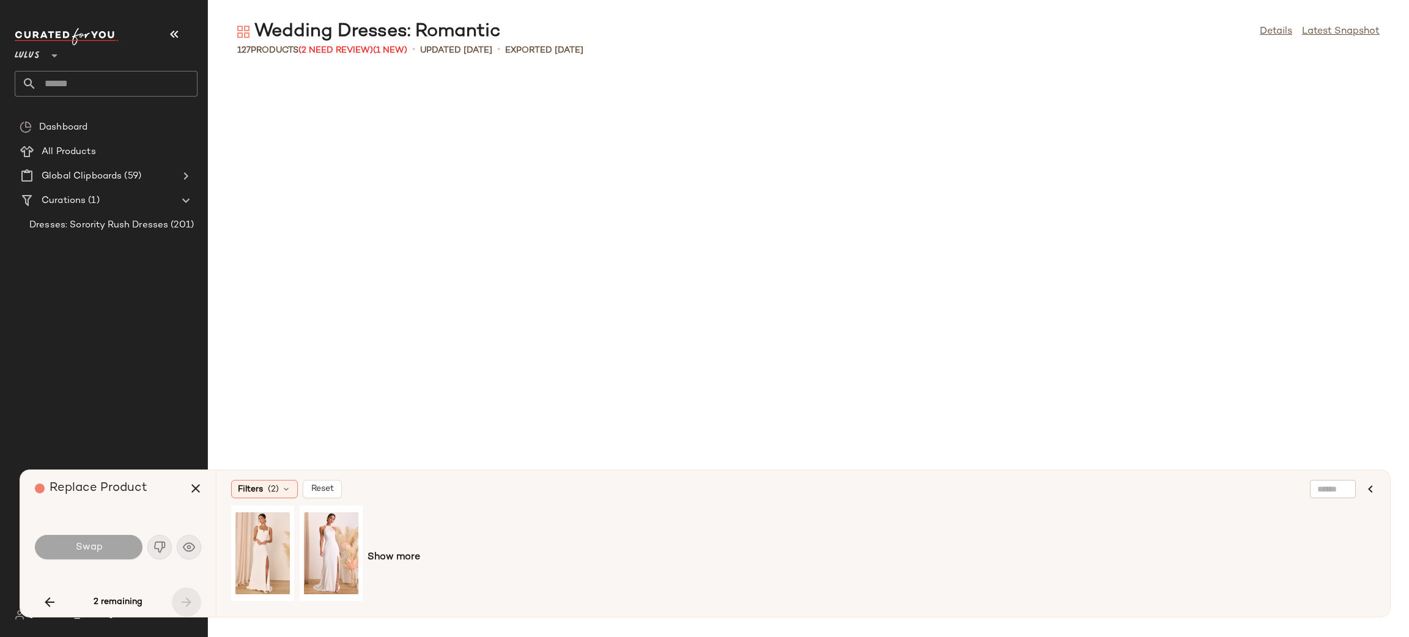
scroll to position [2237, 0]
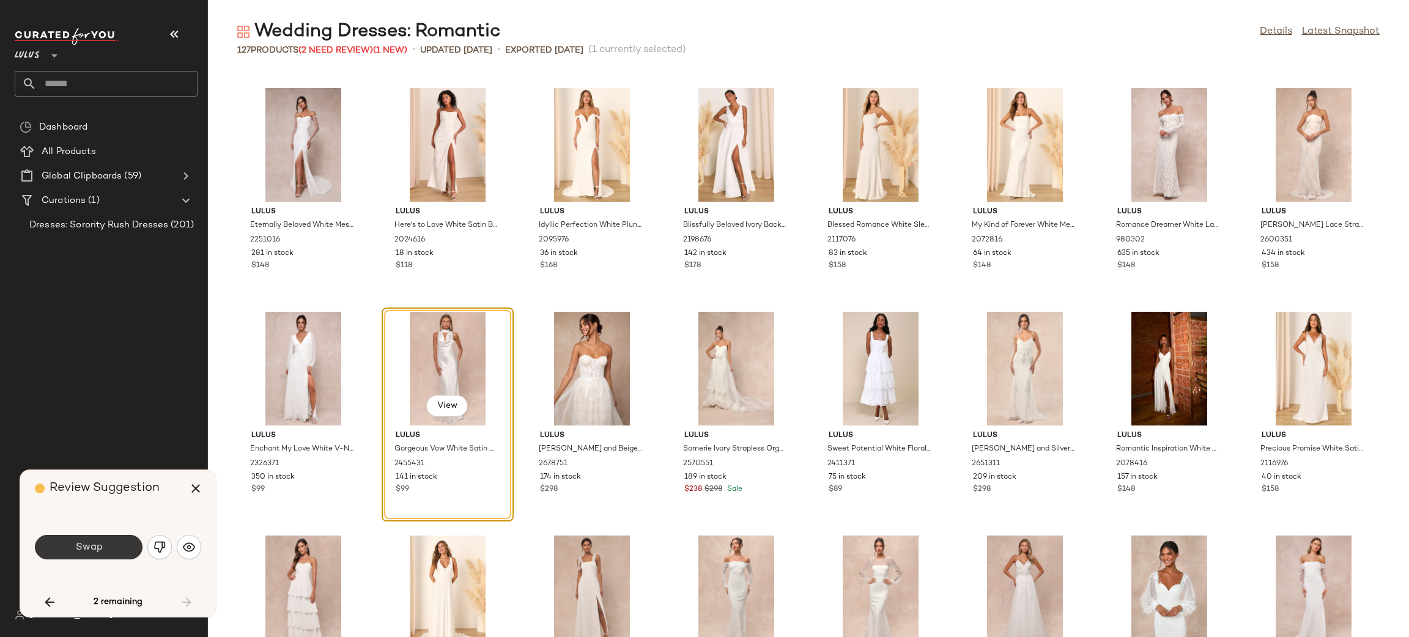
click at [105, 544] on button "Swap" at bounding box center [89, 547] width 108 height 24
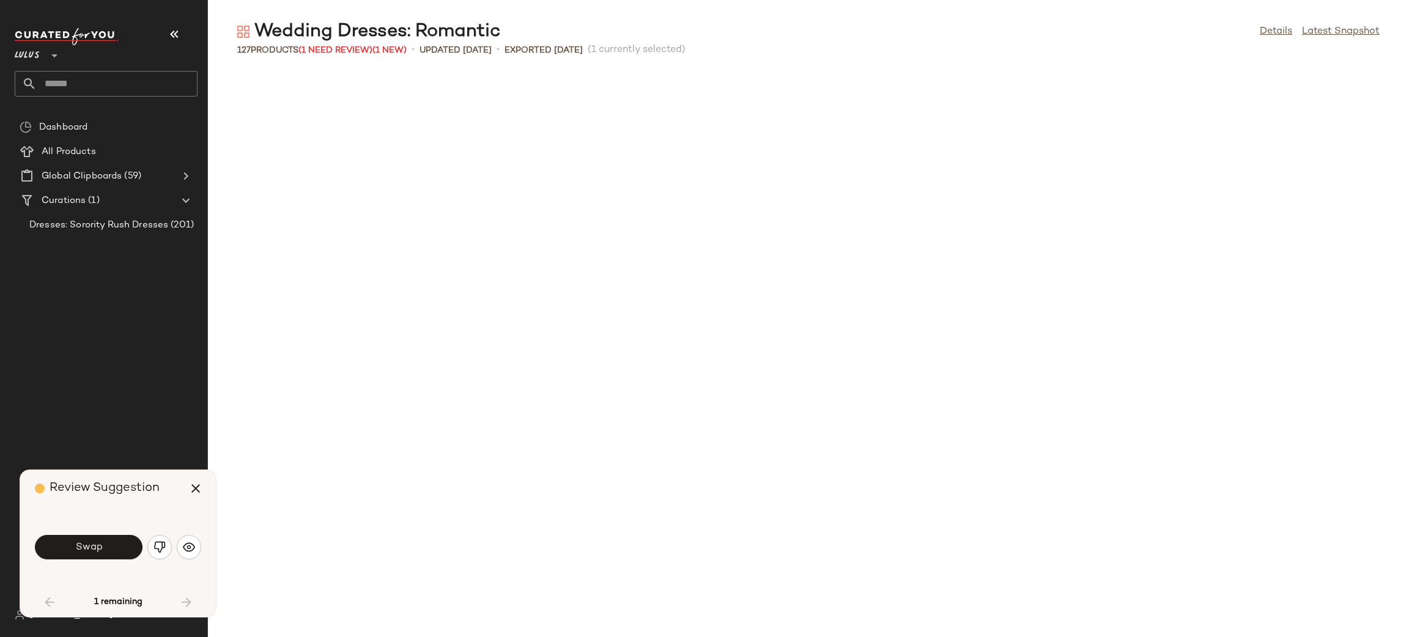
scroll to position [447, 0]
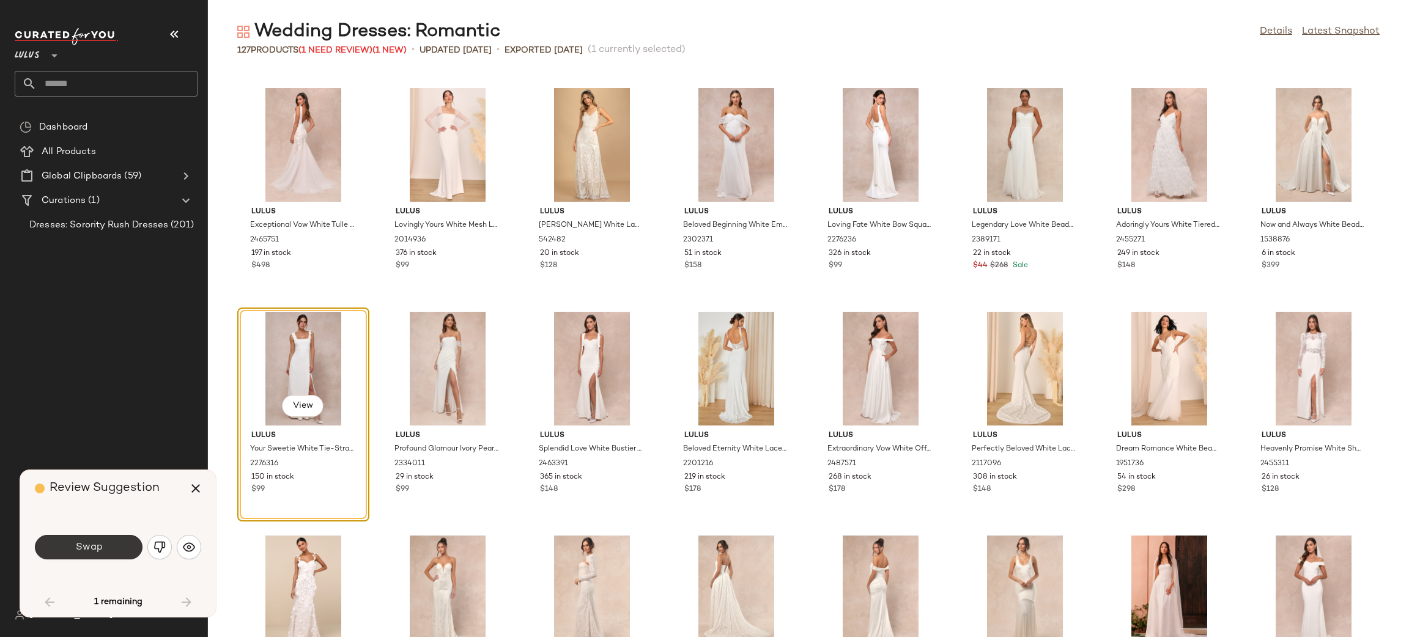
click at [117, 550] on button "Swap" at bounding box center [89, 547] width 108 height 24
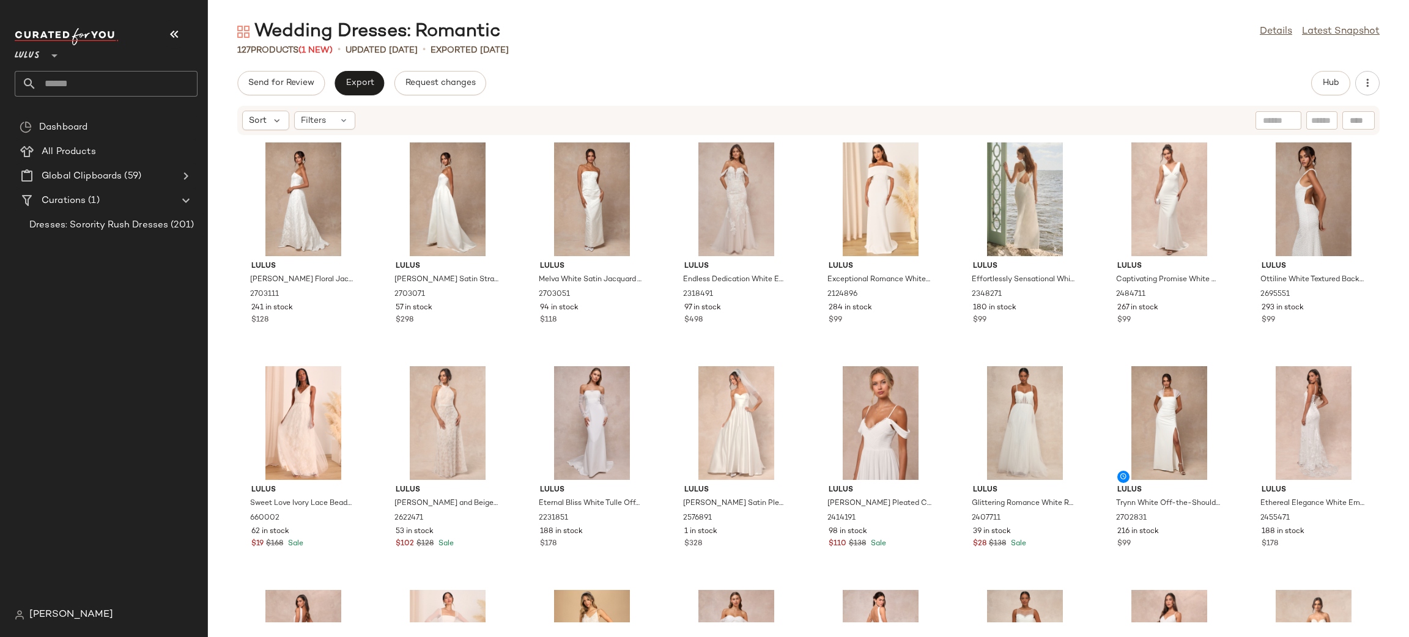
click at [1332, 95] on div "Hub" at bounding box center [1330, 83] width 39 height 24
click at [1325, 90] on button "Hub" at bounding box center [1330, 83] width 39 height 24
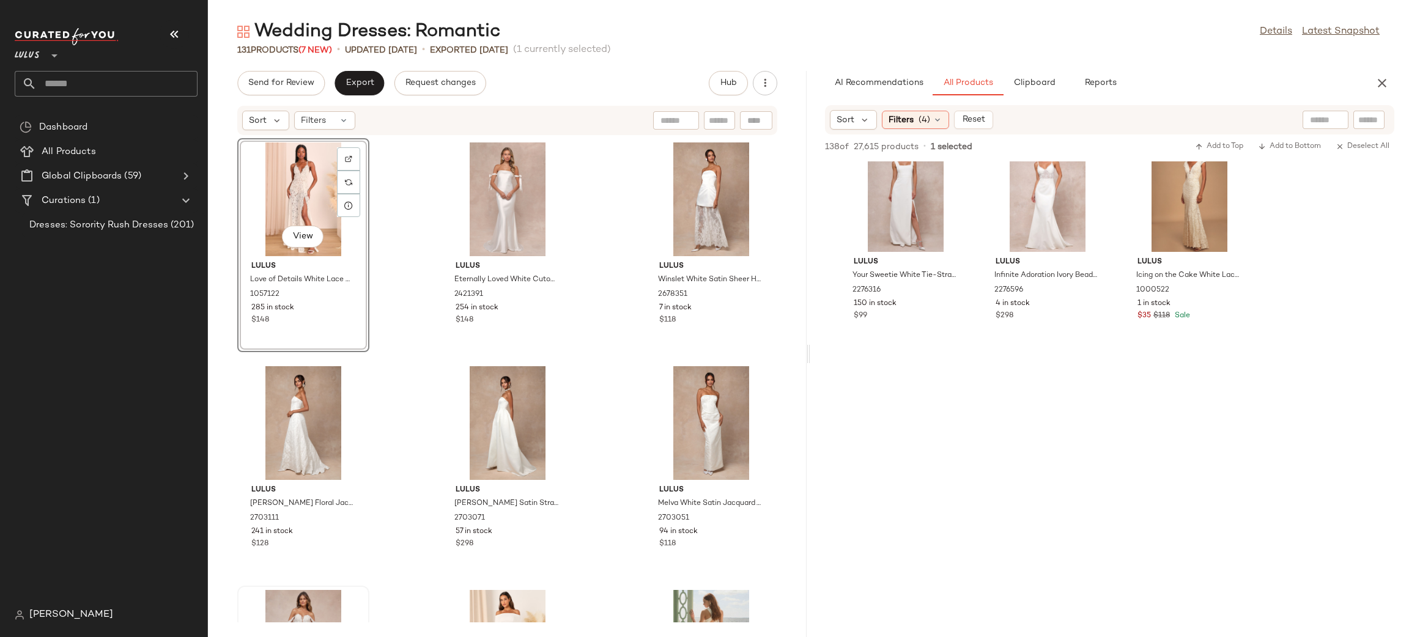
click at [1385, 76] on icon "button" at bounding box center [1381, 83] width 15 height 15
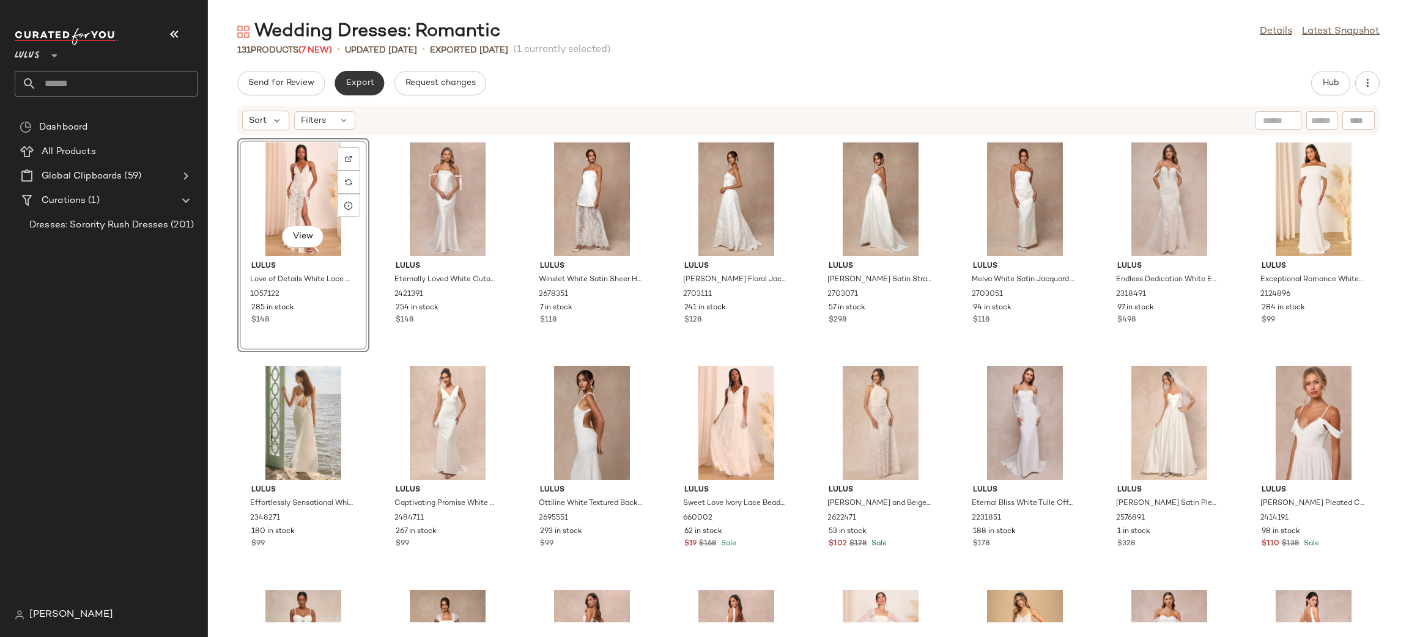
click at [375, 78] on button "Export" at bounding box center [359, 83] width 50 height 24
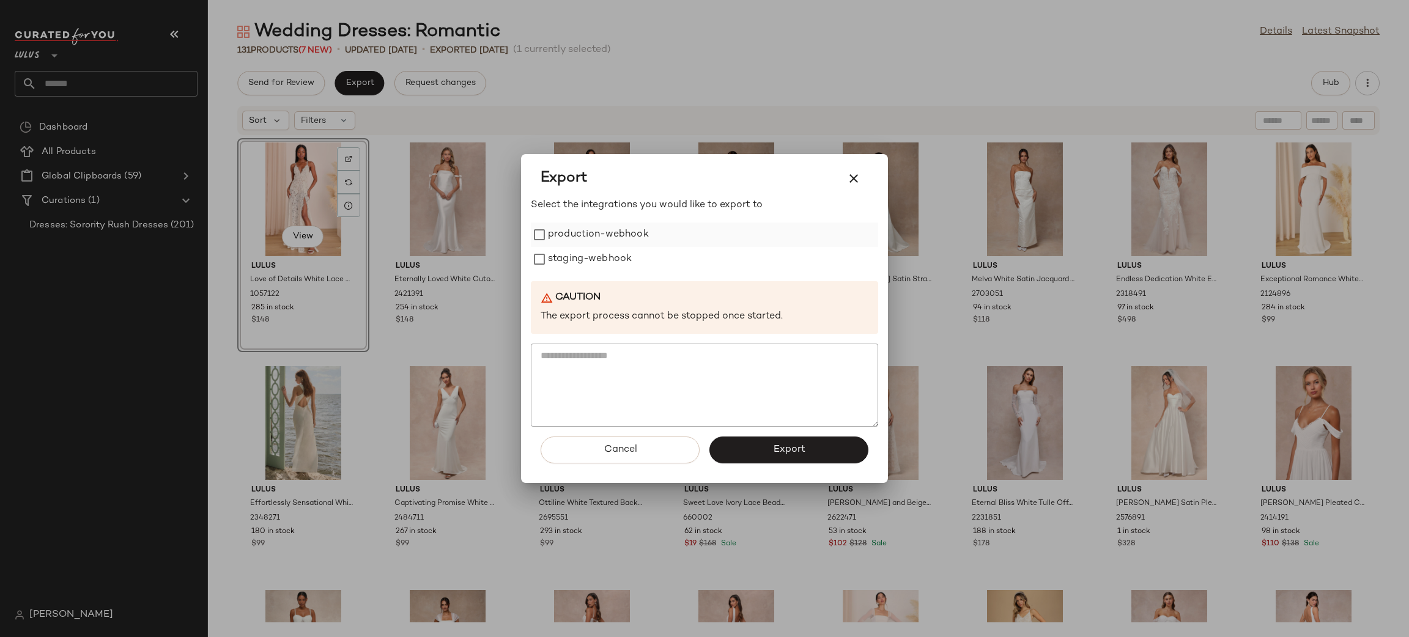
click at [555, 237] on label "production-webhook" at bounding box center [598, 235] width 101 height 24
click at [564, 249] on label "staging-webhook" at bounding box center [590, 259] width 84 height 24
click at [793, 453] on span "Export" at bounding box center [788, 450] width 32 height 12
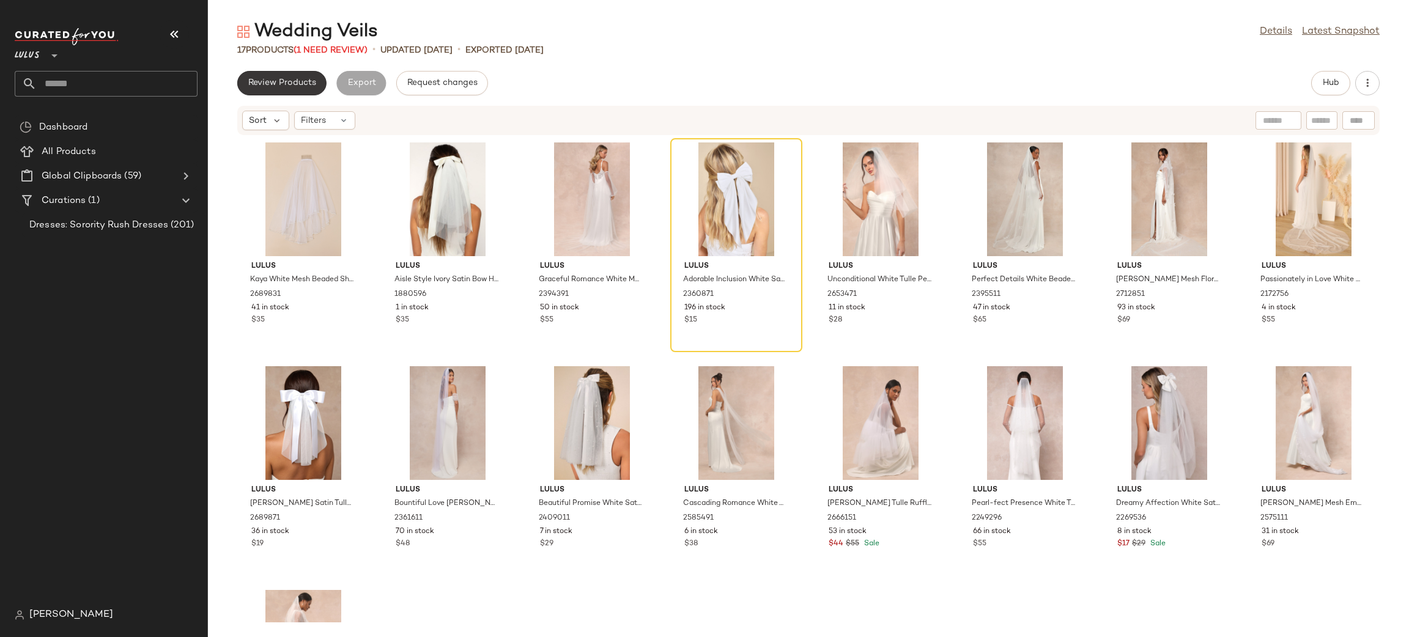
click at [284, 78] on span "Review Products" at bounding box center [282, 83] width 68 height 10
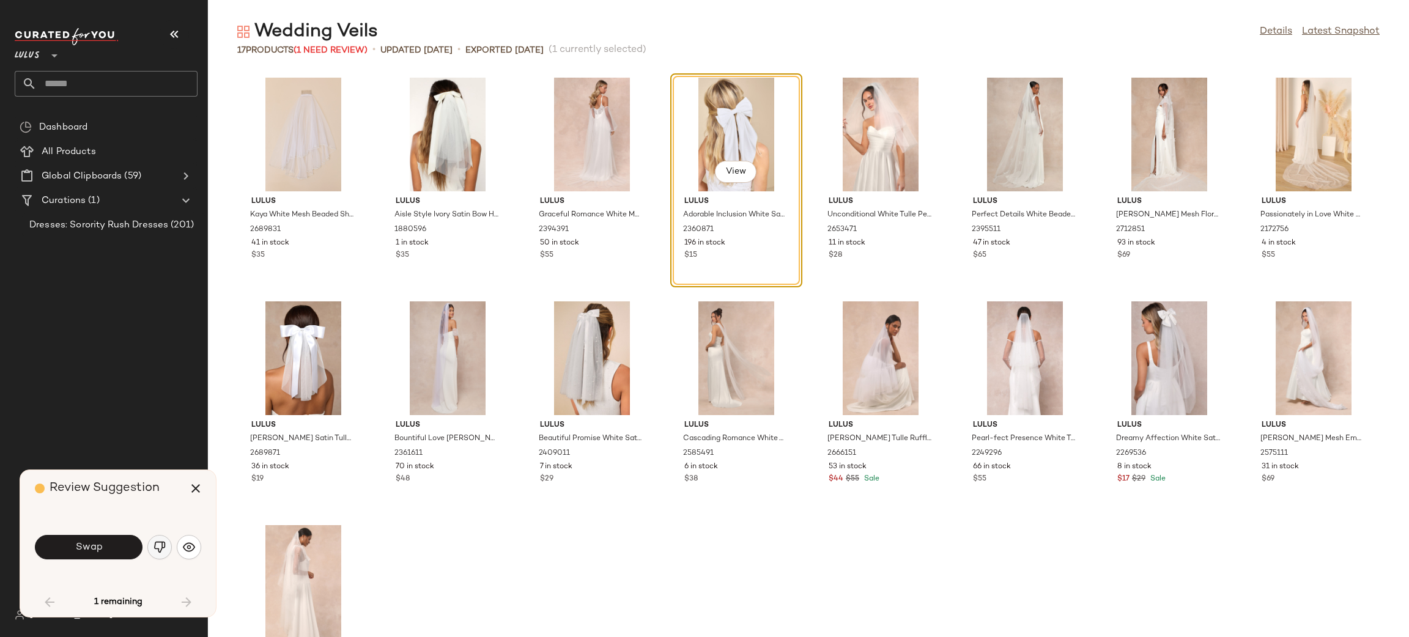
click at [163, 544] on img "button" at bounding box center [159, 547] width 12 height 12
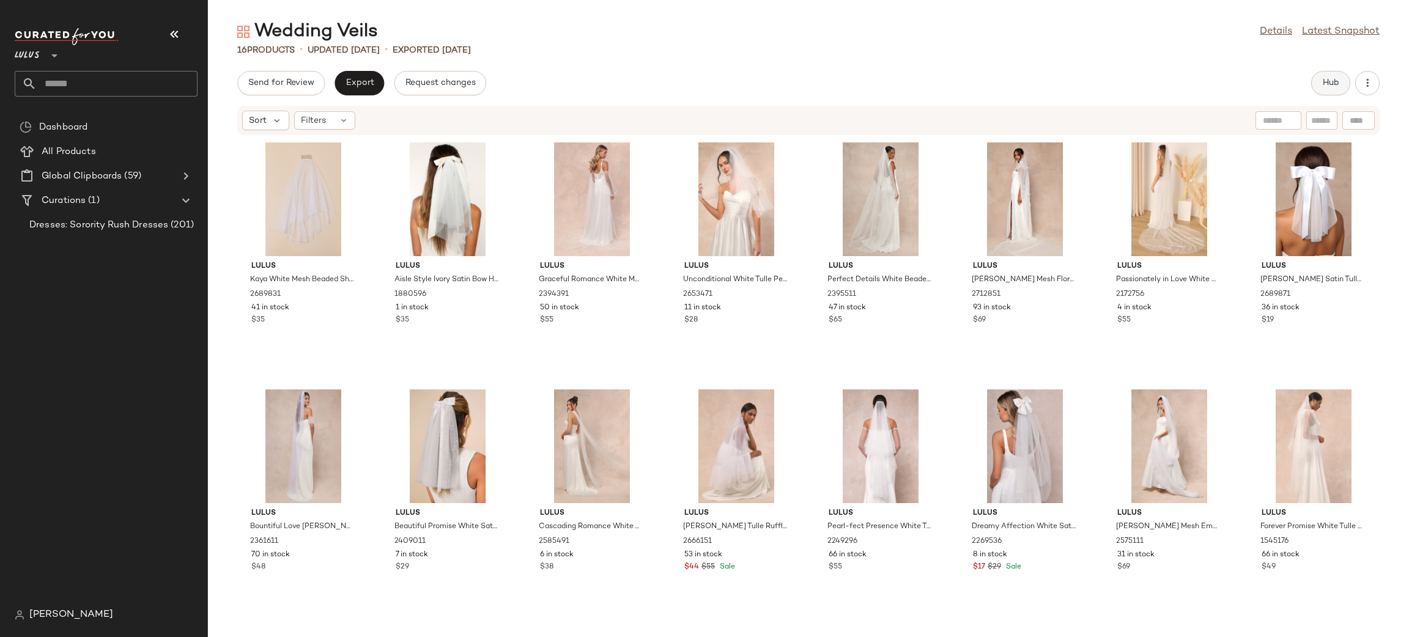
click at [1323, 72] on button "Hub" at bounding box center [1330, 83] width 39 height 24
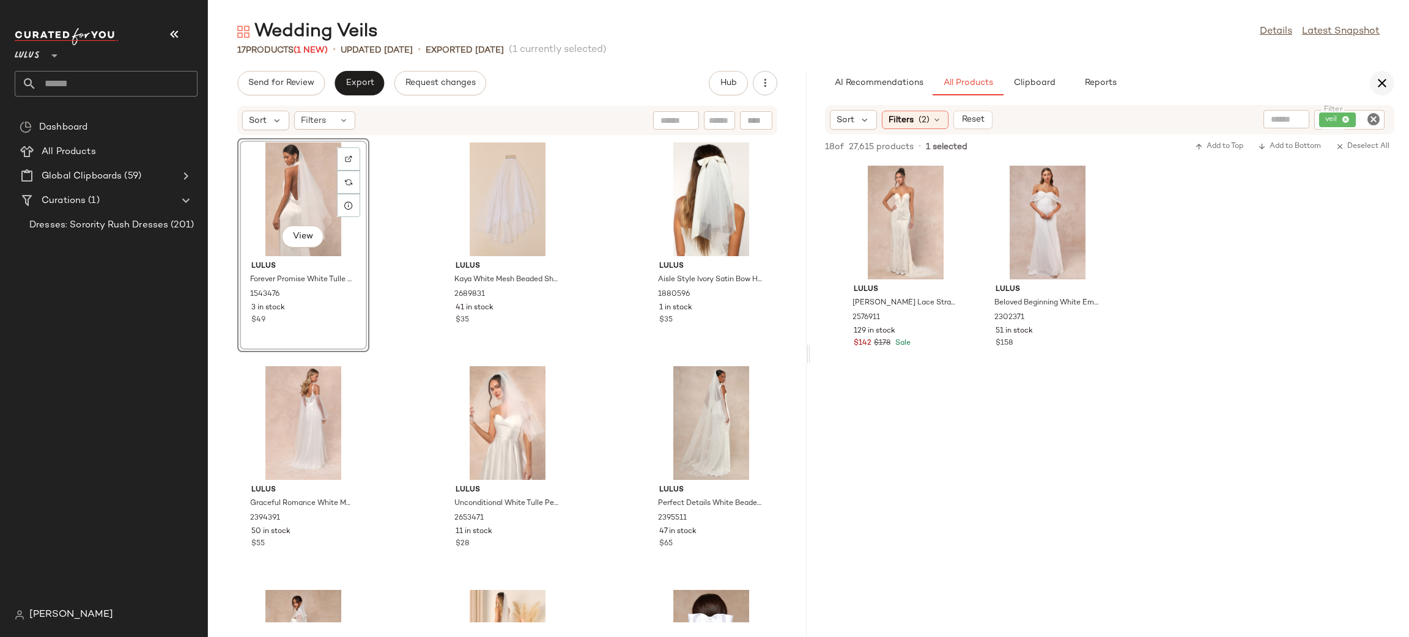
click at [1383, 79] on icon "button" at bounding box center [1381, 83] width 15 height 15
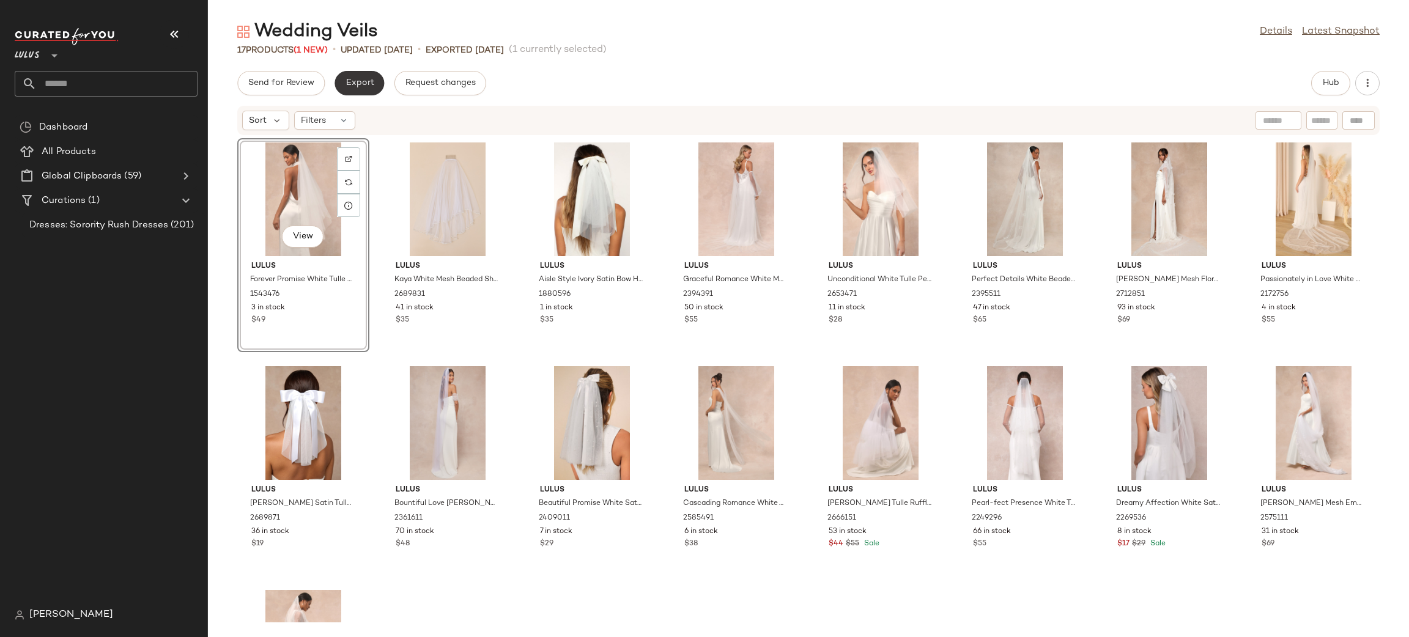
click at [375, 83] on button "Export" at bounding box center [359, 83] width 50 height 24
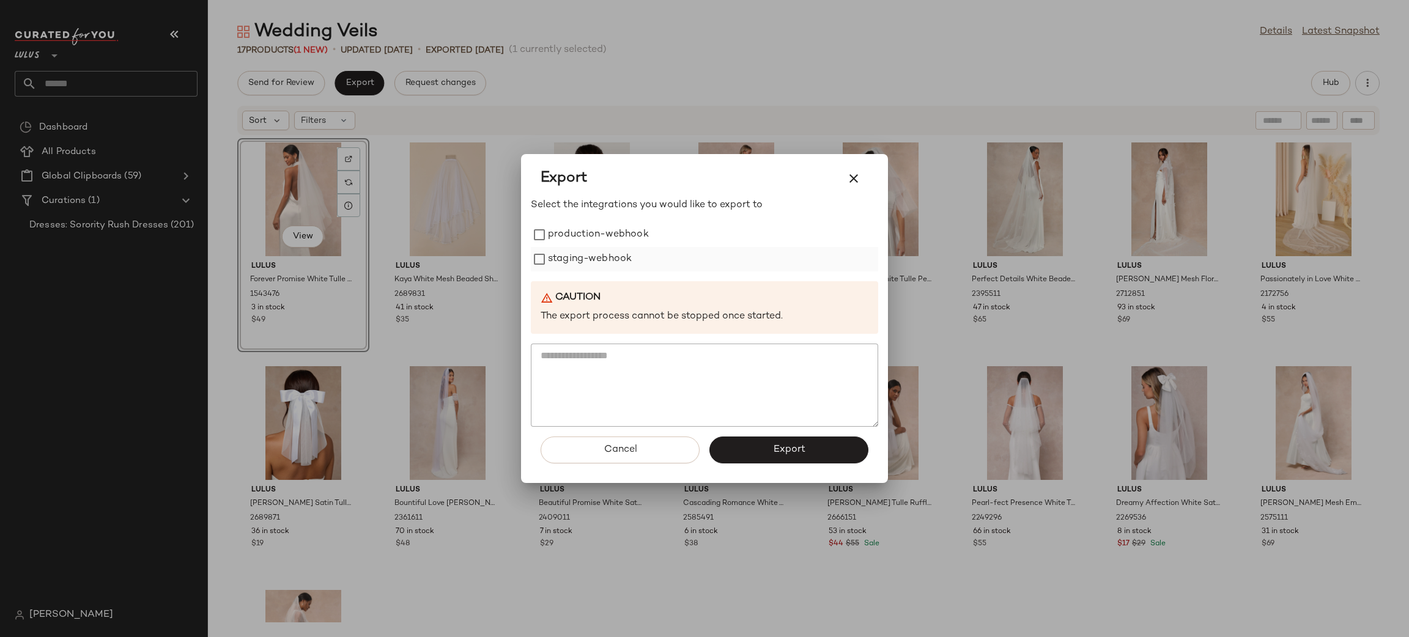
drag, startPoint x: 577, startPoint y: 231, endPoint x: 596, endPoint y: 265, distance: 38.6
click at [577, 234] on label "production-webhook" at bounding box center [598, 235] width 101 height 24
click at [596, 264] on label "staging-webhook" at bounding box center [590, 259] width 84 height 24
click at [787, 452] on span "Export" at bounding box center [788, 450] width 32 height 12
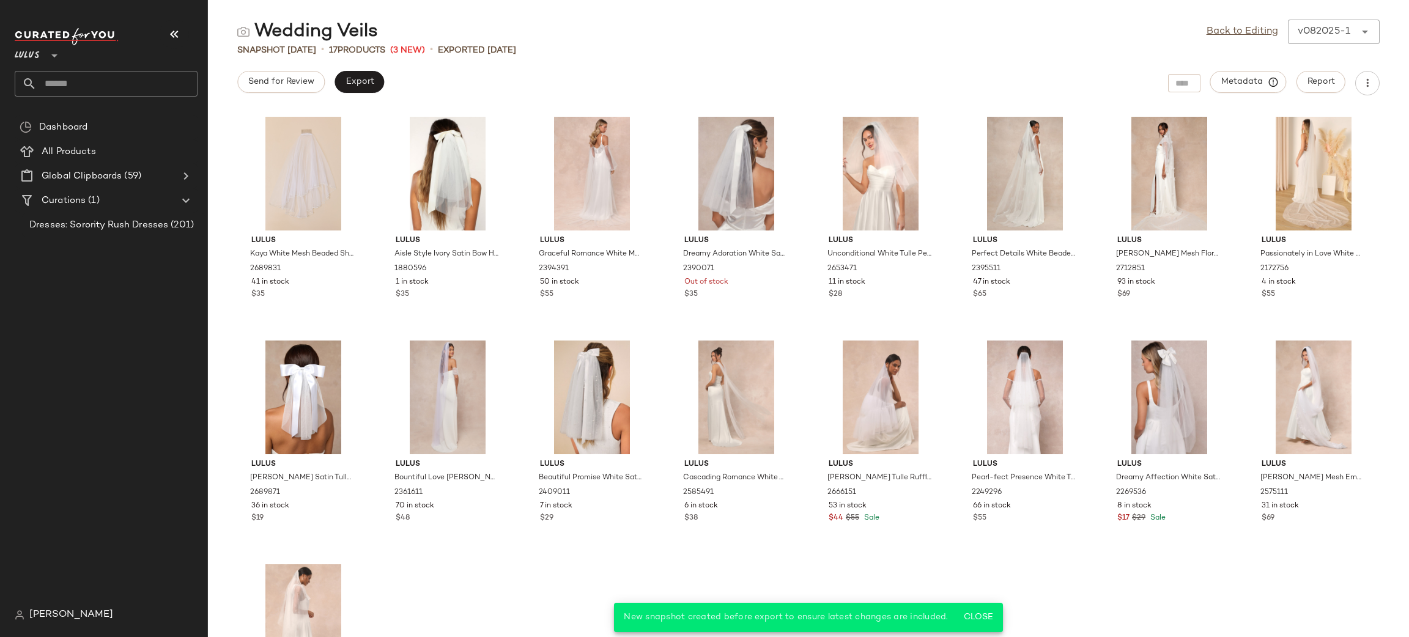
click at [97, 82] on input "text" at bounding box center [117, 84] width 161 height 26
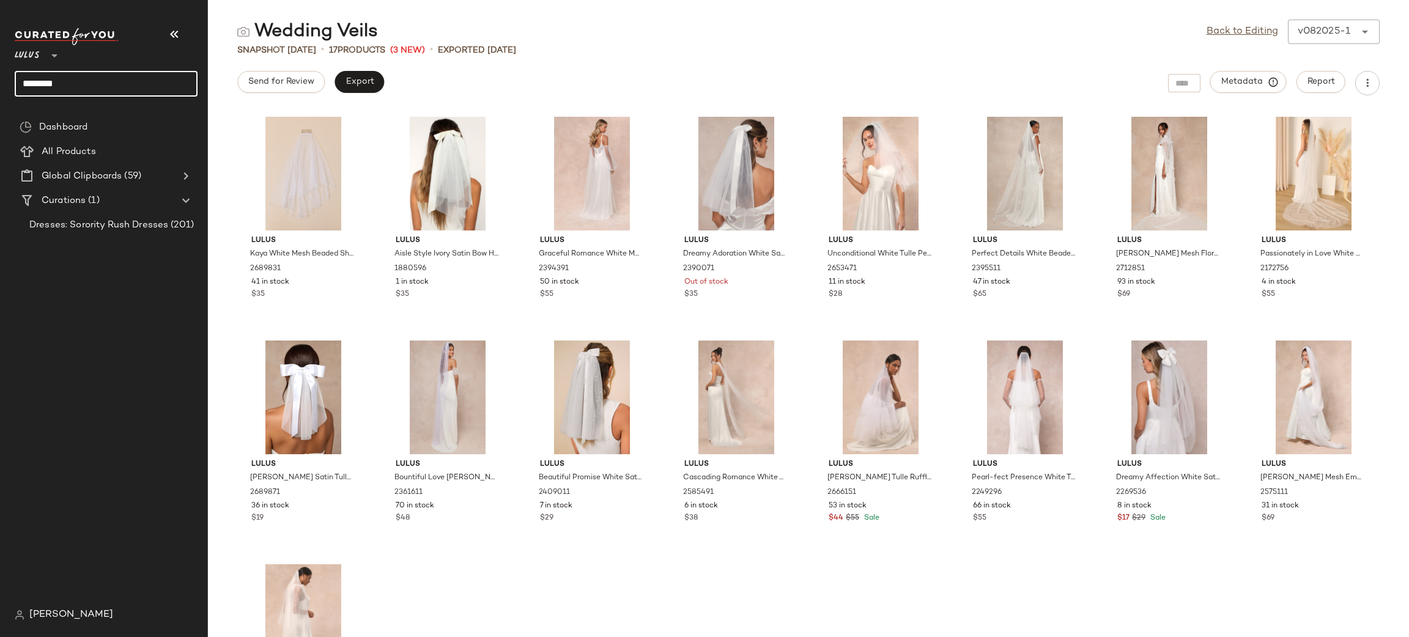
type input "*******"
click at [82, 75] on input "*******" at bounding box center [106, 84] width 183 height 26
click at [93, 86] on input "*******" at bounding box center [106, 84] width 183 height 26
drag, startPoint x: 97, startPoint y: 79, endPoint x: 1, endPoint y: 74, distance: 96.1
click at [0, 75] on nav "Lulus ** ******* Dashboard All Products Global Clipboards (59) Curations (1) Dr…" at bounding box center [104, 318] width 208 height 637
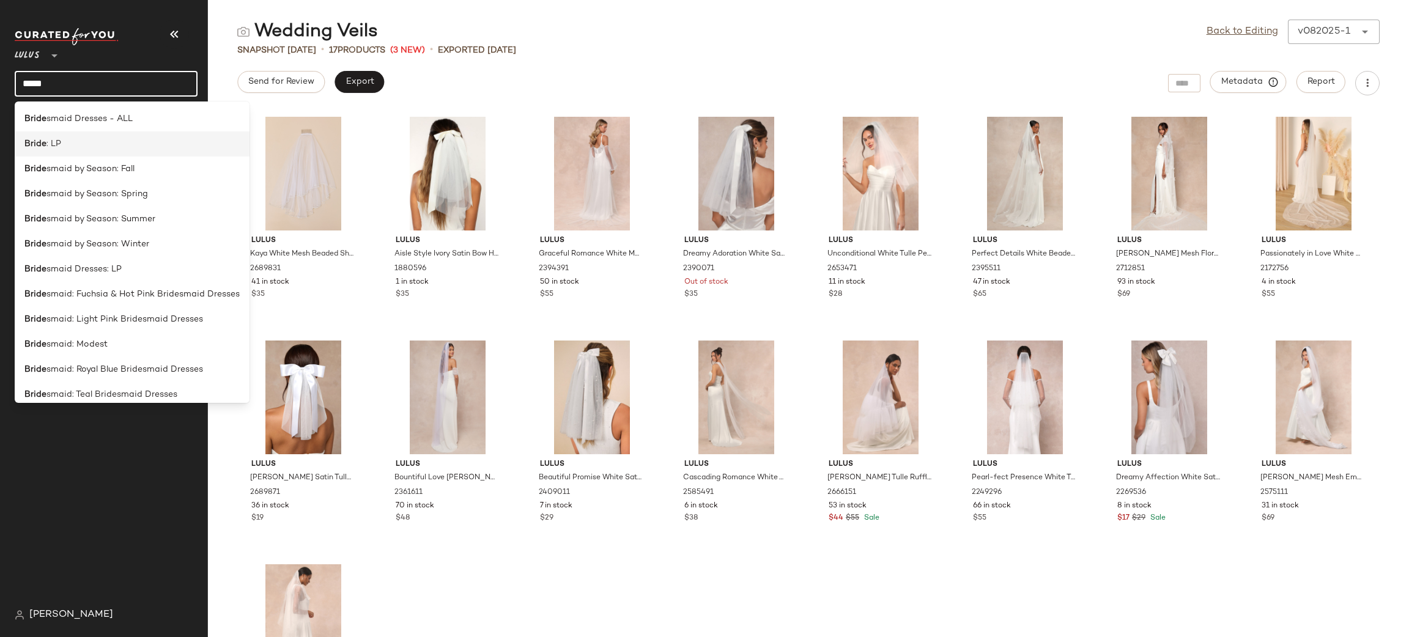
type input "*****"
click at [65, 139] on div "Bride : LP" at bounding box center [131, 144] width 215 height 13
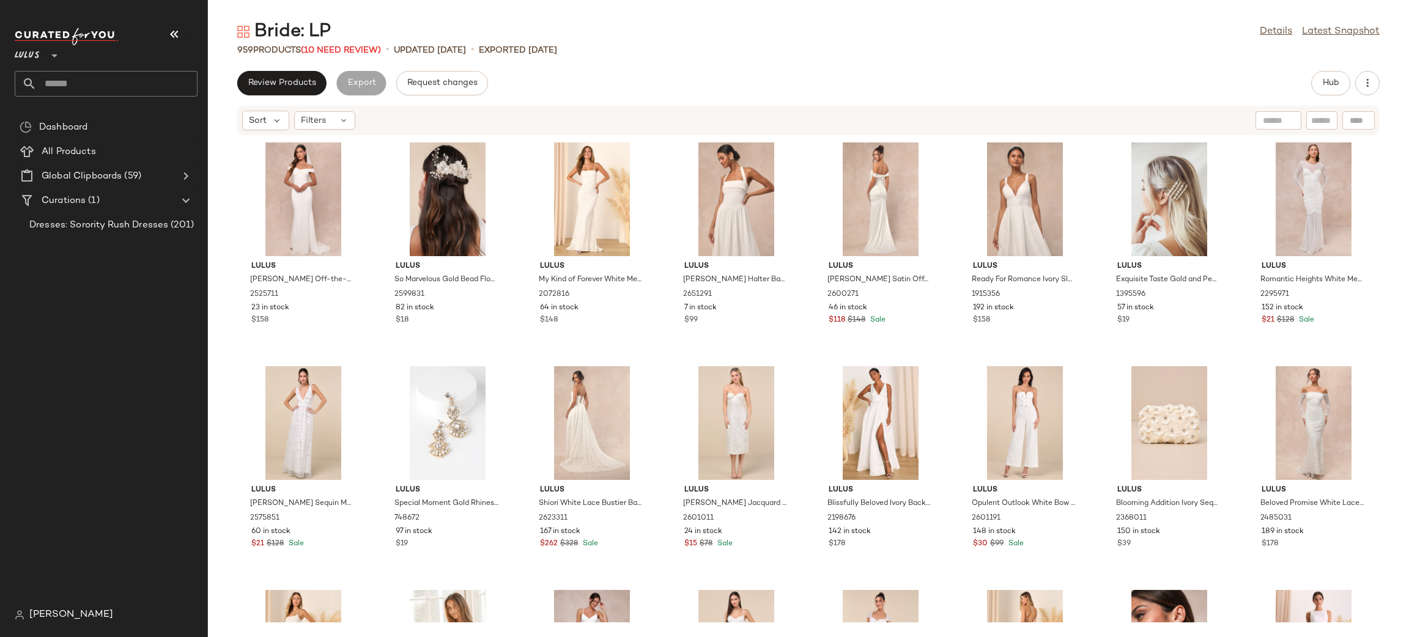
click at [809, 64] on div "Bride: LP Details Latest Snapshot 959 Products (10 Need Review) • updated Aug 2…" at bounding box center [808, 328] width 1201 height 617
click at [286, 87] on span "Review Products" at bounding box center [282, 83] width 68 height 10
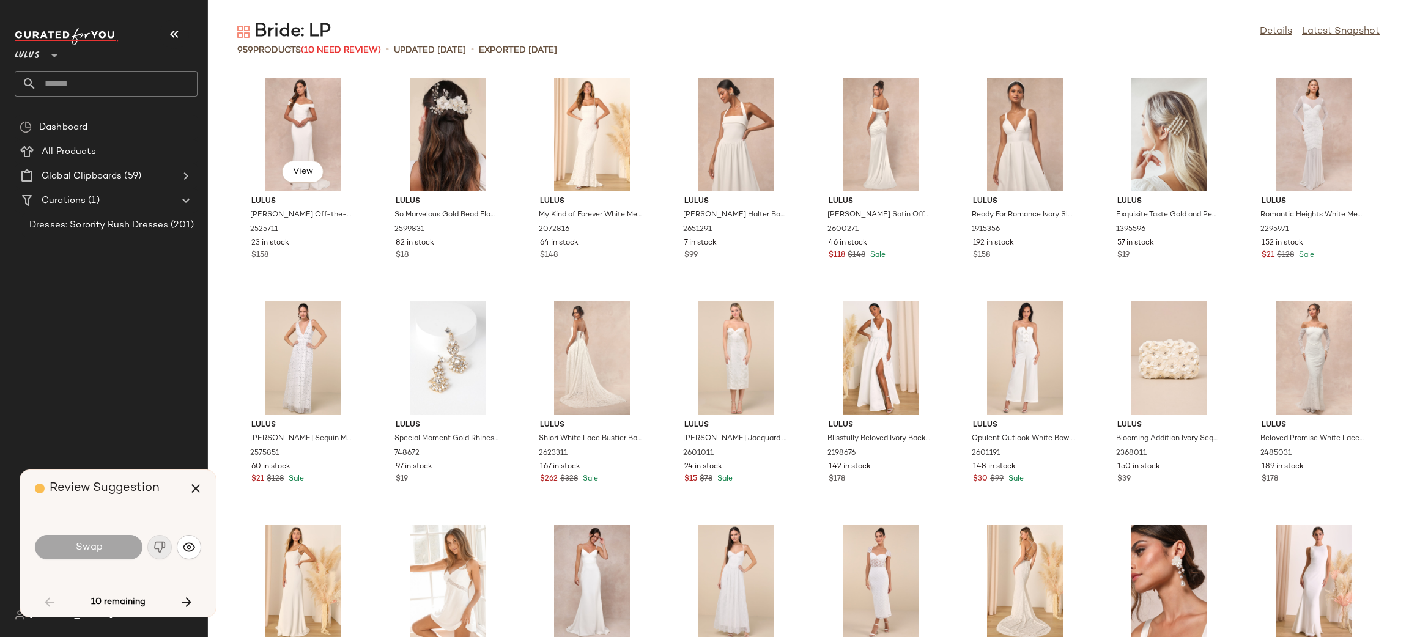
scroll to position [1566, 0]
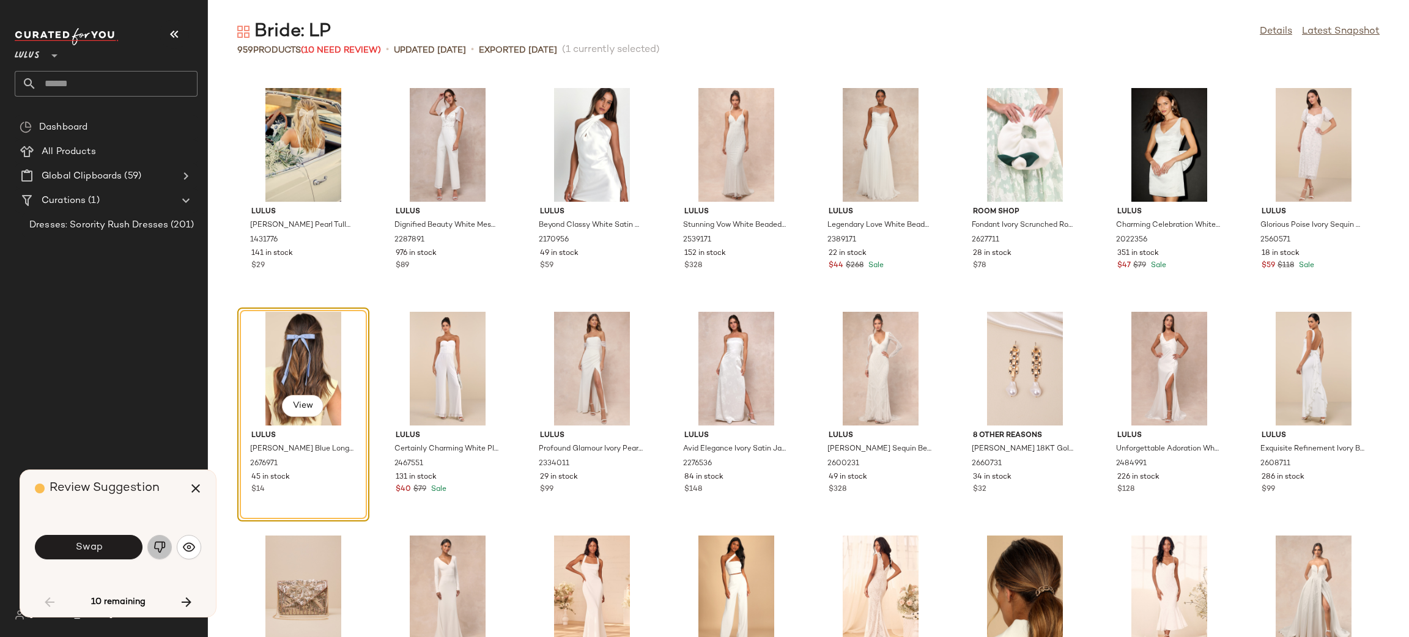
click at [157, 550] on img "button" at bounding box center [159, 547] width 12 height 12
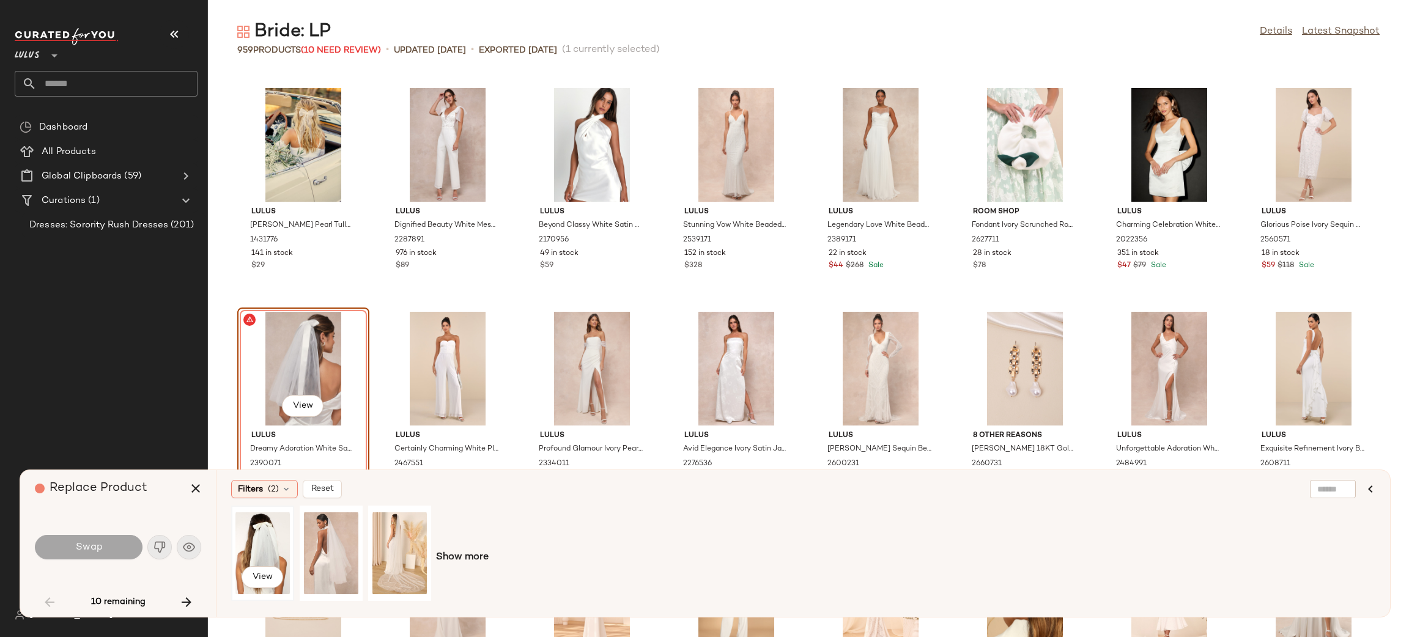
drag, startPoint x: 271, startPoint y: 556, endPoint x: 245, endPoint y: 552, distance: 25.9
click at [270, 556] on div "View" at bounding box center [262, 553] width 54 height 87
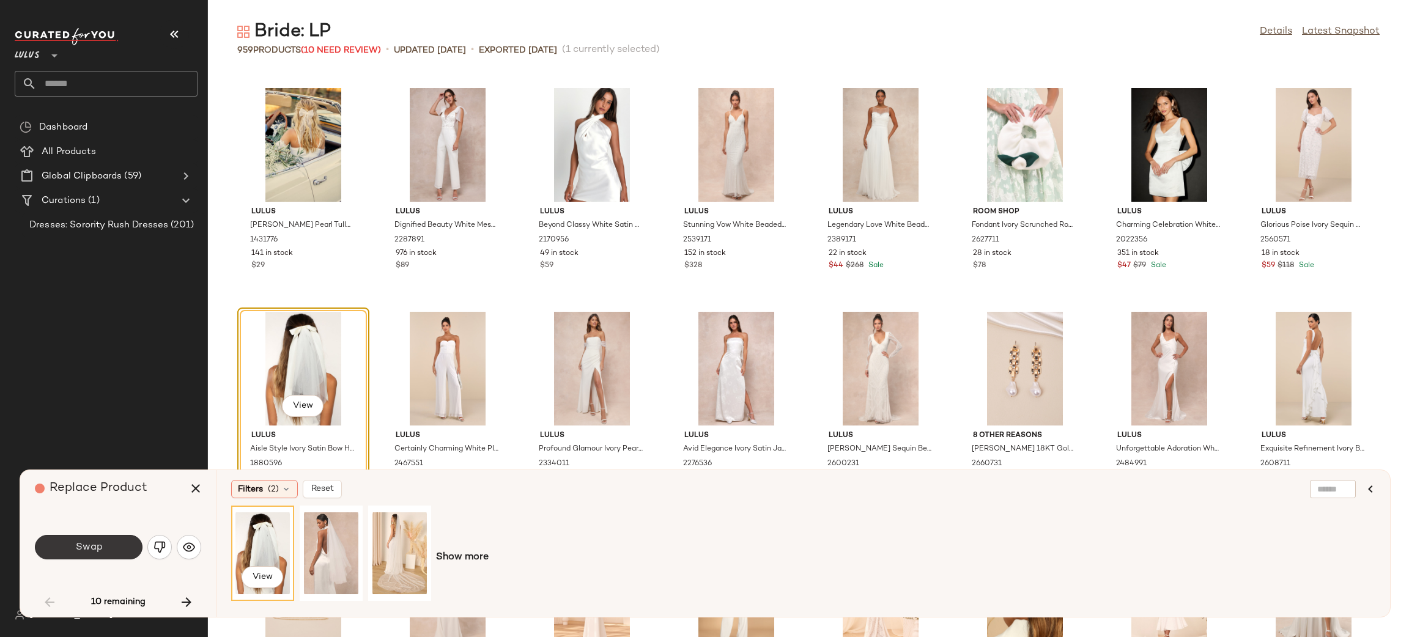
click at [109, 545] on button "Swap" at bounding box center [89, 547] width 108 height 24
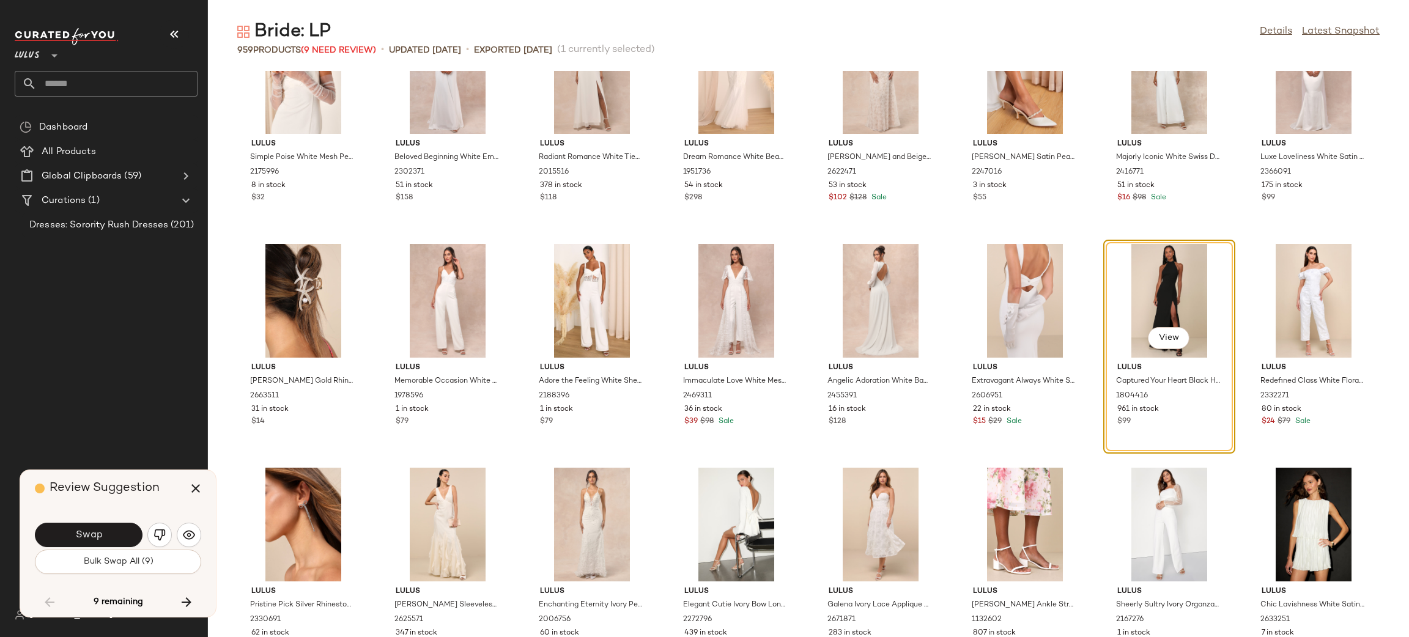
scroll to position [2398, 0]
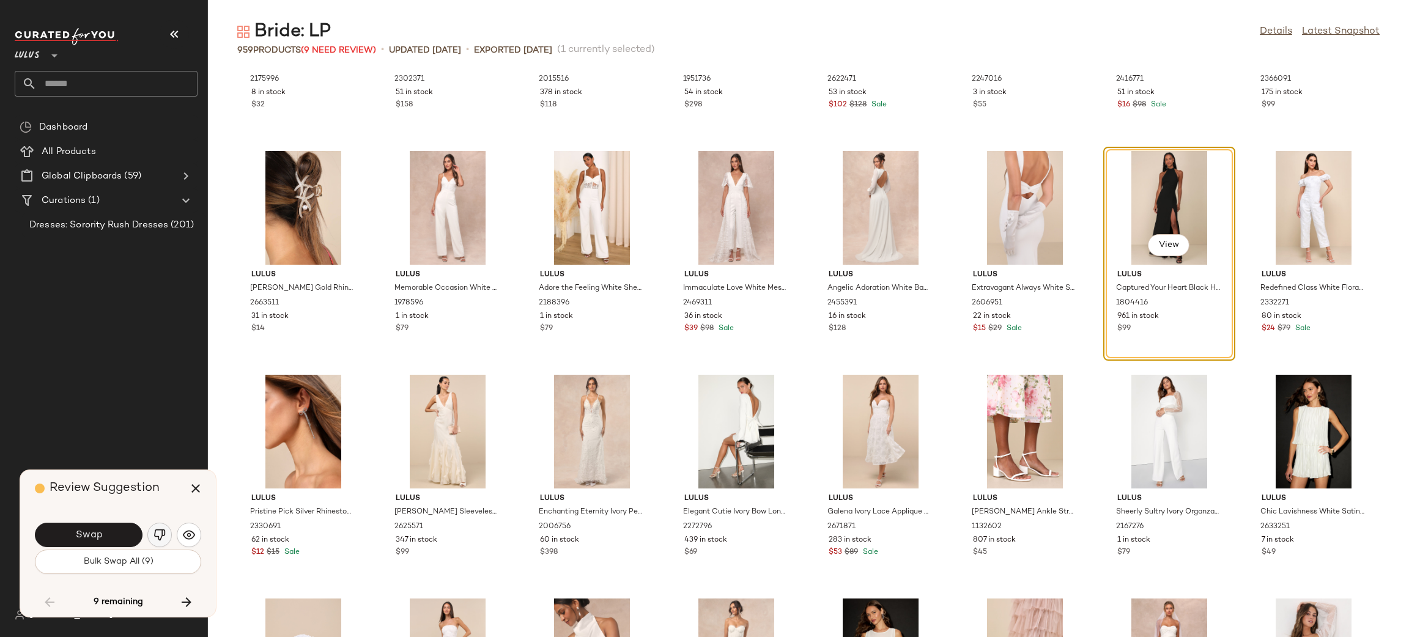
click at [158, 541] on img "button" at bounding box center [159, 535] width 12 height 12
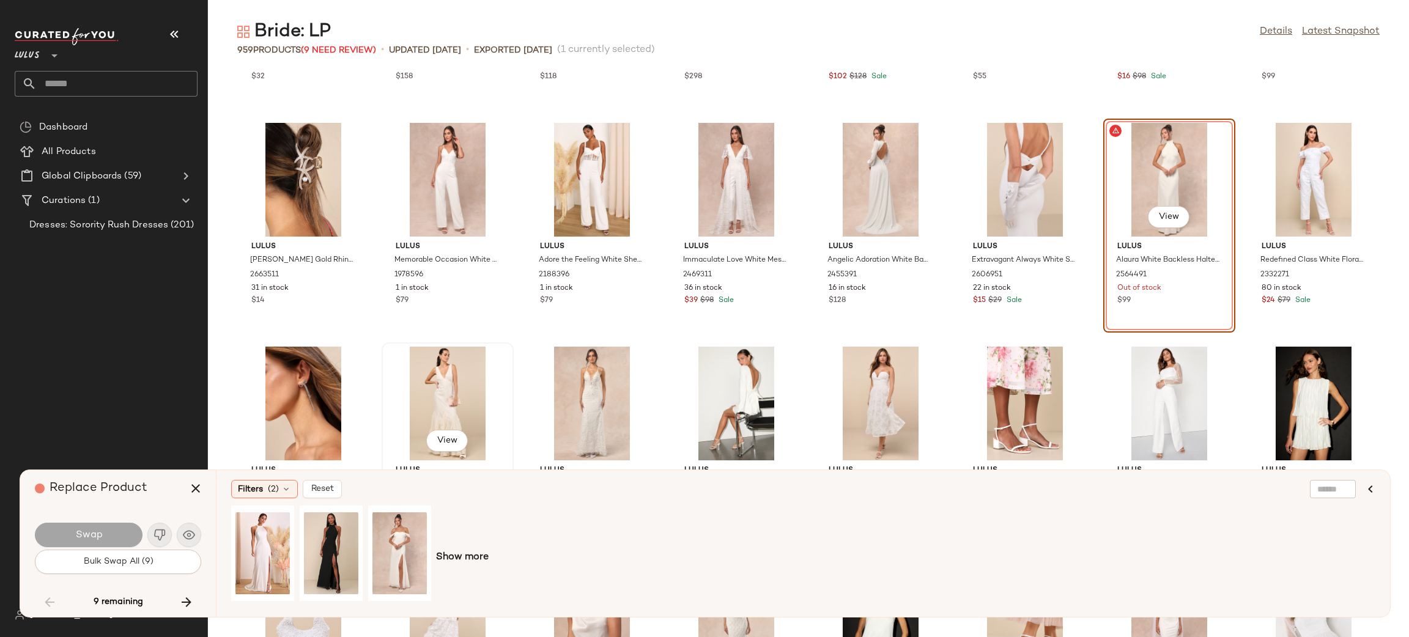
scroll to position [2428, 0]
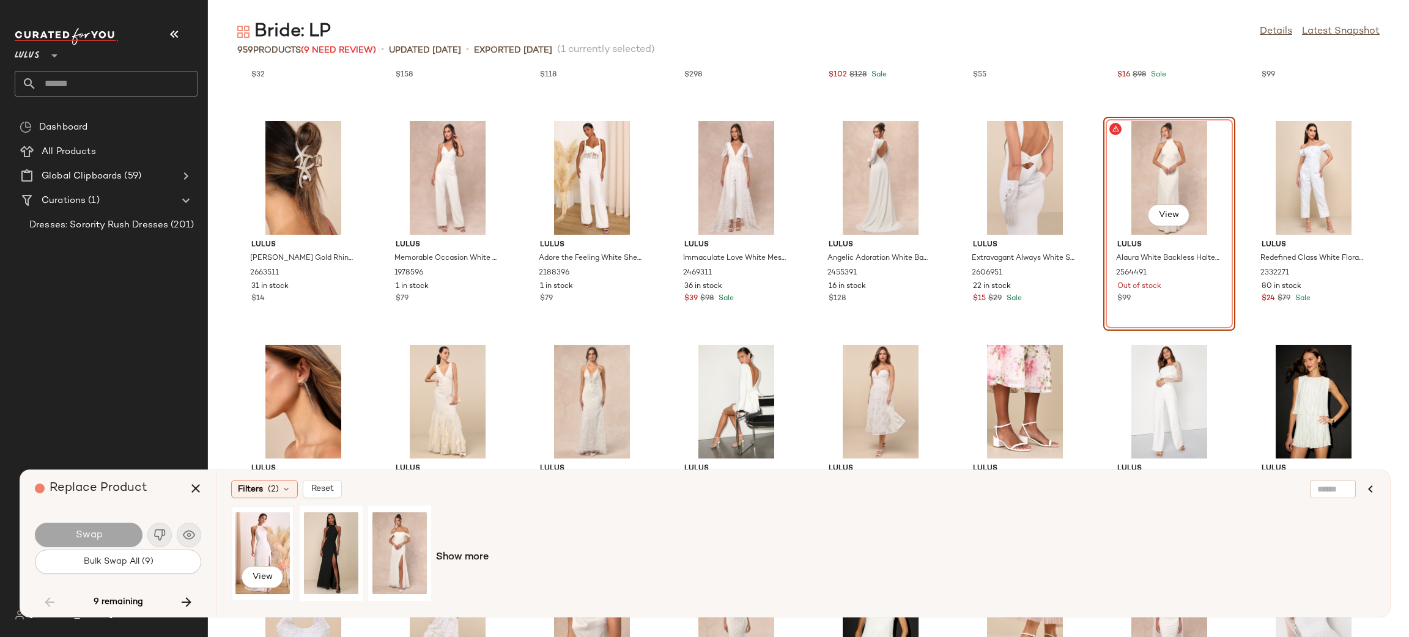
click at [267, 548] on div "View" at bounding box center [262, 553] width 54 height 87
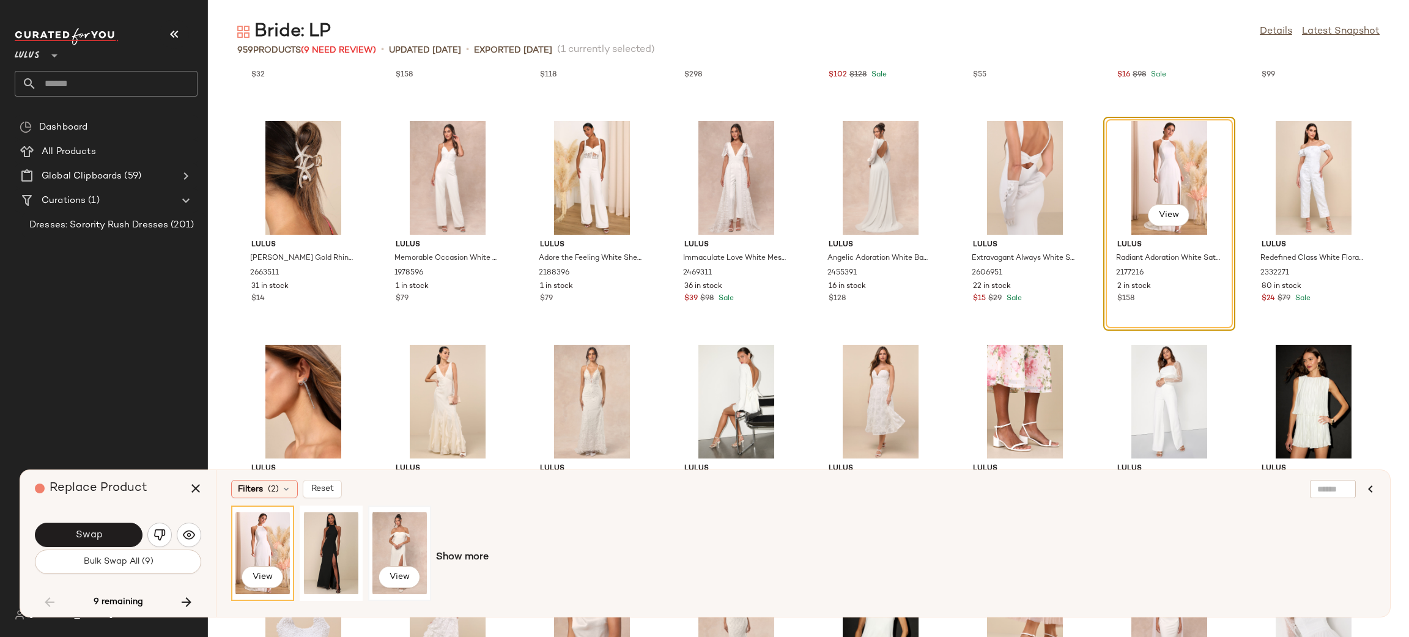
click at [404, 533] on div "View" at bounding box center [399, 553] width 54 height 87
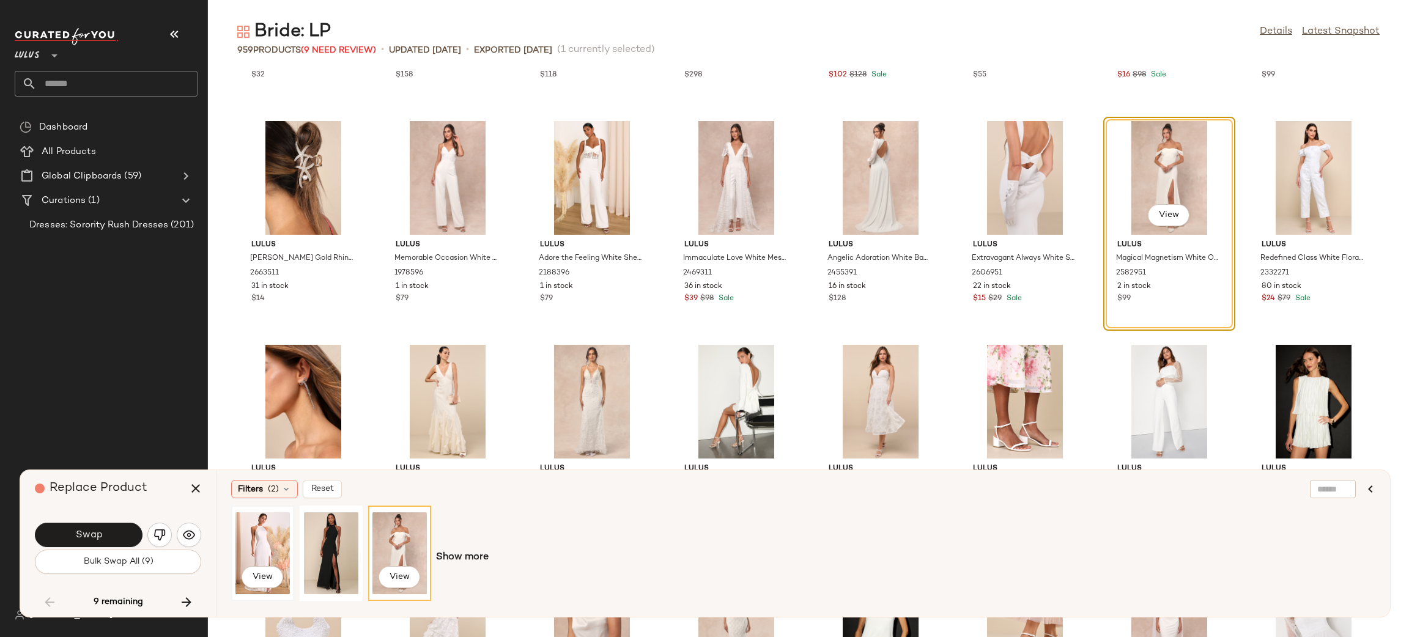
click at [245, 555] on div "View" at bounding box center [262, 553] width 54 height 87
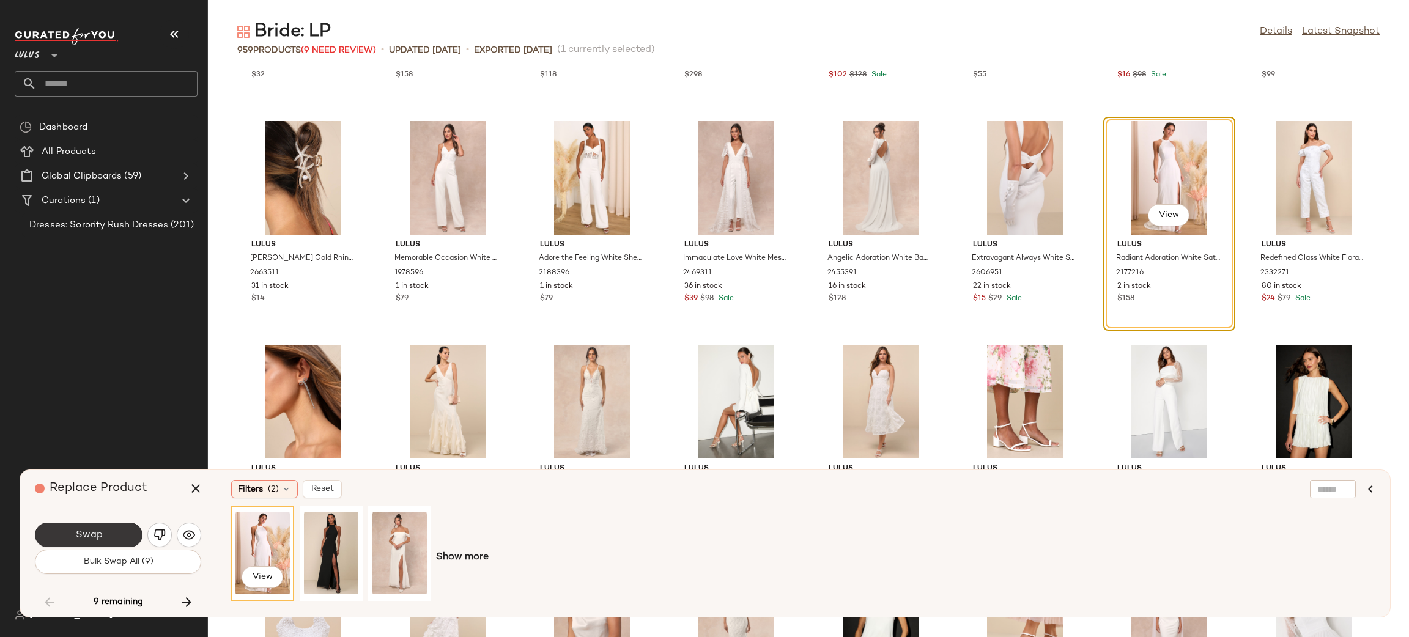
click at [117, 532] on button "Swap" at bounding box center [89, 535] width 108 height 24
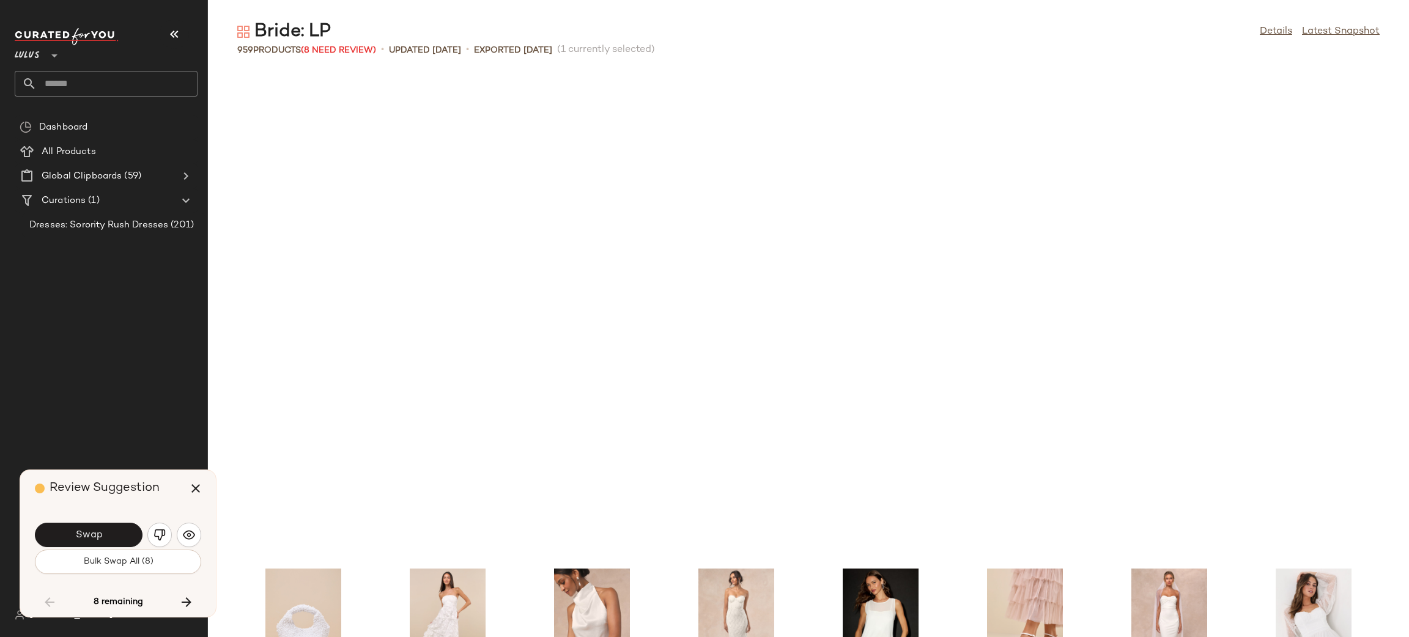
scroll to position [2909, 0]
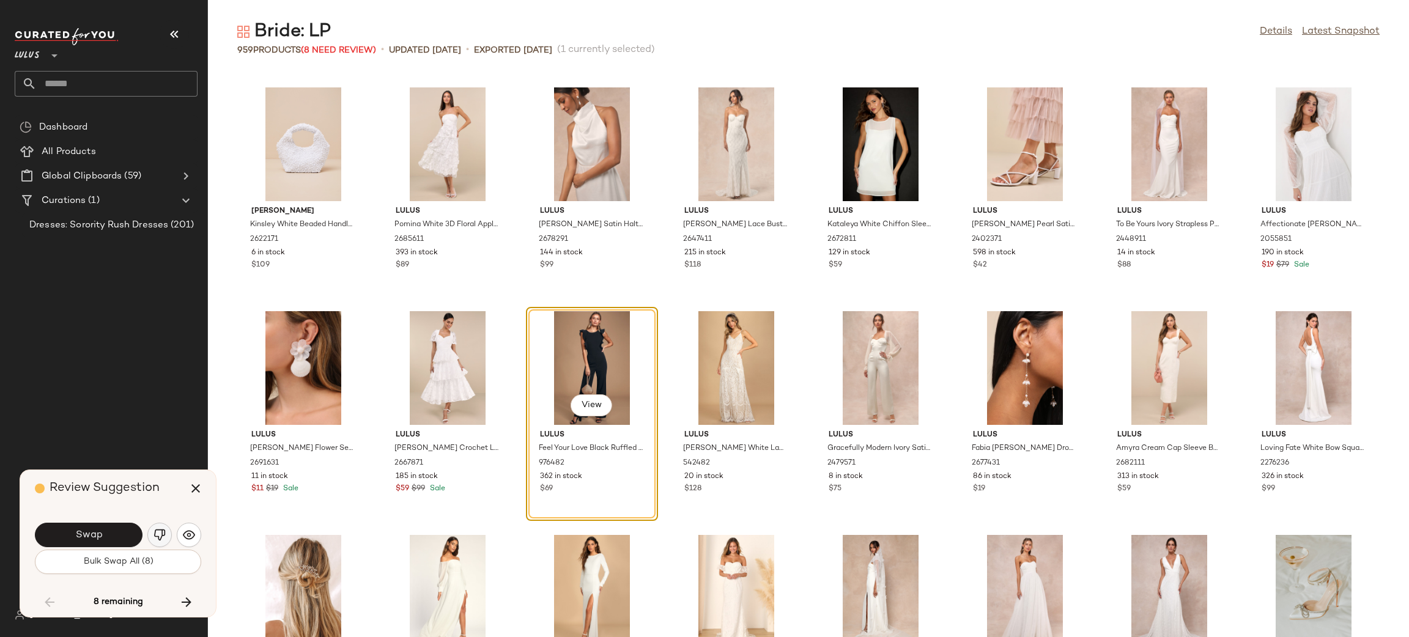
click at [155, 534] on img "button" at bounding box center [159, 535] width 12 height 12
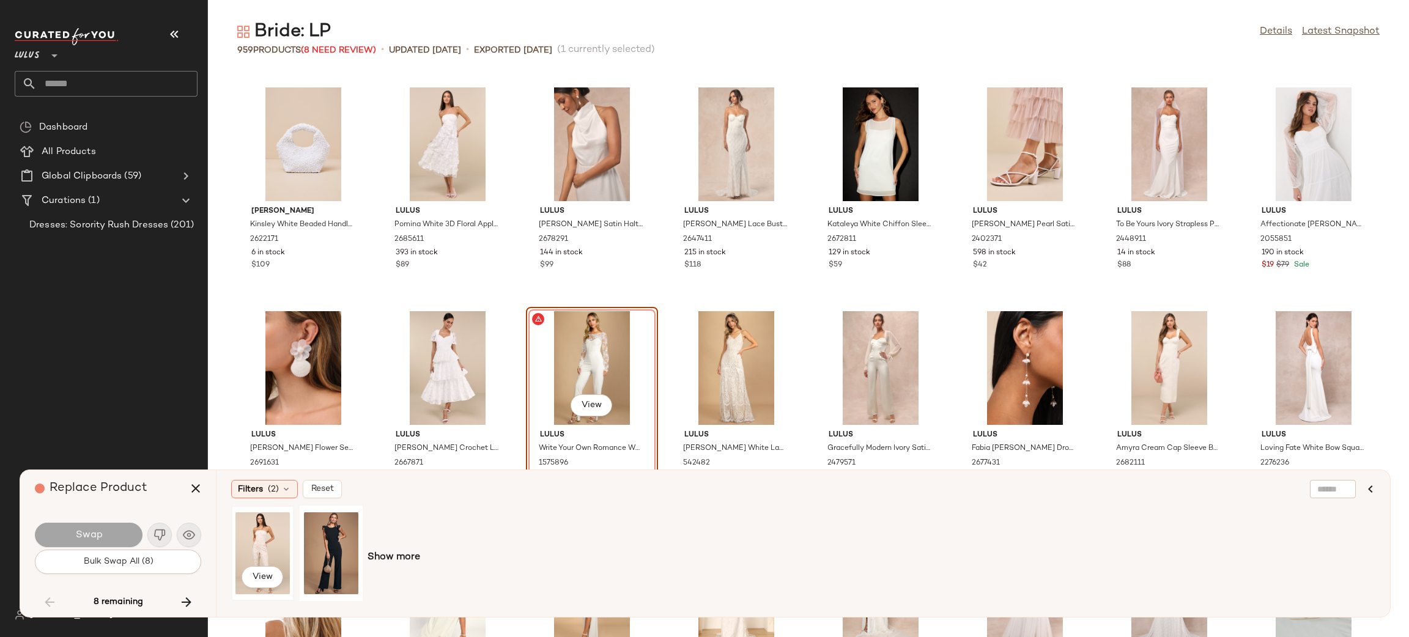
click at [264, 553] on div "View" at bounding box center [262, 553] width 54 height 87
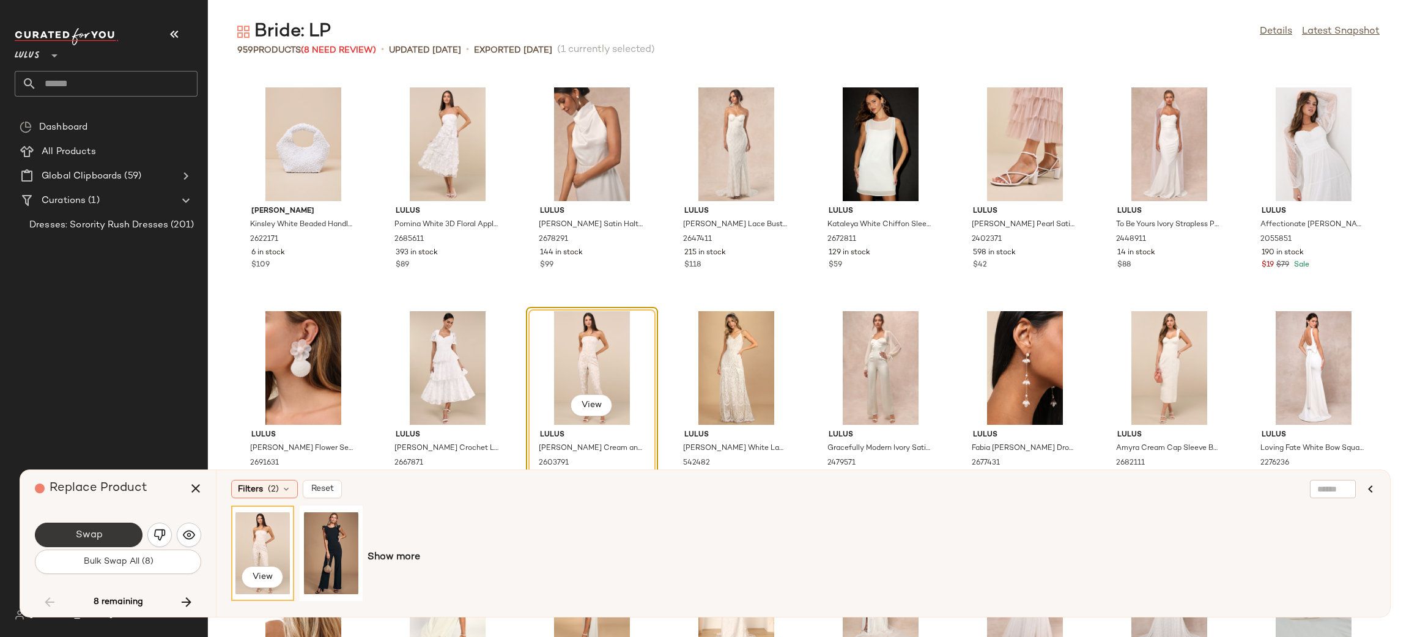
click at [85, 536] on span "Swap" at bounding box center [89, 535] width 28 height 12
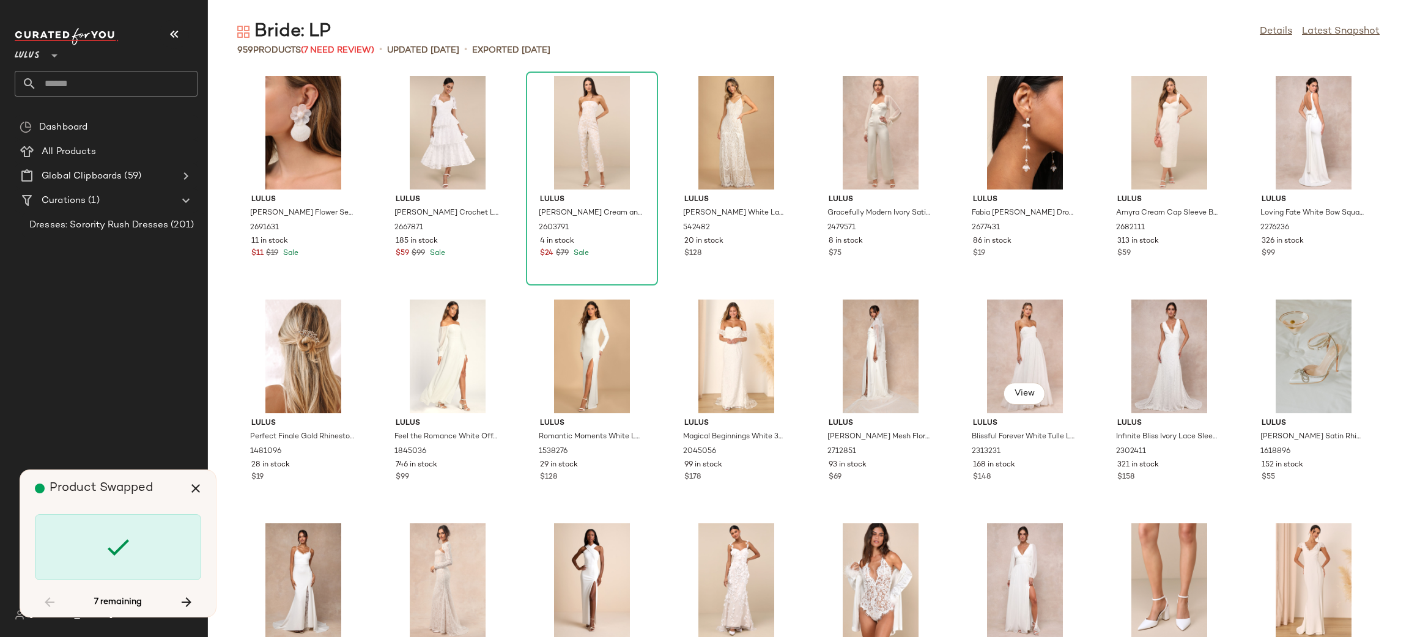
scroll to position [3405, 0]
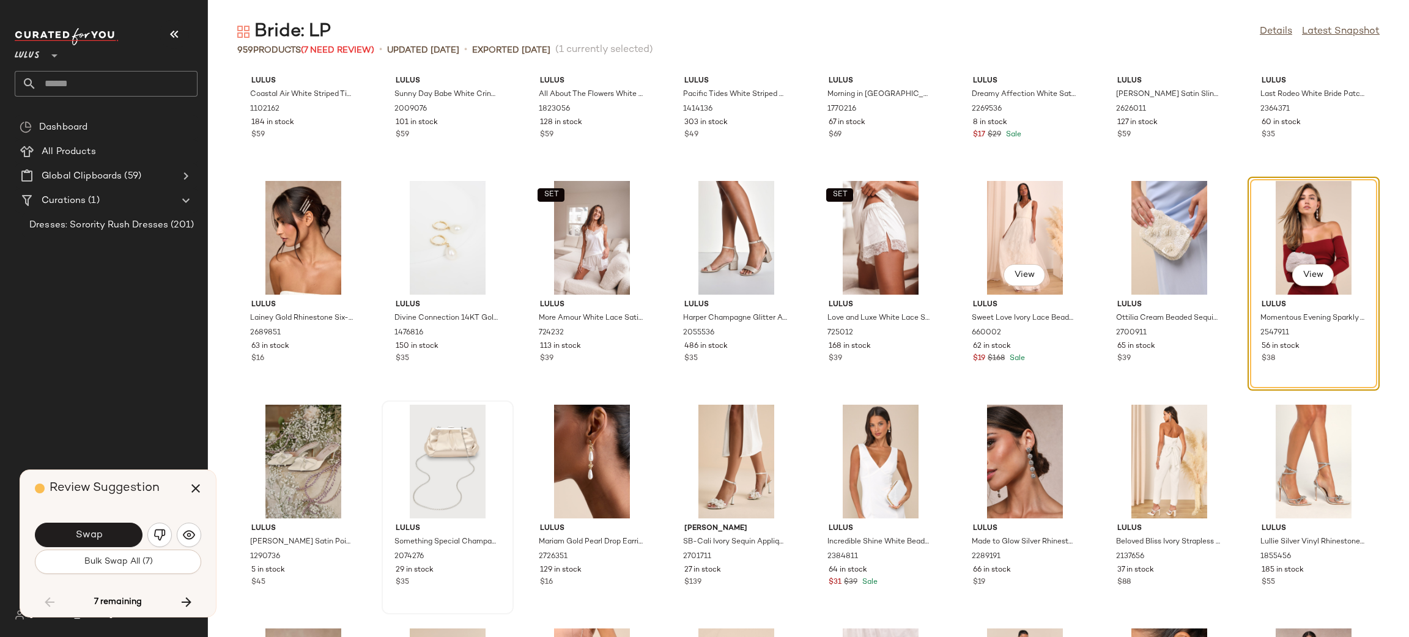
scroll to position [4378, 0]
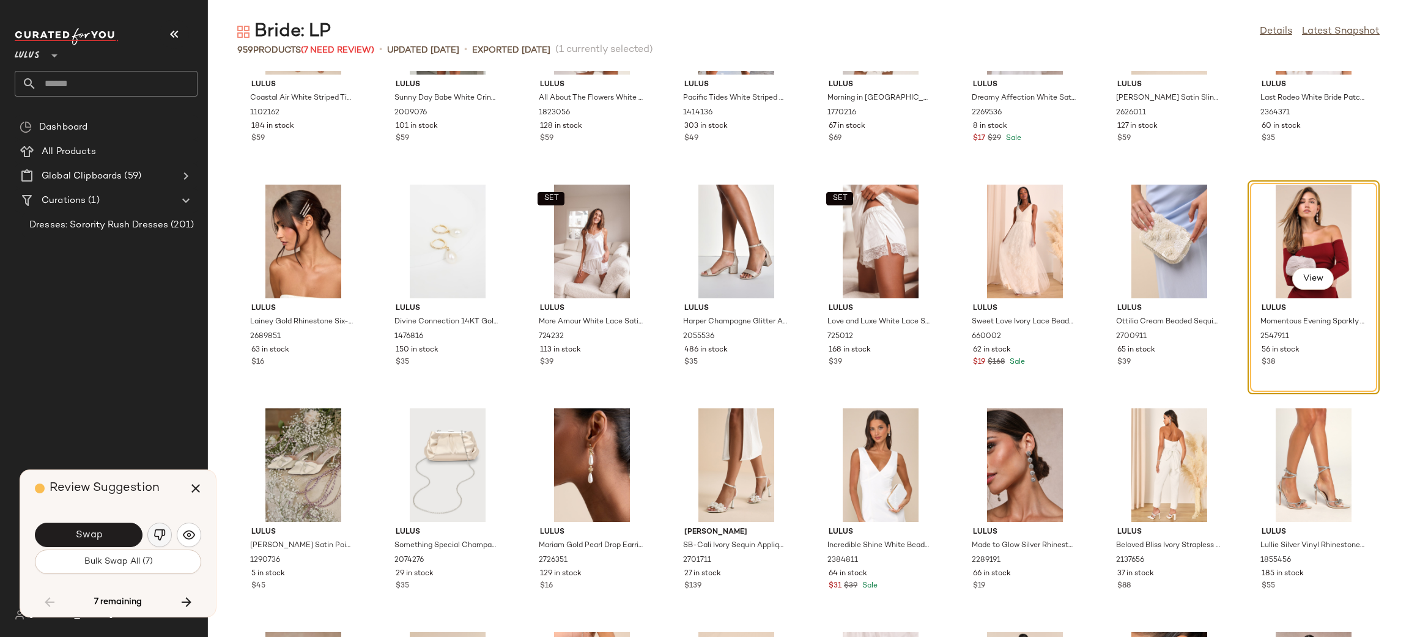
click at [164, 530] on img "button" at bounding box center [159, 535] width 12 height 12
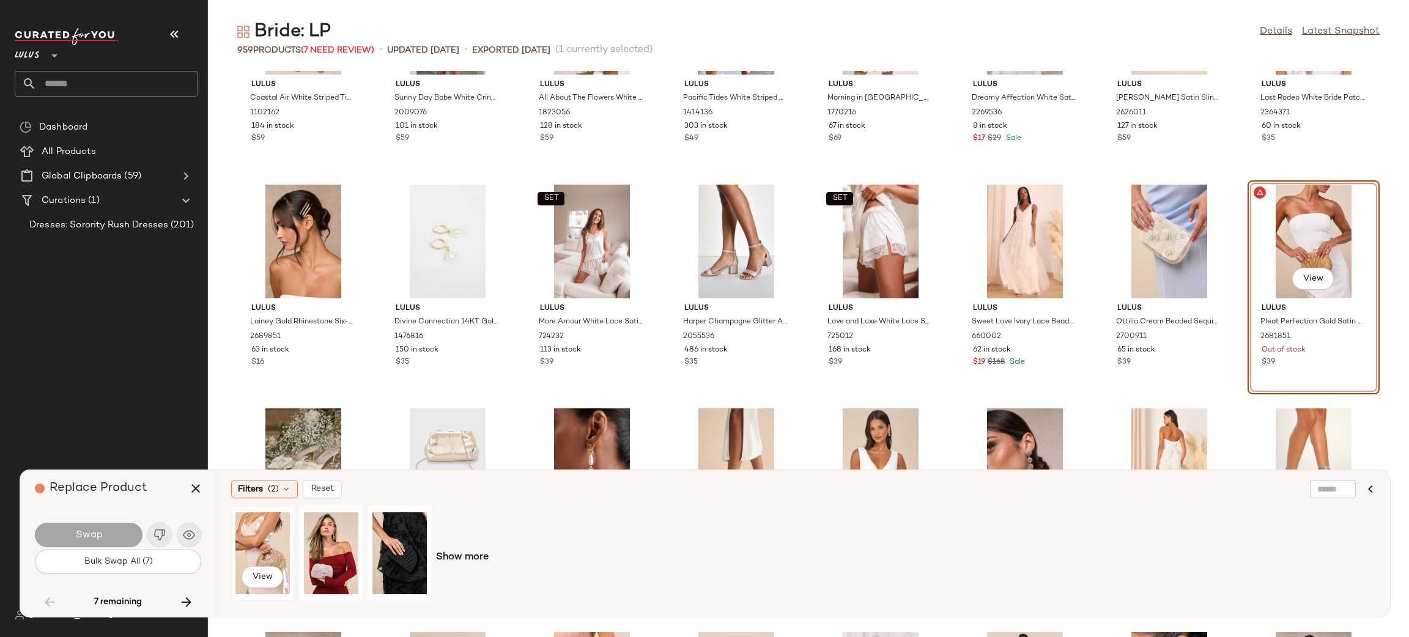
click at [271, 532] on div "View" at bounding box center [262, 553] width 54 height 87
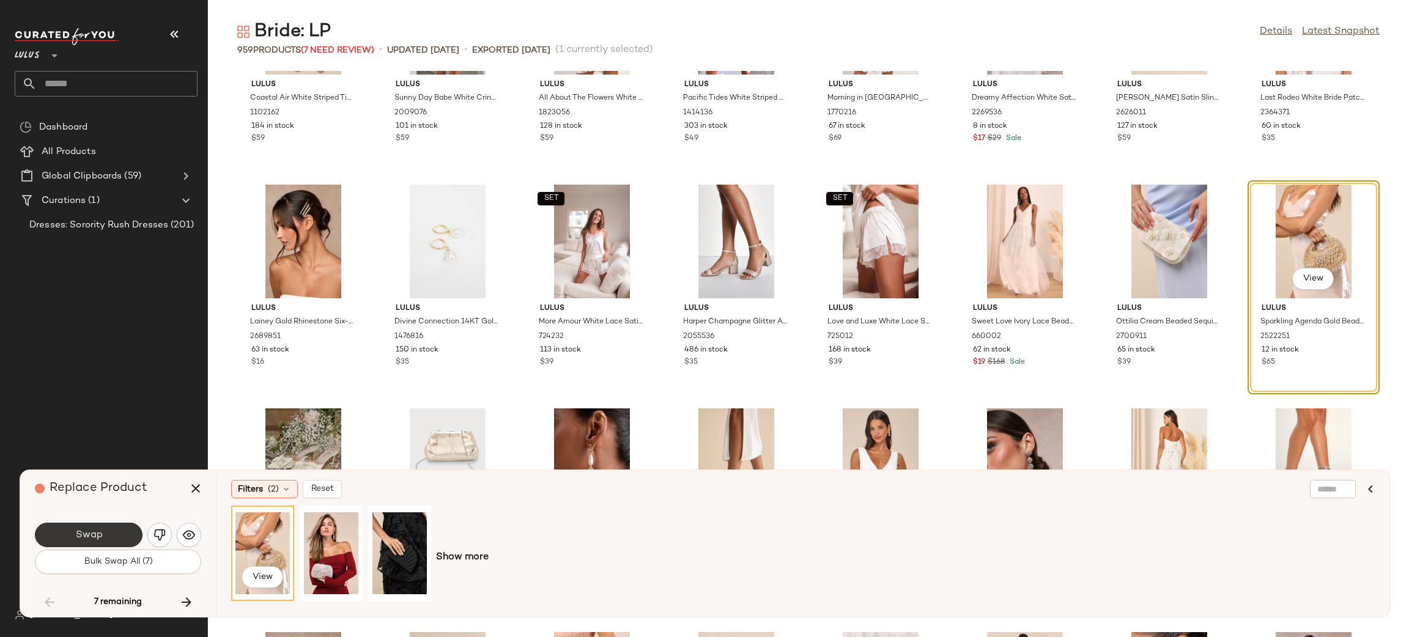
click at [98, 533] on span "Swap" at bounding box center [89, 535] width 28 height 12
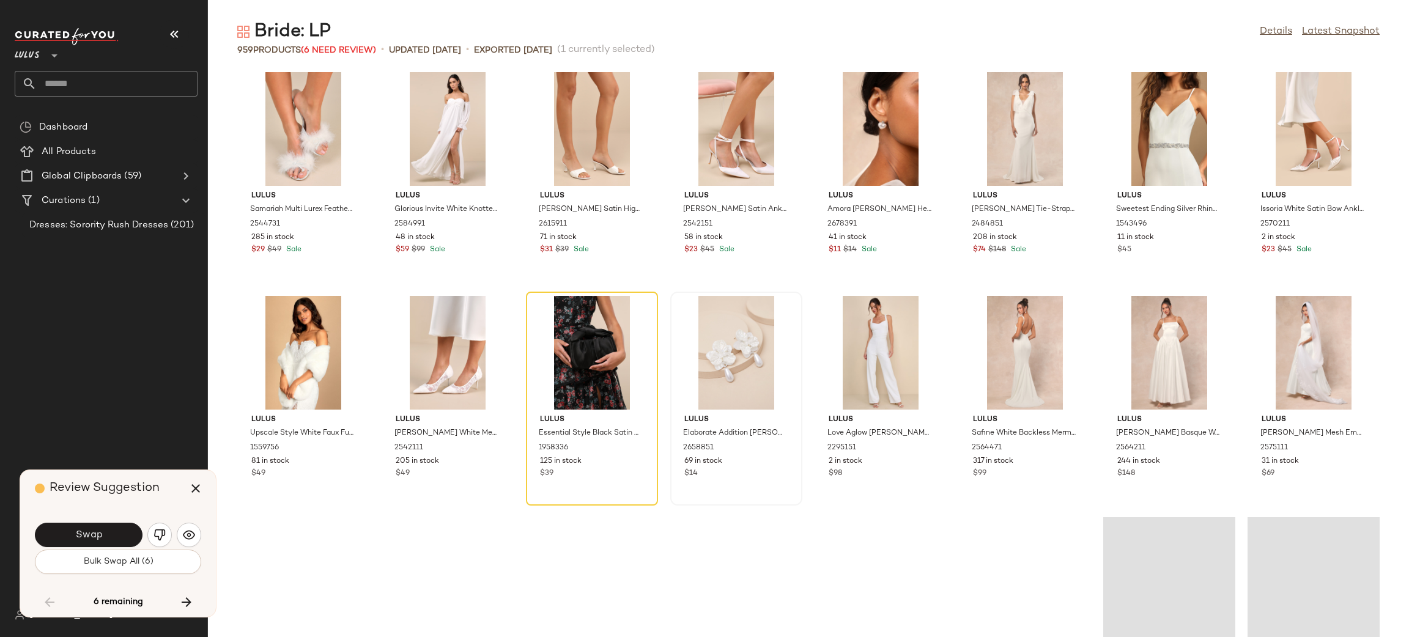
scroll to position [10789, 0]
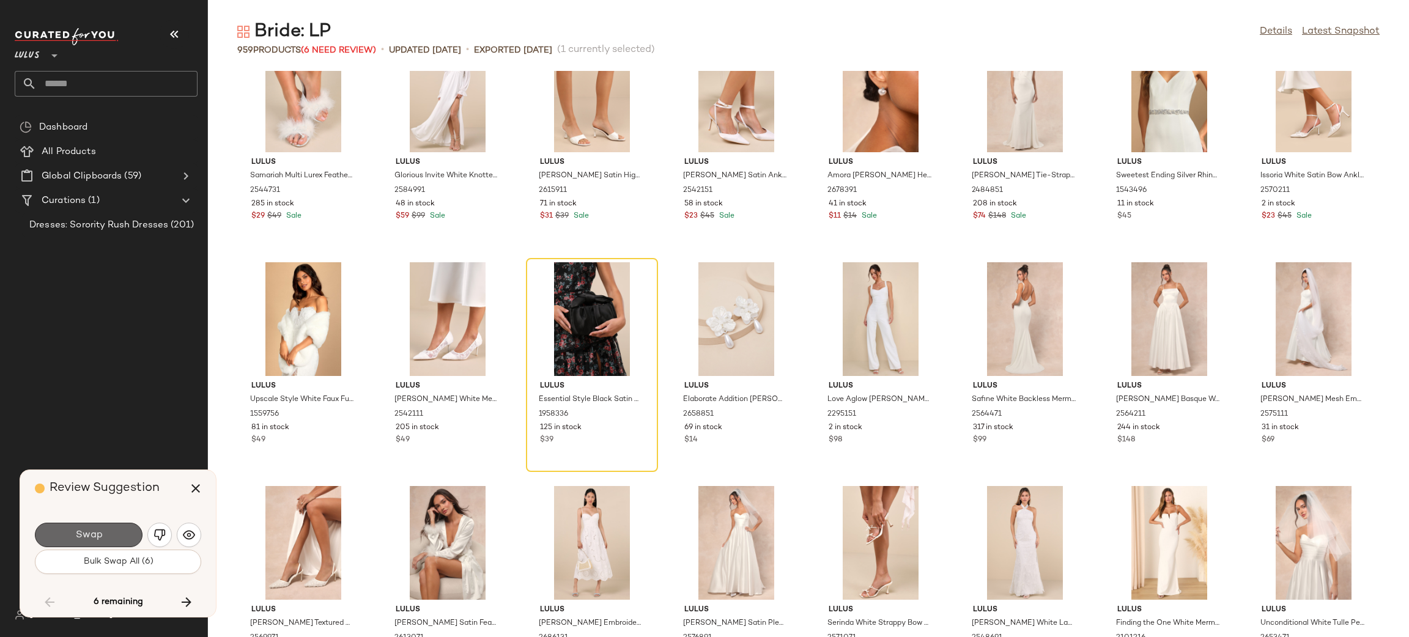
click at [120, 535] on button "Swap" at bounding box center [89, 535] width 108 height 24
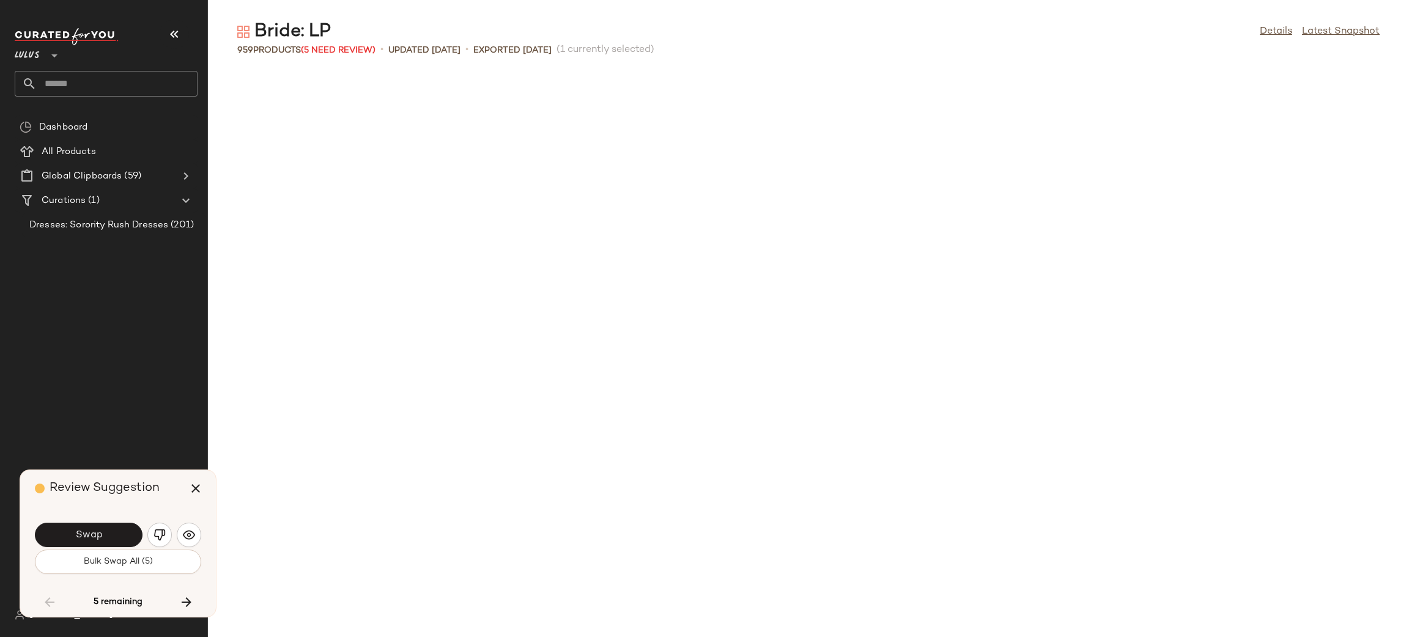
scroll to position [7384, 0]
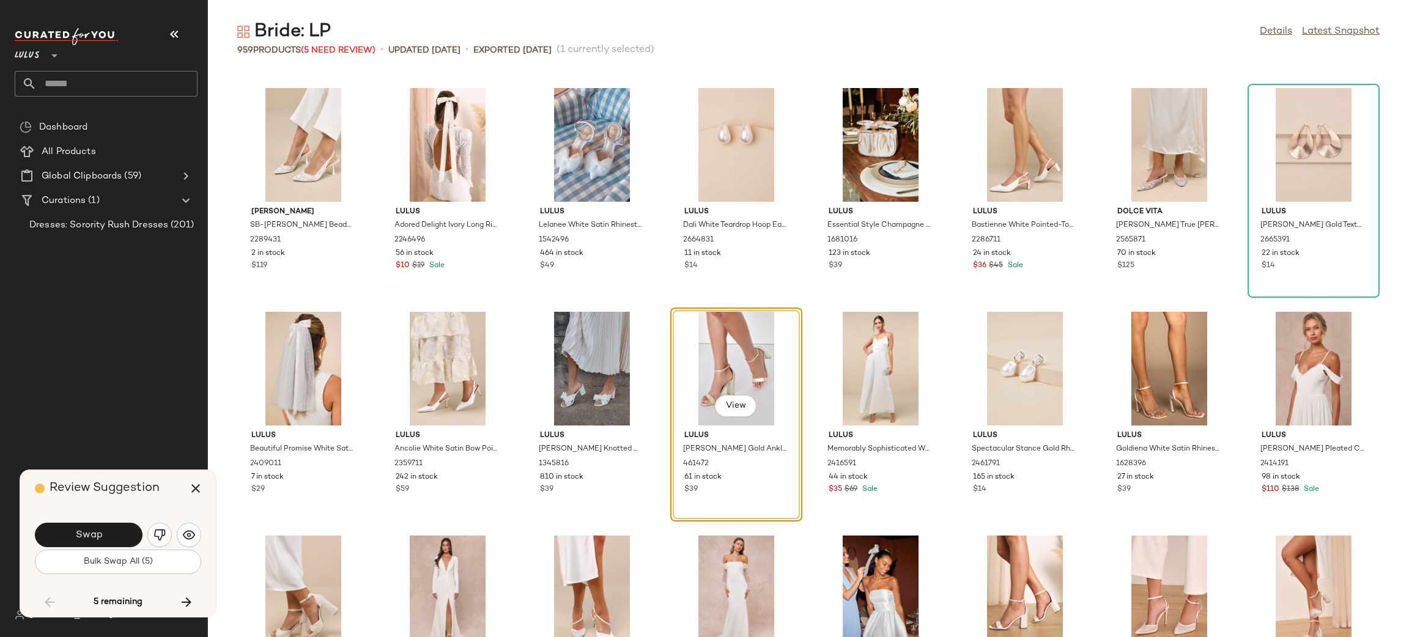
click at [120, 535] on button "Swap" at bounding box center [89, 535] width 108 height 24
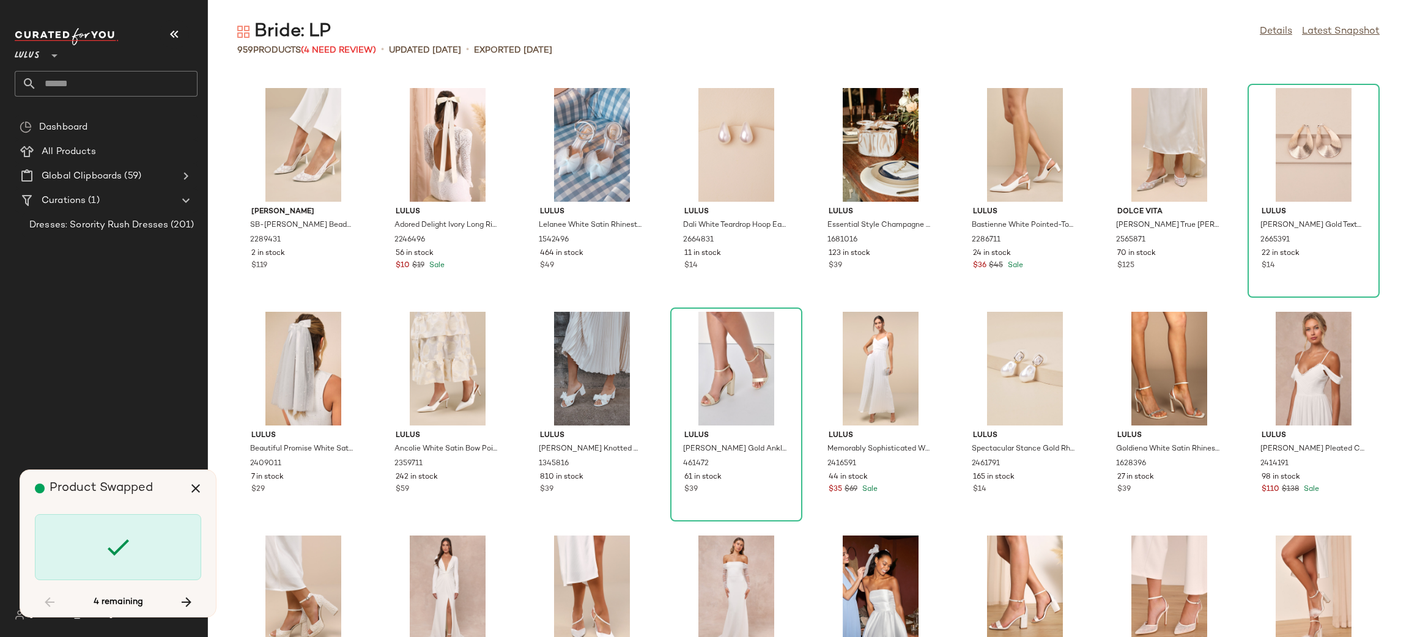
scroll to position [8502, 0]
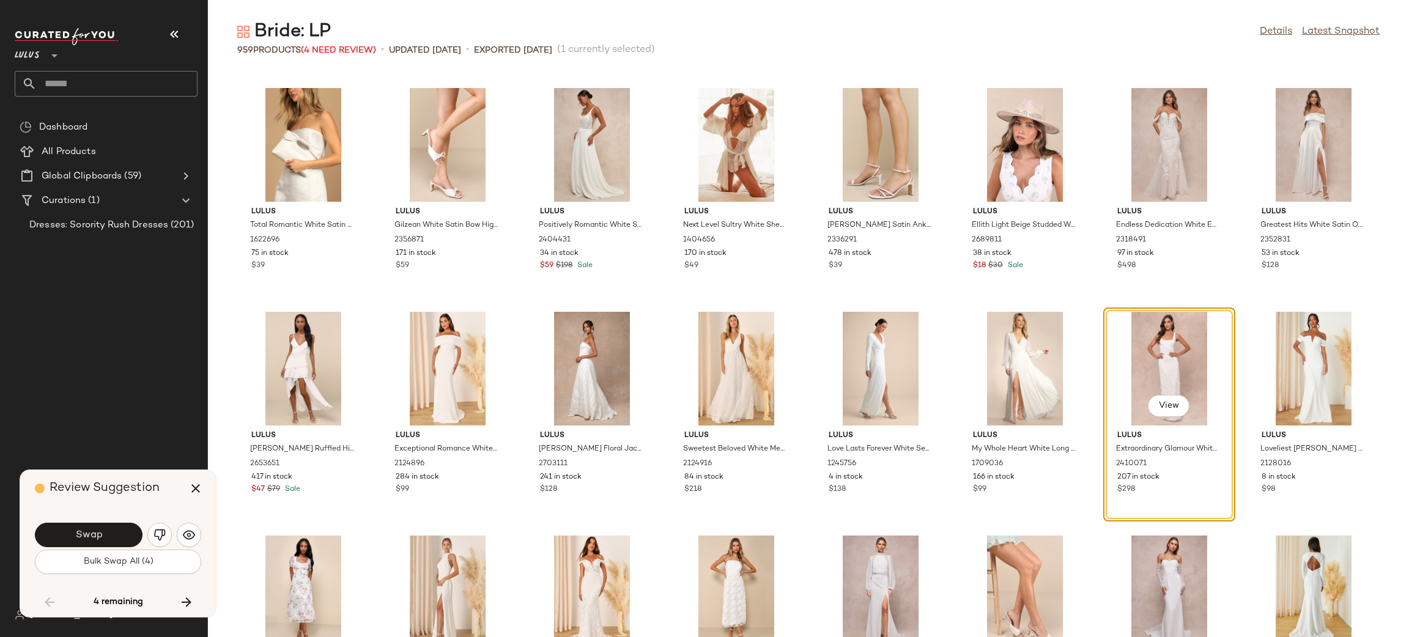
click at [120, 535] on button "Swap" at bounding box center [89, 535] width 108 height 24
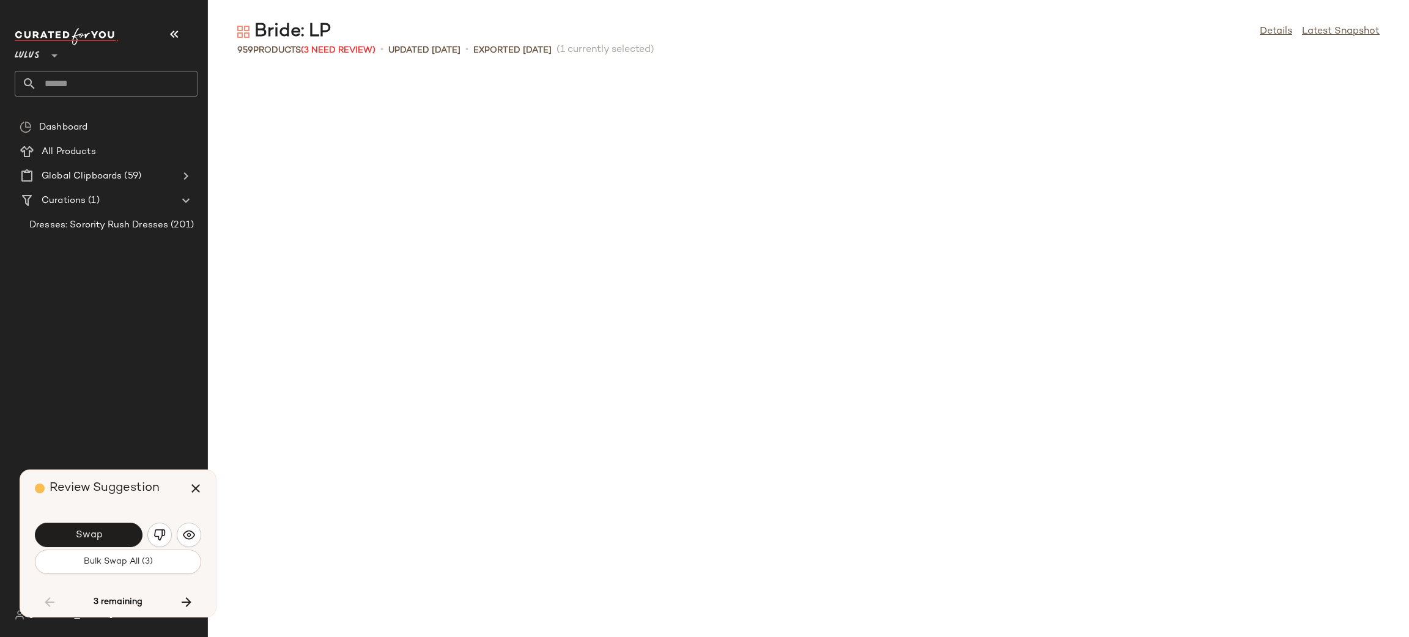
scroll to position [10741, 0]
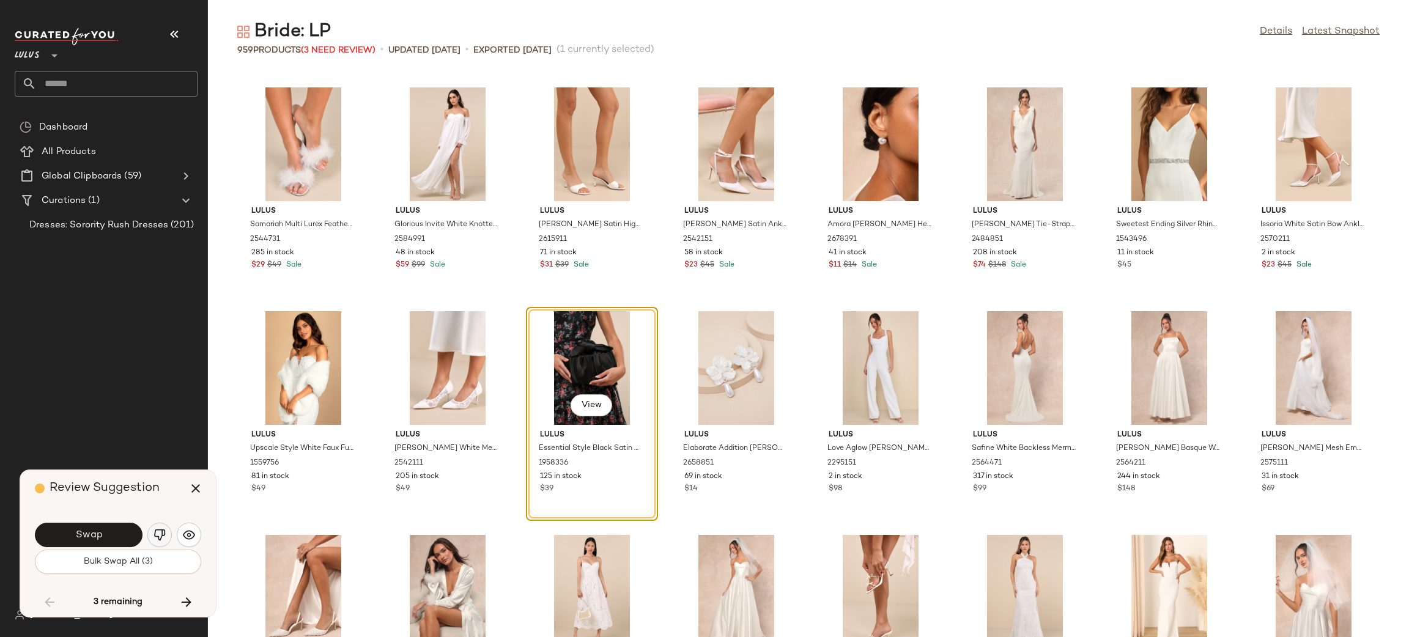
click at [165, 539] on img "button" at bounding box center [159, 535] width 12 height 12
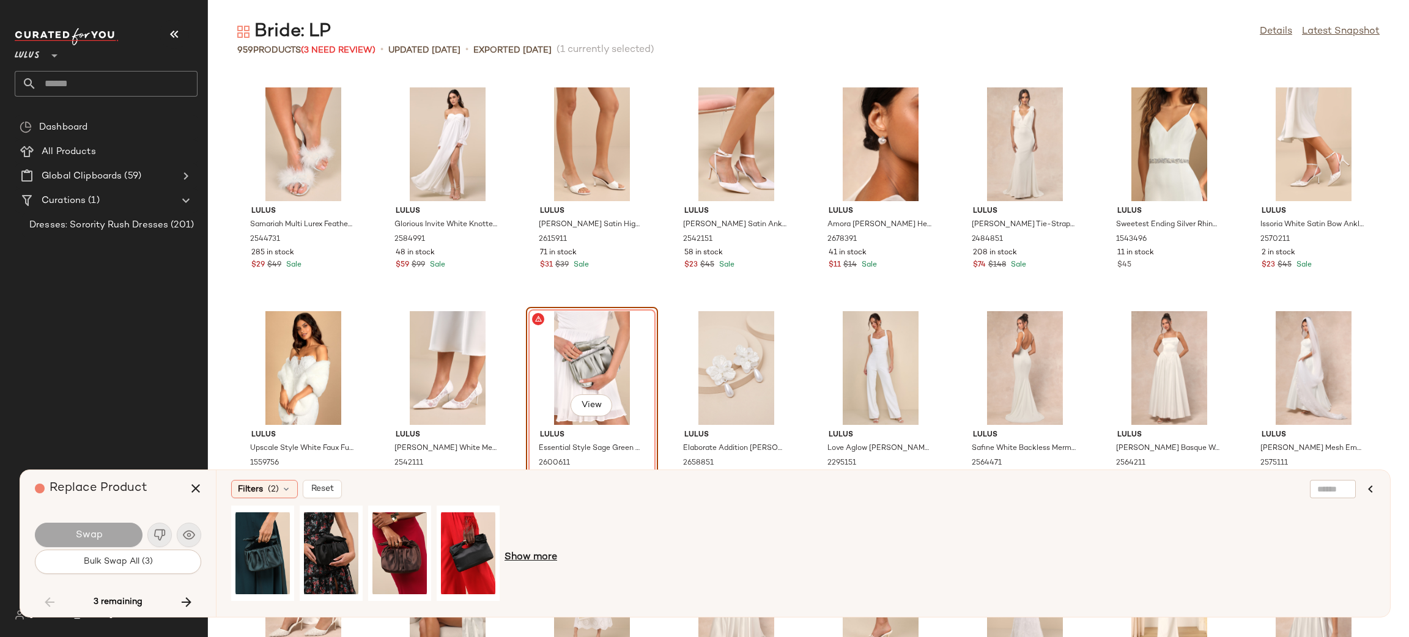
click at [546, 562] on span "Show more" at bounding box center [530, 557] width 53 height 15
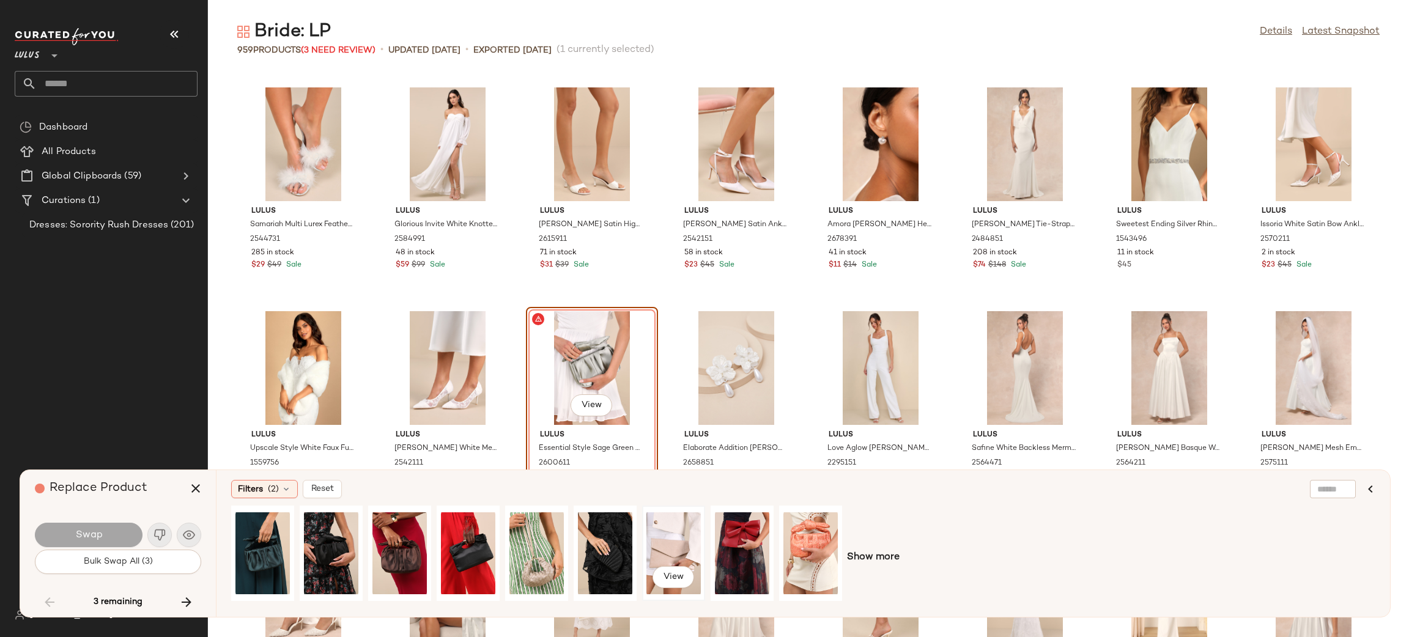
click at [681, 547] on div "View" at bounding box center [673, 553] width 54 height 87
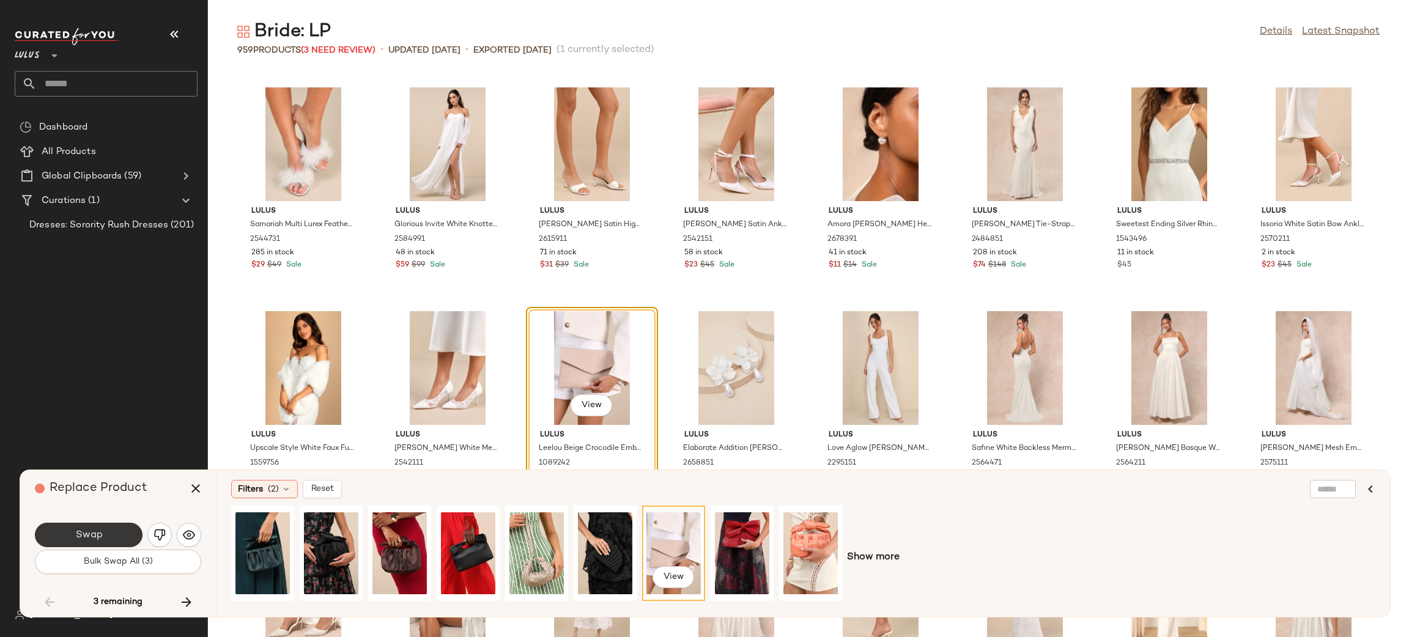
click at [95, 542] on button "Swap" at bounding box center [89, 535] width 108 height 24
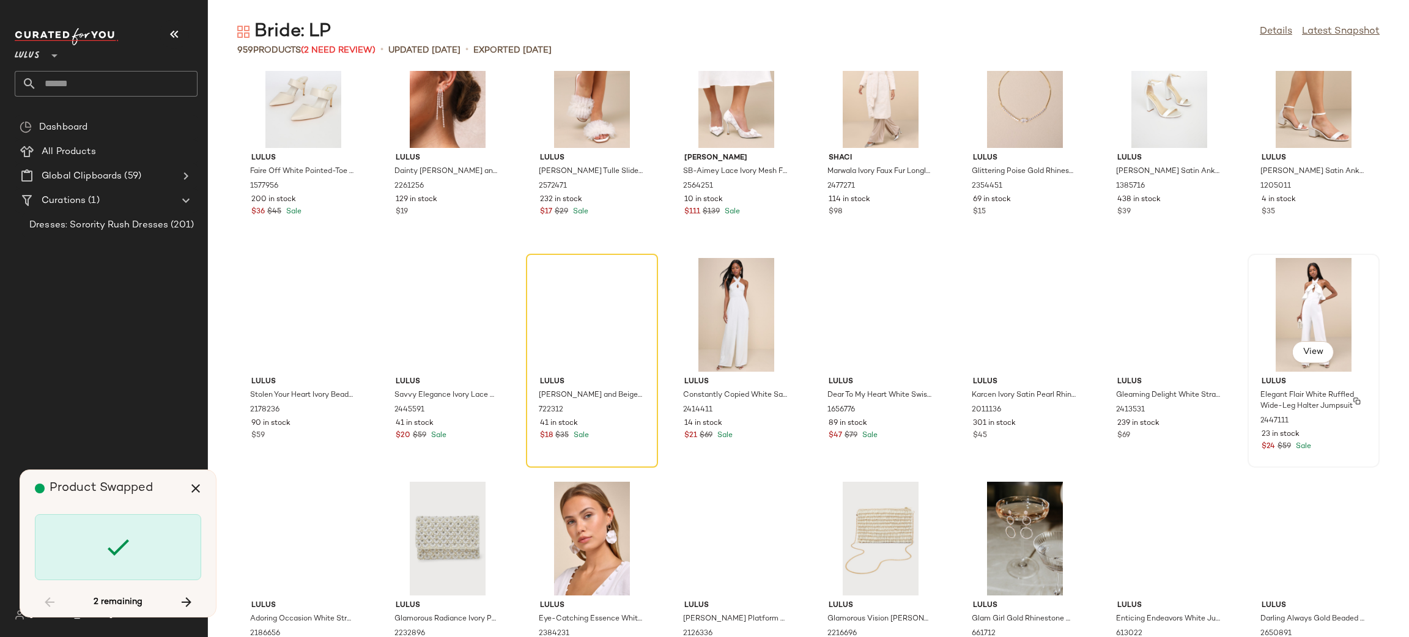
scroll to position [11916, 0]
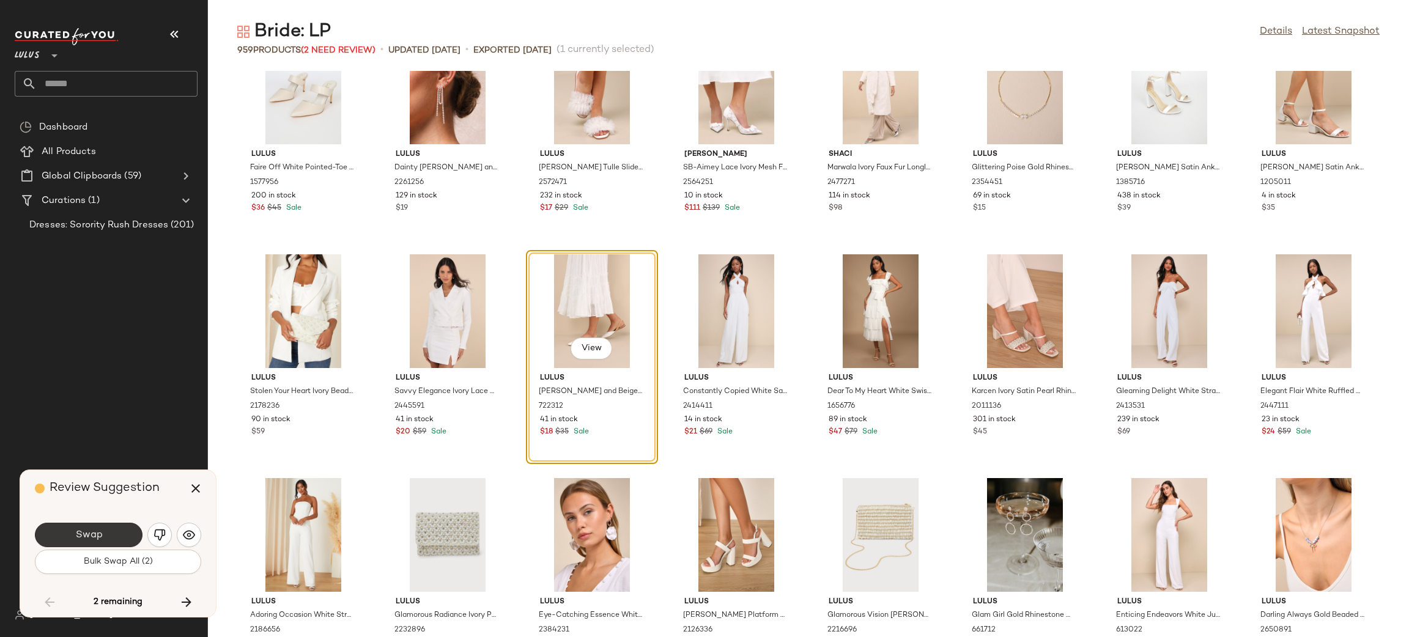
click at [134, 532] on button "Swap" at bounding box center [89, 535] width 108 height 24
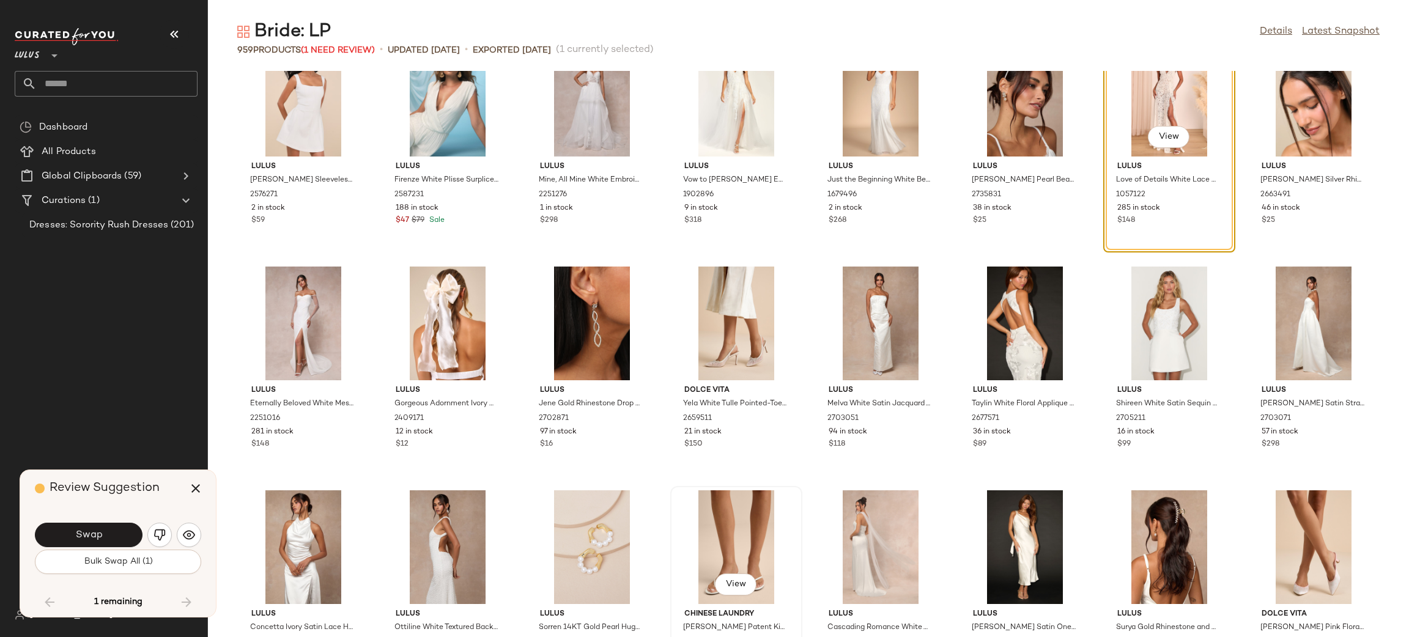
scroll to position [25396, 0]
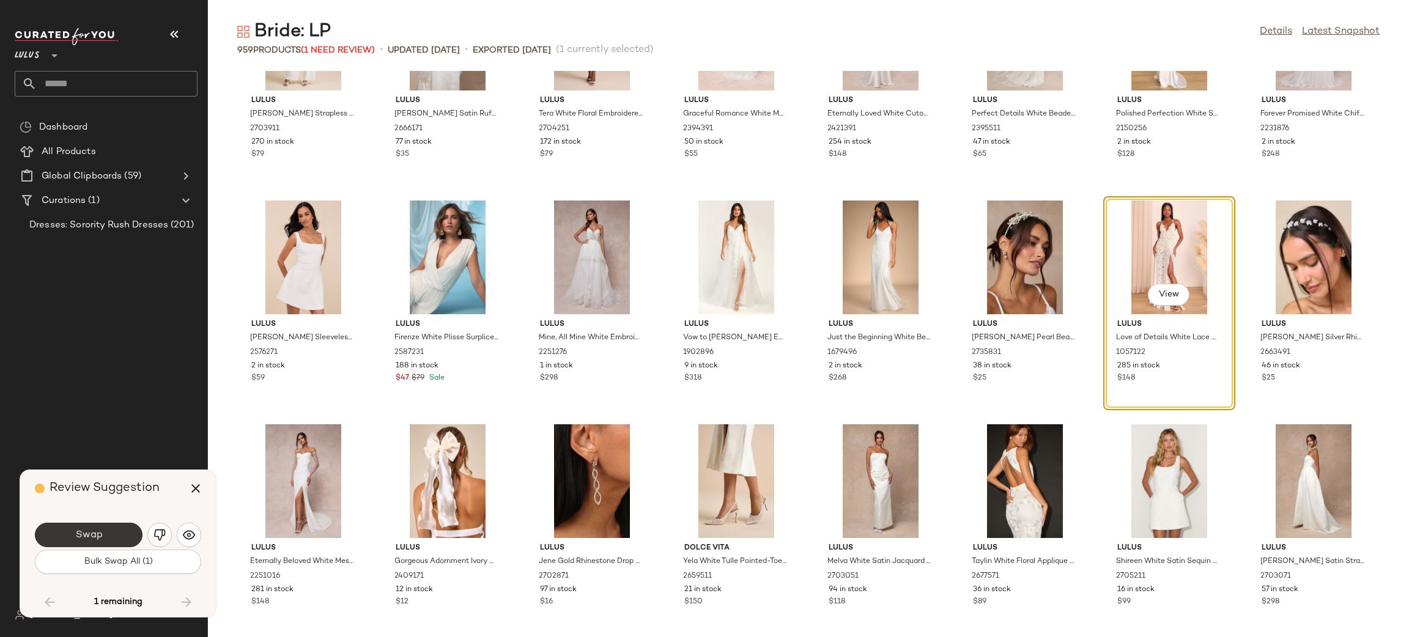
click at [81, 540] on span "Swap" at bounding box center [89, 535] width 28 height 12
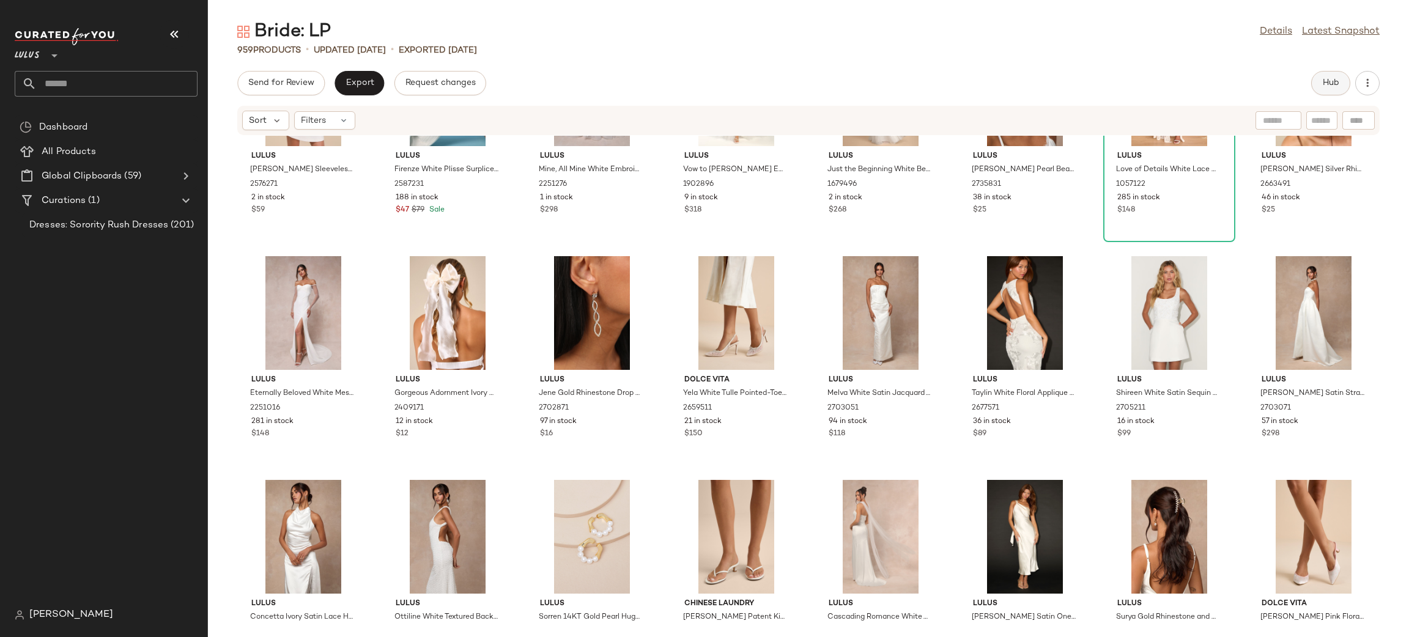
click at [1334, 91] on button "Hub" at bounding box center [1330, 83] width 39 height 24
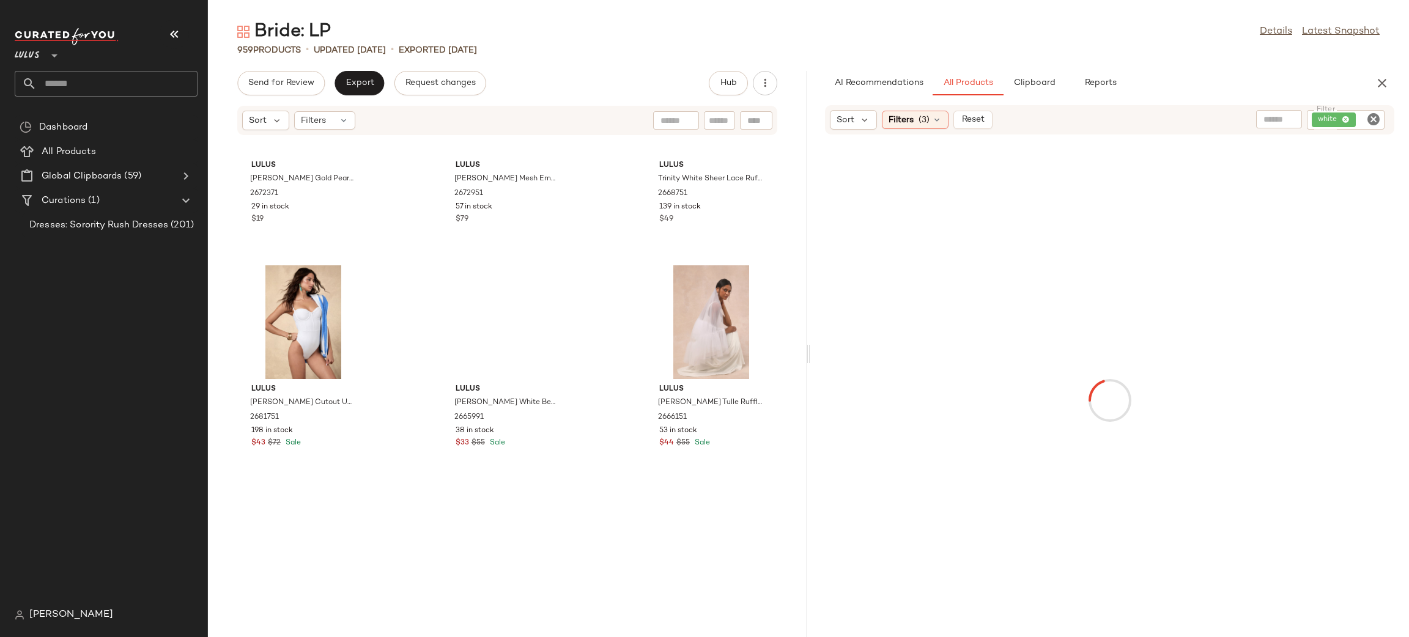
scroll to position [66145, 0]
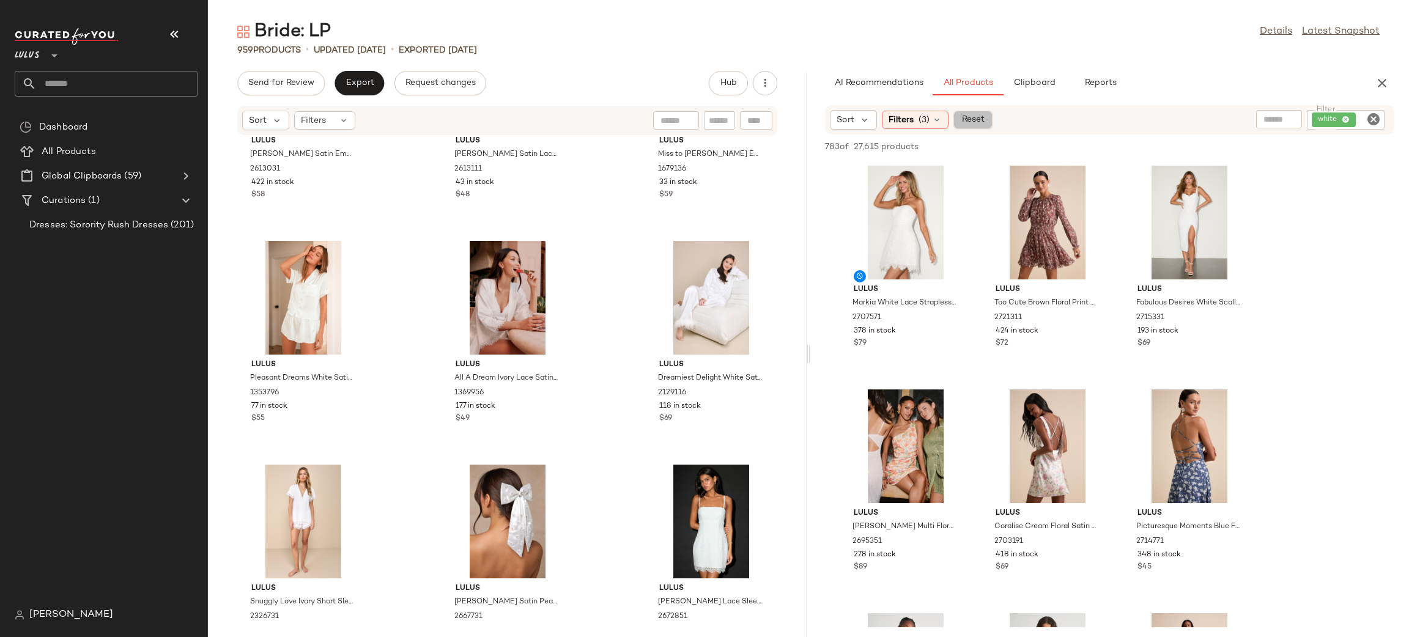
click at [975, 119] on span "Reset" at bounding box center [971, 120] width 23 height 10
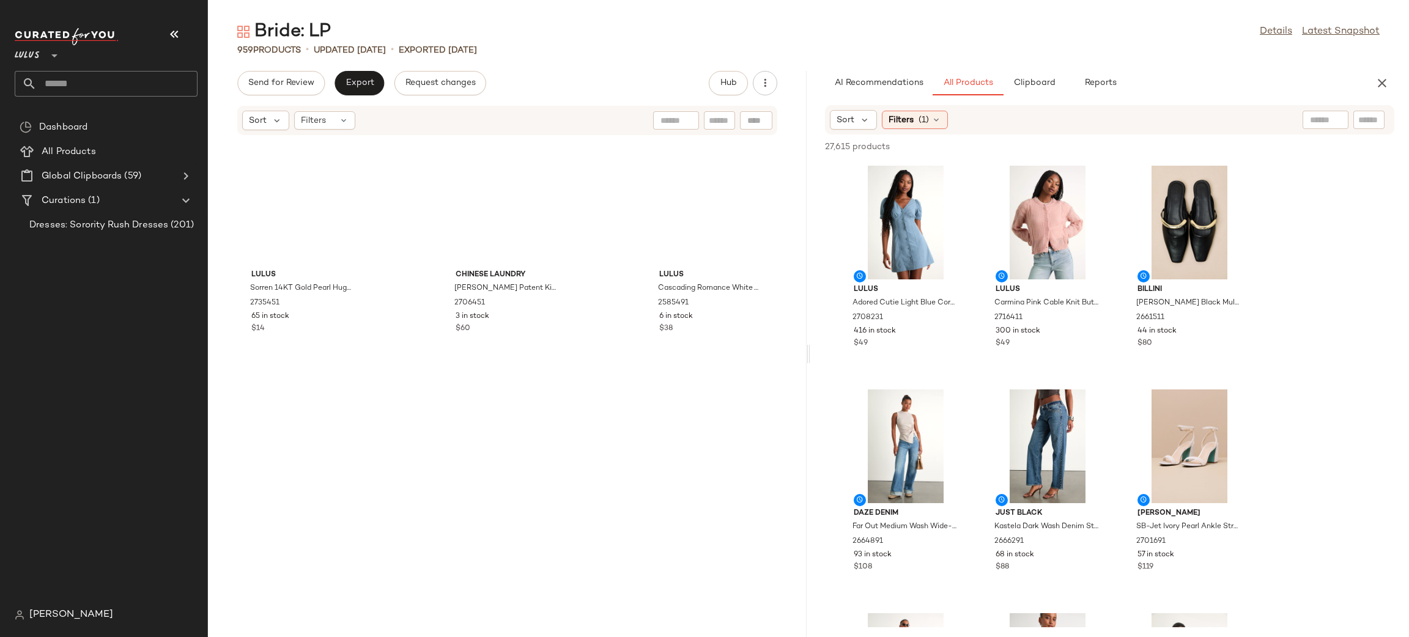
scroll to position [71118, 0]
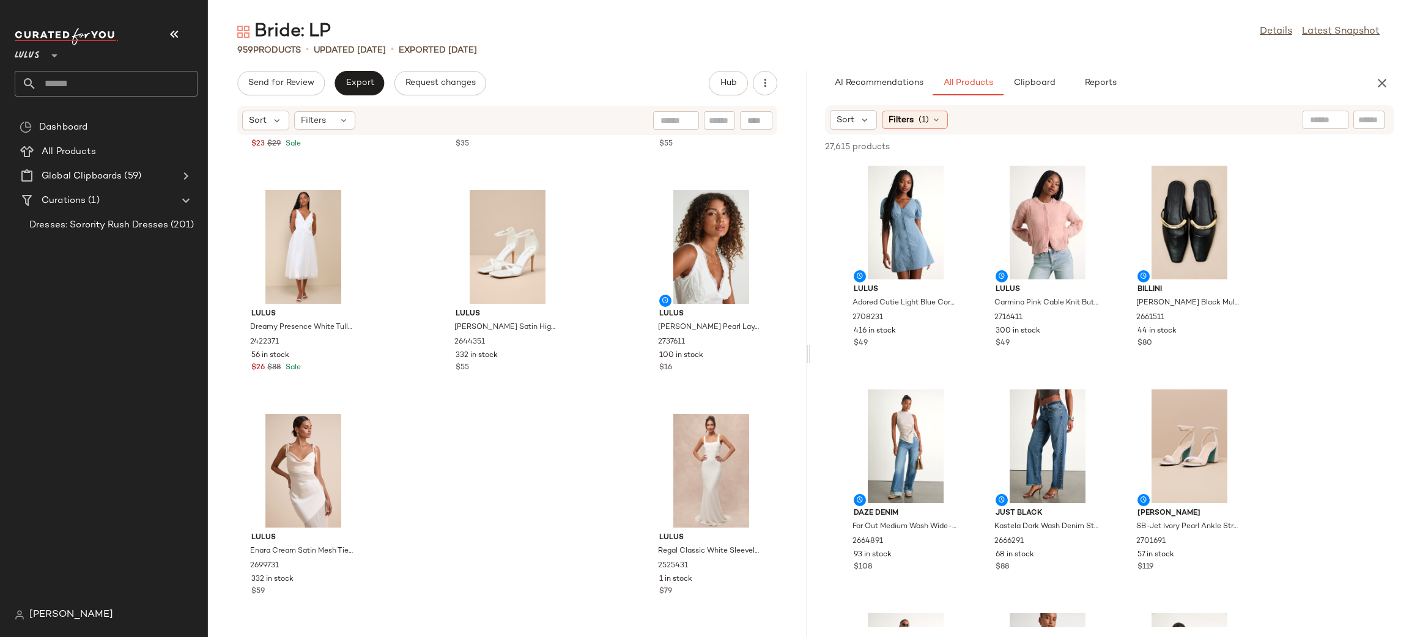
click at [1332, 123] on div at bounding box center [1325, 120] width 46 height 18
type input "******"
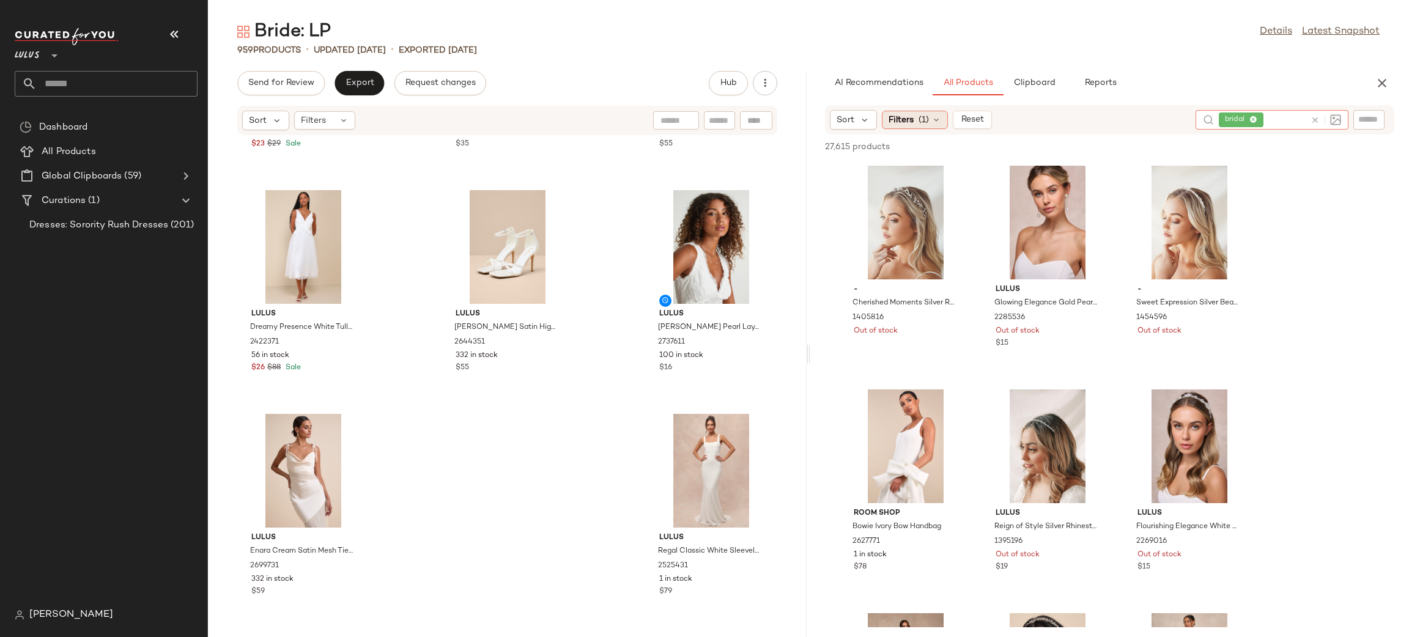
click at [915, 128] on div "Filters (1)" at bounding box center [915, 120] width 66 height 18
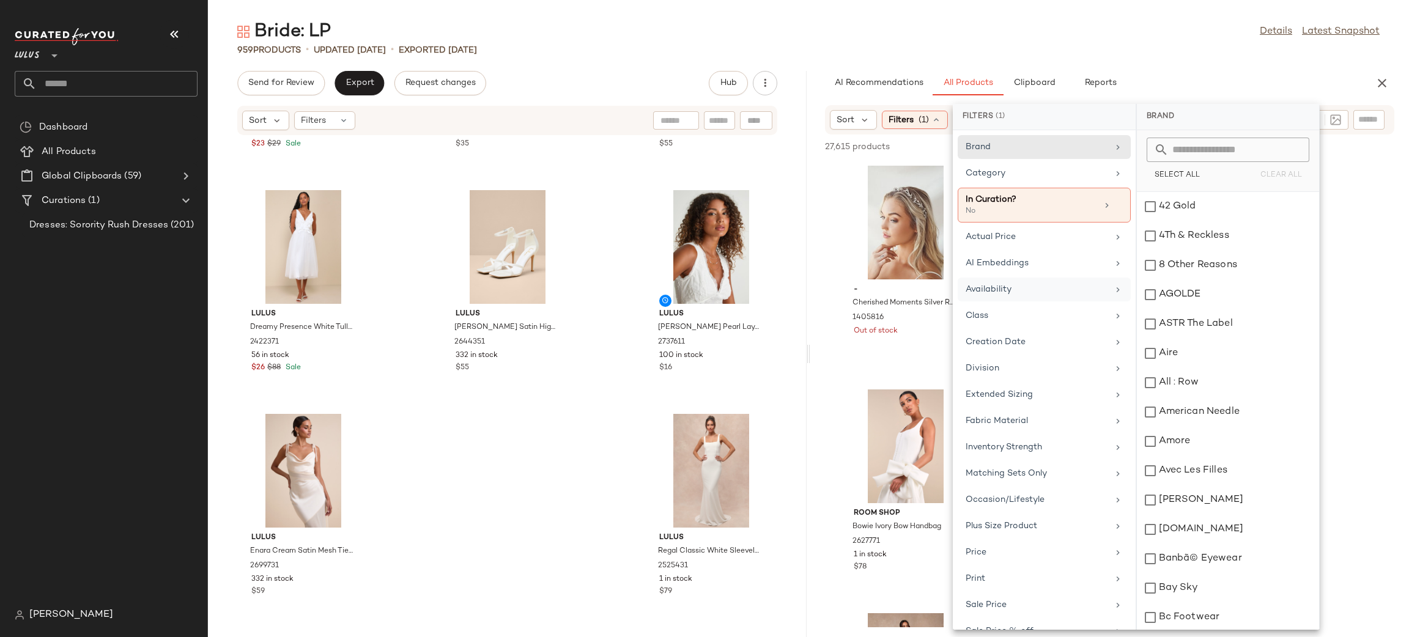
click at [1049, 291] on div "Availability" at bounding box center [1036, 289] width 142 height 13
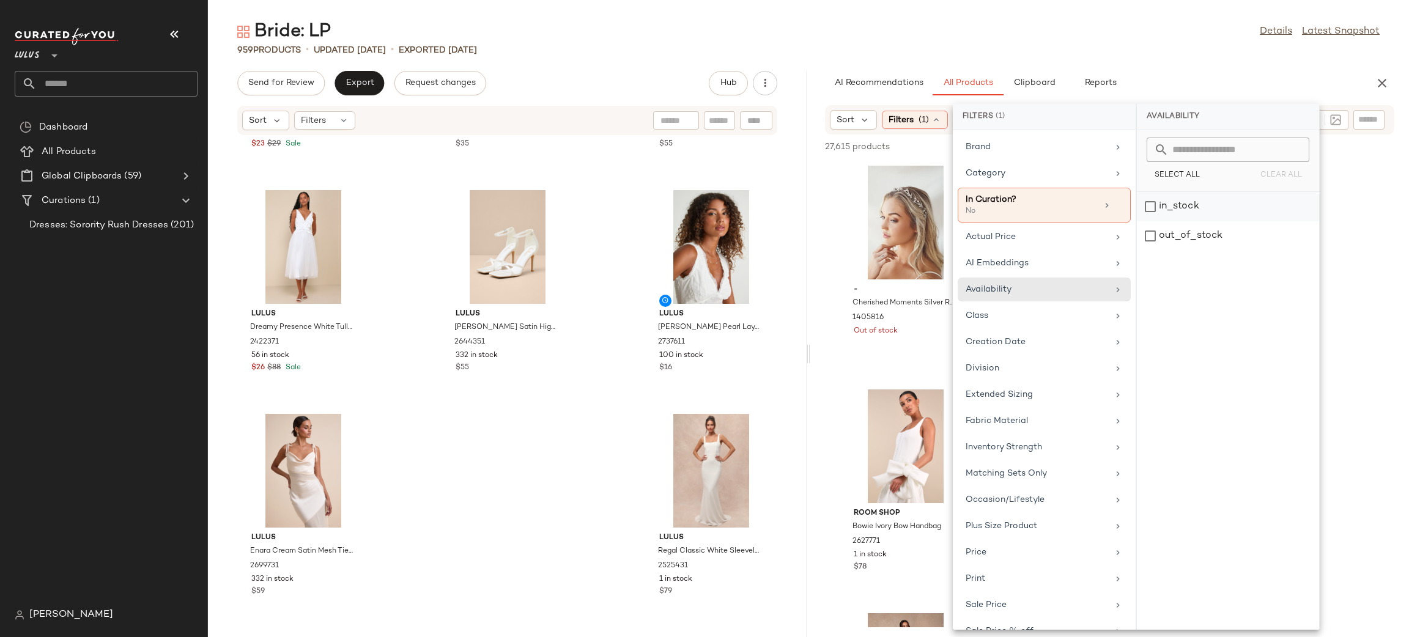
click at [1183, 221] on div "in_stock" at bounding box center [1228, 235] width 182 height 29
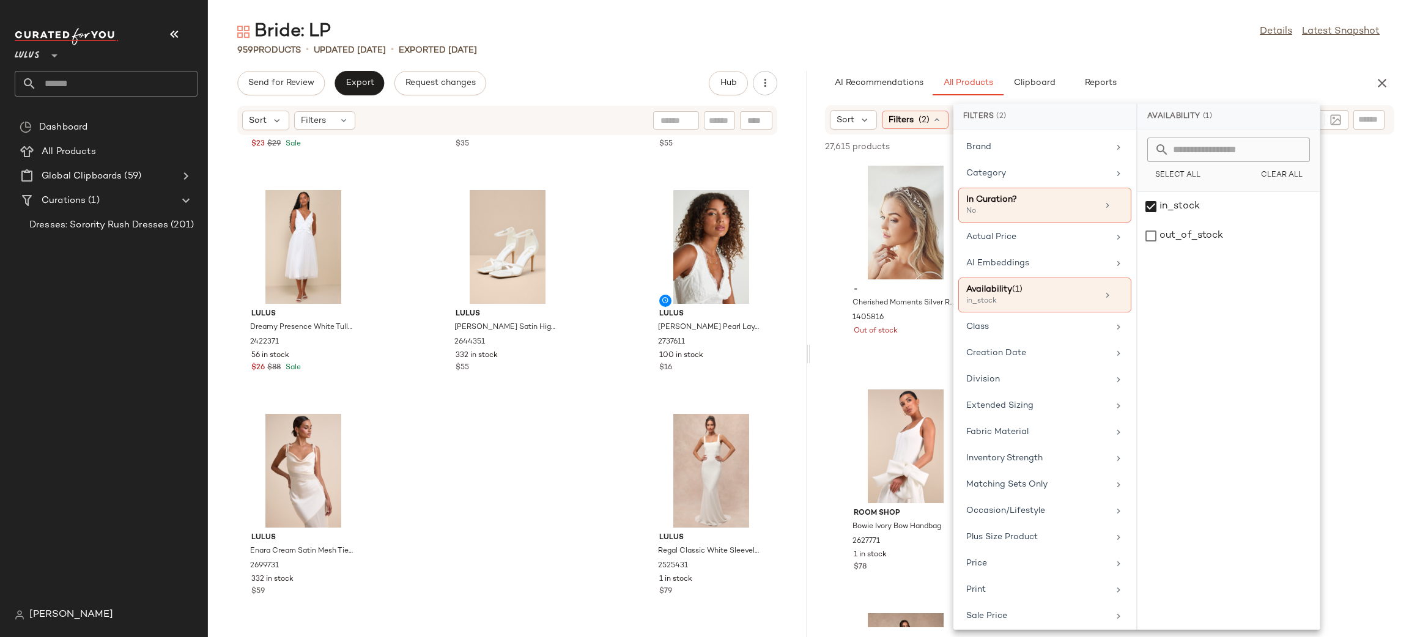
click at [1193, 51] on div "959 Products • updated Aug 20th • Exported Aug 20th" at bounding box center [808, 50] width 1201 height 12
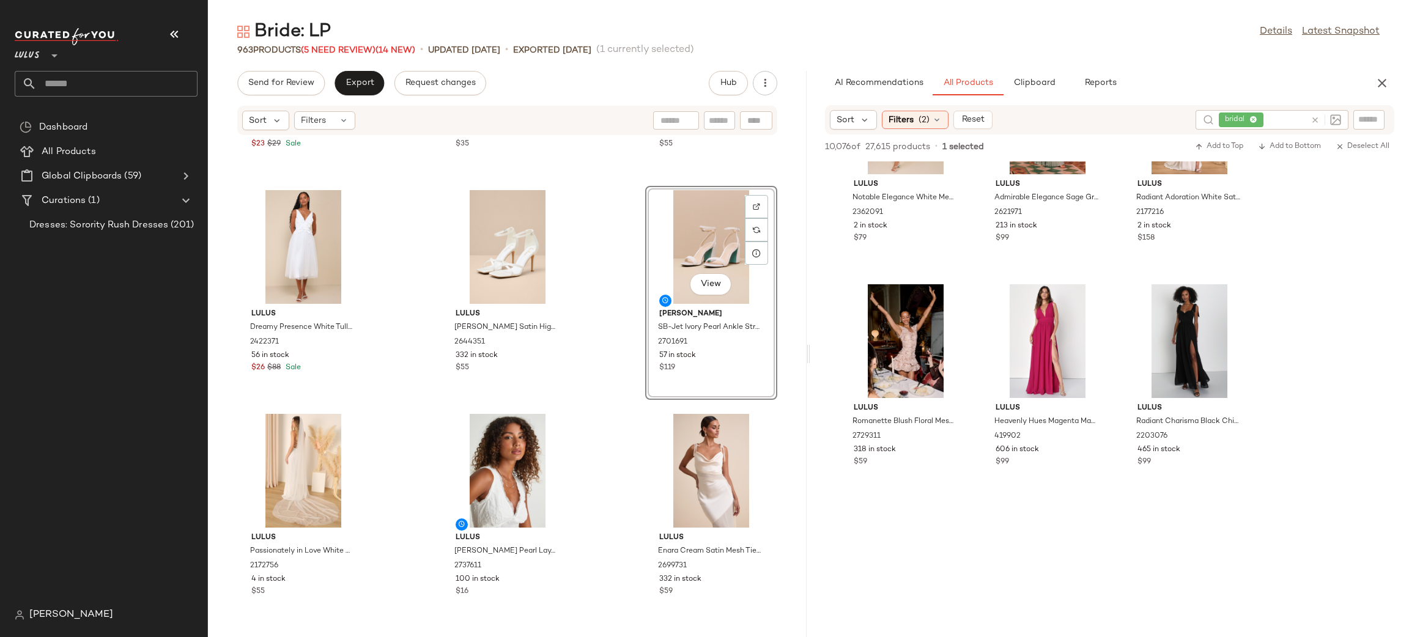
scroll to position [2341, 0]
click at [985, 127] on button "Reset" at bounding box center [972, 120] width 39 height 18
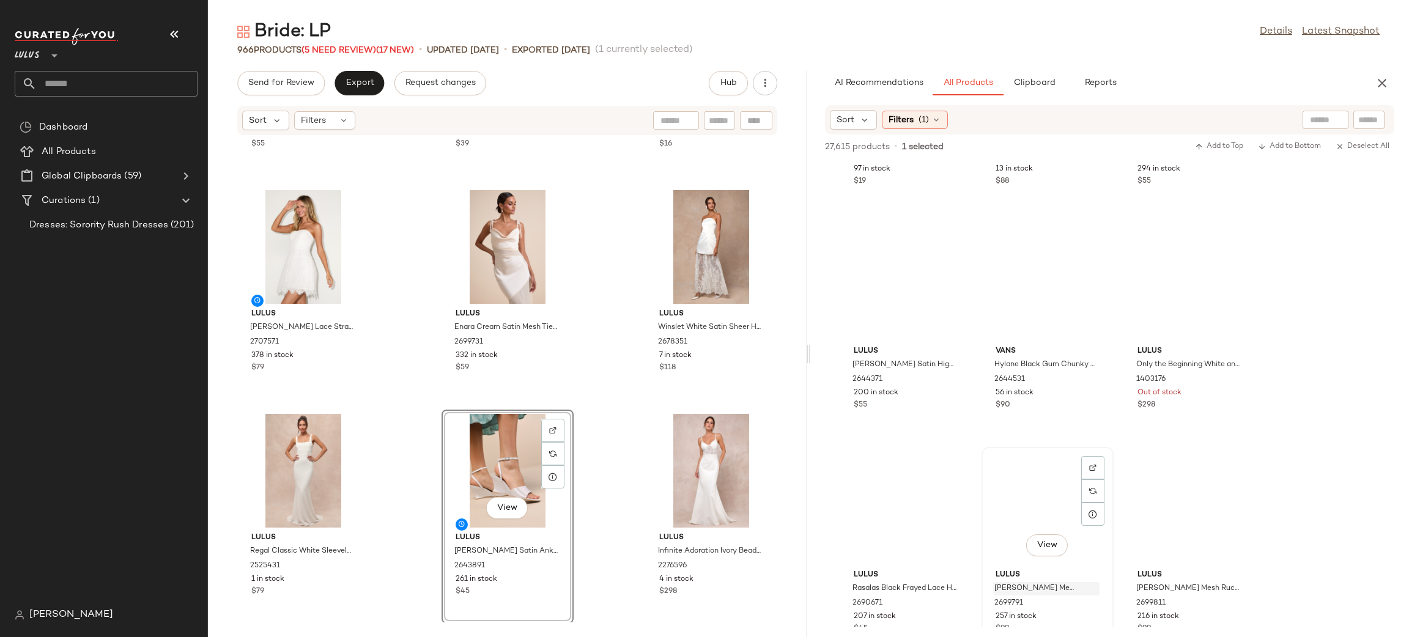
scroll to position [15763, 0]
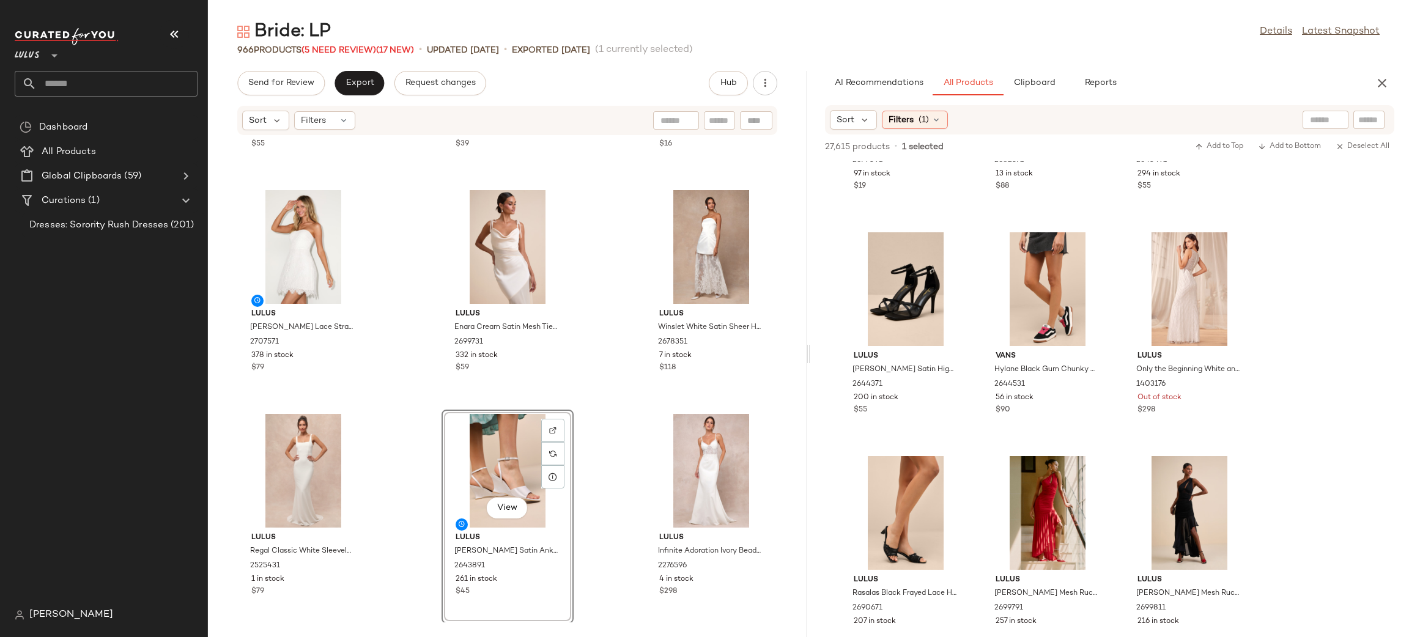
click at [908, 105] on div "Sort Filters (1)" at bounding box center [1109, 119] width 569 height 29
click at [902, 117] on span "Filters" at bounding box center [900, 120] width 25 height 13
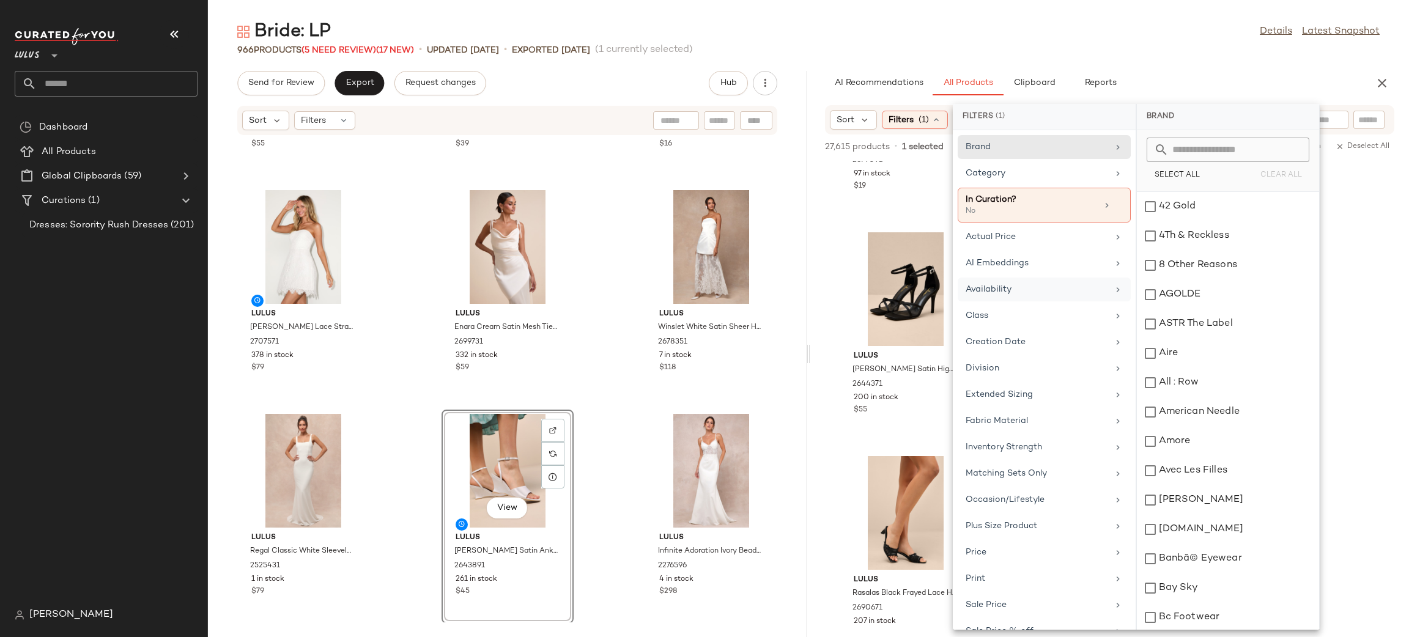
click at [1027, 284] on div "Availability" at bounding box center [1036, 289] width 142 height 13
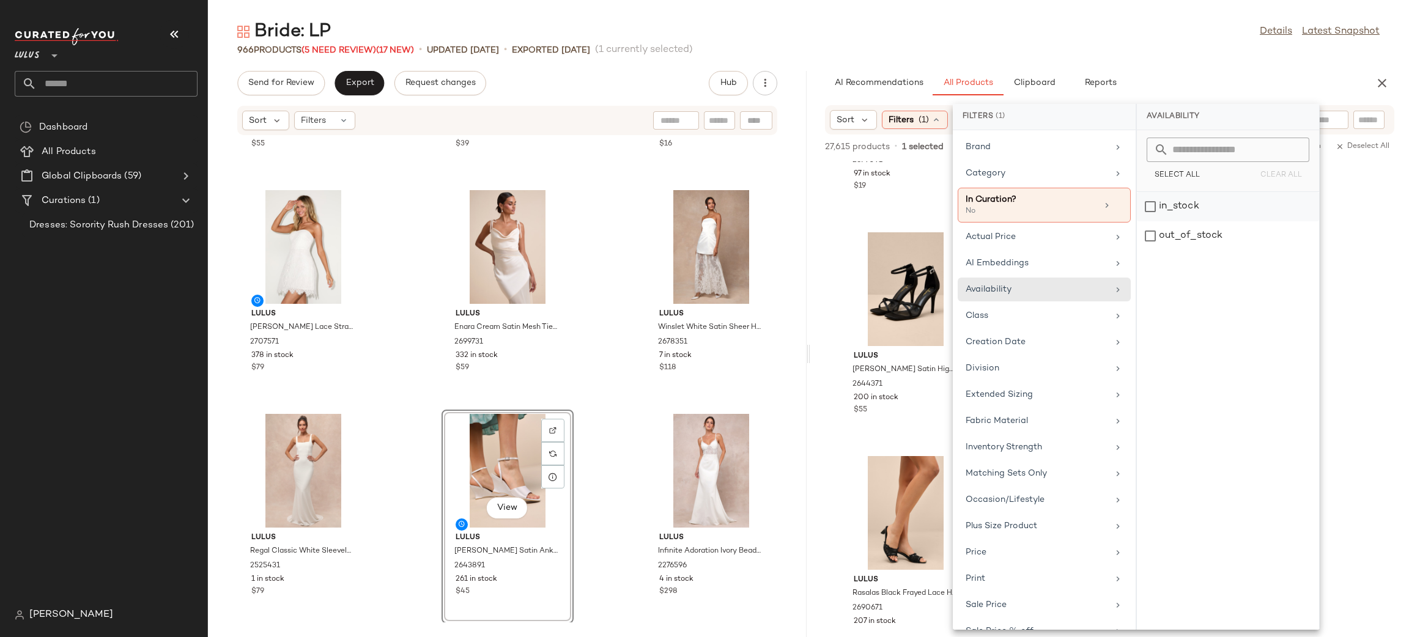
click at [1176, 221] on div "in_stock" at bounding box center [1228, 235] width 182 height 29
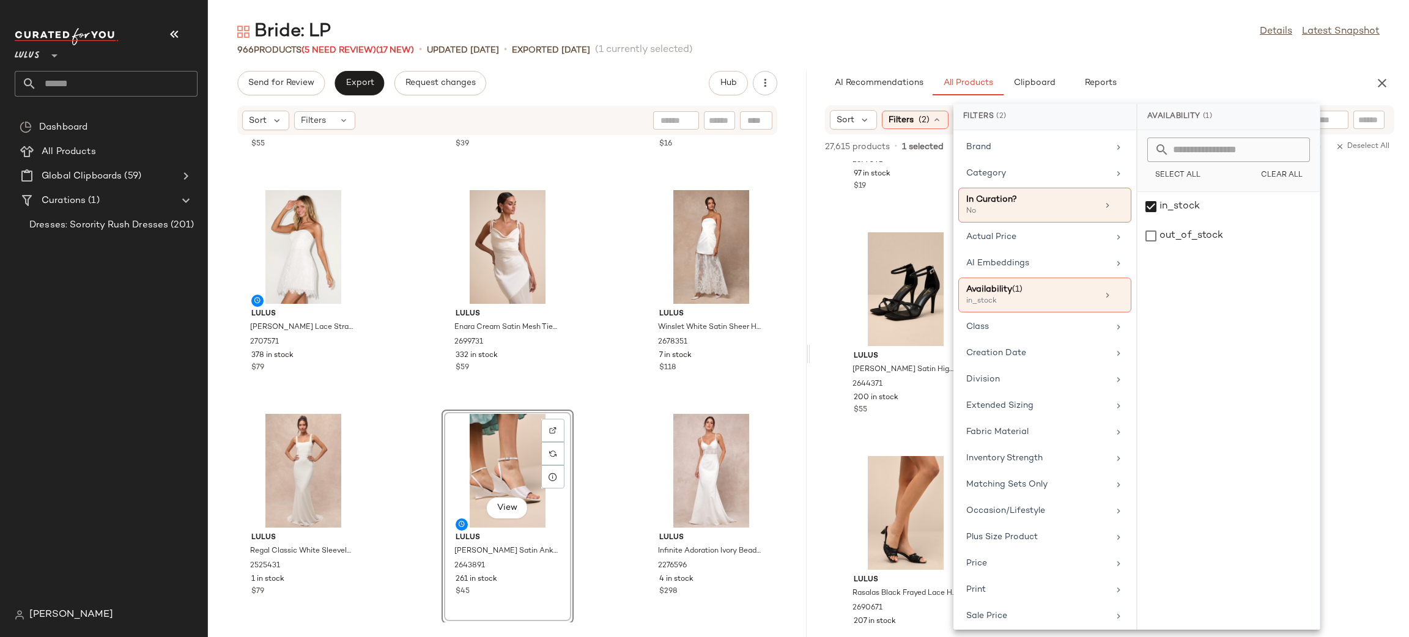
click at [1221, 49] on div "966 Products (5 Need Review) (17 New) • updated Aug 22nd • Exported Aug 20th (1…" at bounding box center [808, 50] width 1201 height 12
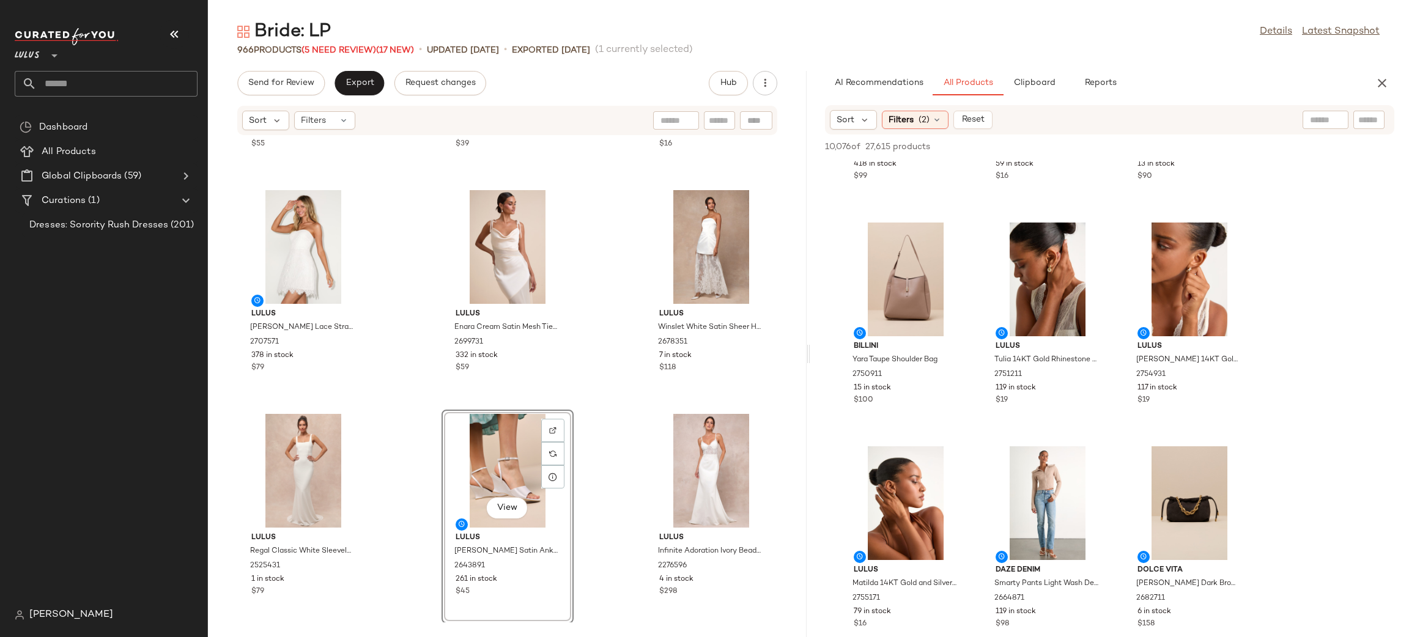
scroll to position [5413, 0]
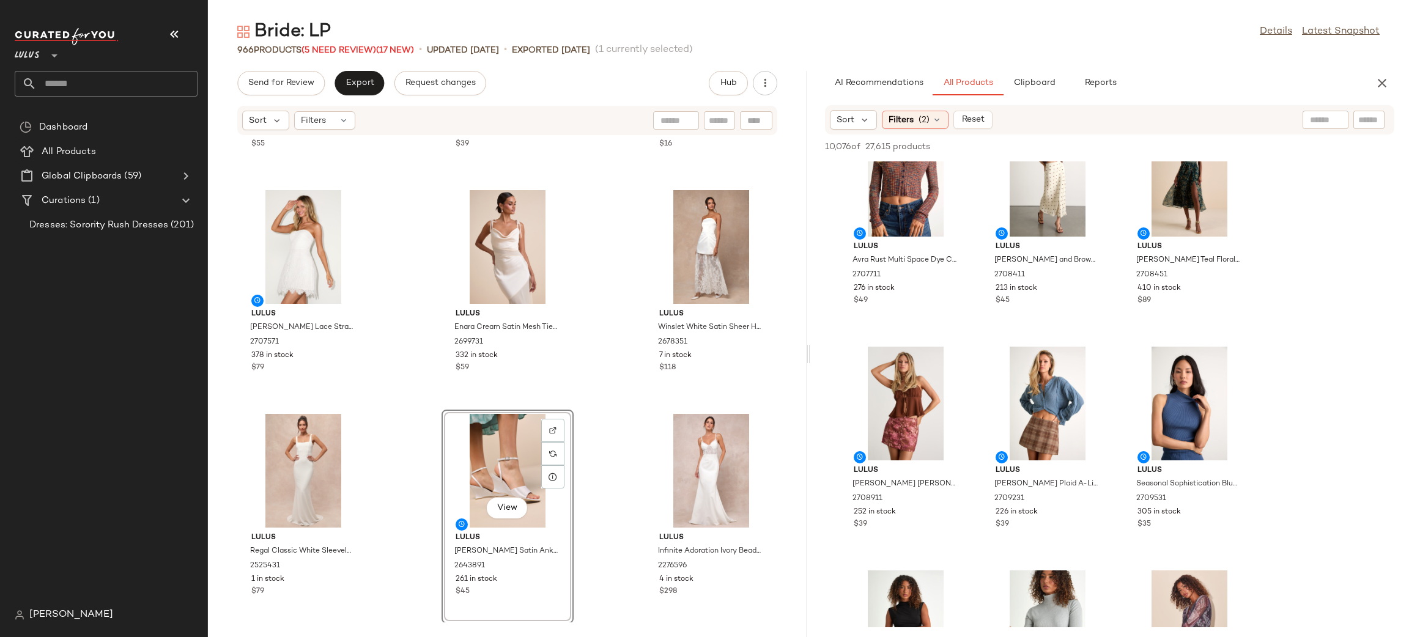
click at [1368, 120] on input "text" at bounding box center [1368, 120] width 21 height 13
click at [1366, 122] on input "Filter" at bounding box center [1327, 120] width 104 height 13
type input "*****"
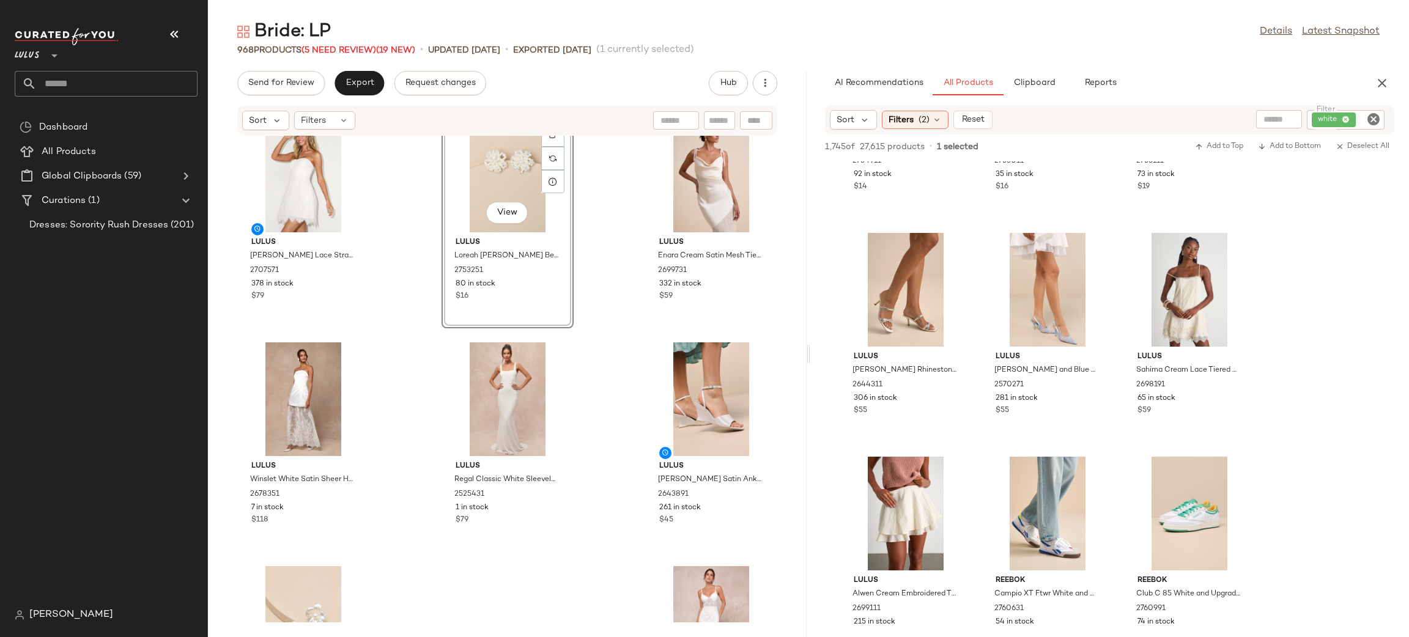
scroll to position [71790, 0]
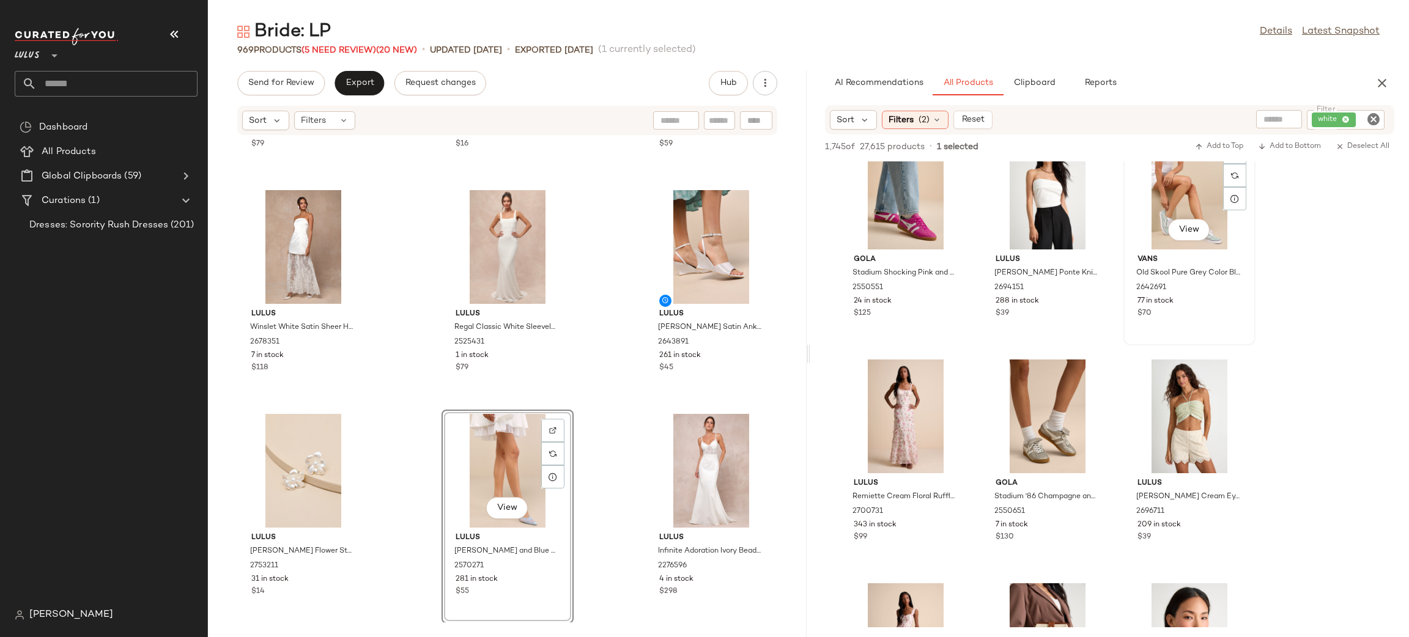
click at [1228, 303] on div "View Vans Old Skool Pure Grey Color Block Lace-Up Sneakers 2642691 77 in stock …" at bounding box center [1189, 239] width 130 height 212
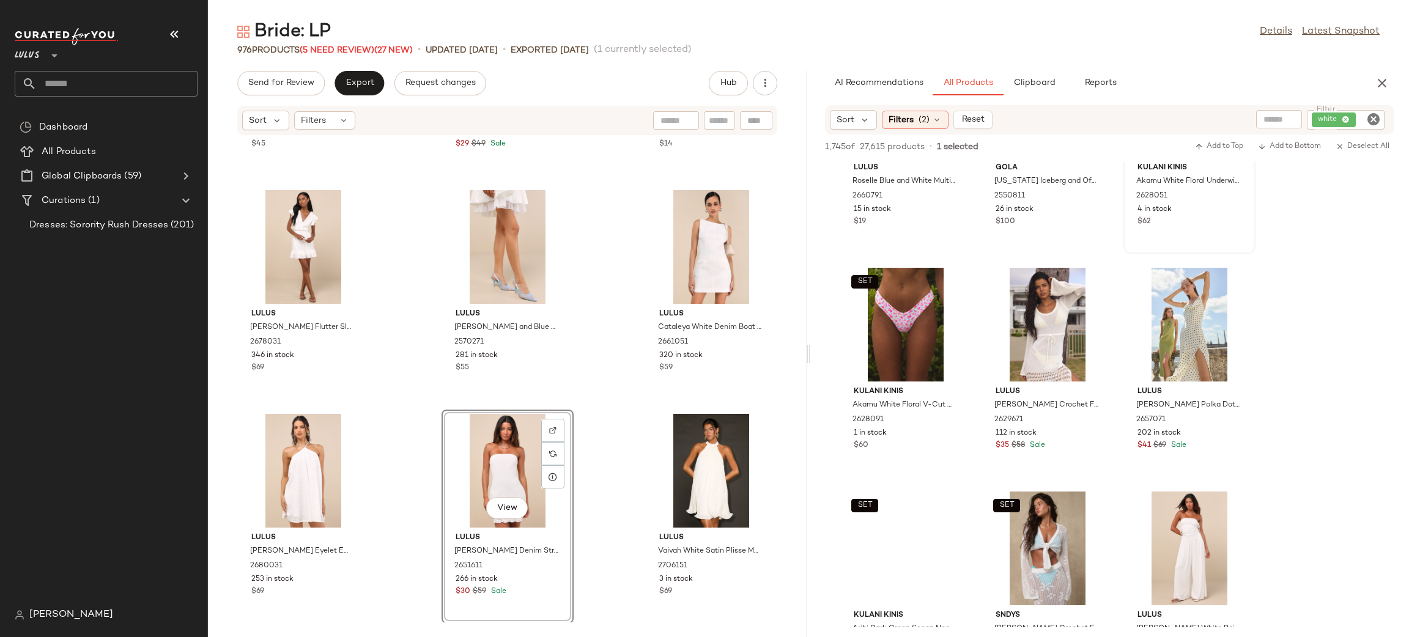
scroll to position [12925, 0]
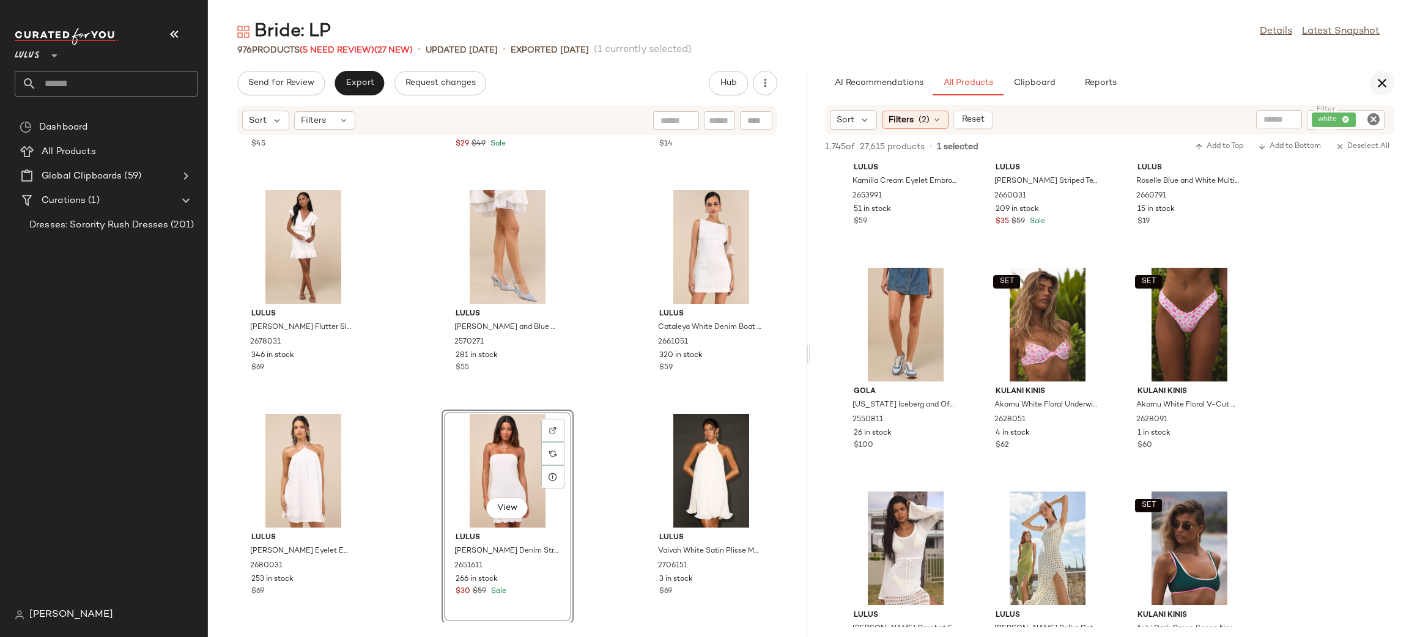
click at [1381, 83] on icon "button" at bounding box center [1381, 83] width 15 height 15
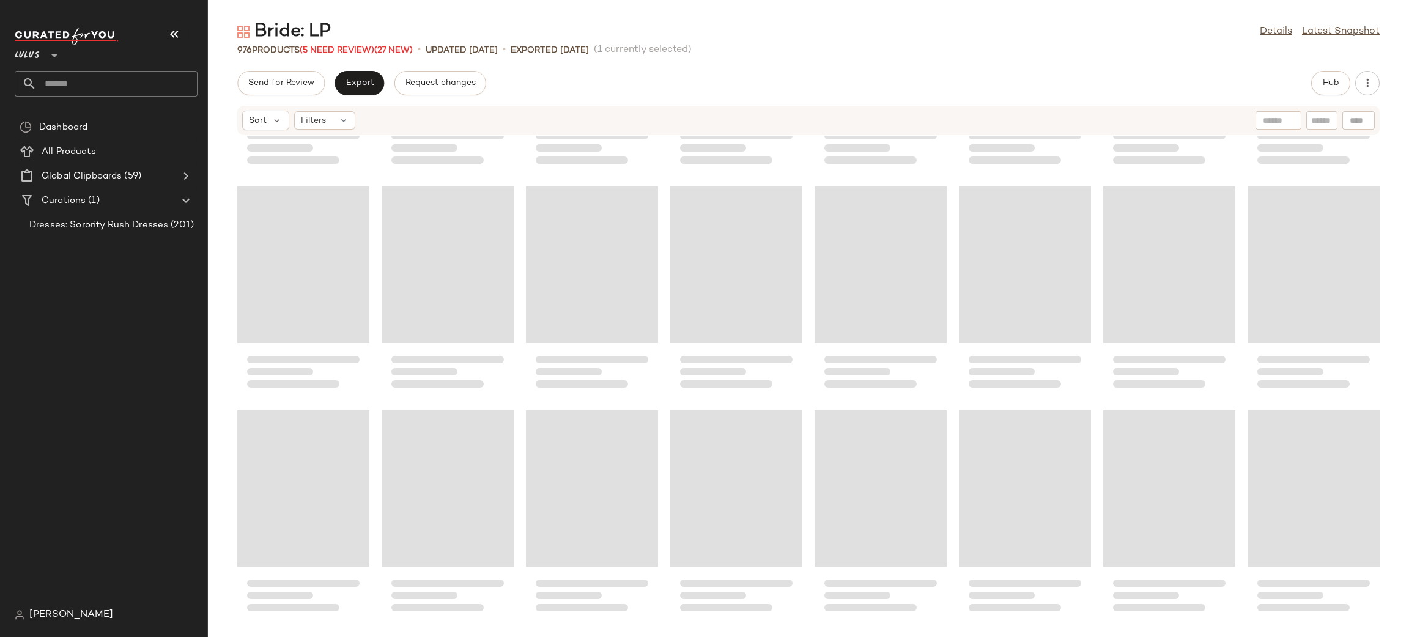
scroll to position [26814, 0]
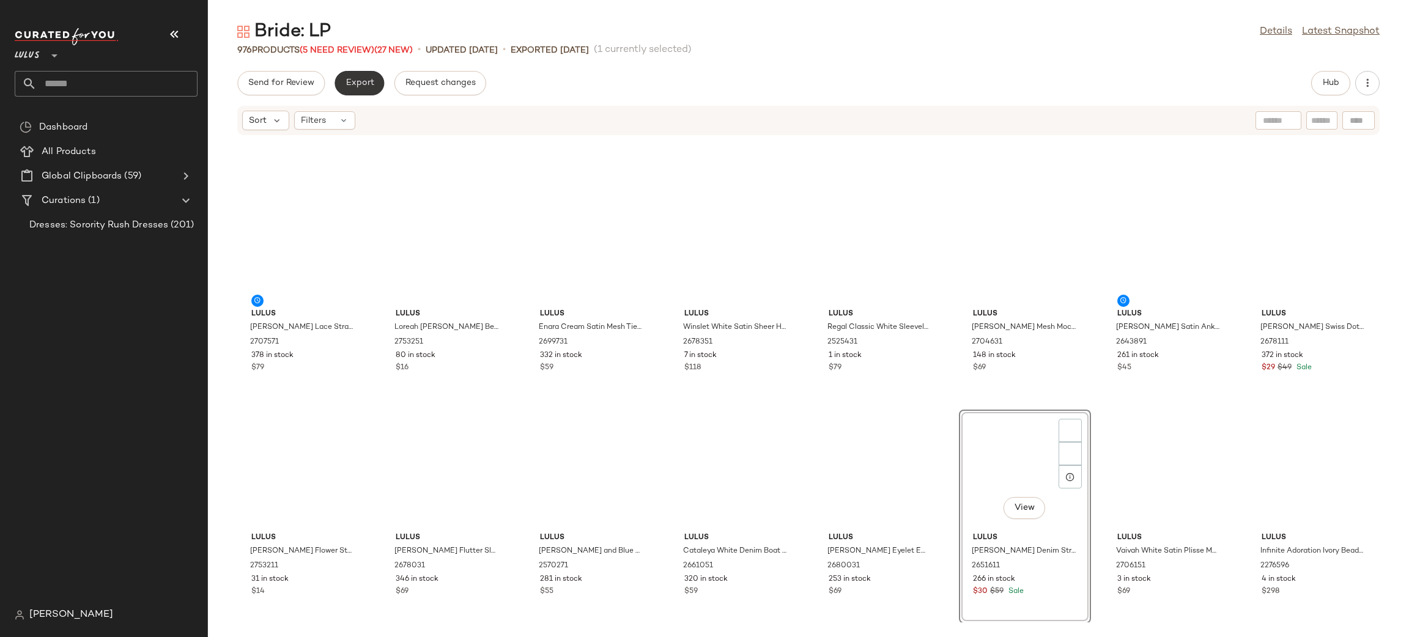
click at [360, 84] on span "Export" at bounding box center [359, 83] width 29 height 10
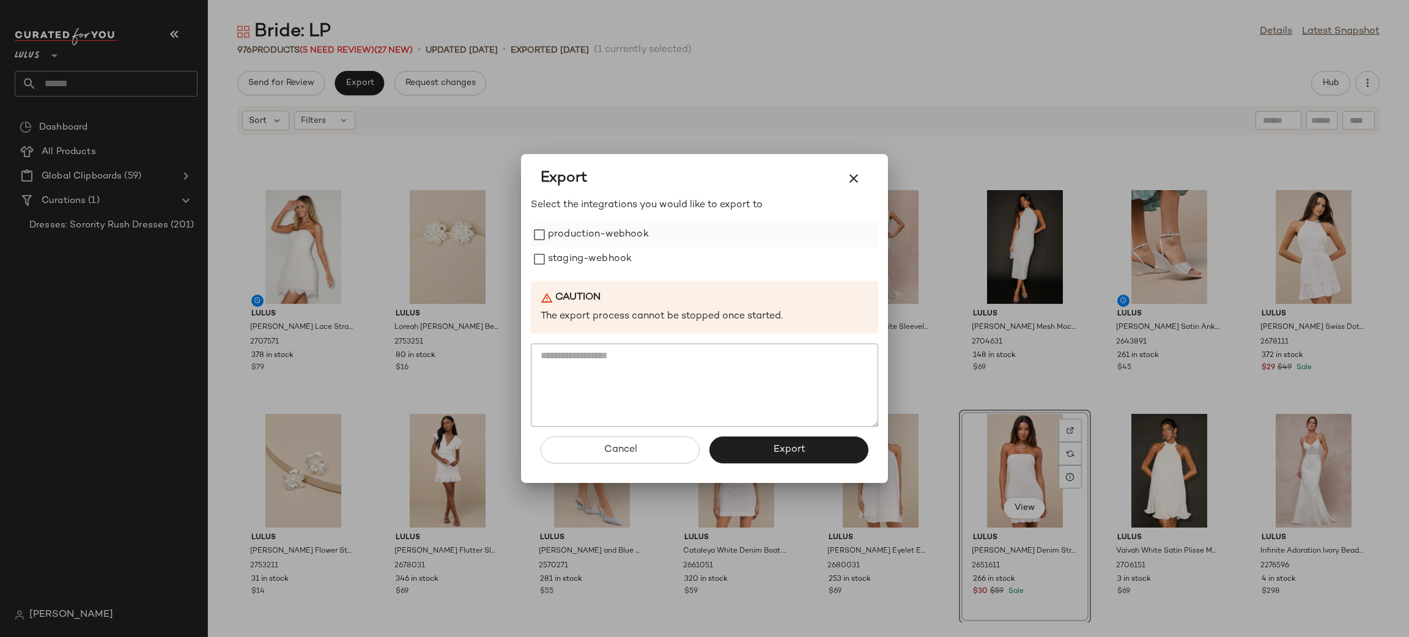
click at [577, 243] on label "production-webhook" at bounding box center [598, 235] width 101 height 24
click at [615, 262] on label "staging-webhook" at bounding box center [590, 259] width 84 height 24
click at [802, 448] on span "Export" at bounding box center [788, 450] width 32 height 12
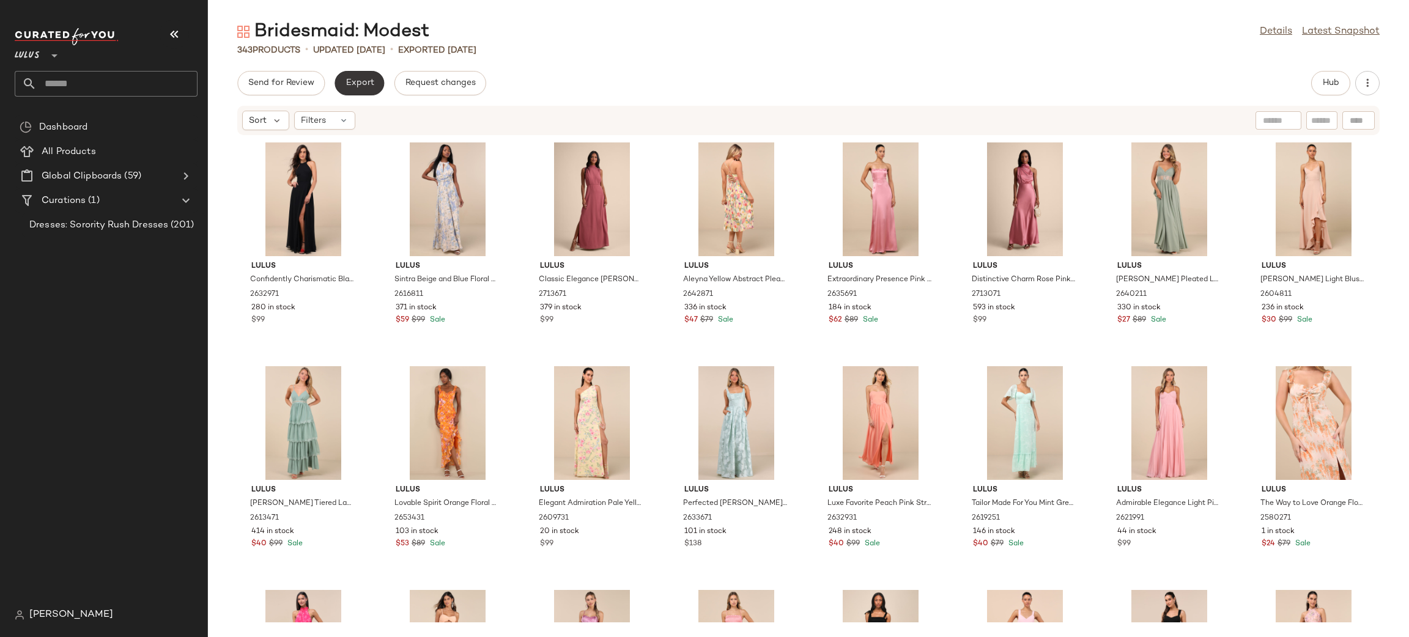
click at [347, 84] on span "Export" at bounding box center [359, 83] width 29 height 10
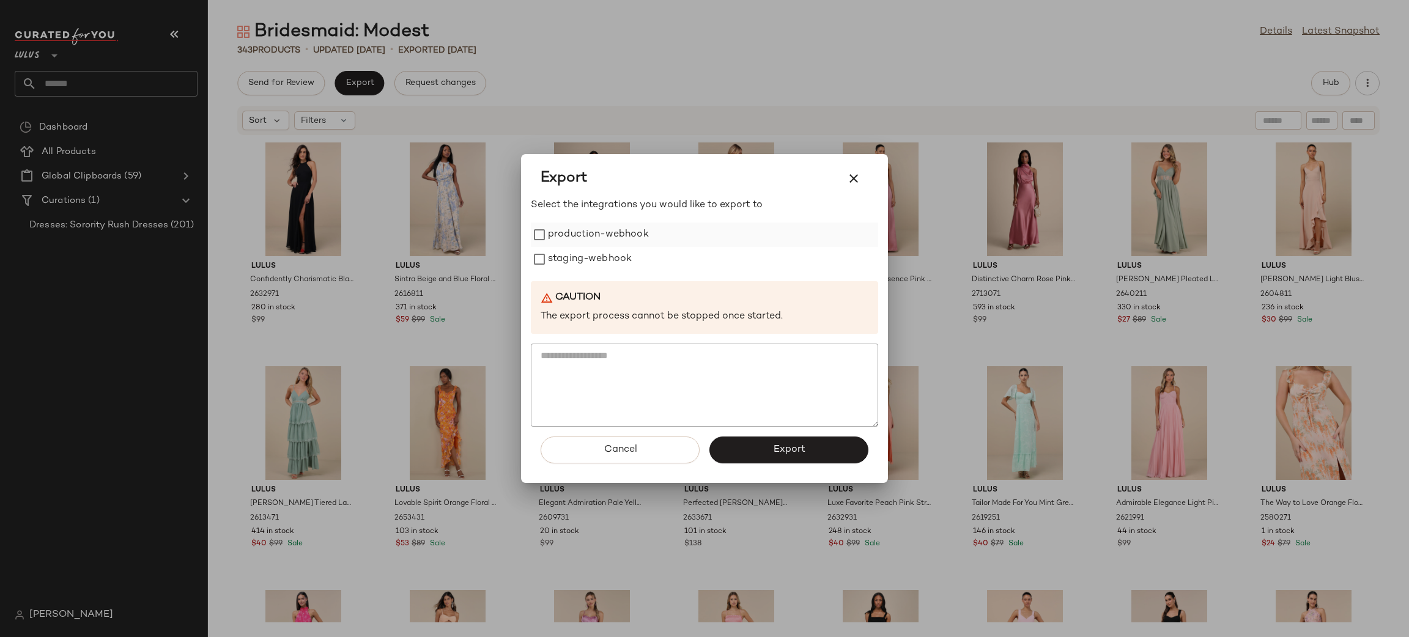
drag, startPoint x: 588, startPoint y: 223, endPoint x: 590, endPoint y: 242, distance: 19.0
click at [588, 224] on label "production-webhook" at bounding box center [598, 235] width 101 height 24
click at [588, 255] on label "staging-webhook" at bounding box center [590, 259] width 84 height 24
click at [766, 445] on button "Export" at bounding box center [788, 450] width 159 height 27
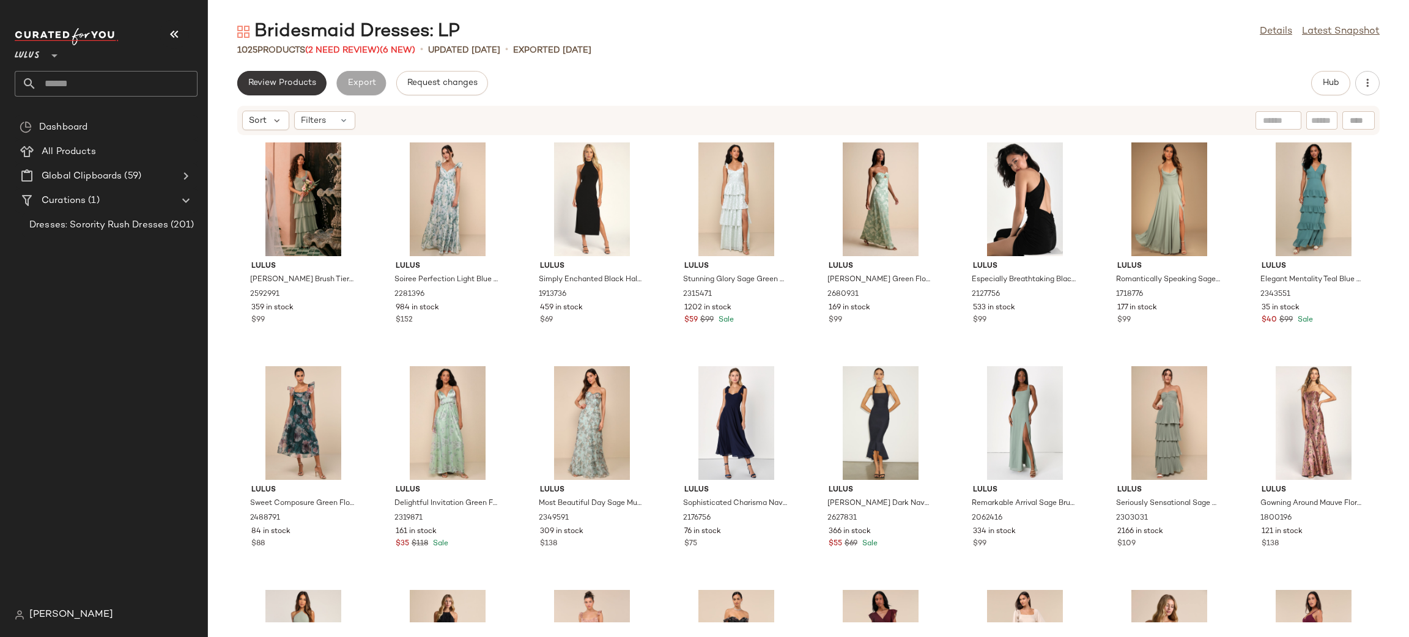
click at [292, 79] on span "Review Products" at bounding box center [282, 83] width 68 height 10
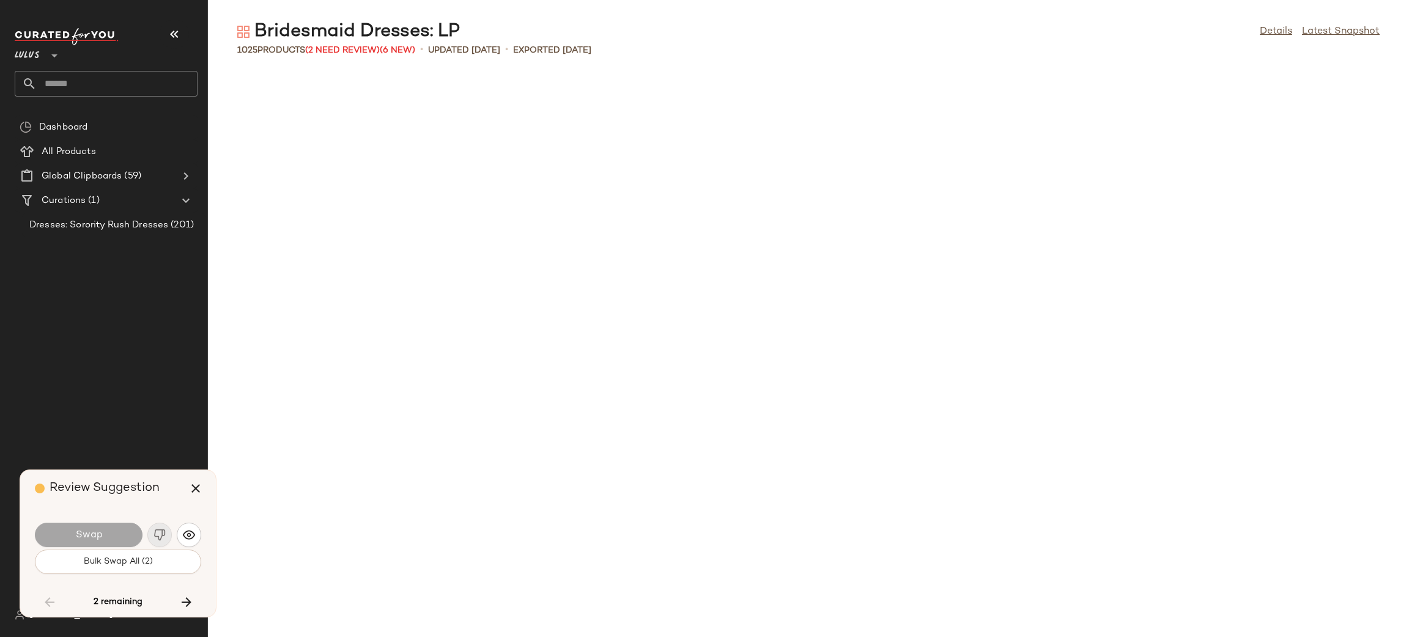
scroll to position [4027, 0]
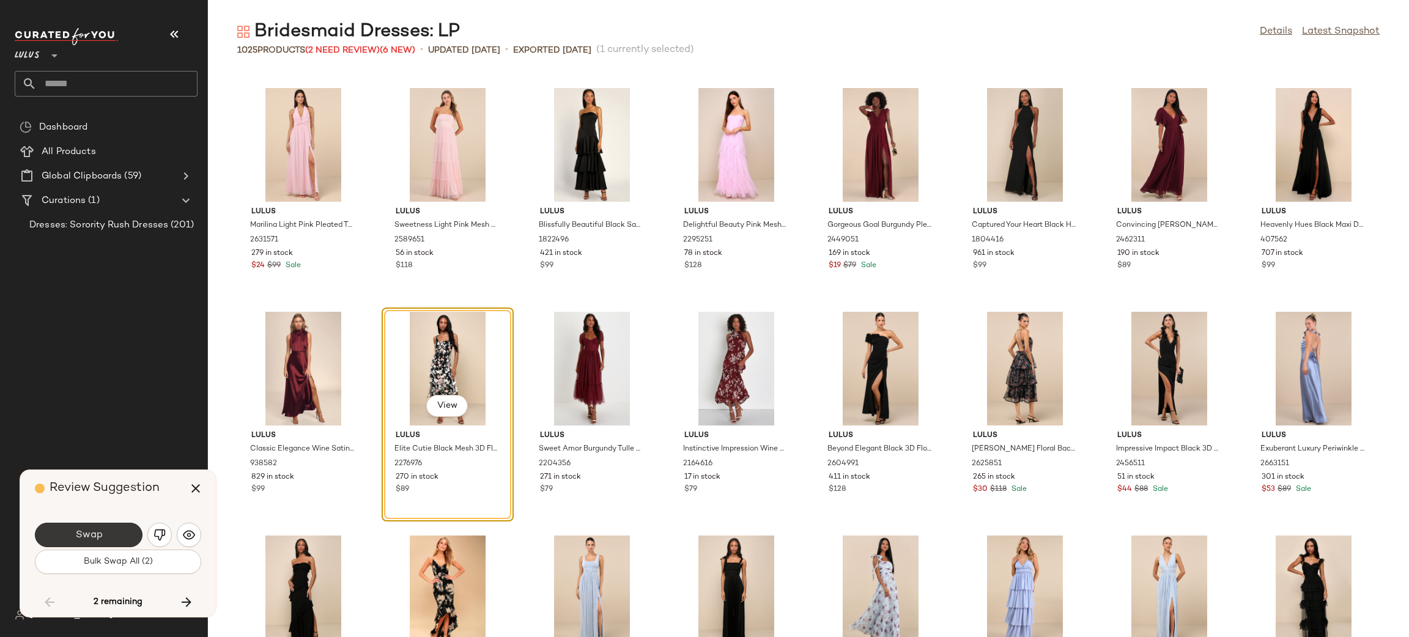
click at [95, 533] on span "Swap" at bounding box center [89, 535] width 28 height 12
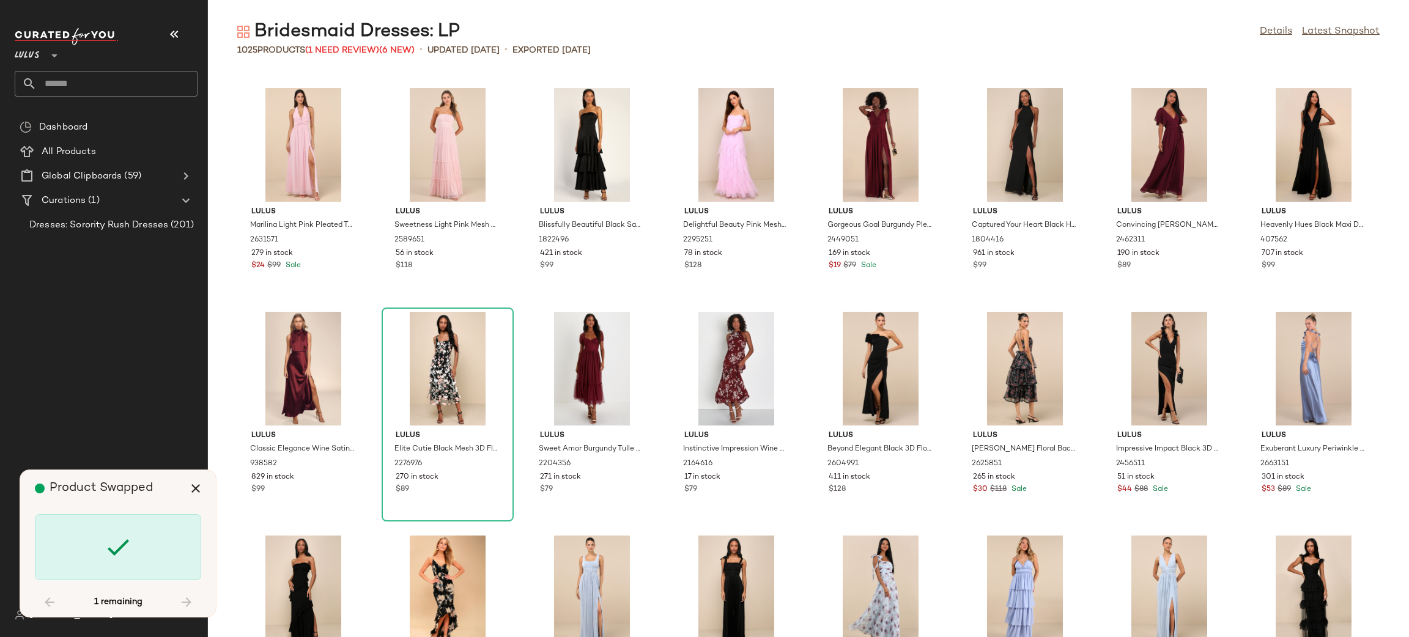
scroll to position [16110, 0]
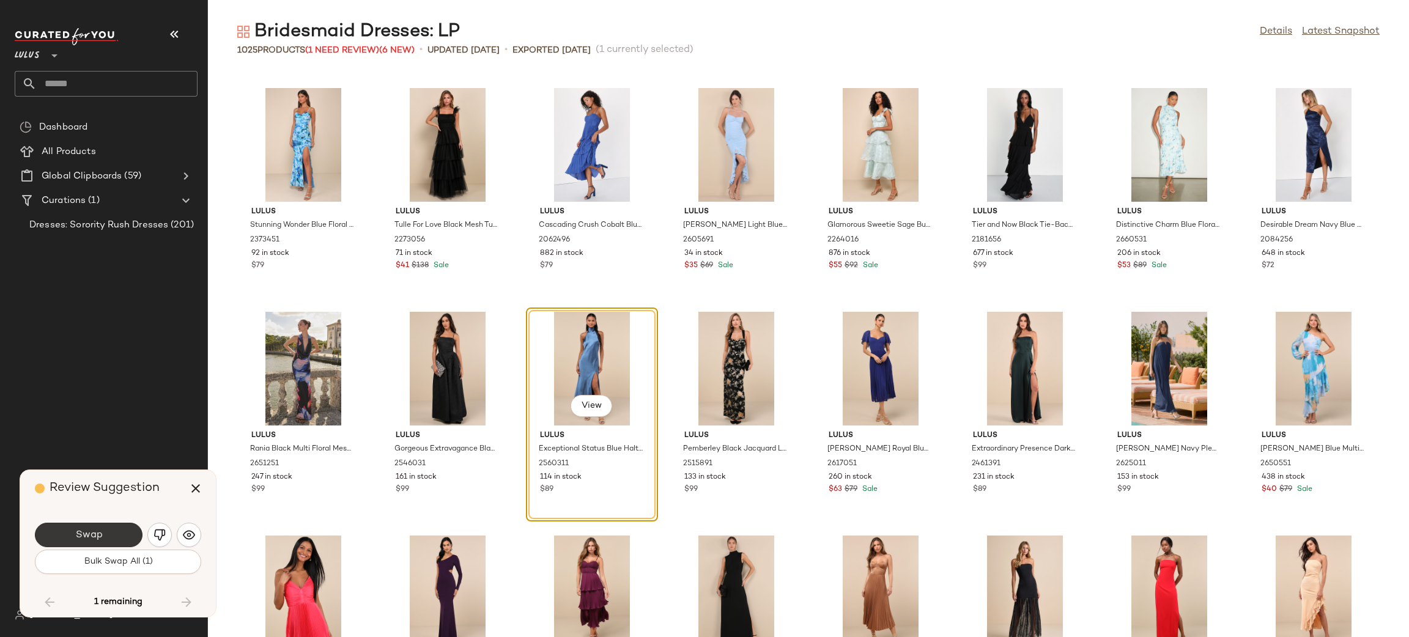
click at [93, 529] on span "Swap" at bounding box center [89, 535] width 28 height 12
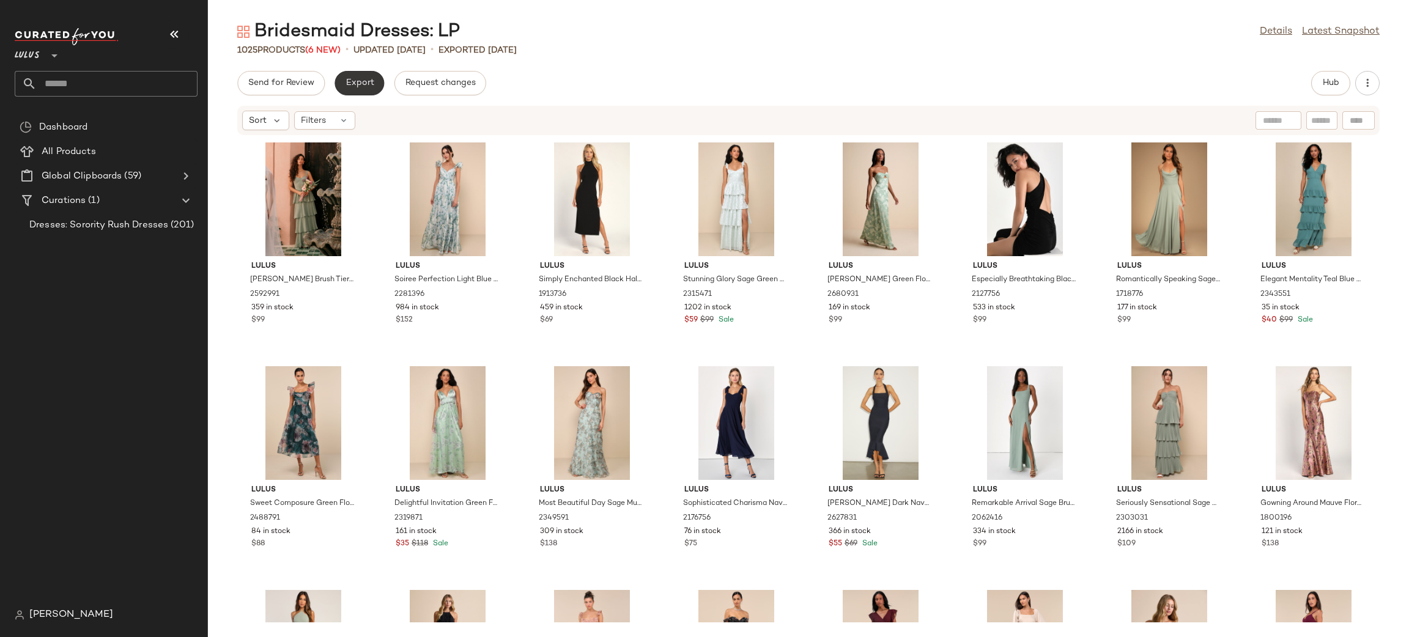
click at [364, 84] on span "Export" at bounding box center [359, 83] width 29 height 10
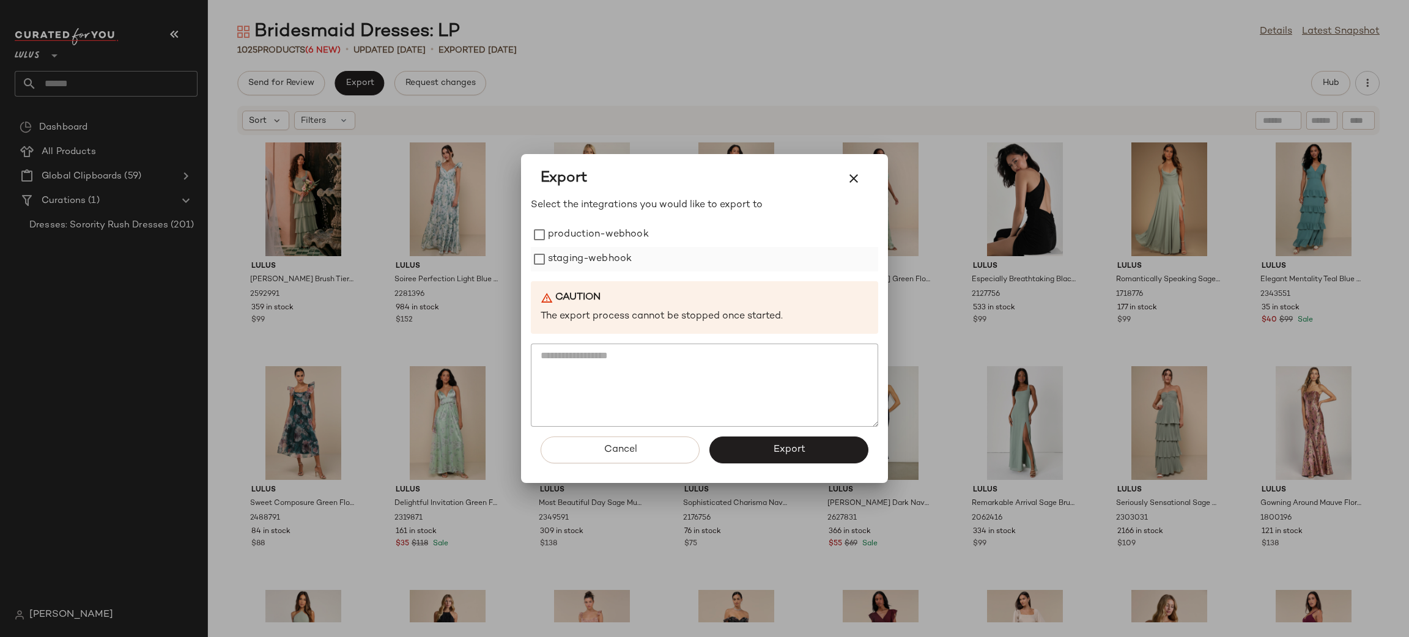
drag, startPoint x: 589, startPoint y: 234, endPoint x: 589, endPoint y: 251, distance: 17.7
click at [589, 234] on label "production-webhook" at bounding box center [598, 235] width 101 height 24
click at [589, 251] on label "staging-webhook" at bounding box center [590, 259] width 84 height 24
click at [776, 442] on button "Export" at bounding box center [788, 450] width 159 height 27
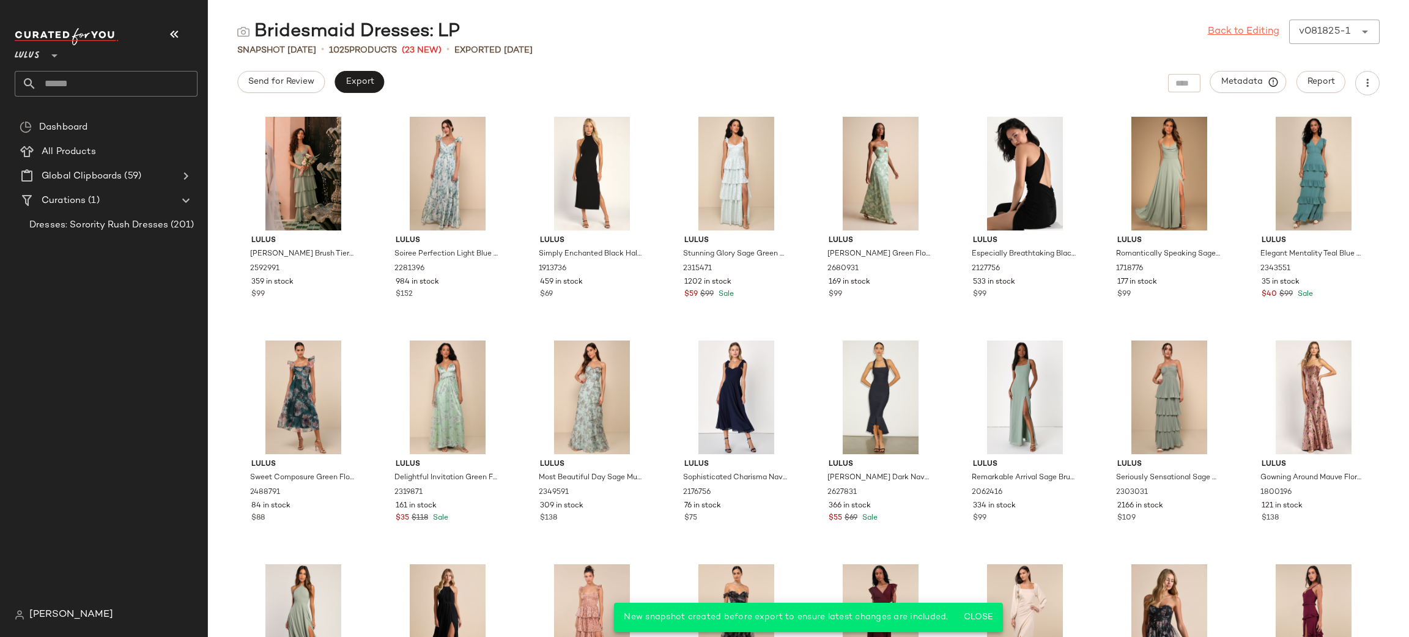
click at [1208, 27] on link "Back to Editing" at bounding box center [1243, 31] width 72 height 15
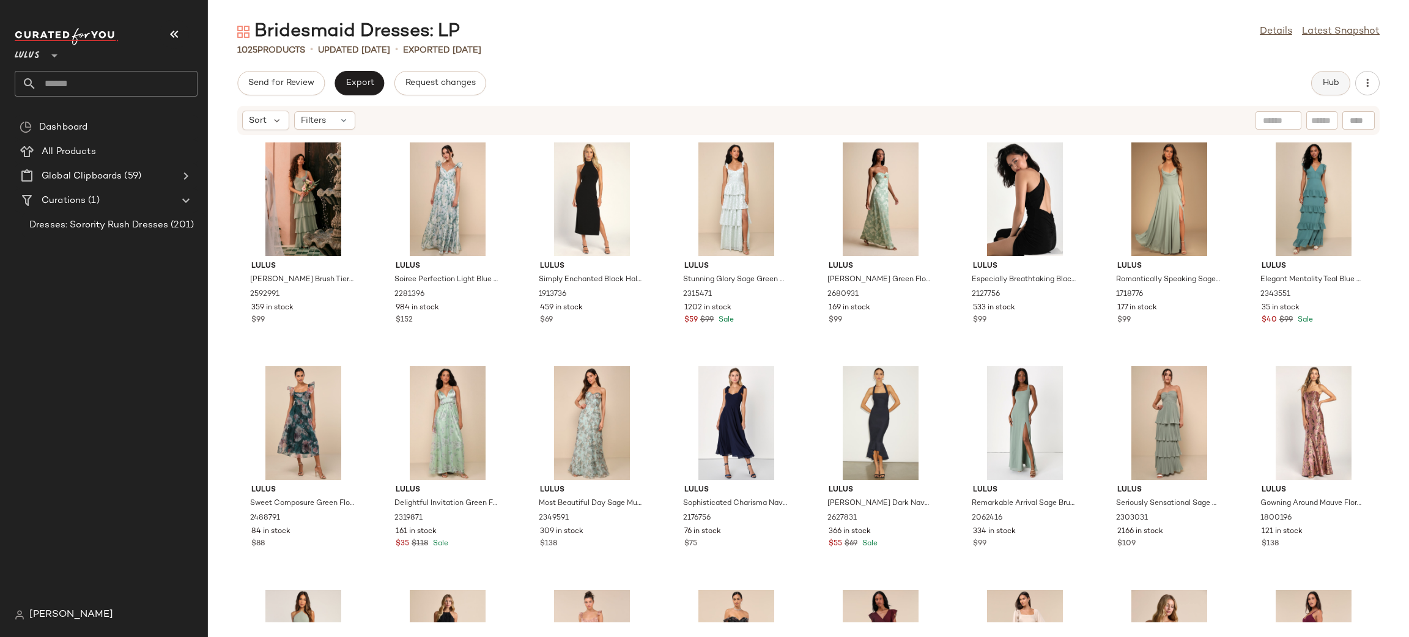
click at [1326, 85] on span "Hub" at bounding box center [1330, 83] width 17 height 10
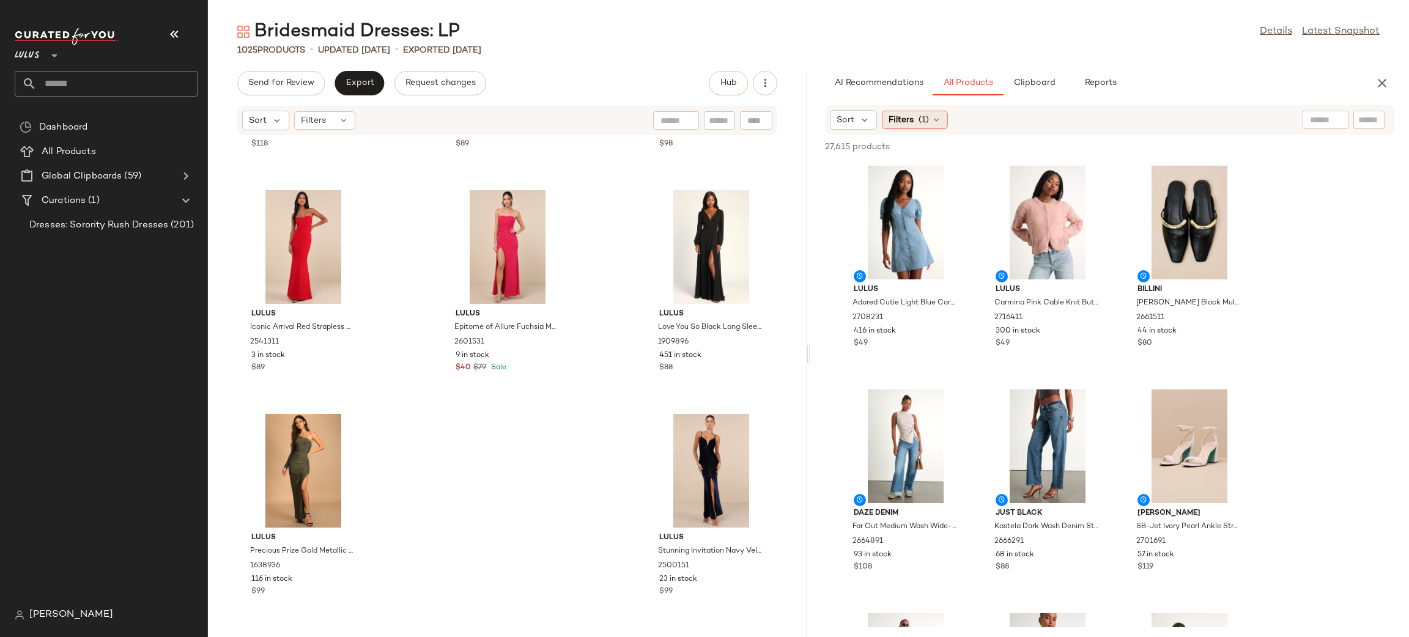
click at [918, 124] on span "(1)" at bounding box center [923, 120] width 10 height 13
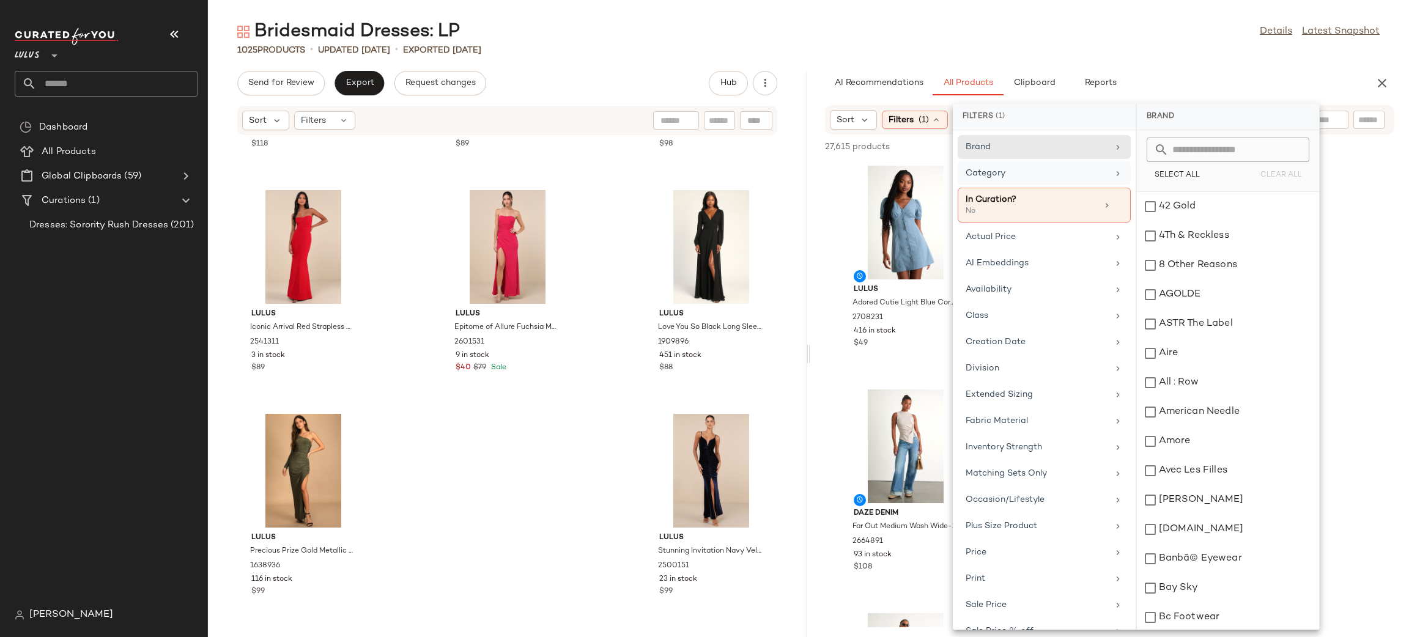
click at [1003, 173] on div "Category" at bounding box center [1036, 173] width 142 height 13
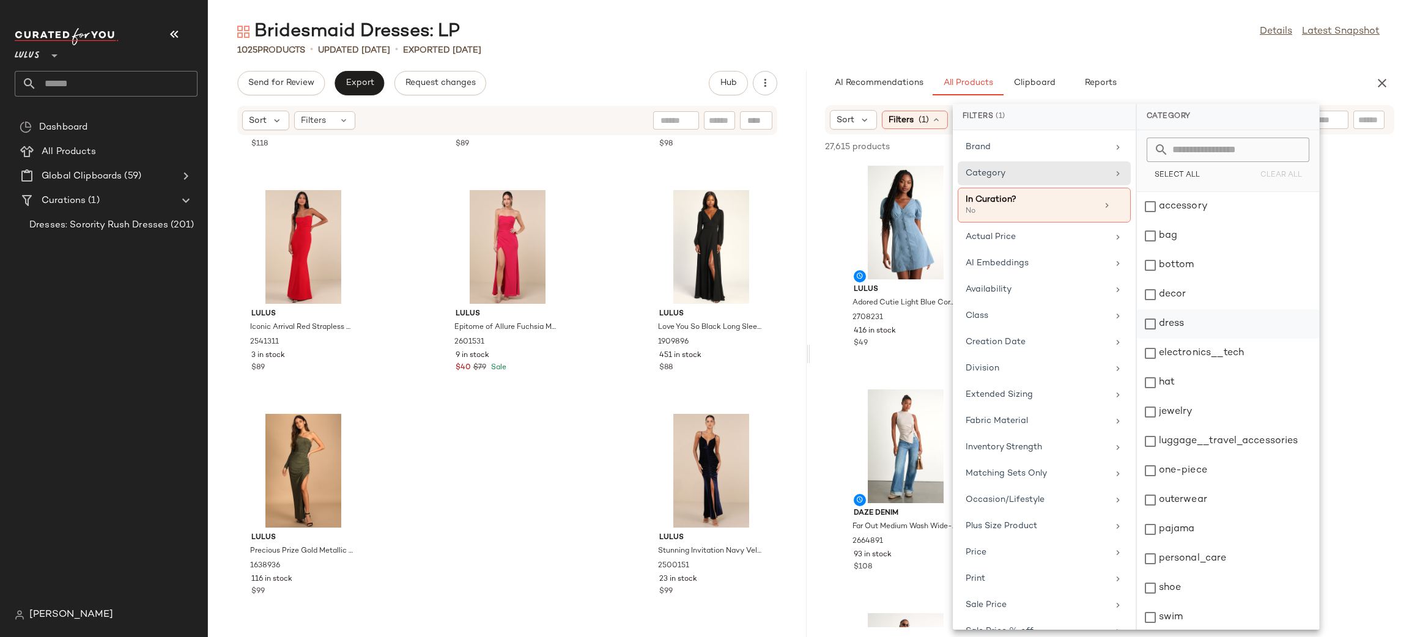
click at [1205, 339] on div "dress" at bounding box center [1228, 353] width 182 height 29
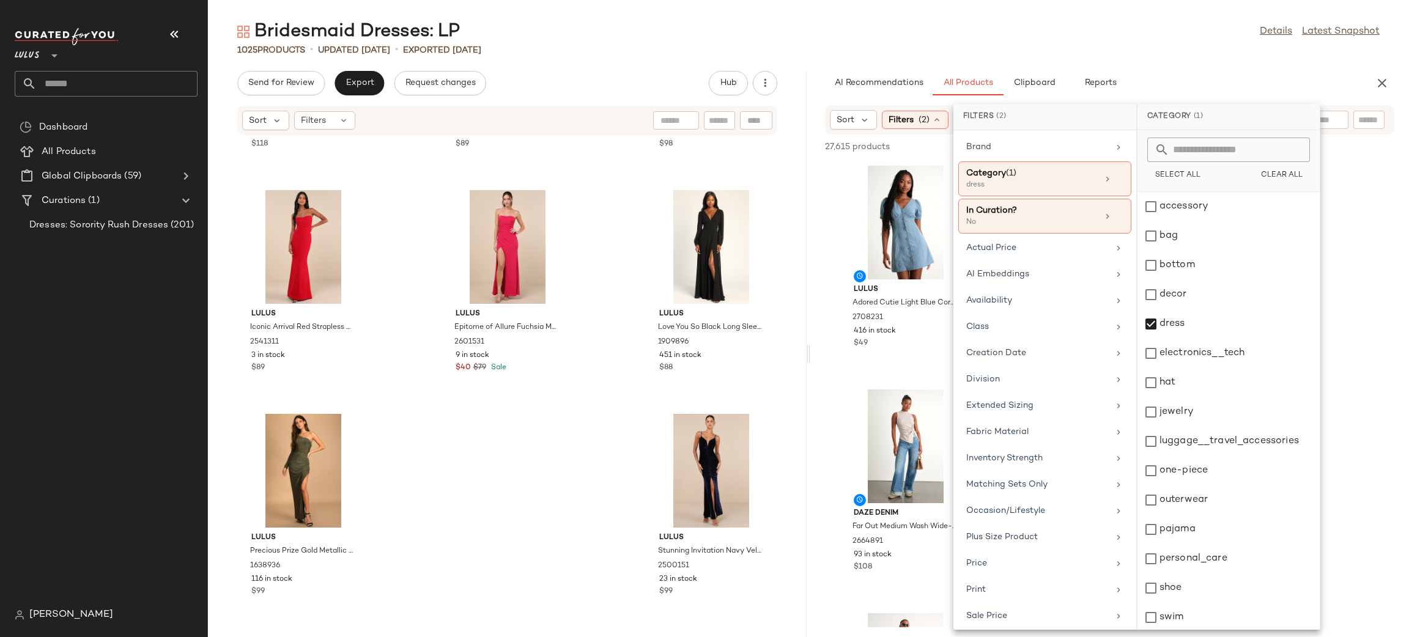
click at [1256, 78] on div "AI Recommendations All Products Clipboard Reports" at bounding box center [1090, 83] width 530 height 24
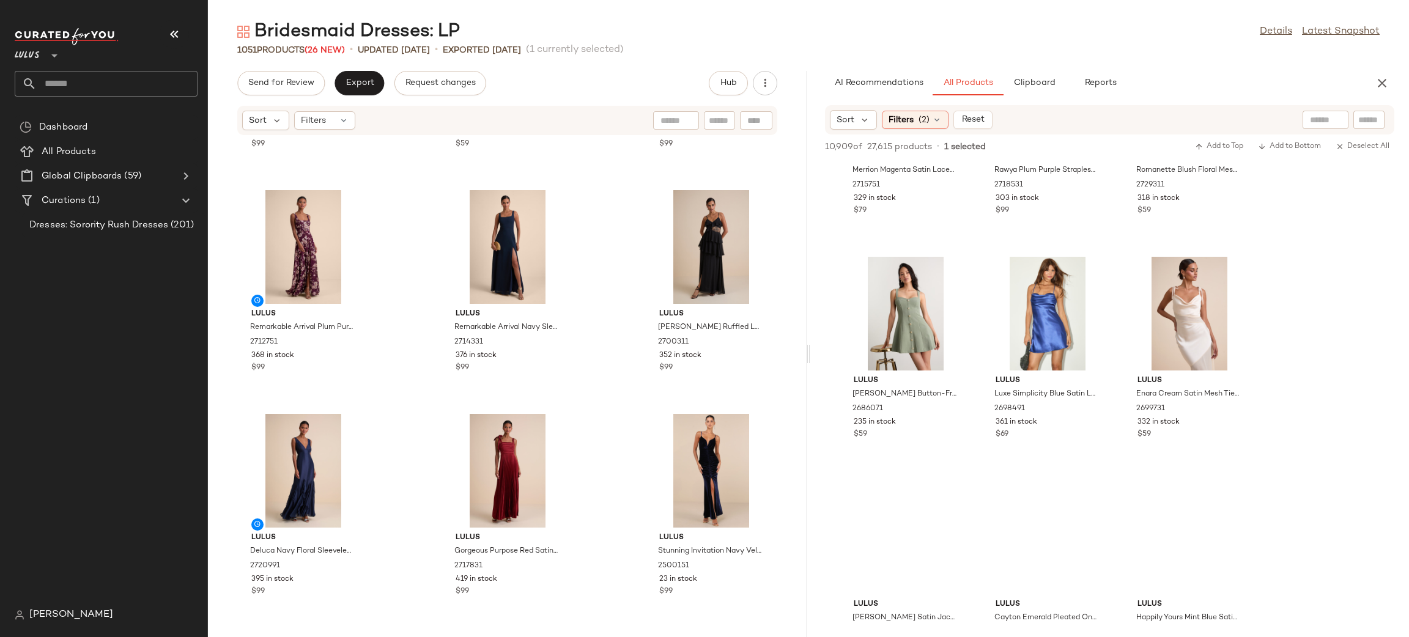
scroll to position [6399, 0]
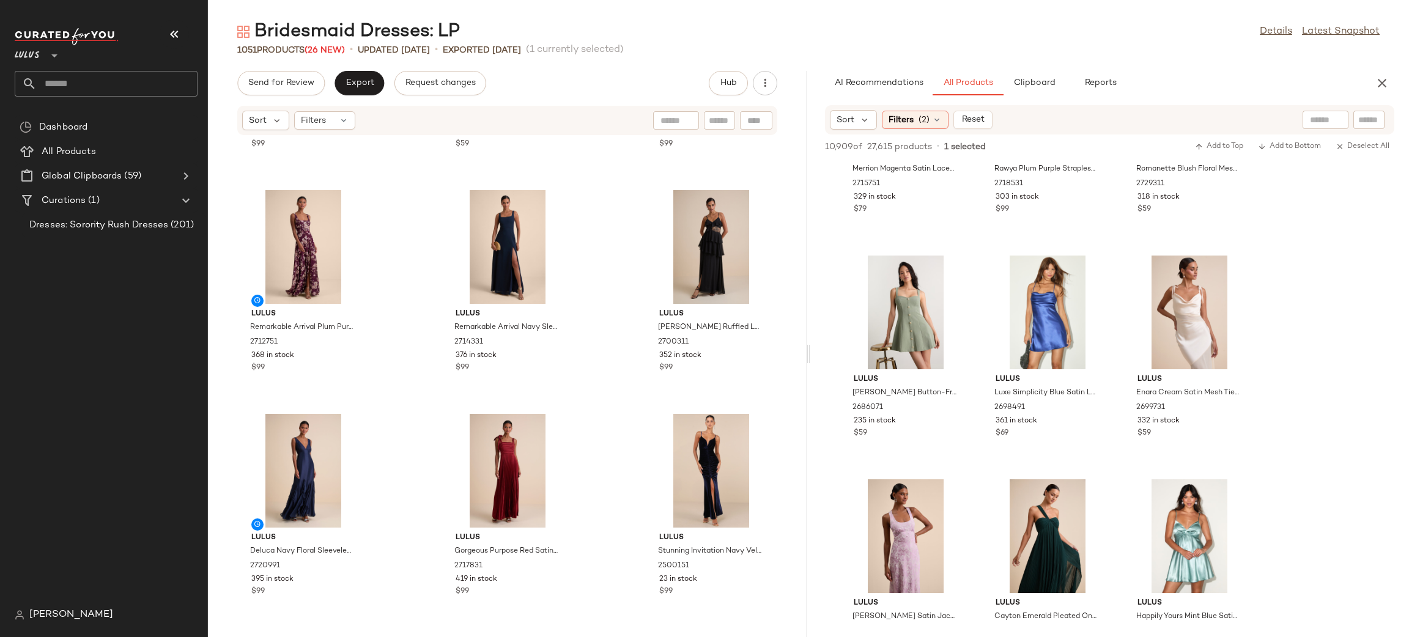
click at [1379, 88] on icon "button" at bounding box center [1381, 83] width 15 height 15
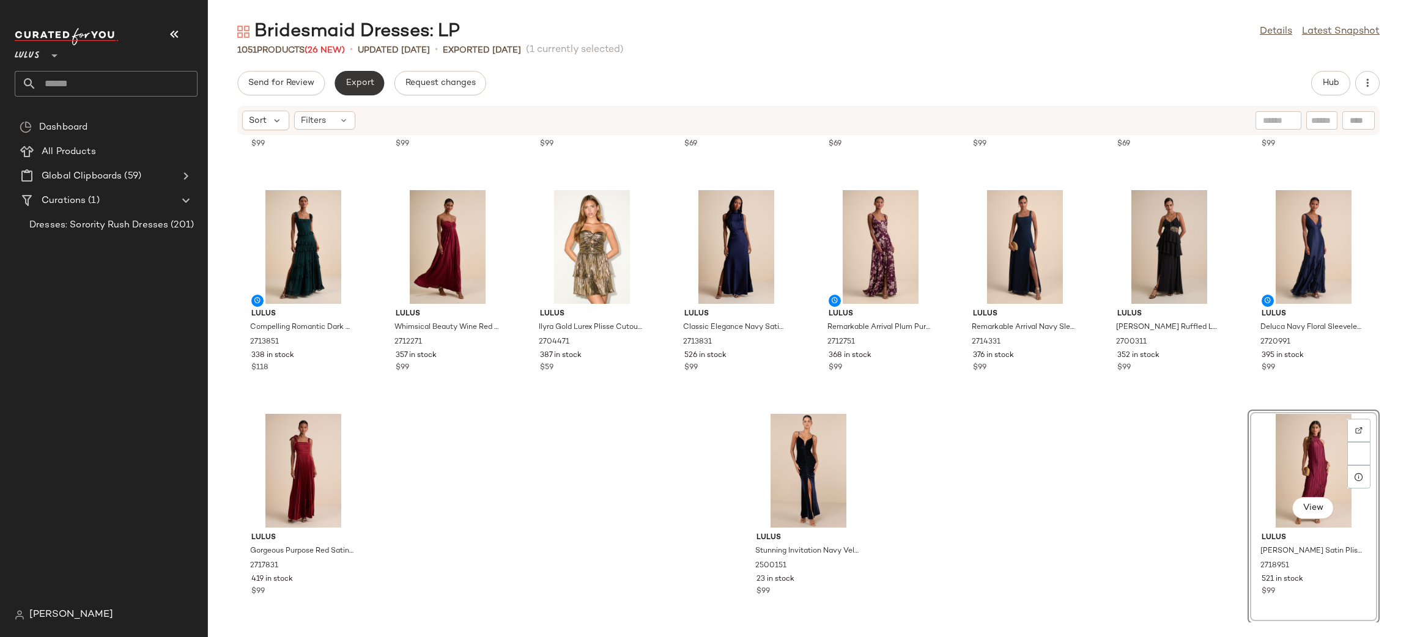
scroll to position [28865, 0]
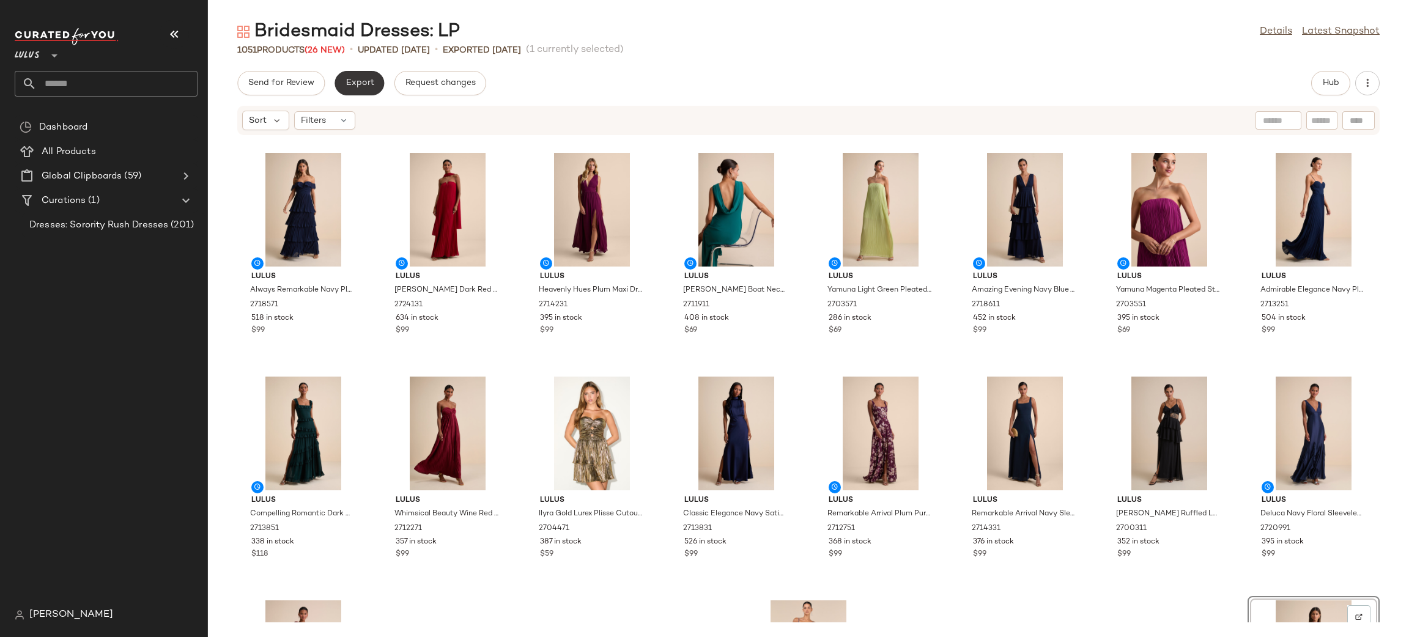
click at [376, 87] on button "Export" at bounding box center [359, 83] width 50 height 24
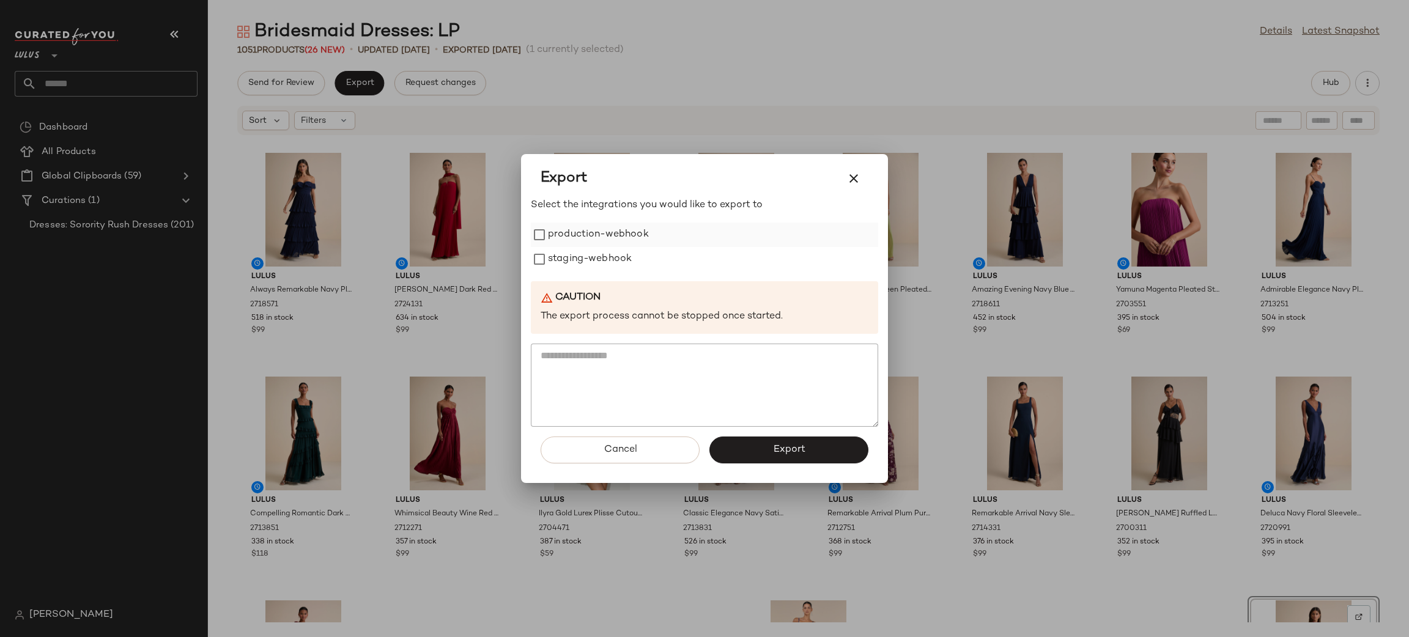
click at [568, 231] on label "production-webhook" at bounding box center [598, 235] width 101 height 24
click at [582, 262] on label "staging-webhook" at bounding box center [590, 259] width 84 height 24
click at [744, 453] on button "Export" at bounding box center [788, 450] width 159 height 27
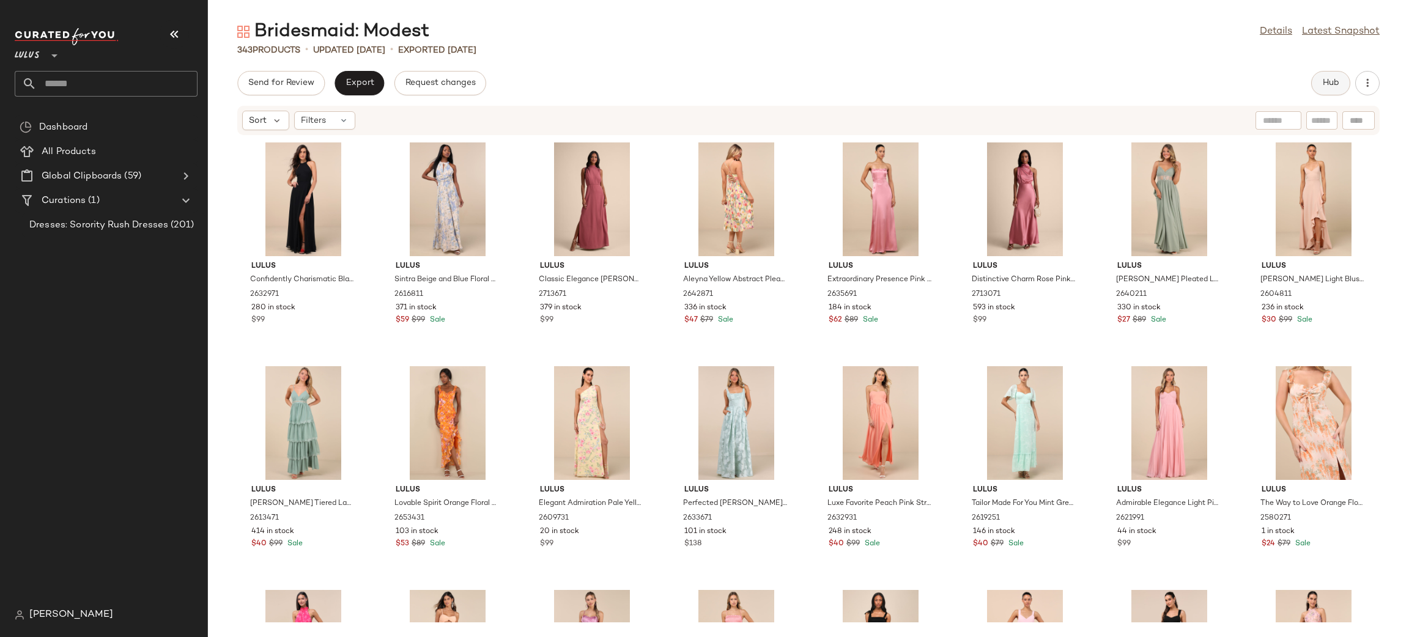
click at [1326, 84] on span "Hub" at bounding box center [1330, 83] width 17 height 10
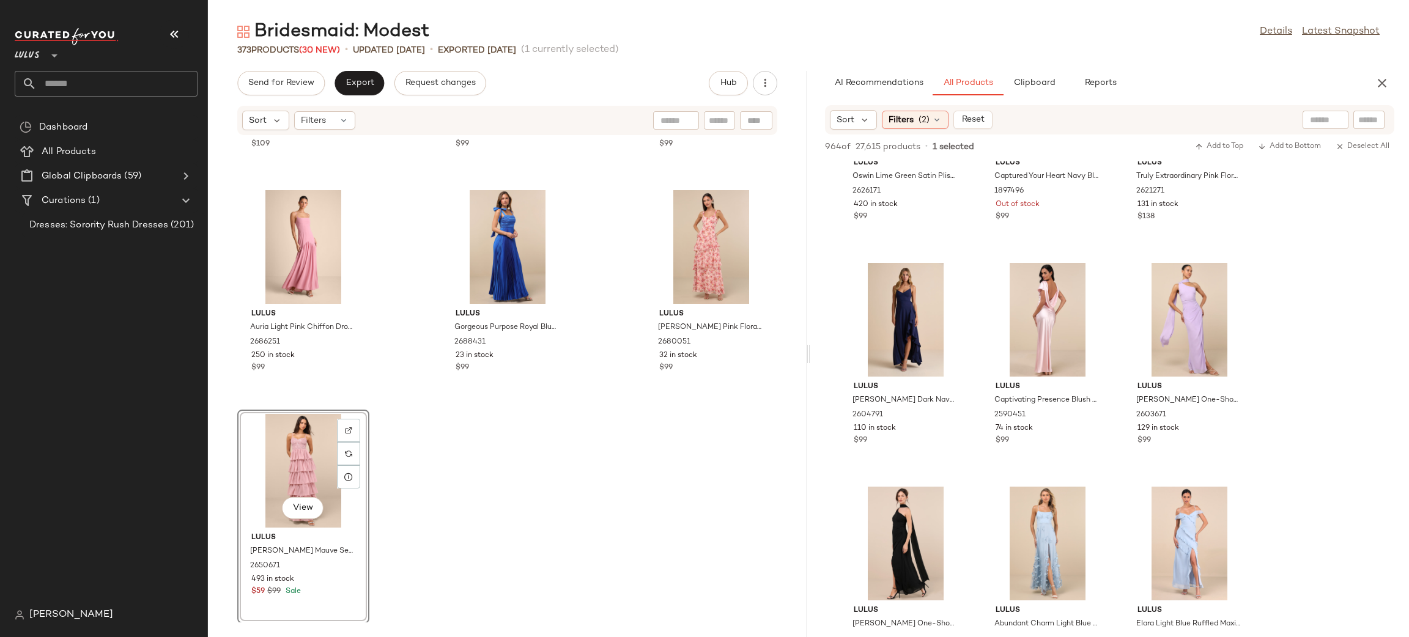
scroll to position [4837, 0]
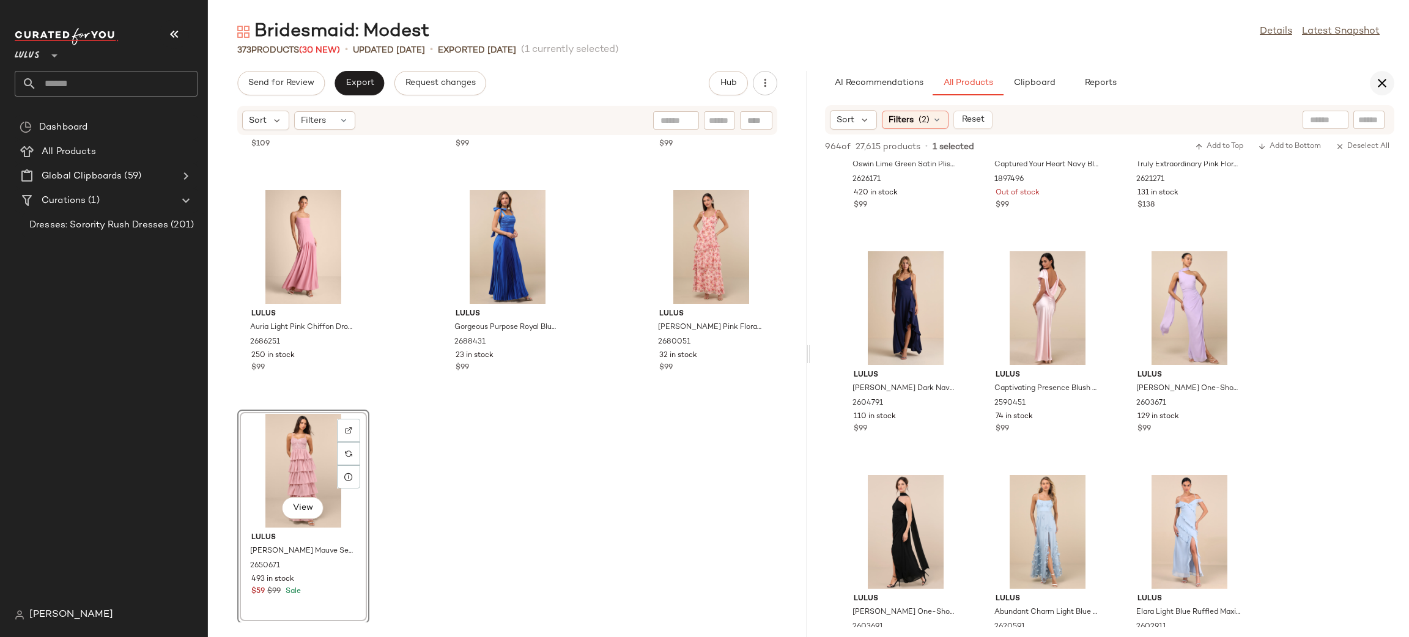
click at [1380, 84] on icon "button" at bounding box center [1381, 83] width 15 height 15
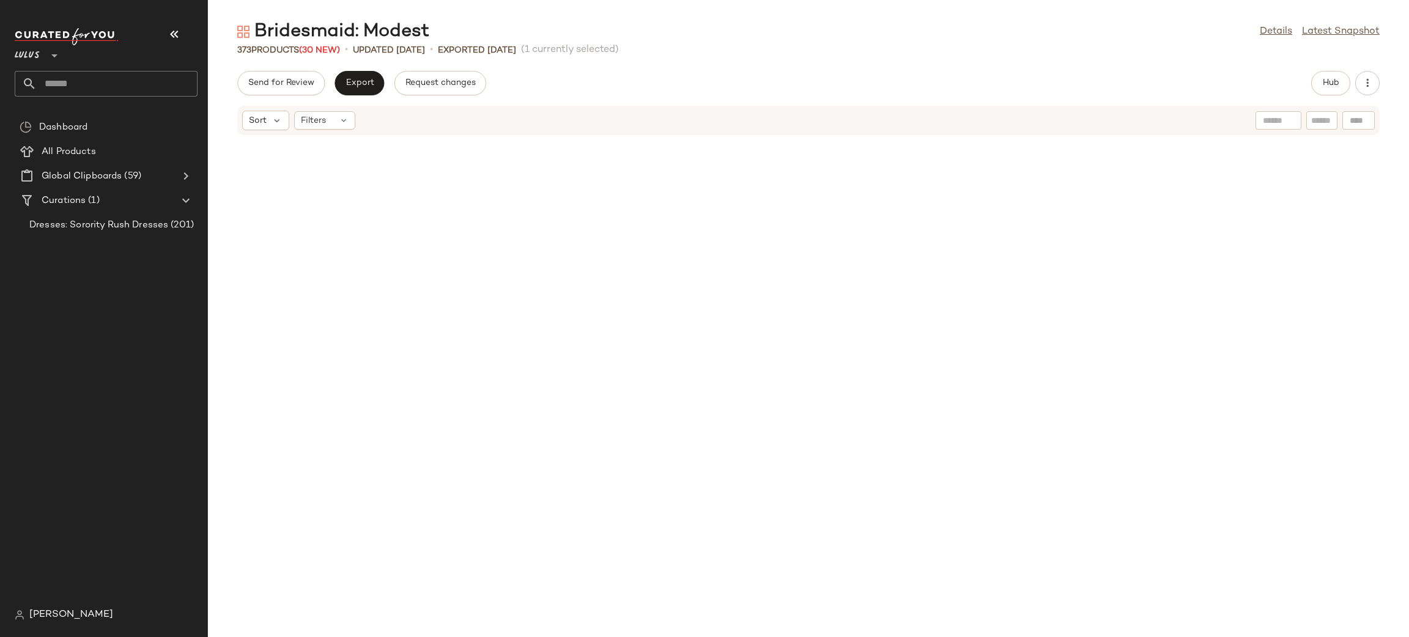
scroll to position [0, 0]
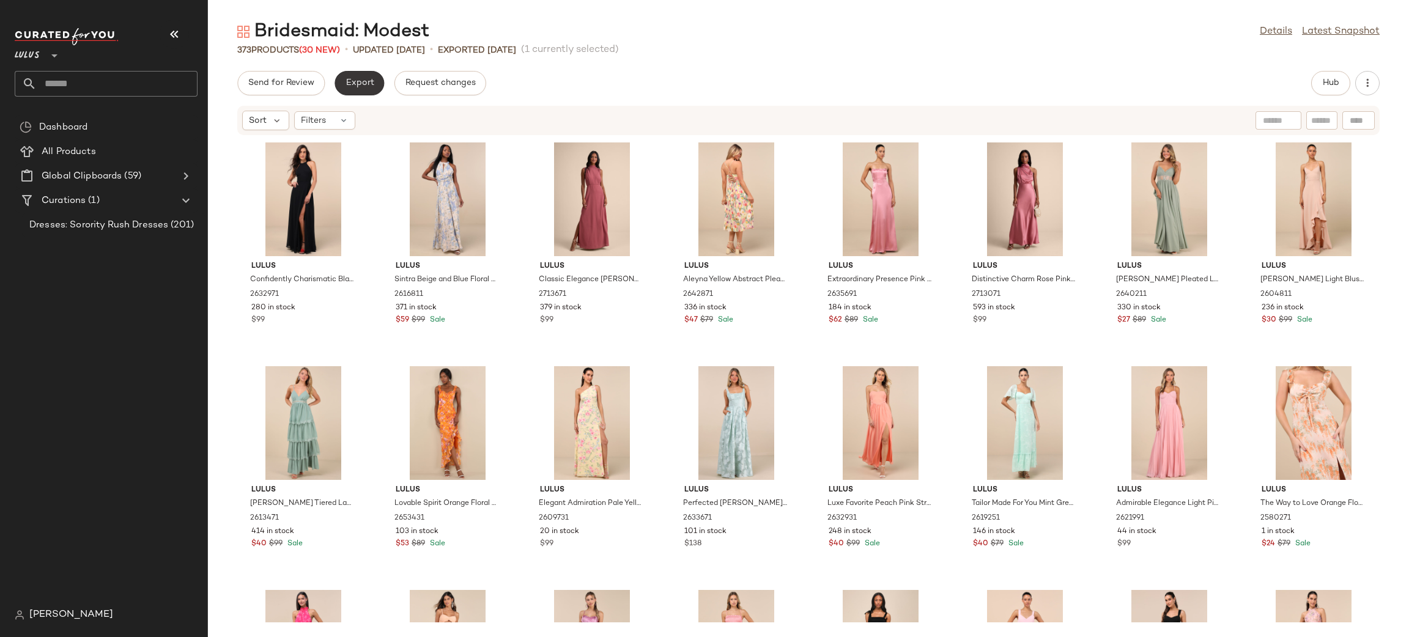
click at [363, 81] on span "Export" at bounding box center [359, 83] width 29 height 10
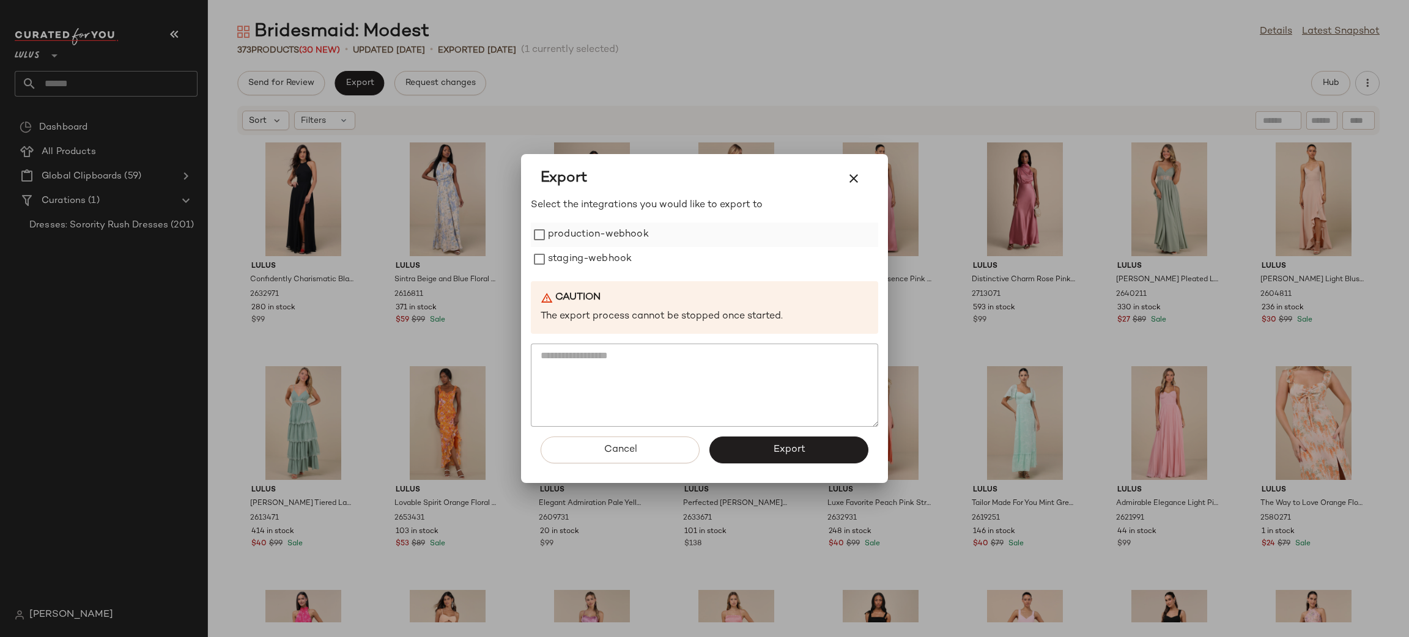
click at [601, 230] on label "production-webhook" at bounding box center [598, 235] width 101 height 24
click at [600, 257] on label "staging-webhook" at bounding box center [590, 259] width 84 height 24
click at [775, 437] on button "Export" at bounding box center [788, 450] width 159 height 27
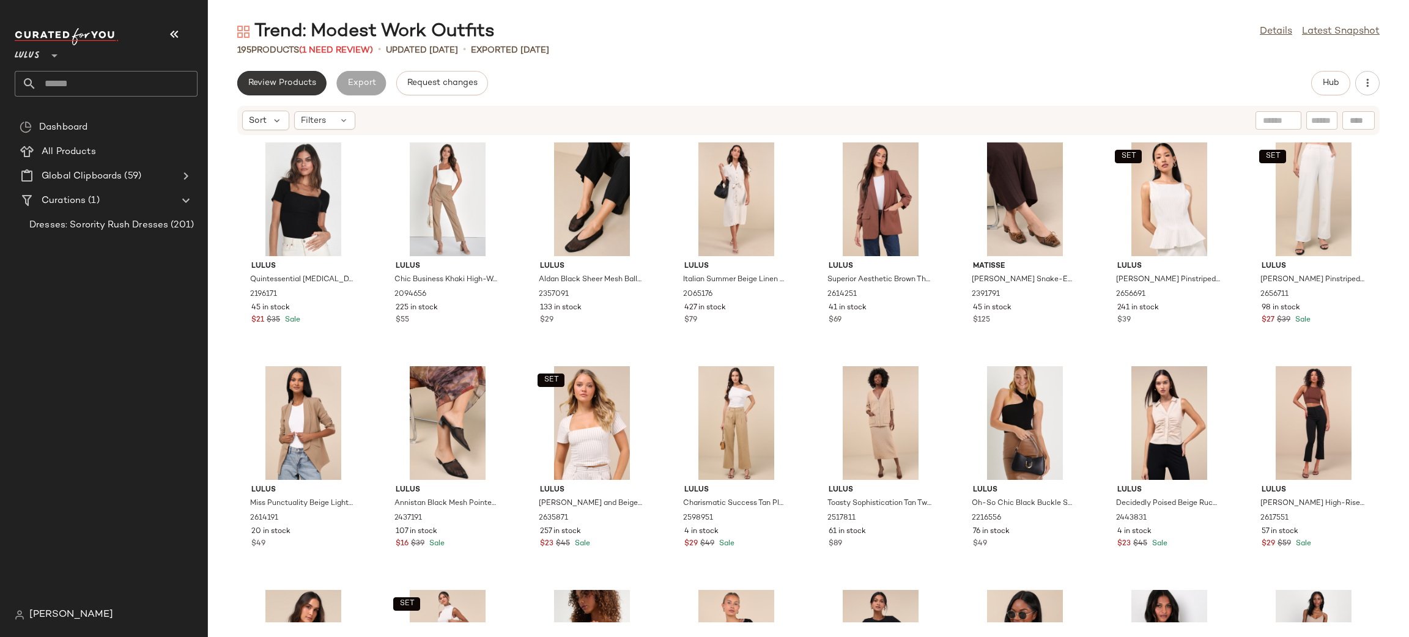
click at [288, 89] on button "Review Products" at bounding box center [281, 83] width 89 height 24
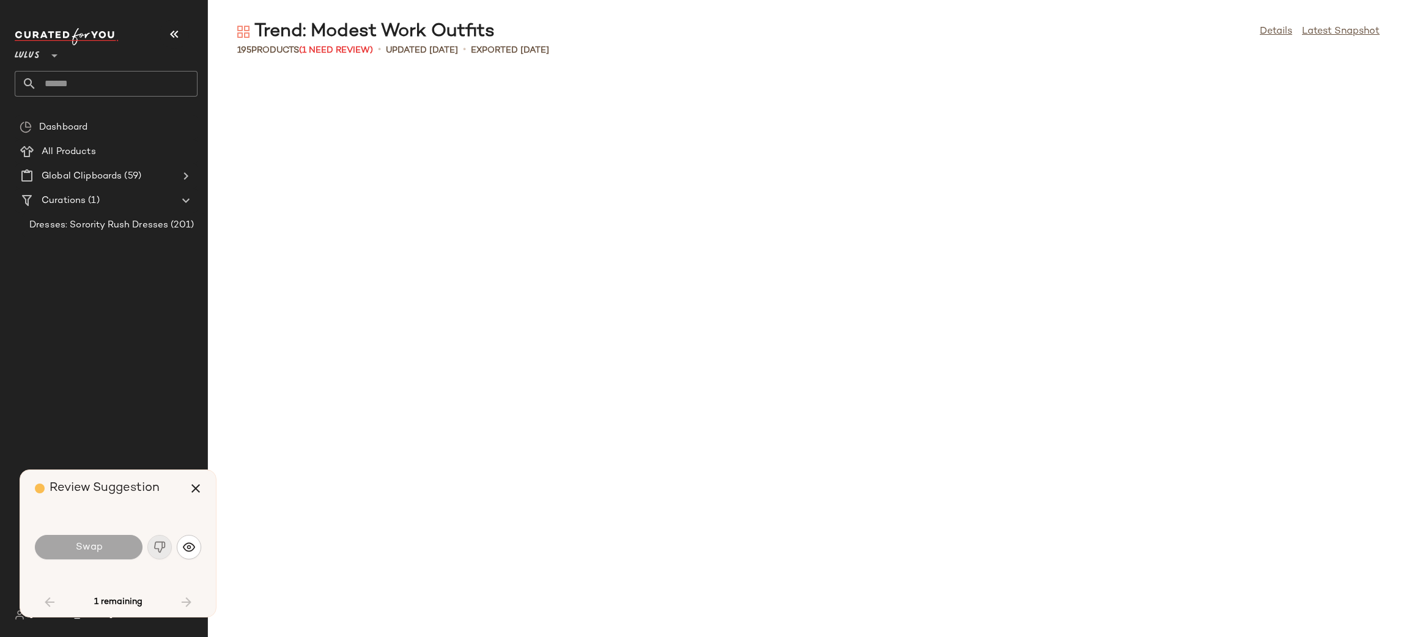
scroll to position [1566, 0]
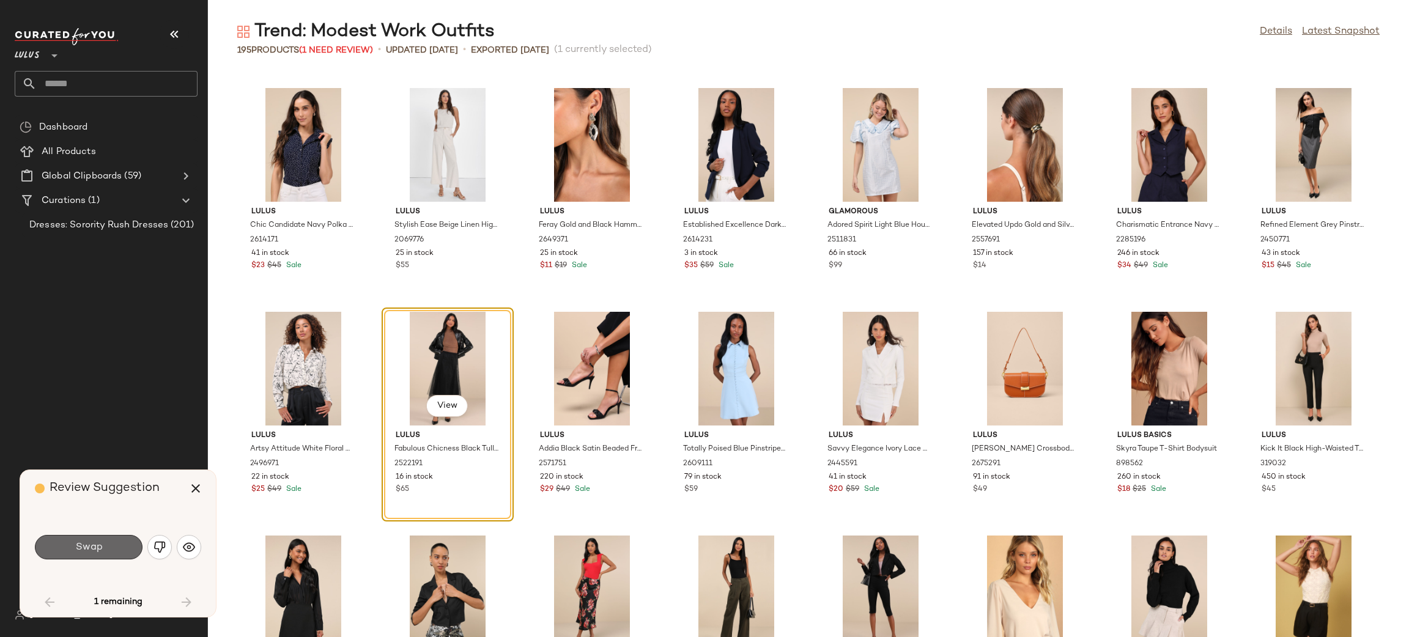
click at [139, 546] on button "Swap" at bounding box center [89, 547] width 108 height 24
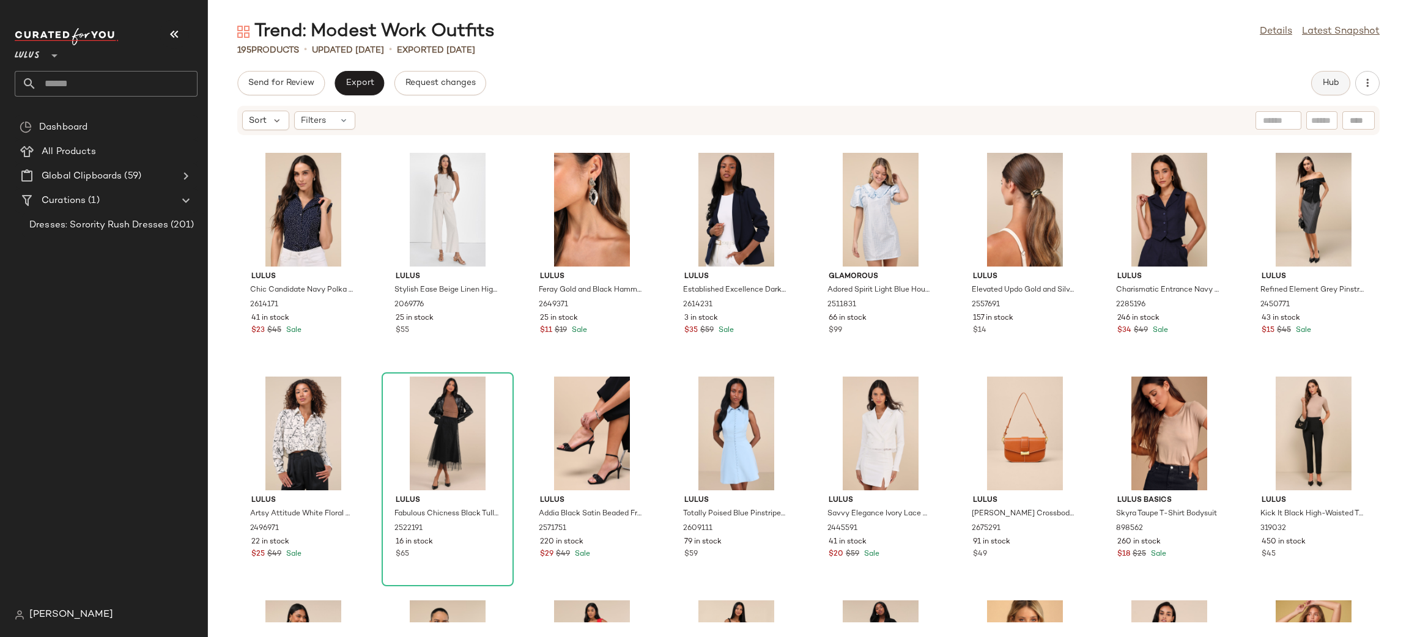
click at [1322, 76] on button "Hub" at bounding box center [1330, 83] width 39 height 24
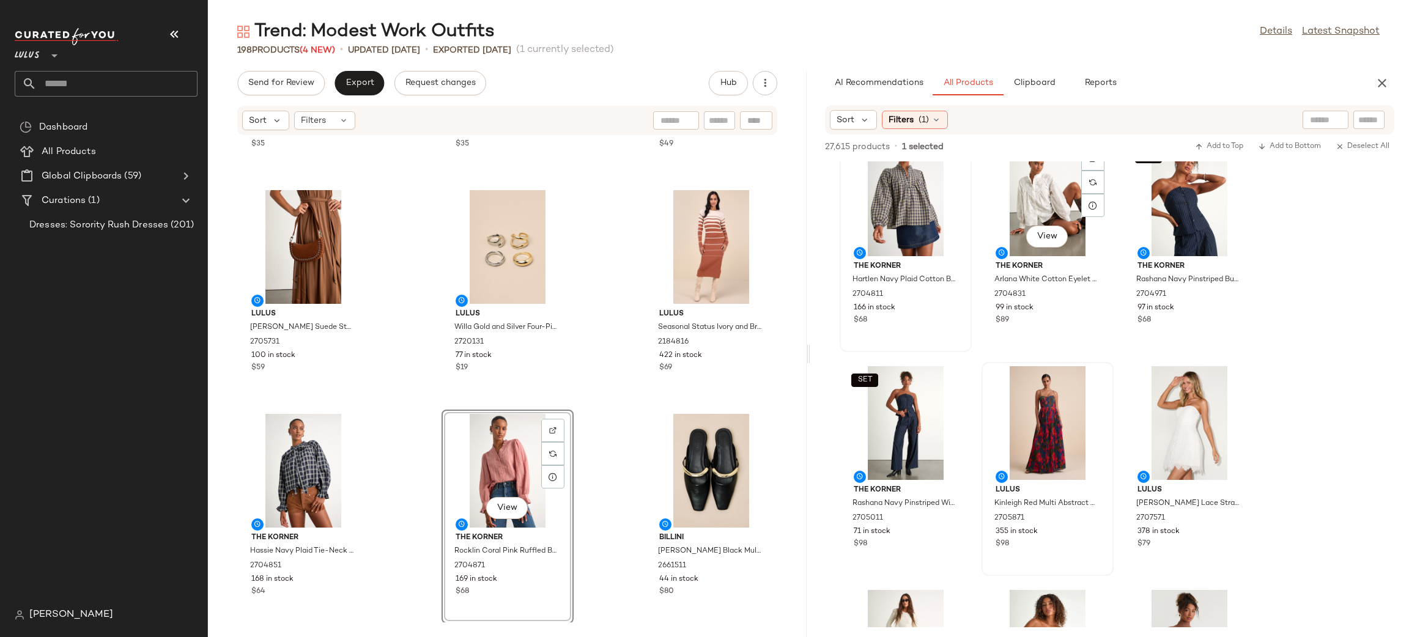
scroll to position [495, 0]
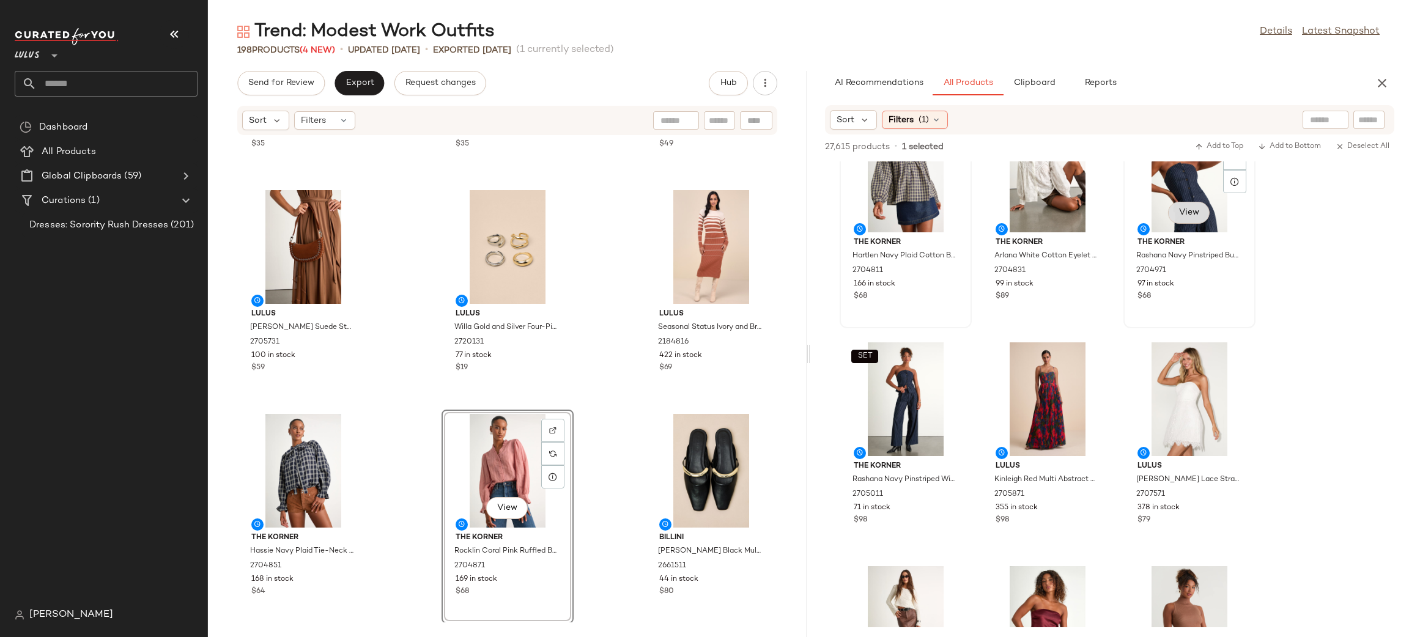
click at [1187, 208] on span "View" at bounding box center [1188, 213] width 21 height 10
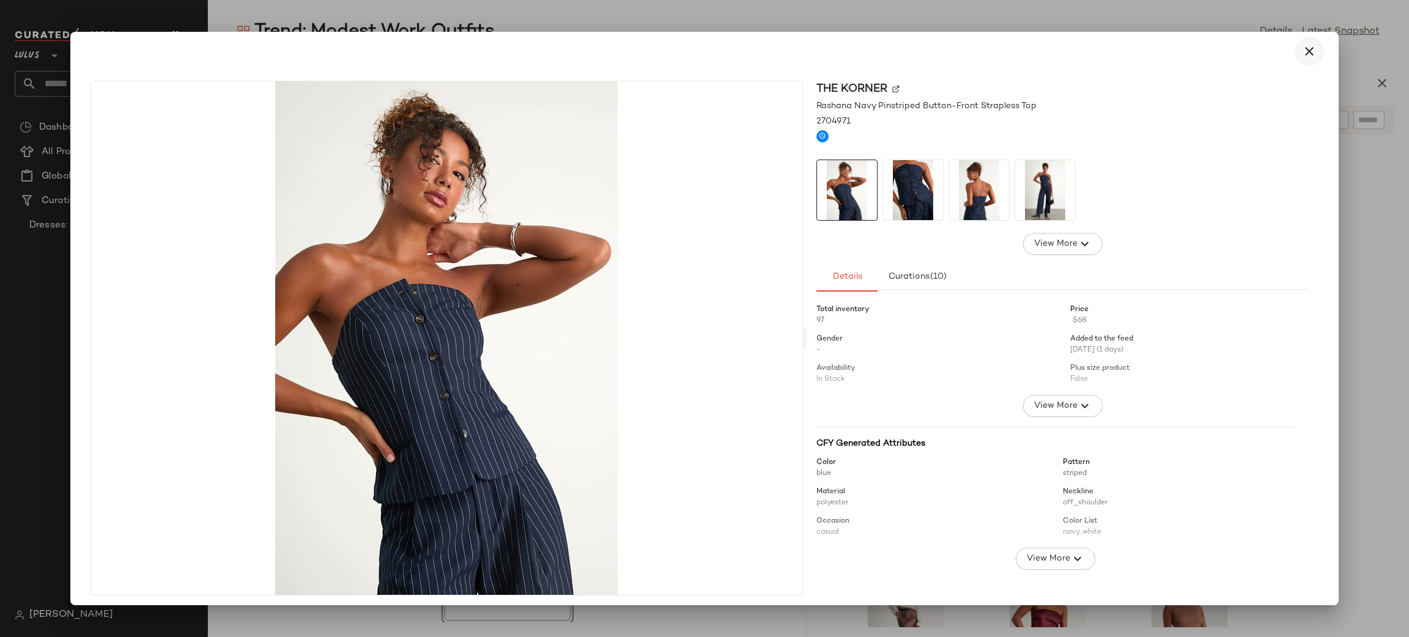
click at [1310, 45] on button "button" at bounding box center [1308, 51] width 29 height 29
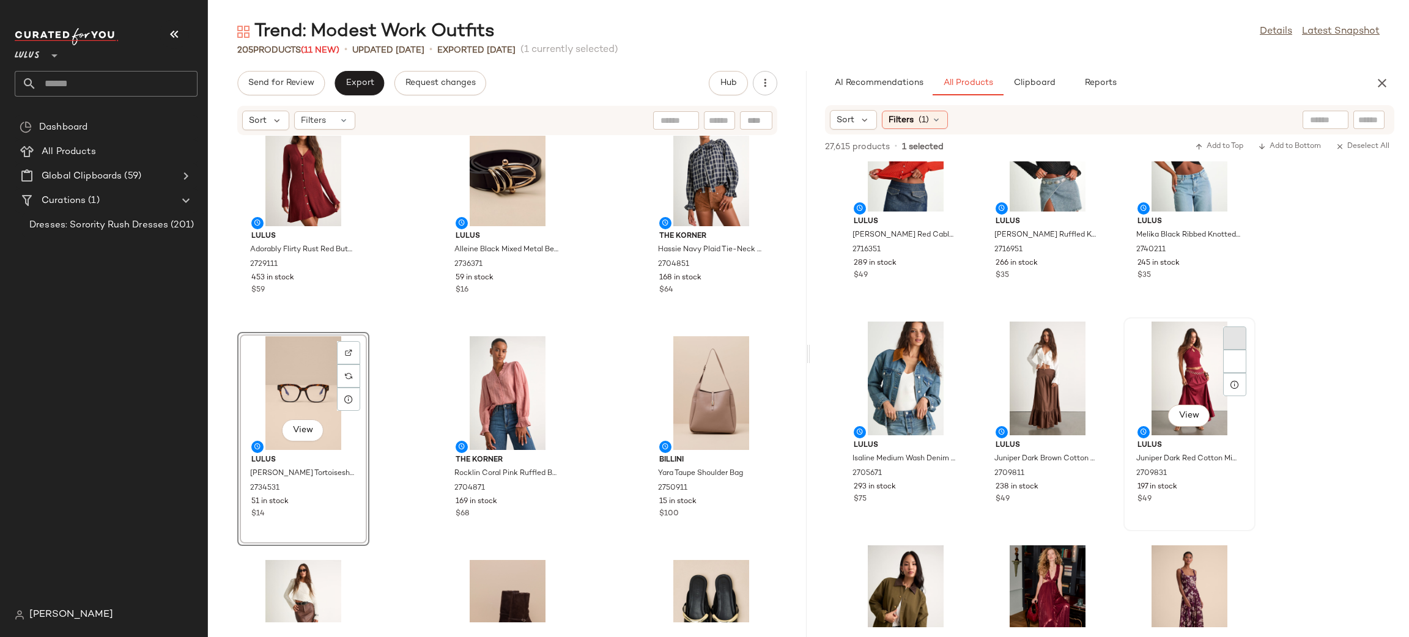
scroll to position [9536, 0]
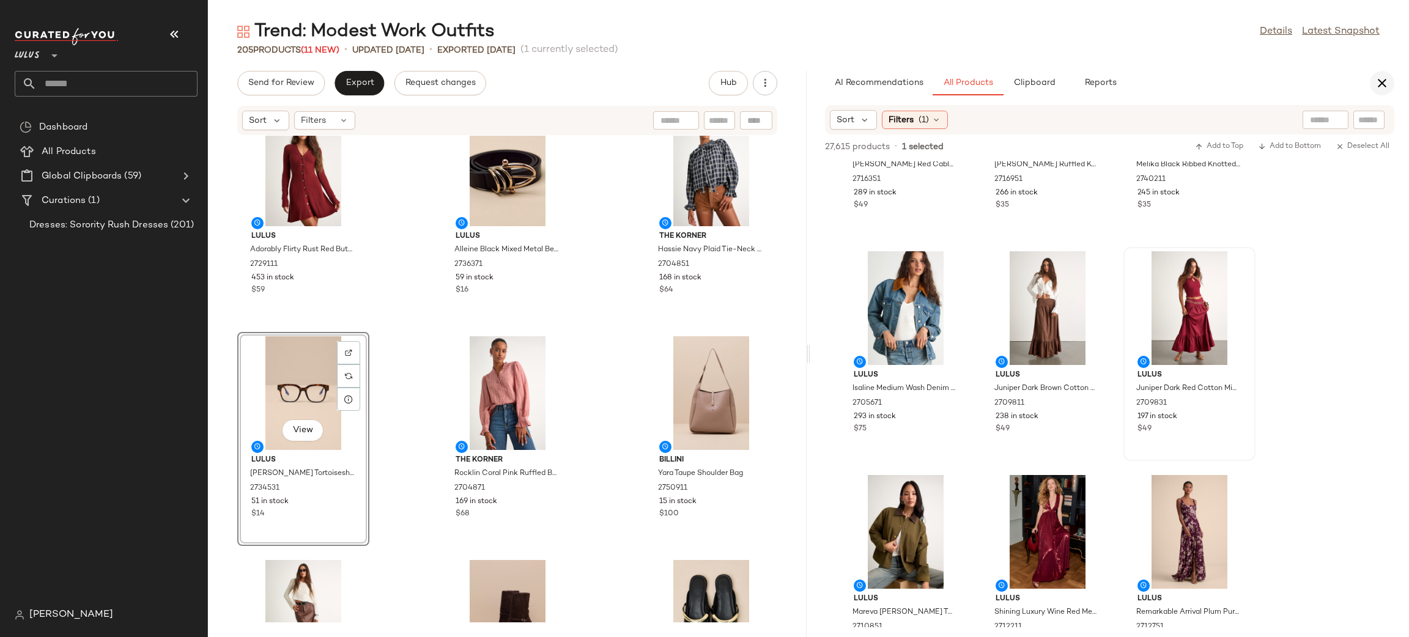
click at [1380, 84] on icon "button" at bounding box center [1381, 83] width 15 height 15
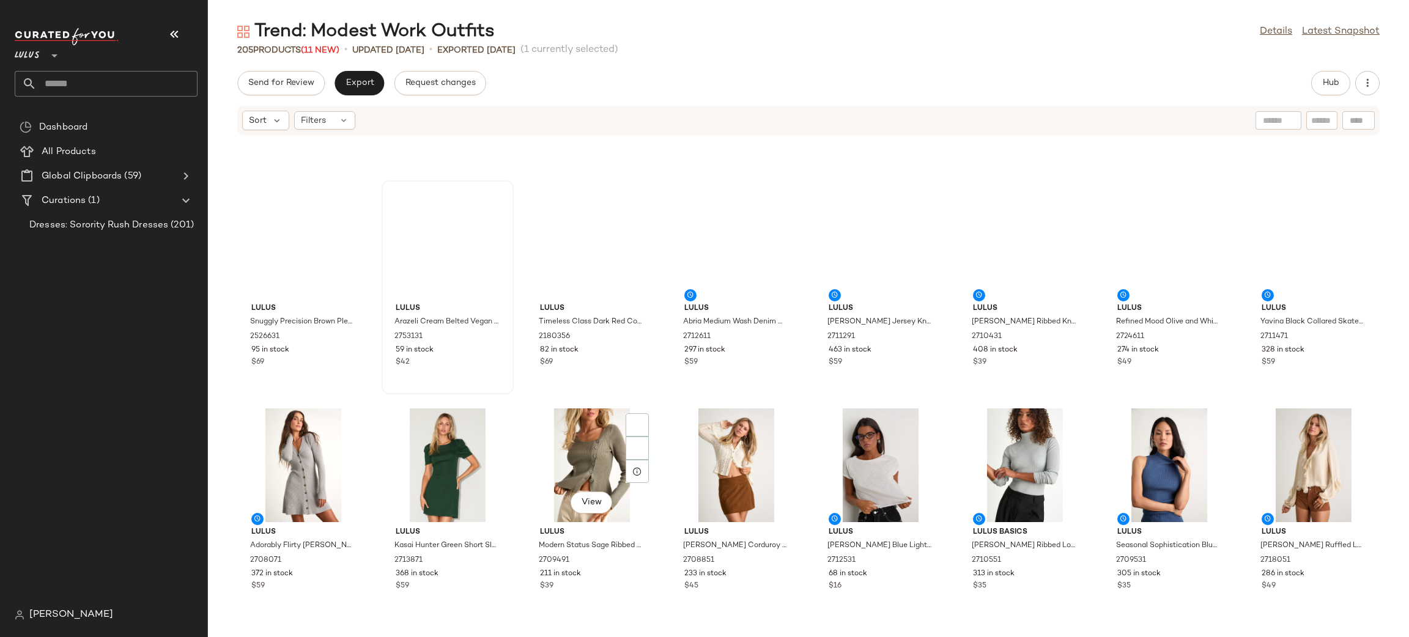
scroll to position [4889, 0]
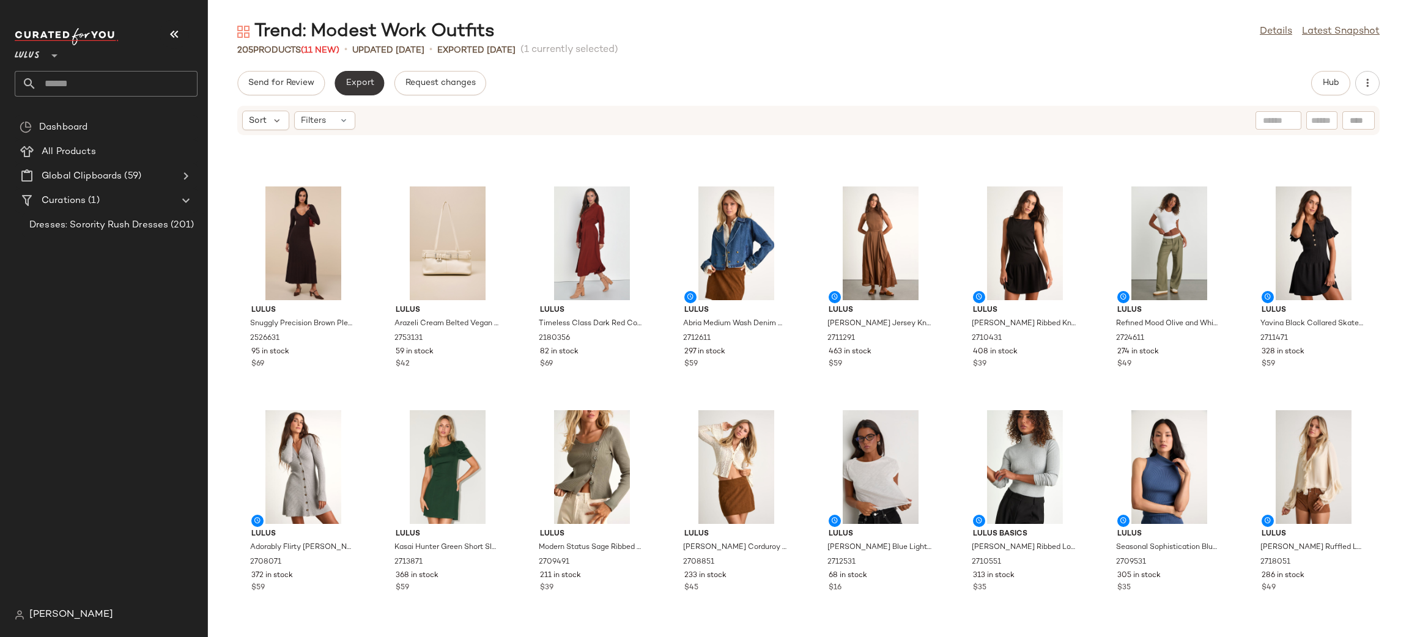
click at [345, 86] on span "Export" at bounding box center [359, 83] width 29 height 10
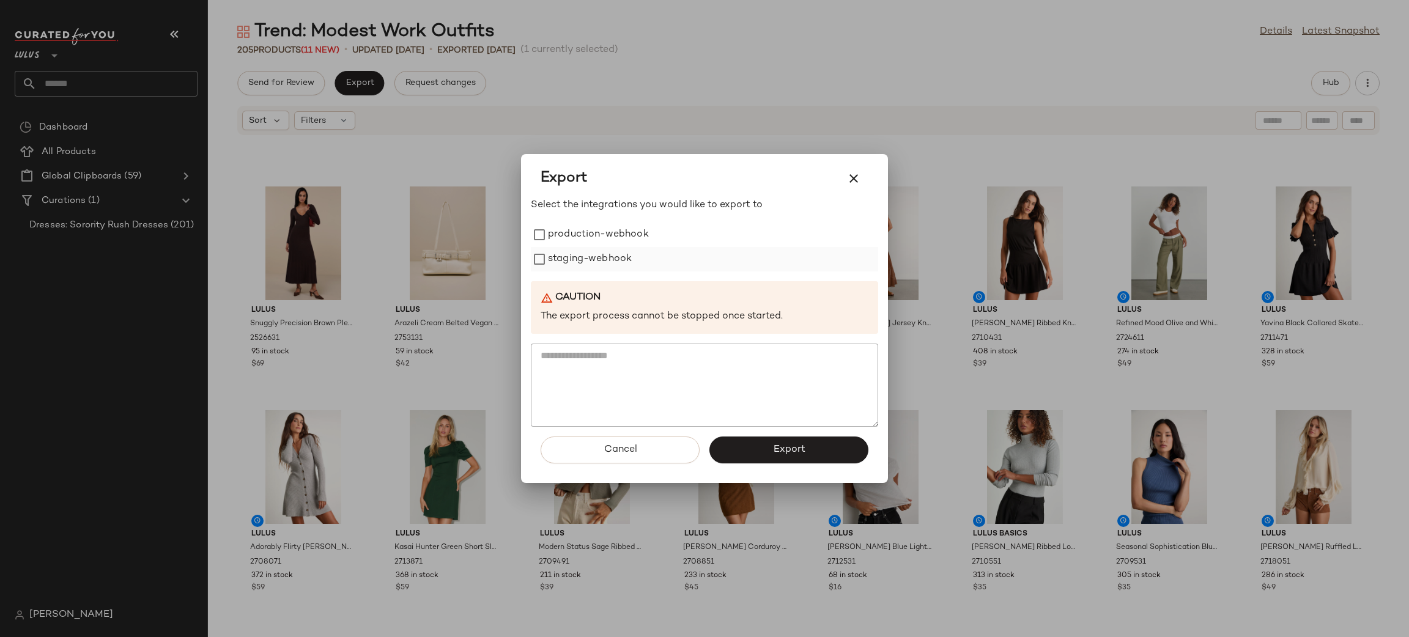
drag, startPoint x: 621, startPoint y: 227, endPoint x: 606, endPoint y: 252, distance: 29.4
click at [619, 229] on label "production-webhook" at bounding box center [598, 235] width 101 height 24
click at [608, 256] on label "staging-webhook" at bounding box center [590, 259] width 84 height 24
click at [793, 439] on button "Export" at bounding box center [788, 450] width 159 height 27
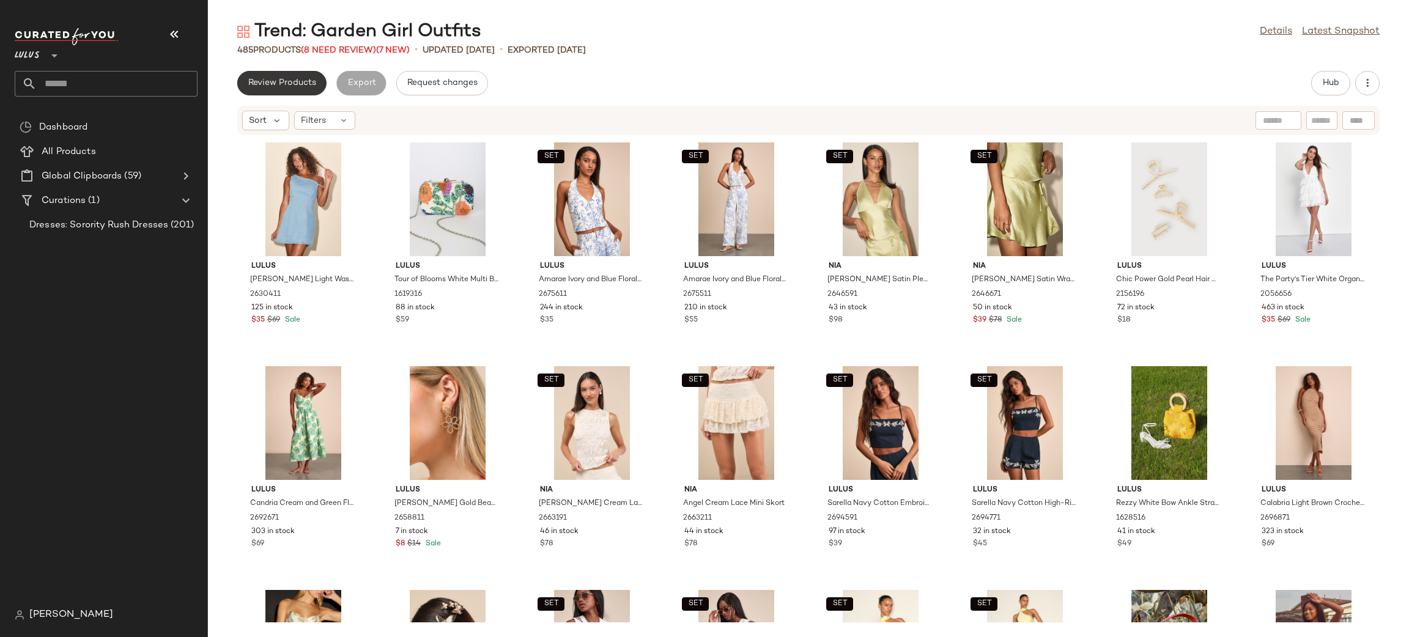
click at [295, 83] on span "Review Products" at bounding box center [282, 83] width 68 height 10
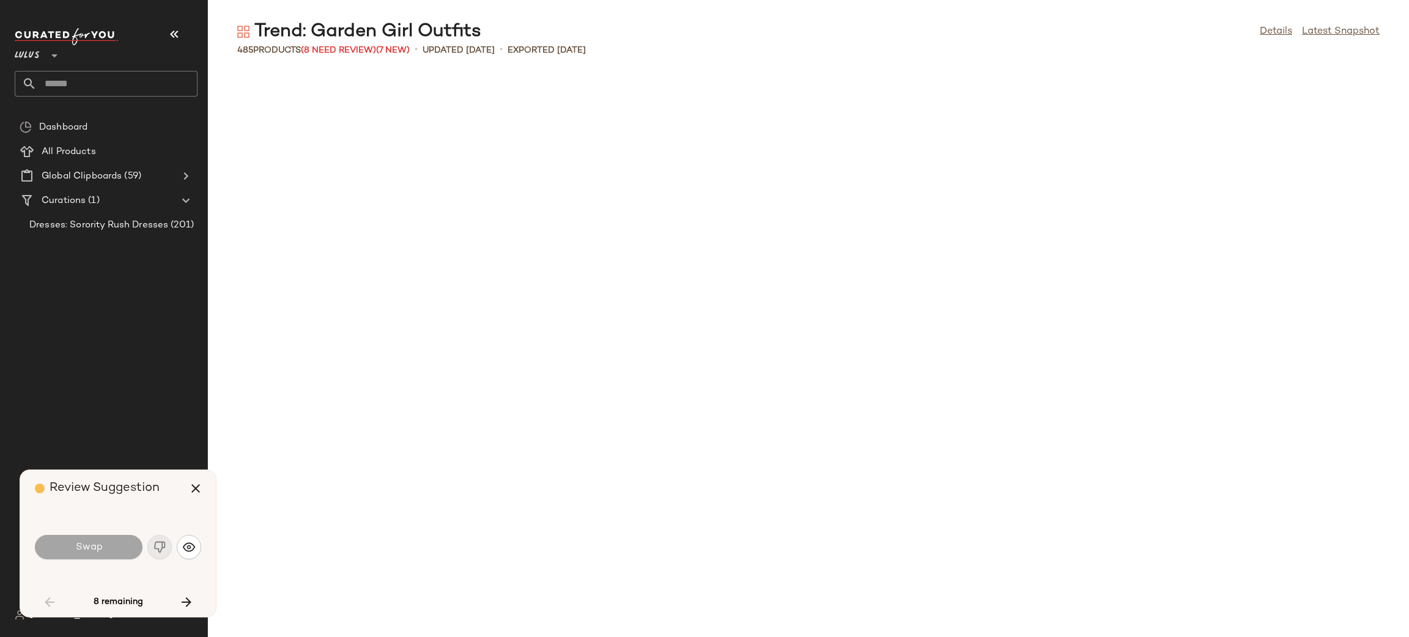
scroll to position [1343, 0]
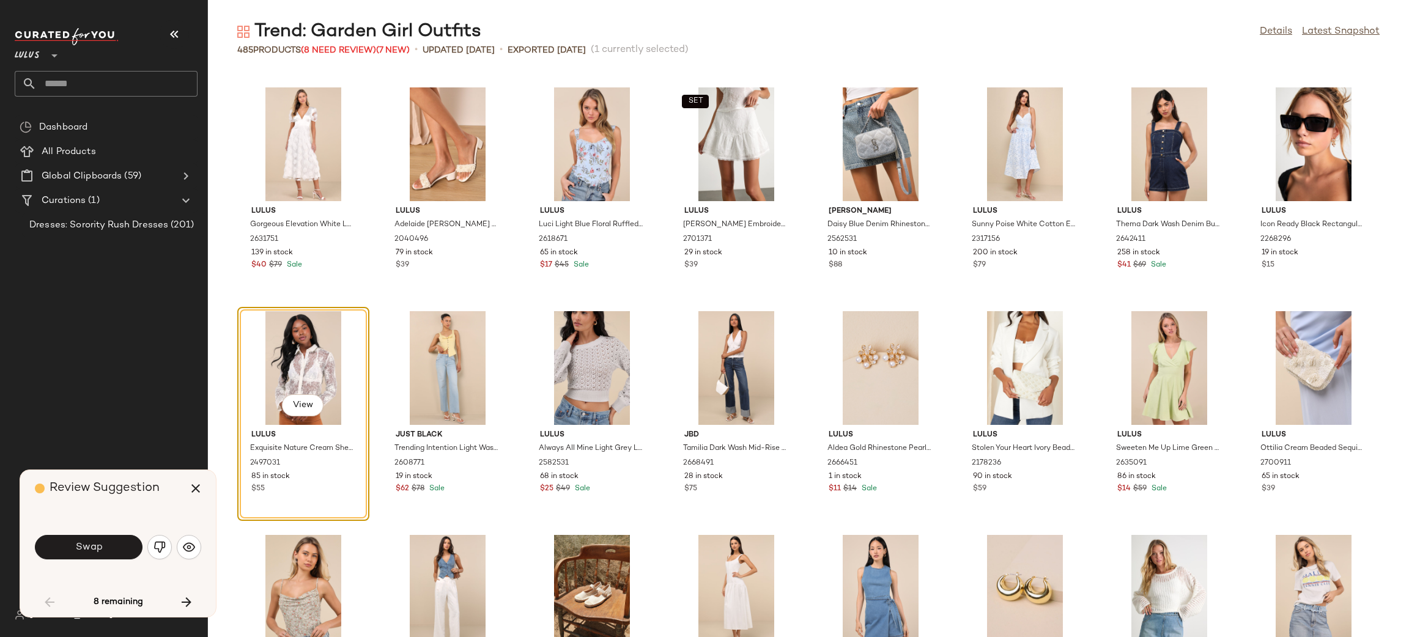
click at [121, 547] on button "Swap" at bounding box center [89, 547] width 108 height 24
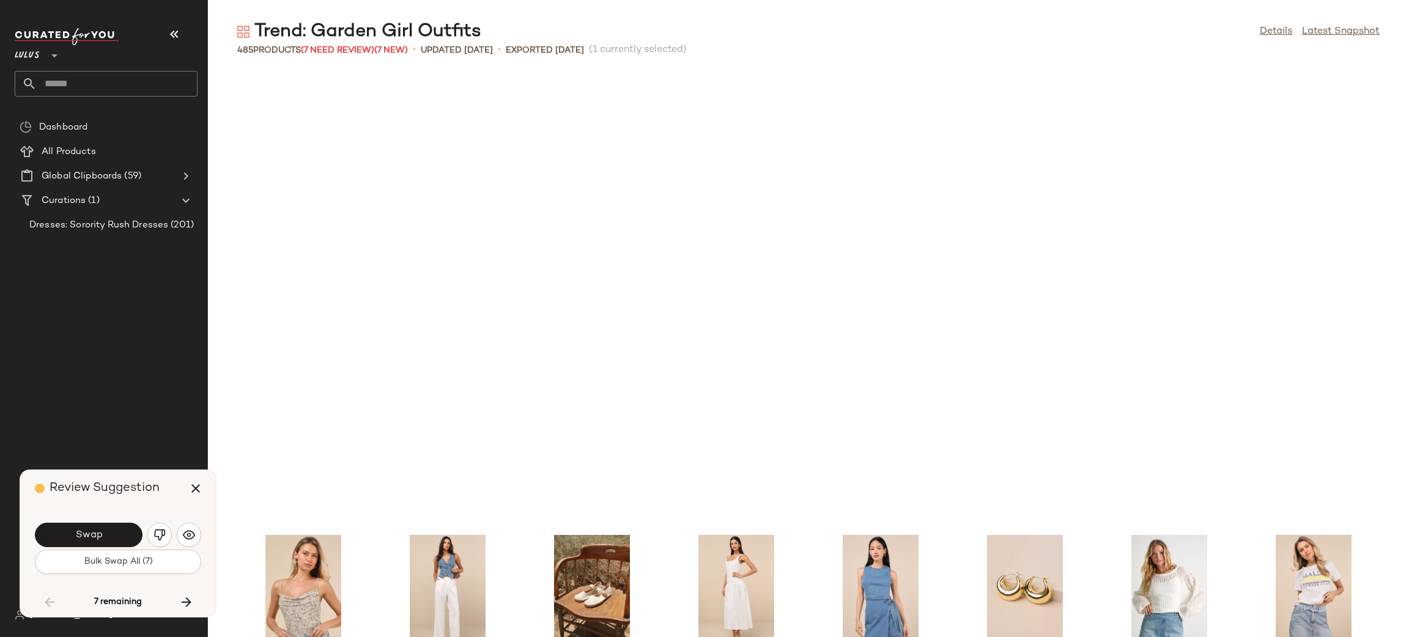
scroll to position [1789, 0]
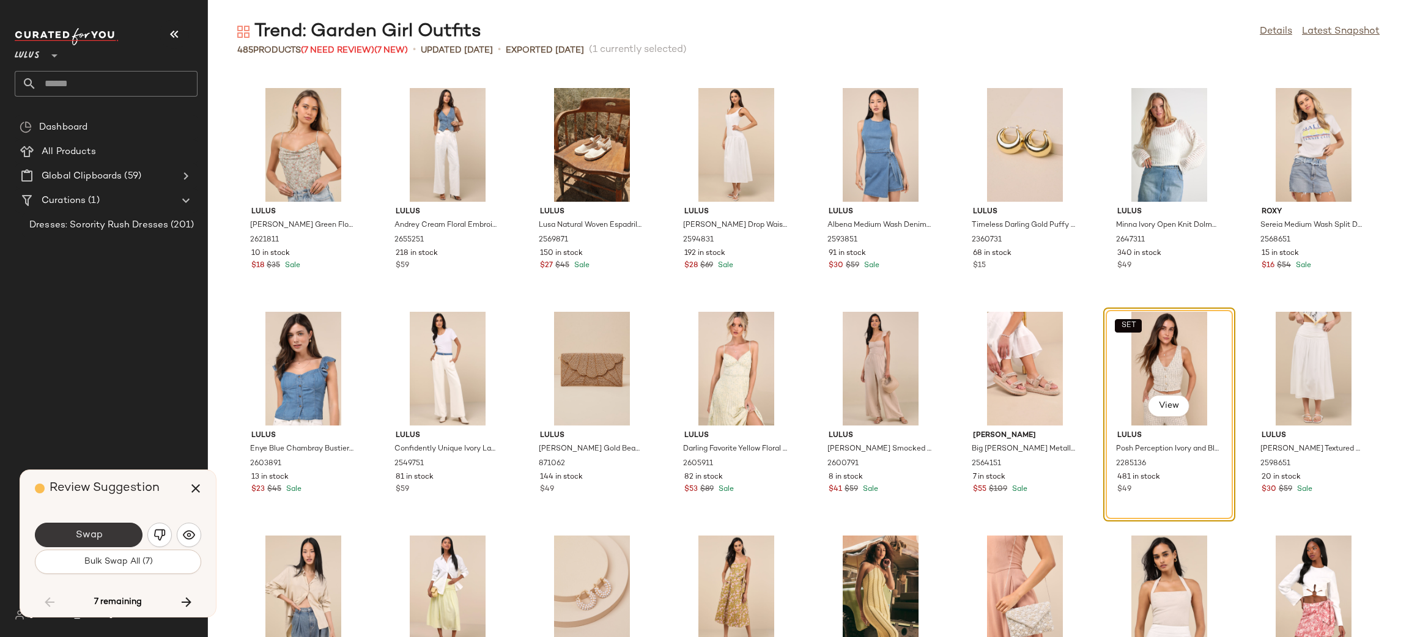
click at [130, 531] on button "Swap" at bounding box center [89, 535] width 108 height 24
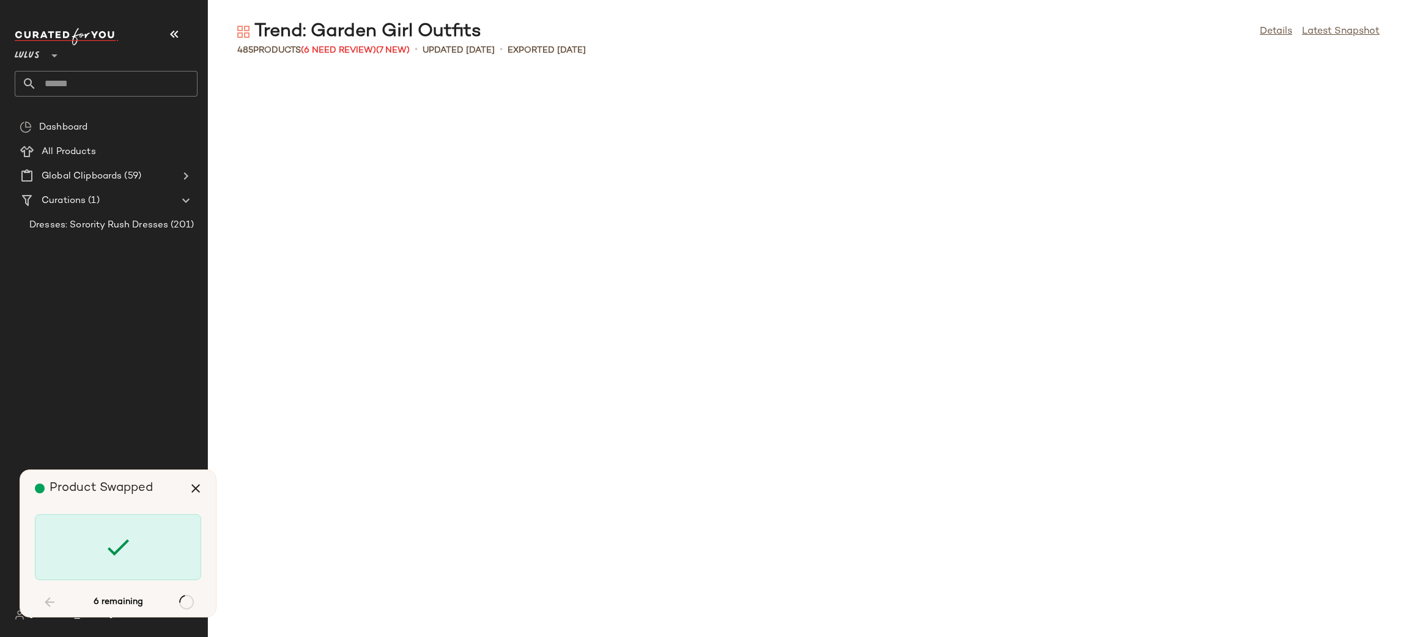
scroll to position [2909, 0]
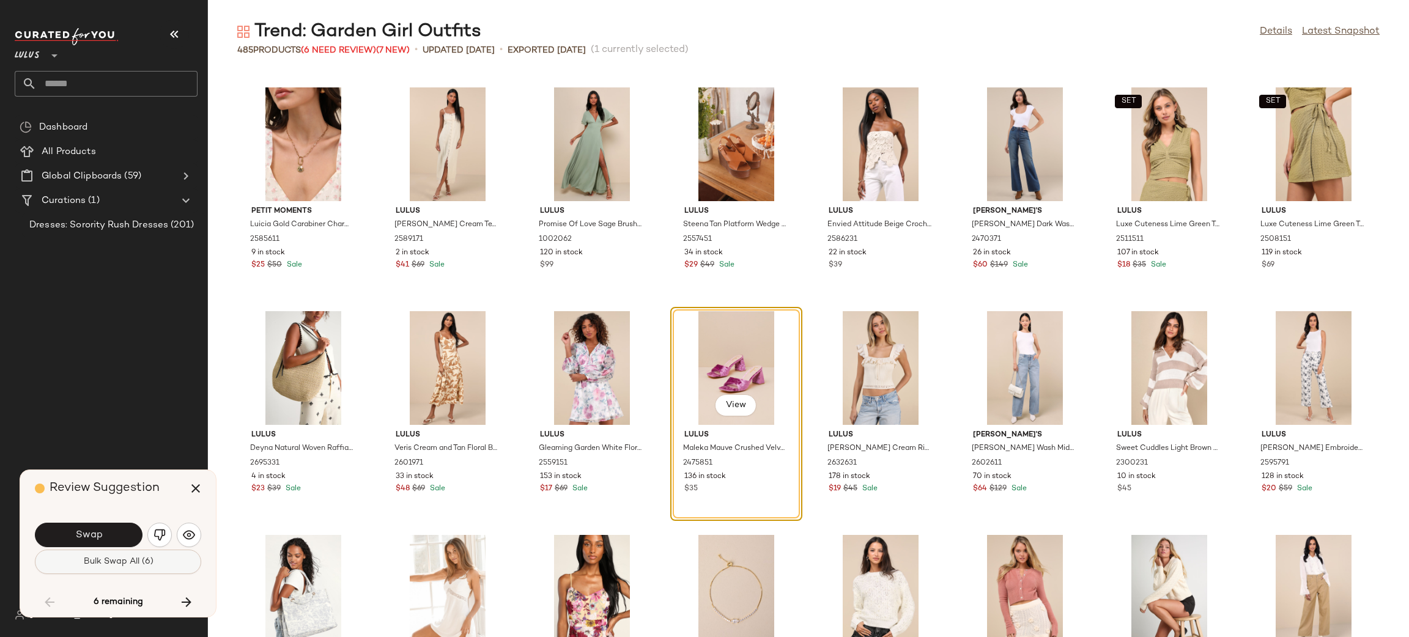
click at [73, 562] on button "Bulk Swap All (6)" at bounding box center [118, 562] width 166 height 24
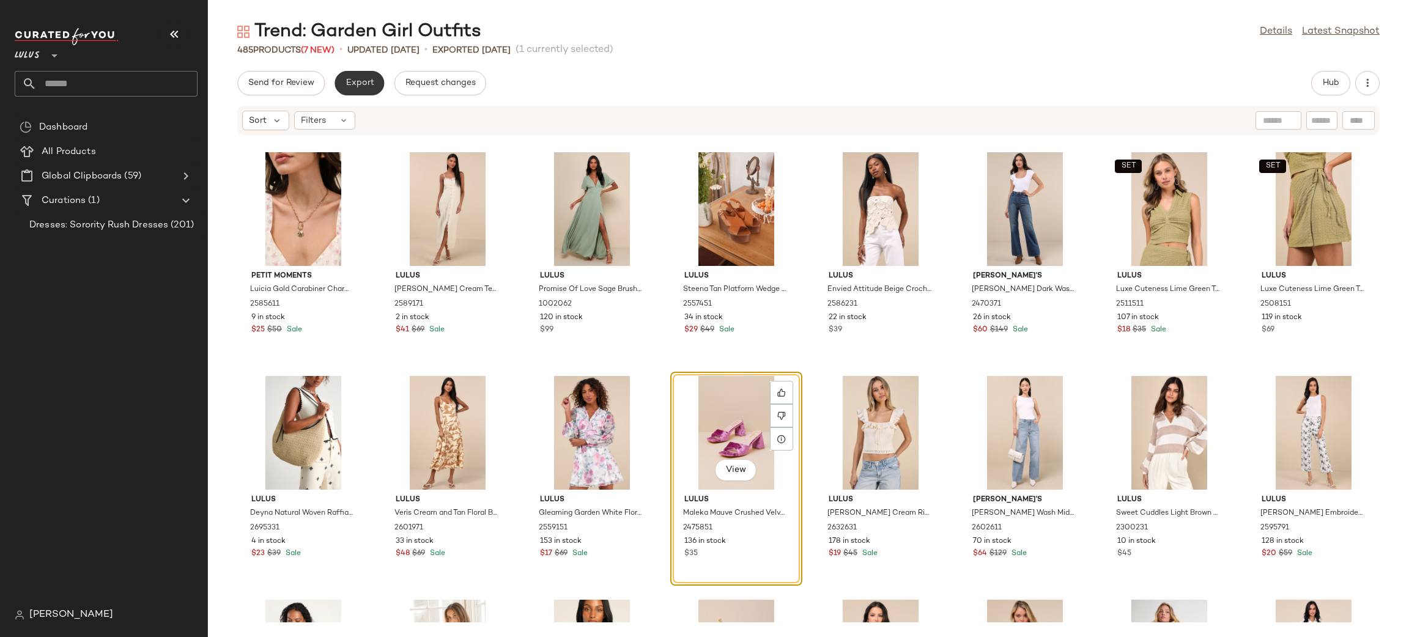
click at [350, 81] on span "Export" at bounding box center [359, 83] width 29 height 10
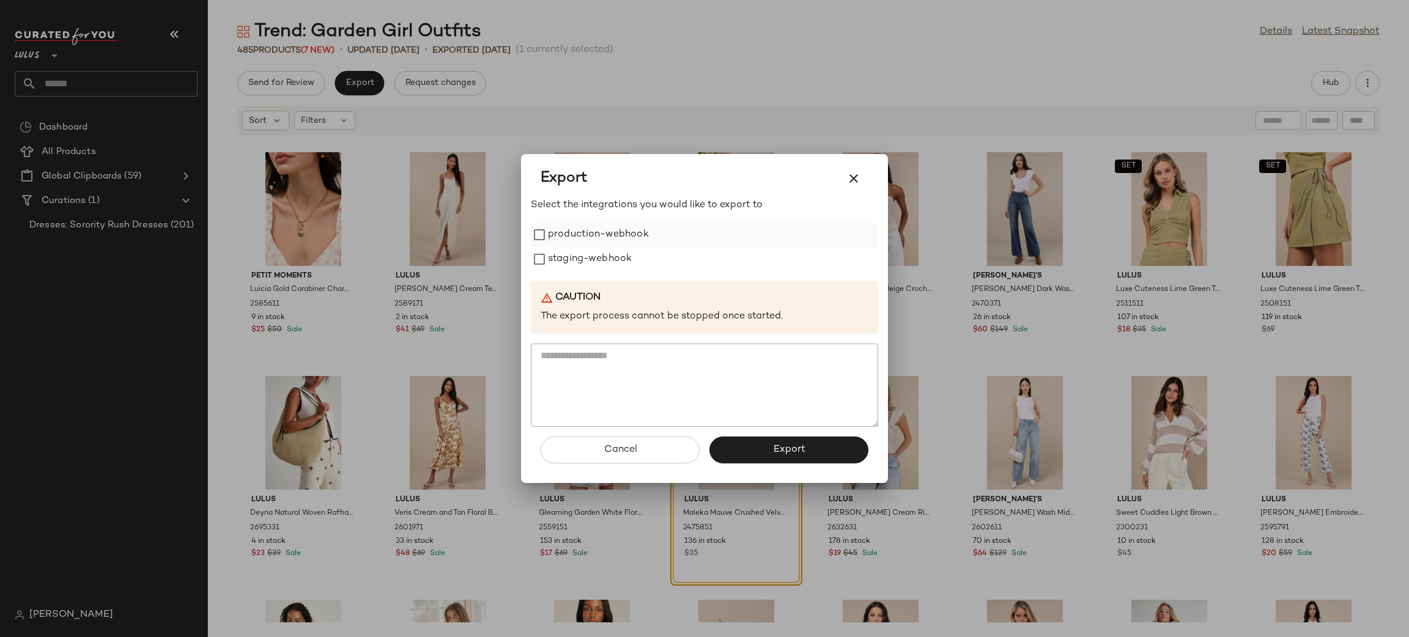
click at [607, 235] on label "production-webhook" at bounding box center [598, 235] width 101 height 24
click at [603, 257] on label "staging-webhook" at bounding box center [590, 259] width 84 height 24
click at [745, 450] on button "Export" at bounding box center [788, 450] width 159 height 27
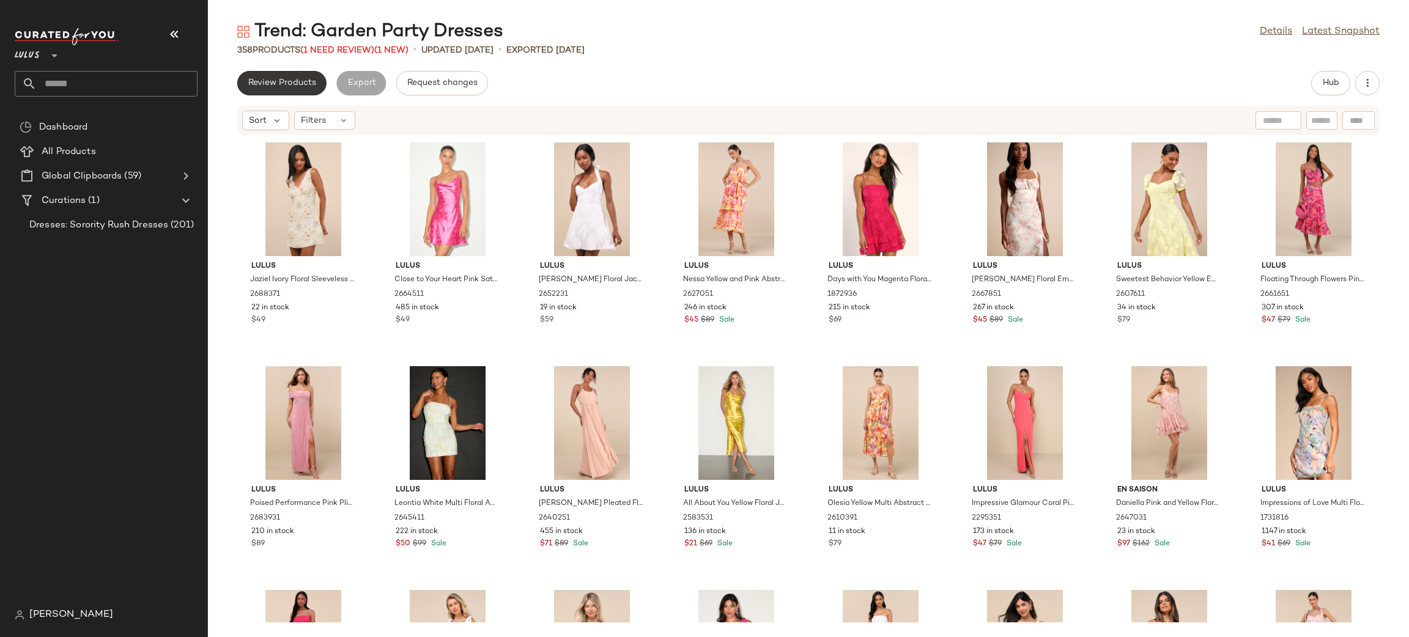
click at [264, 90] on button "Review Products" at bounding box center [281, 83] width 89 height 24
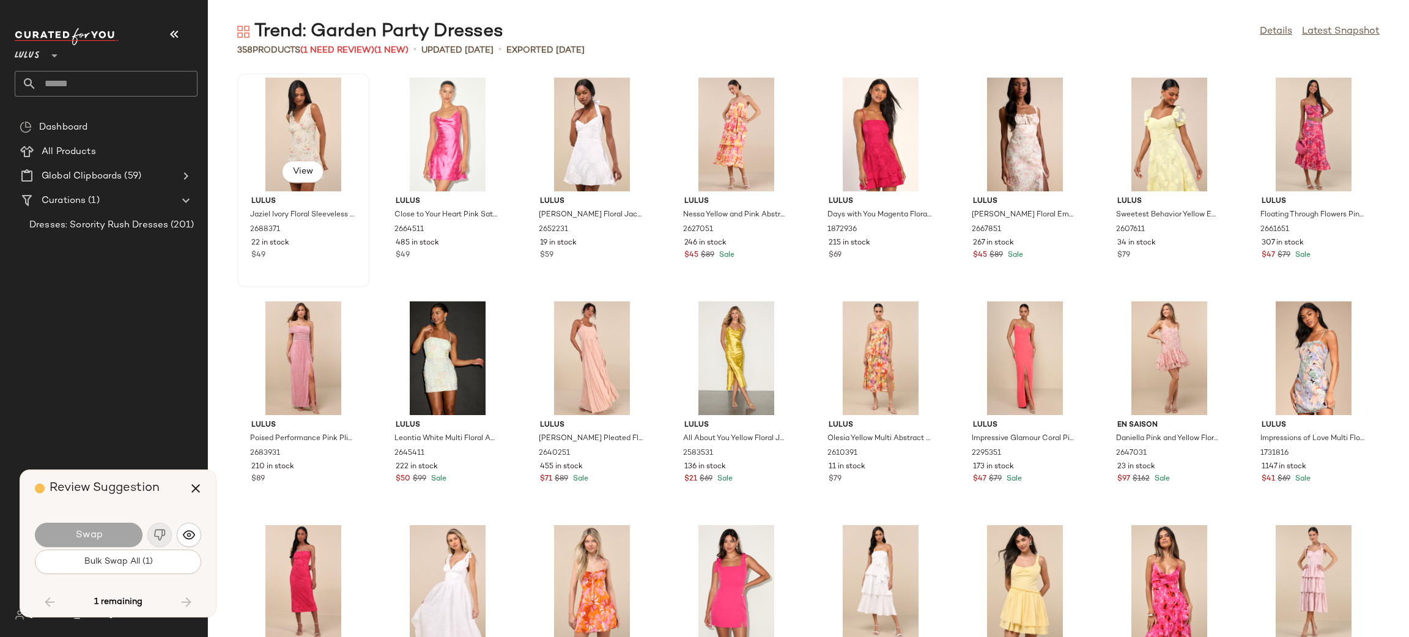
scroll to position [8502, 0]
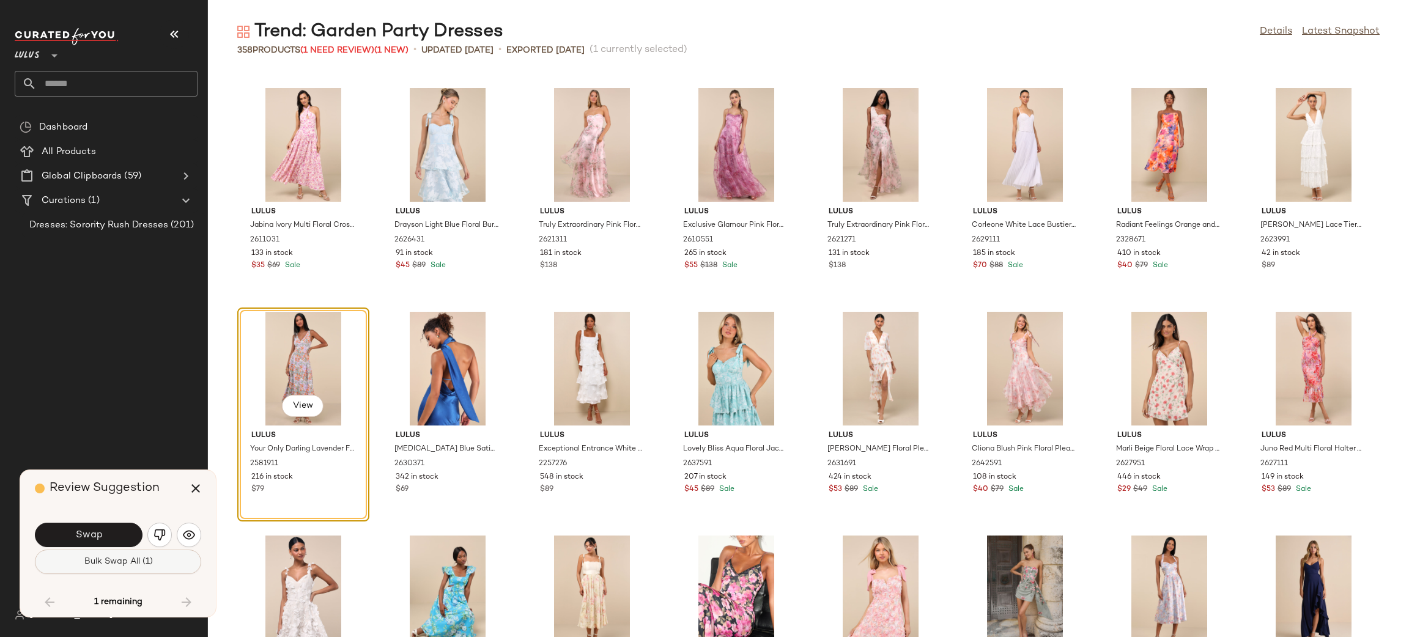
click at [84, 564] on span "Bulk Swap All (1)" at bounding box center [117, 562] width 69 height 10
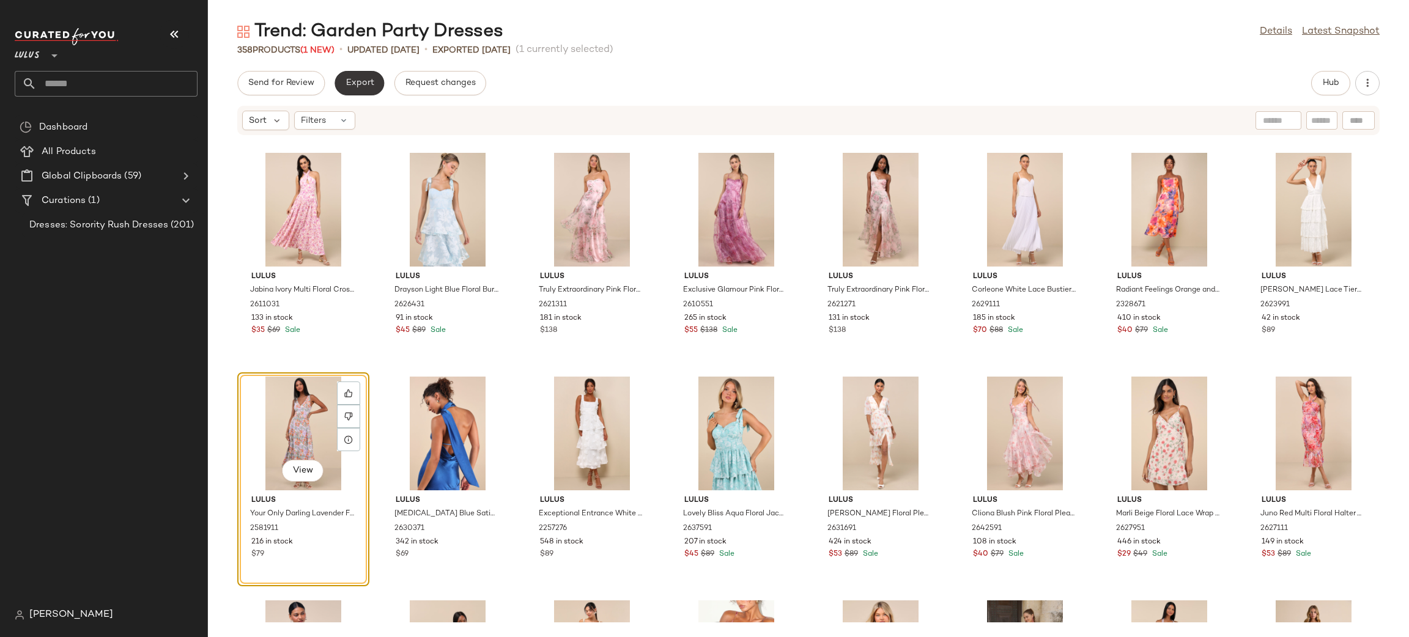
click at [350, 88] on button "Export" at bounding box center [359, 83] width 50 height 24
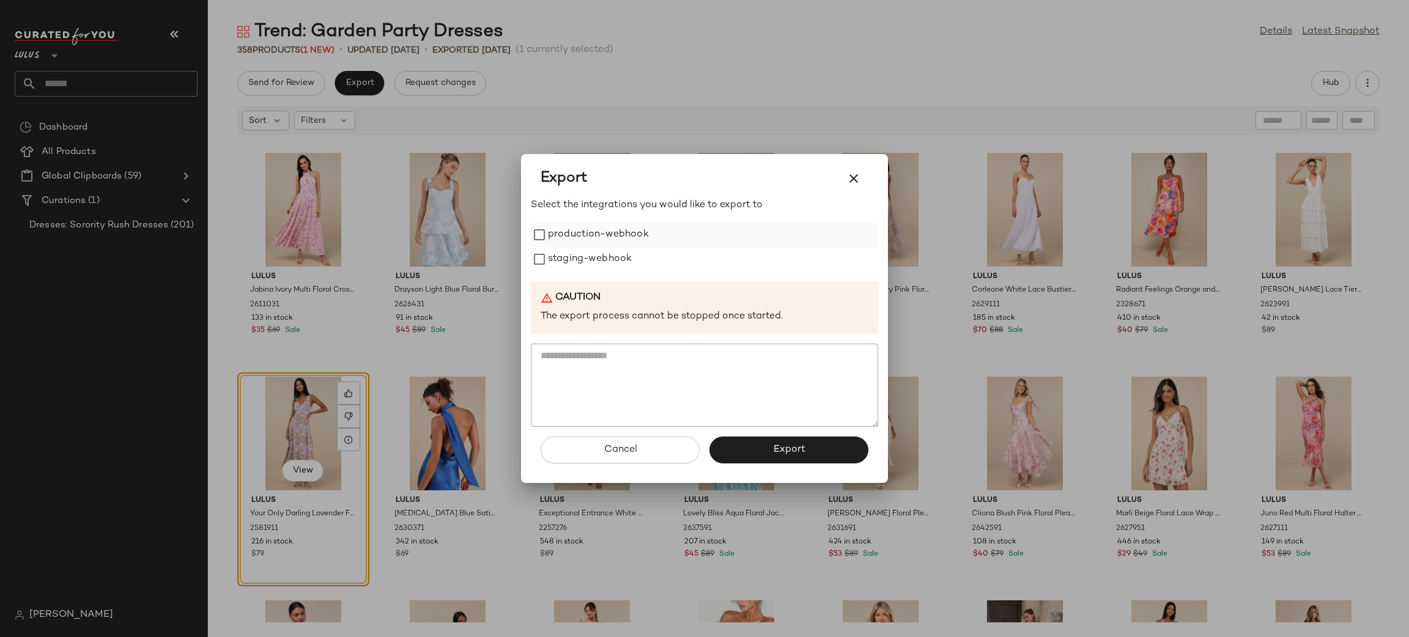
click at [575, 233] on label "production-webhook" at bounding box center [598, 235] width 101 height 24
drag, startPoint x: 579, startPoint y: 254, endPoint x: 597, endPoint y: 303, distance: 52.8
click at [579, 253] on label "staging-webhook" at bounding box center [590, 259] width 84 height 24
click at [772, 444] on span "Export" at bounding box center [788, 450] width 32 height 12
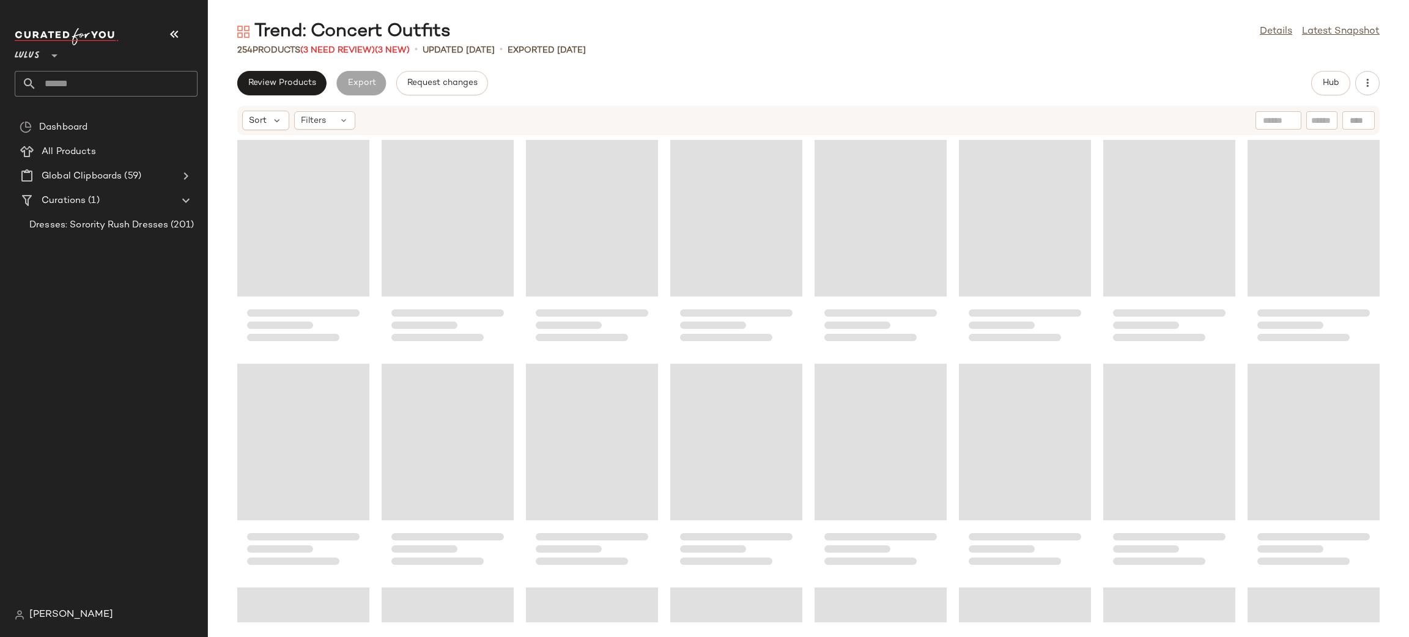
click at [311, 82] on span "Review Products" at bounding box center [282, 83] width 68 height 10
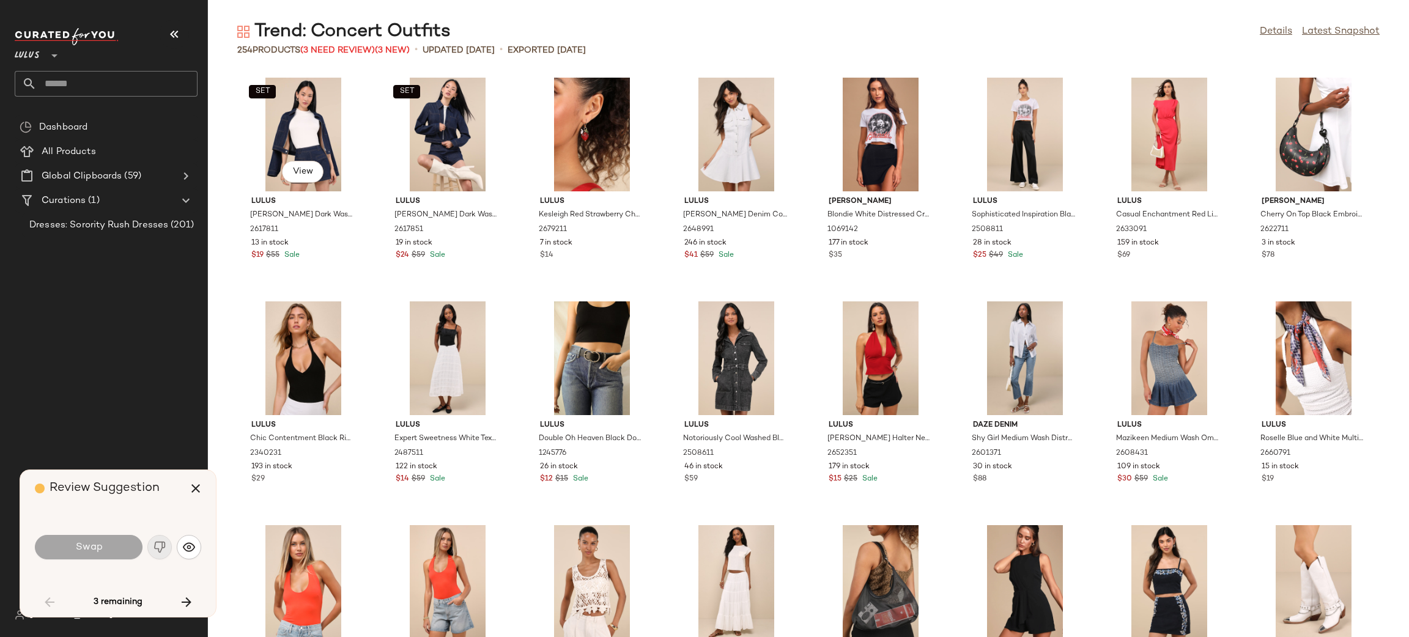
scroll to position [1343, 0]
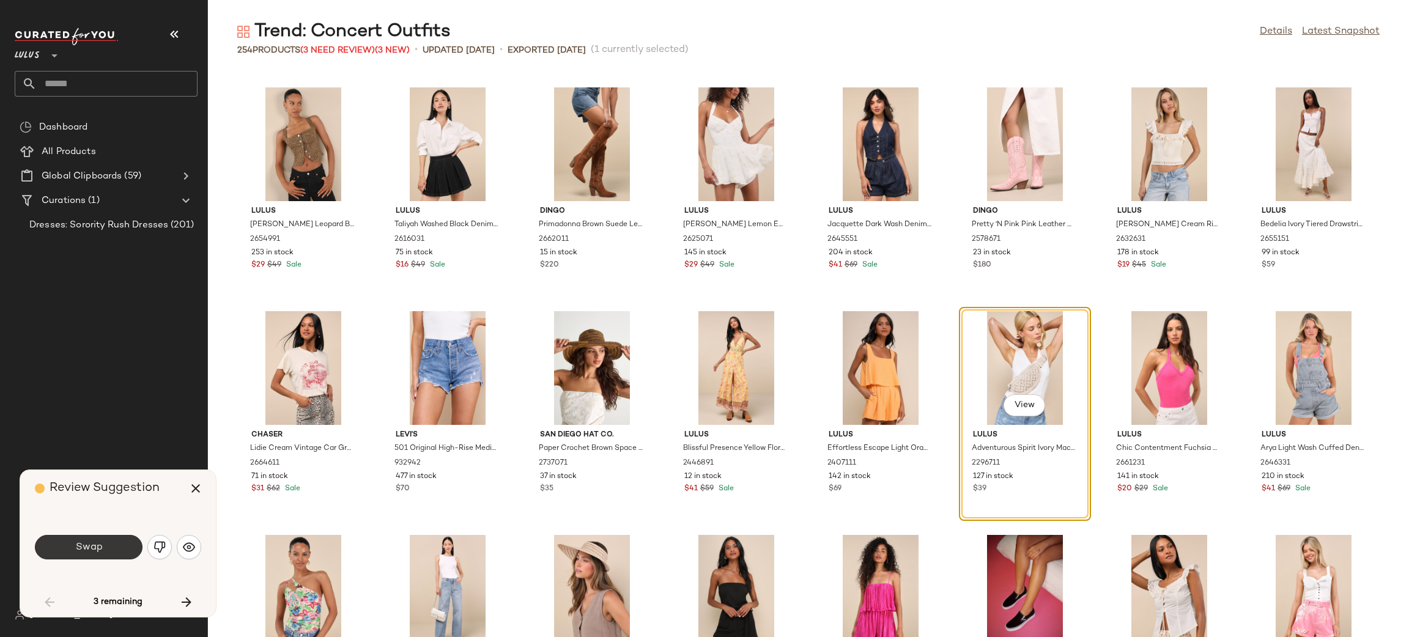
click at [91, 548] on span "Swap" at bounding box center [89, 548] width 28 height 12
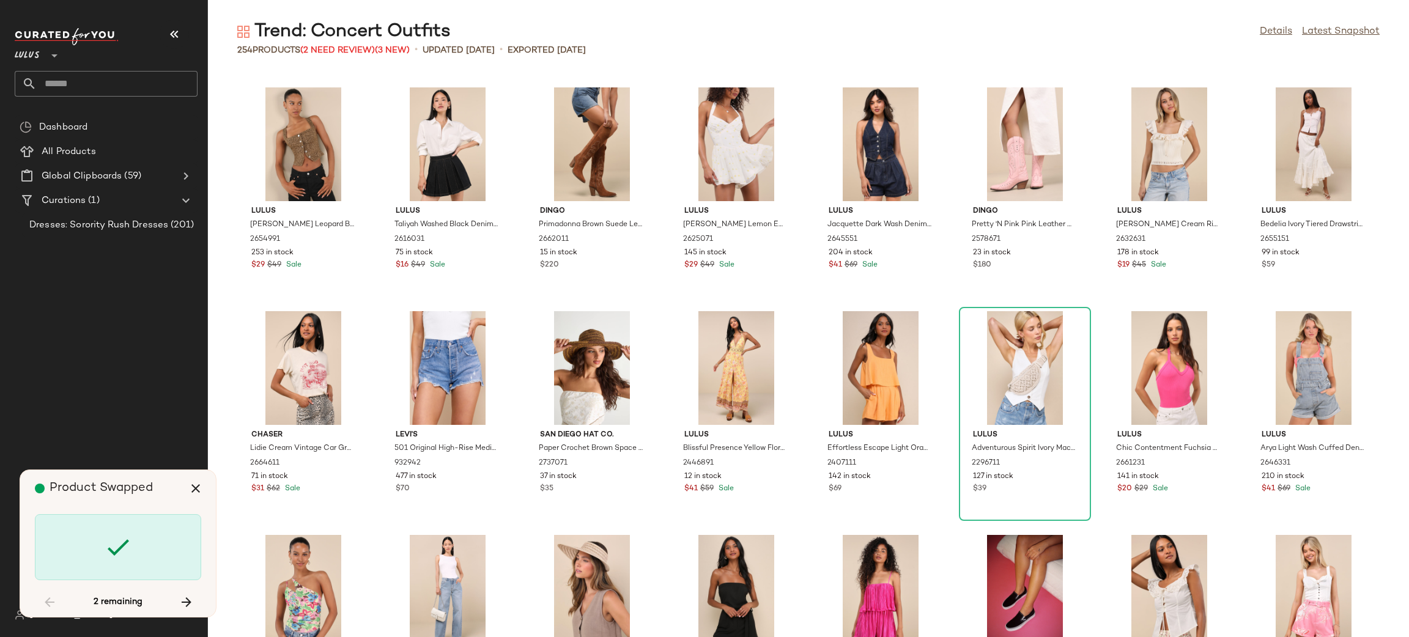
scroll to position [2461, 0]
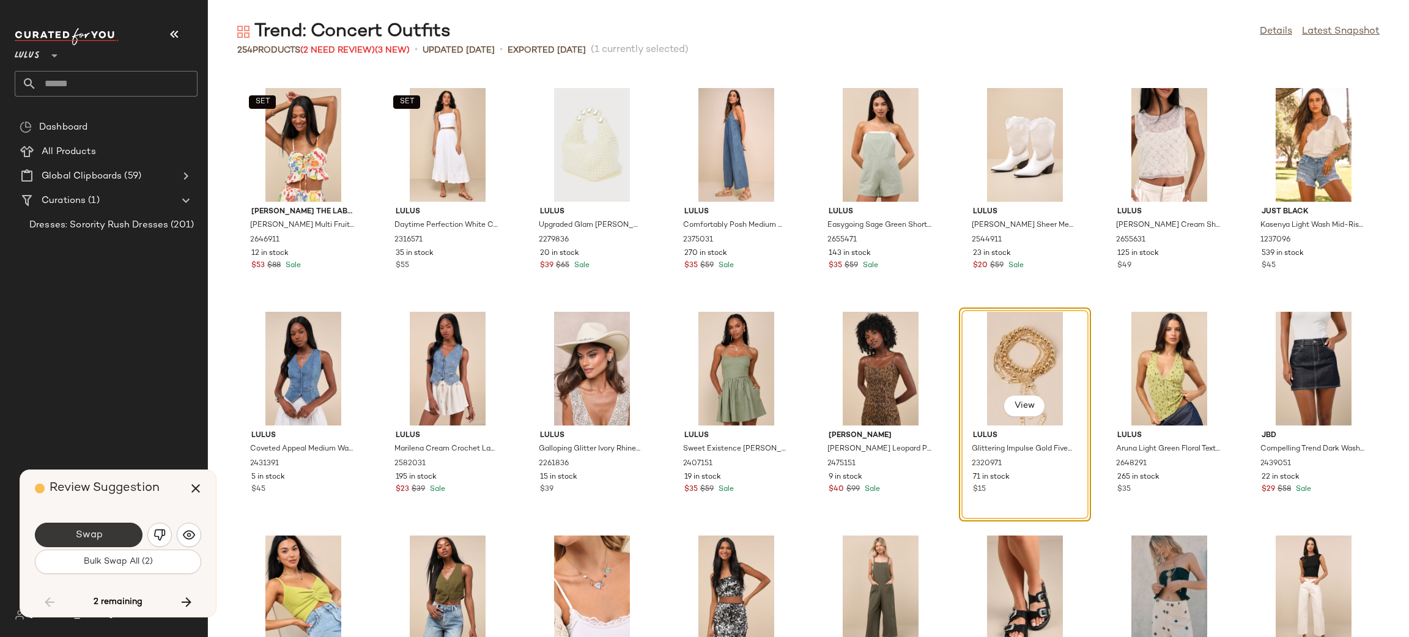
click at [123, 530] on button "Swap" at bounding box center [89, 535] width 108 height 24
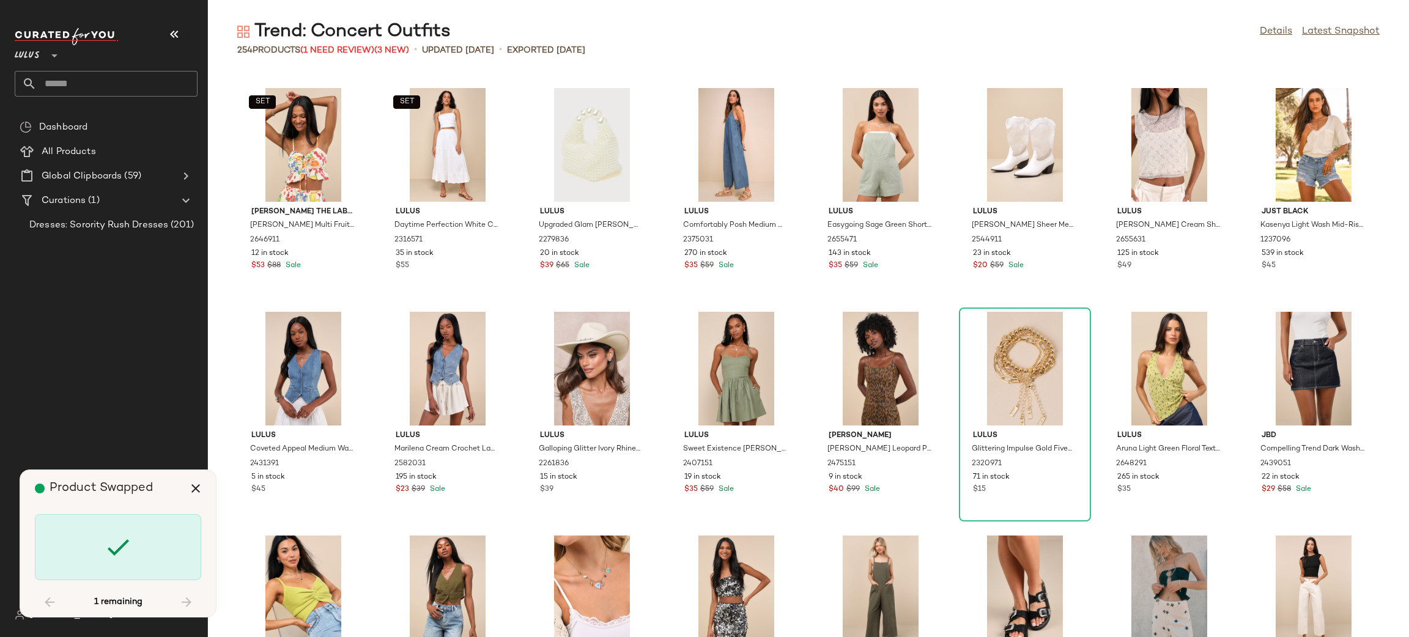
scroll to position [5370, 0]
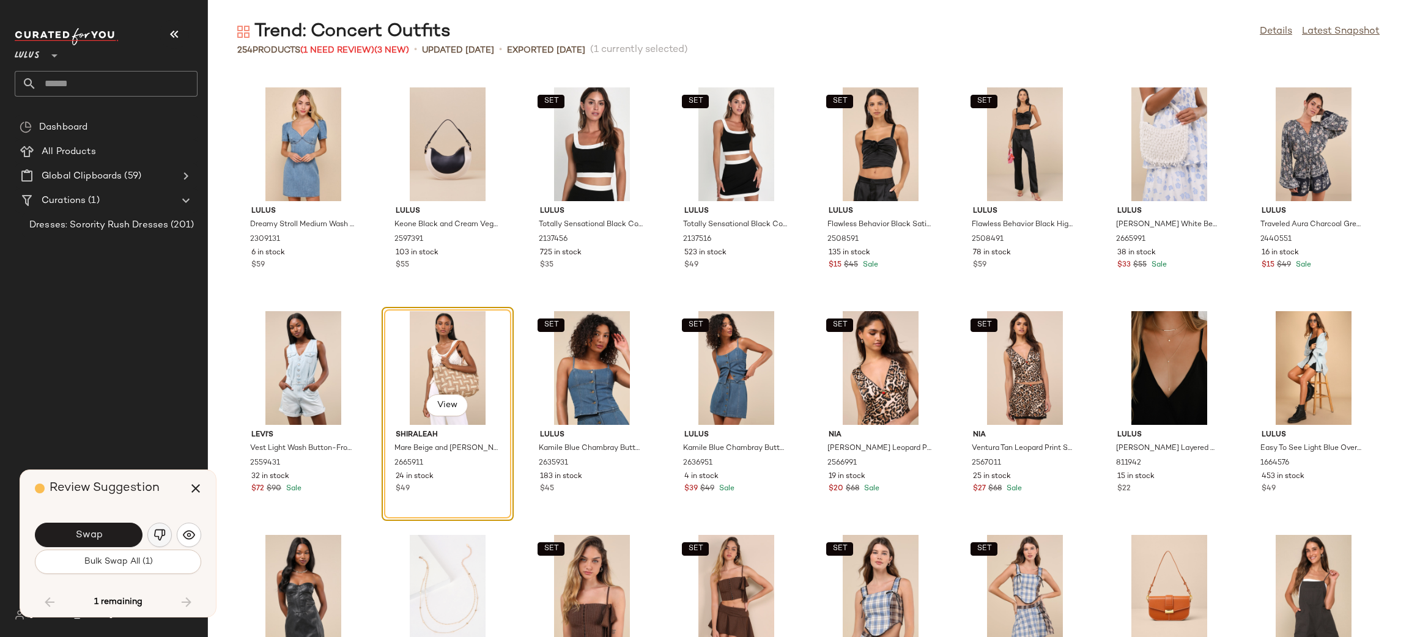
click at [158, 532] on img "button" at bounding box center [159, 535] width 12 height 12
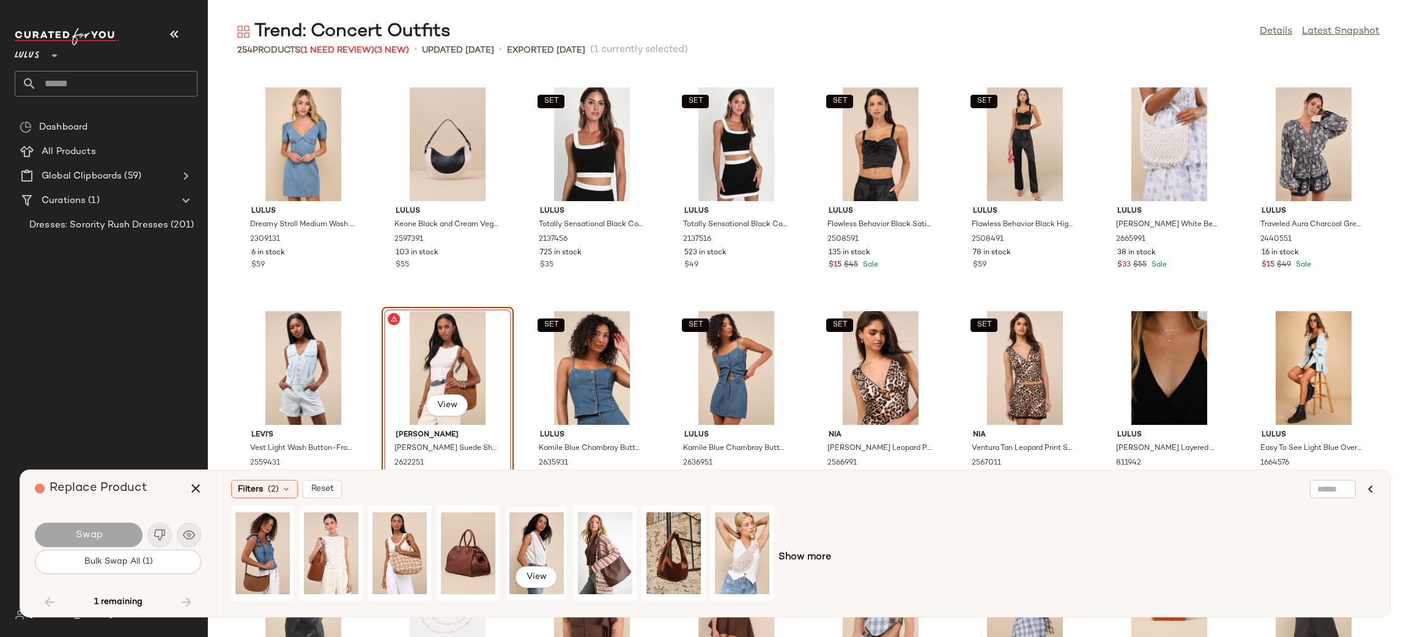
click at [518, 555] on div "View" at bounding box center [536, 553] width 54 height 87
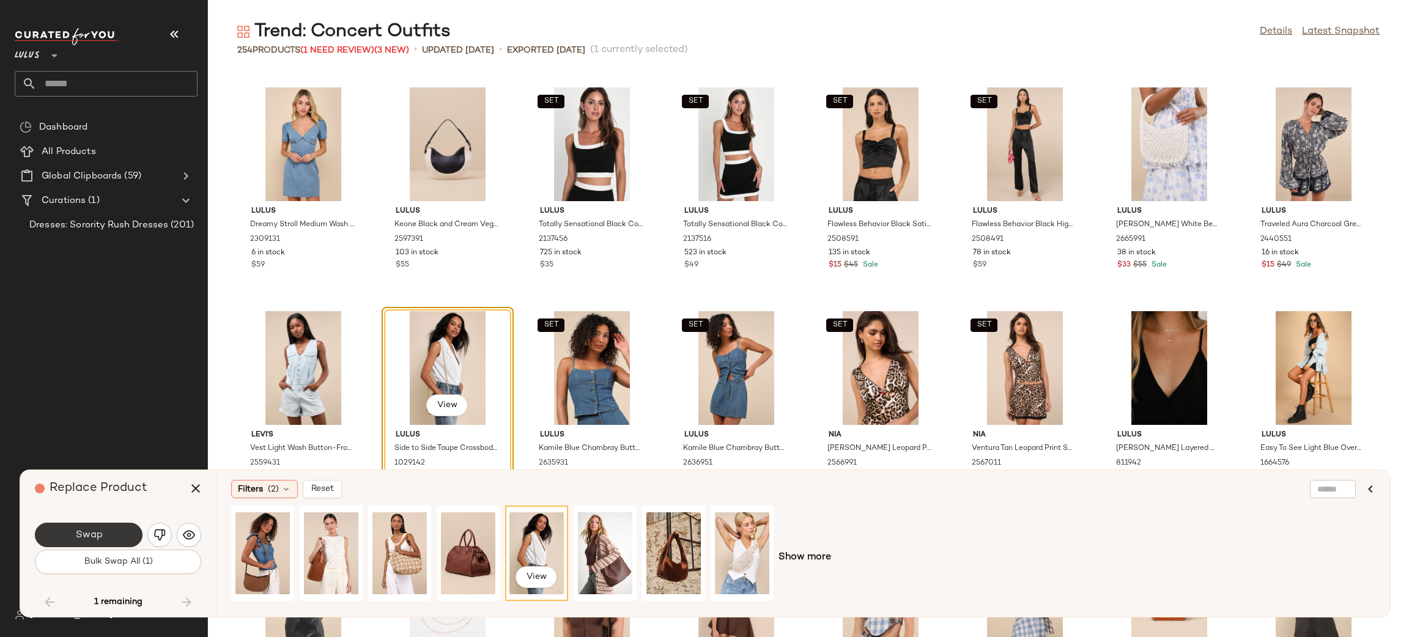
click at [120, 539] on button "Swap" at bounding box center [89, 535] width 108 height 24
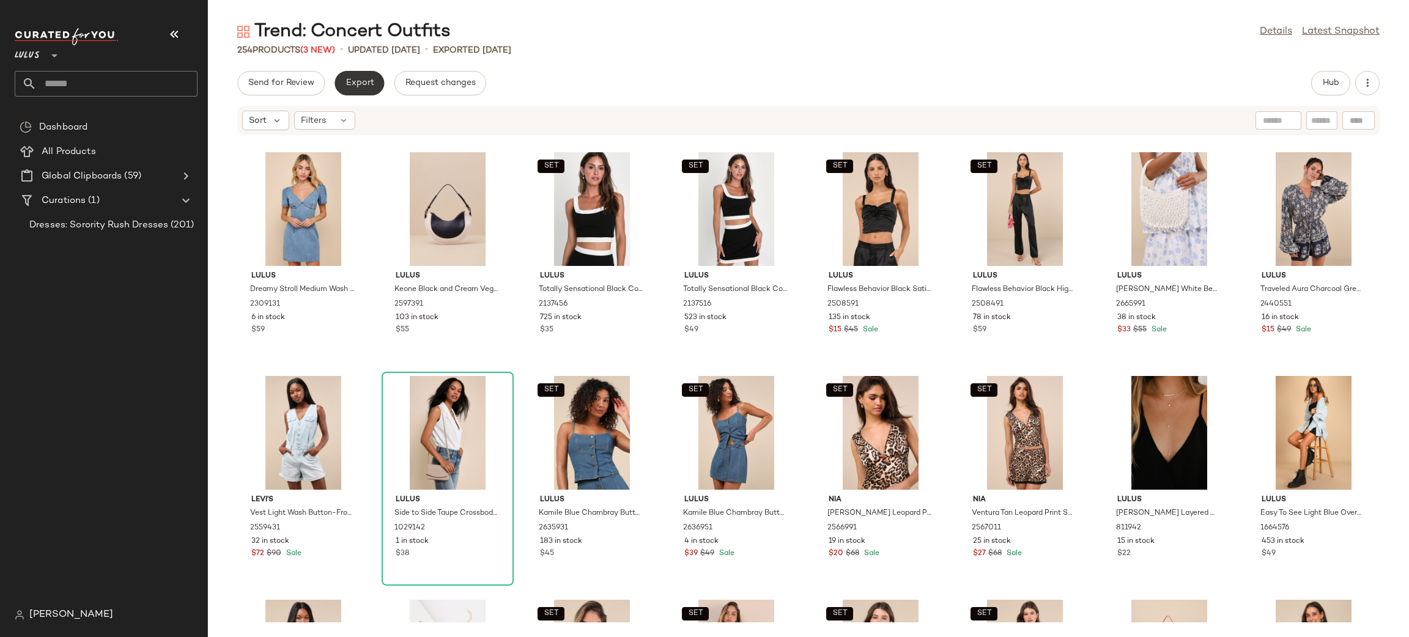
click at [363, 83] on span "Export" at bounding box center [359, 83] width 29 height 10
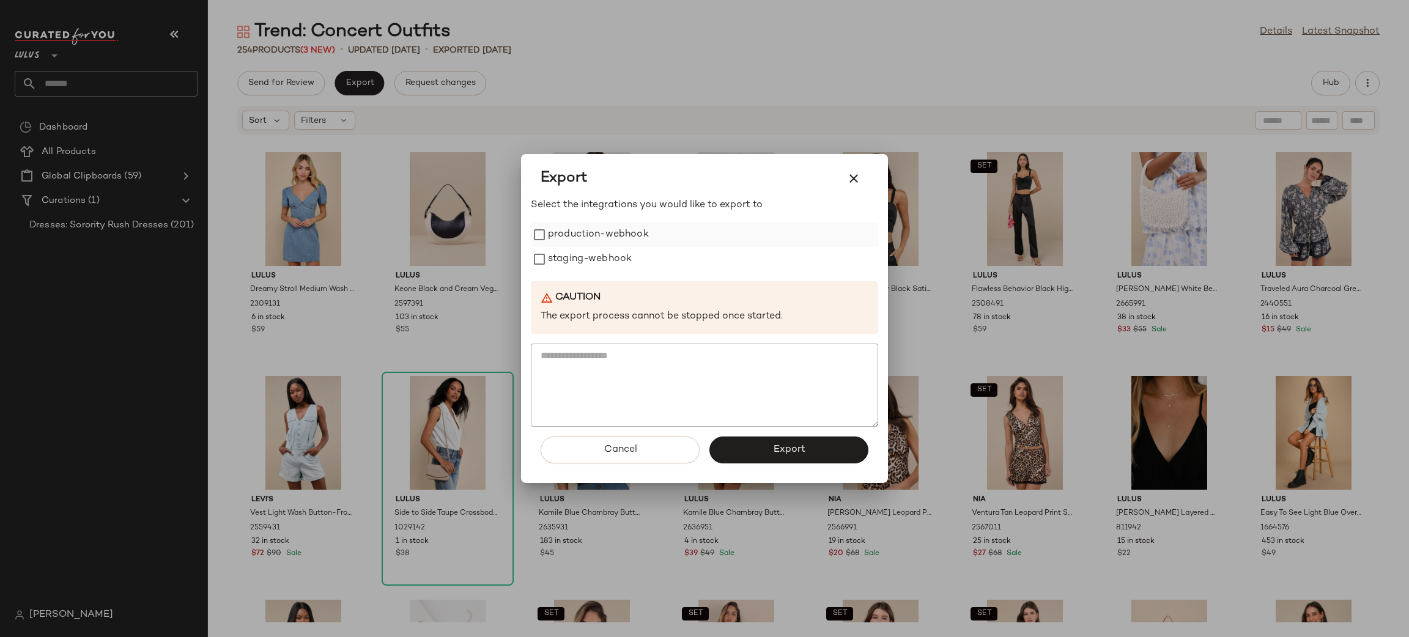
click at [608, 229] on label "production-webhook" at bounding box center [598, 235] width 101 height 24
click at [620, 256] on label "staging-webhook" at bounding box center [590, 259] width 84 height 24
click at [776, 444] on span "Export" at bounding box center [788, 450] width 32 height 12
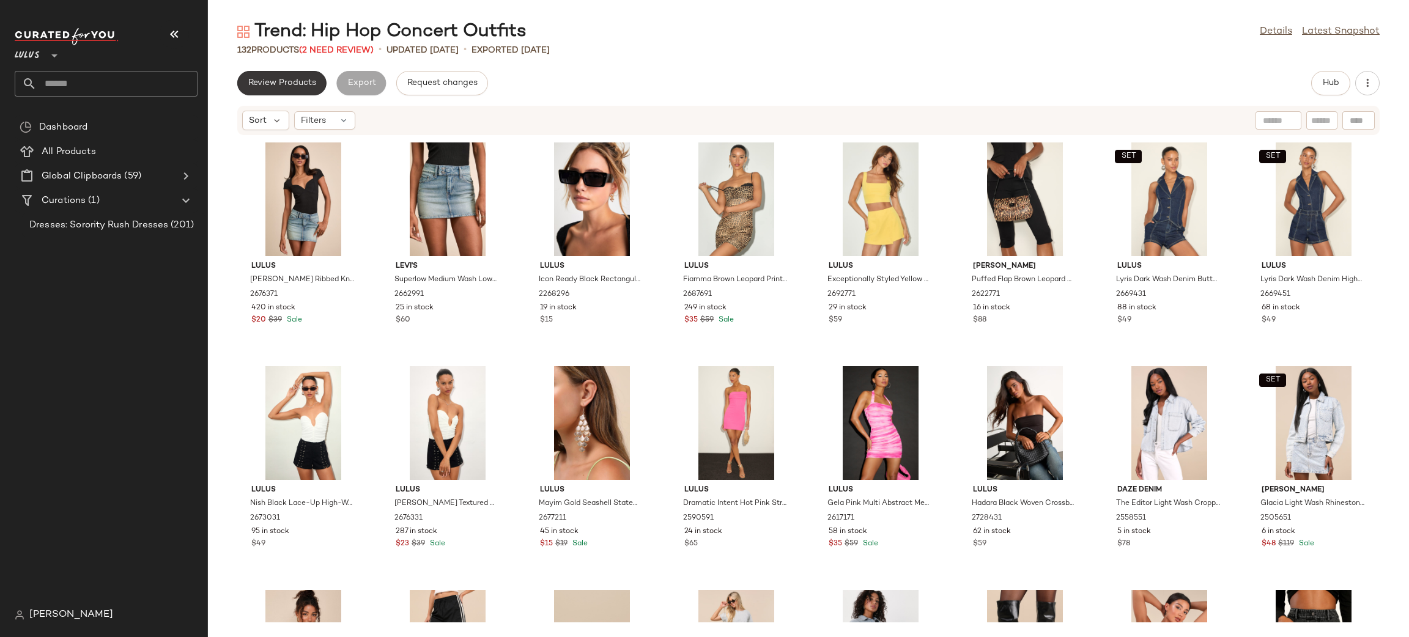
click at [264, 76] on button "Review Products" at bounding box center [281, 83] width 89 height 24
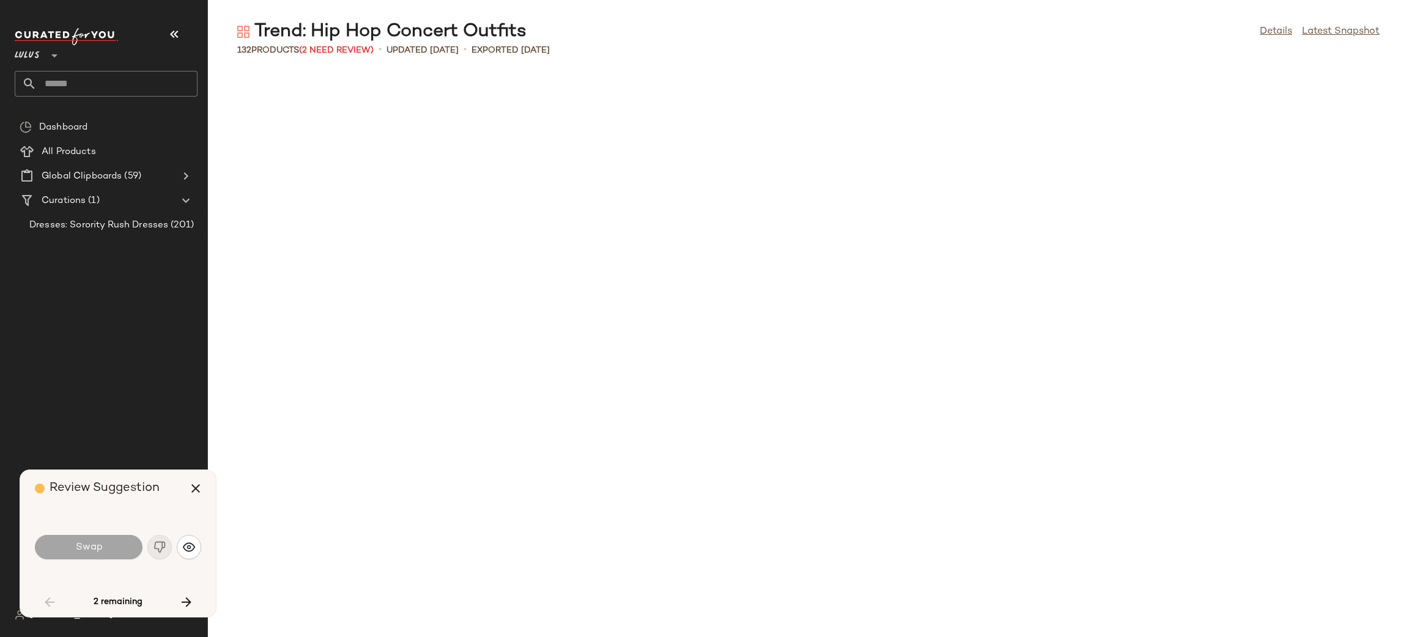
scroll to position [905, 0]
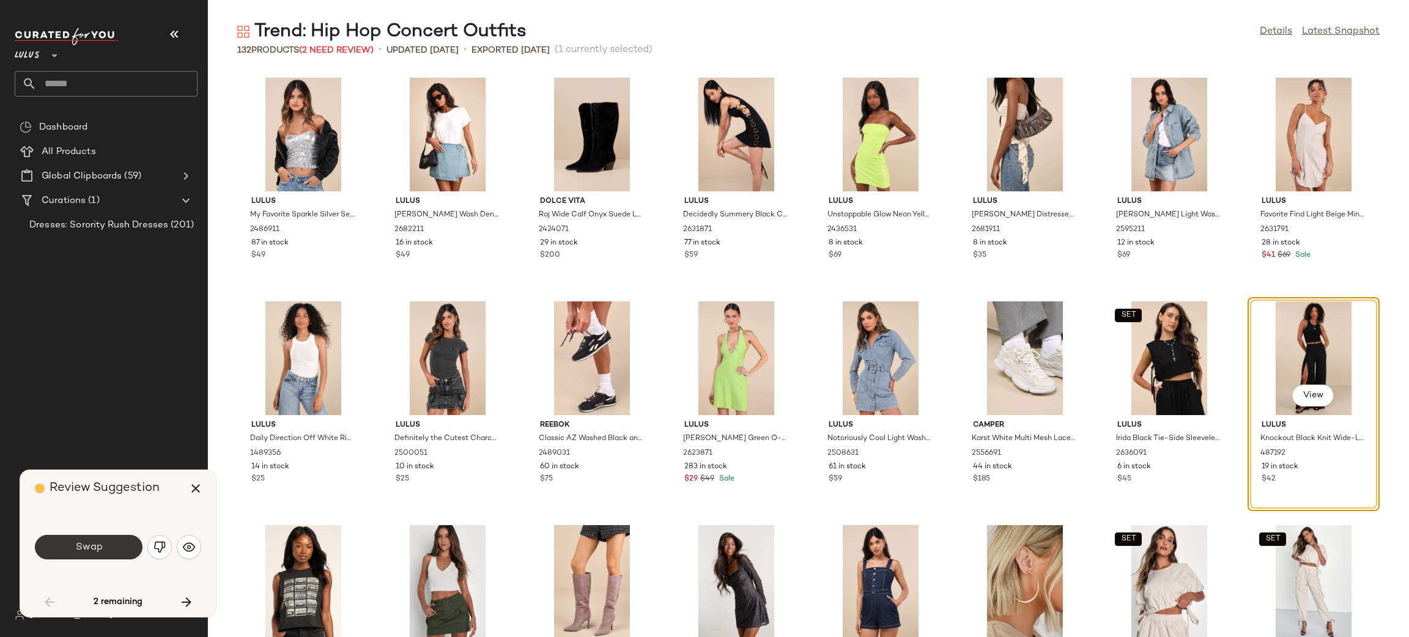
click at [103, 550] on button "Swap" at bounding box center [89, 547] width 108 height 24
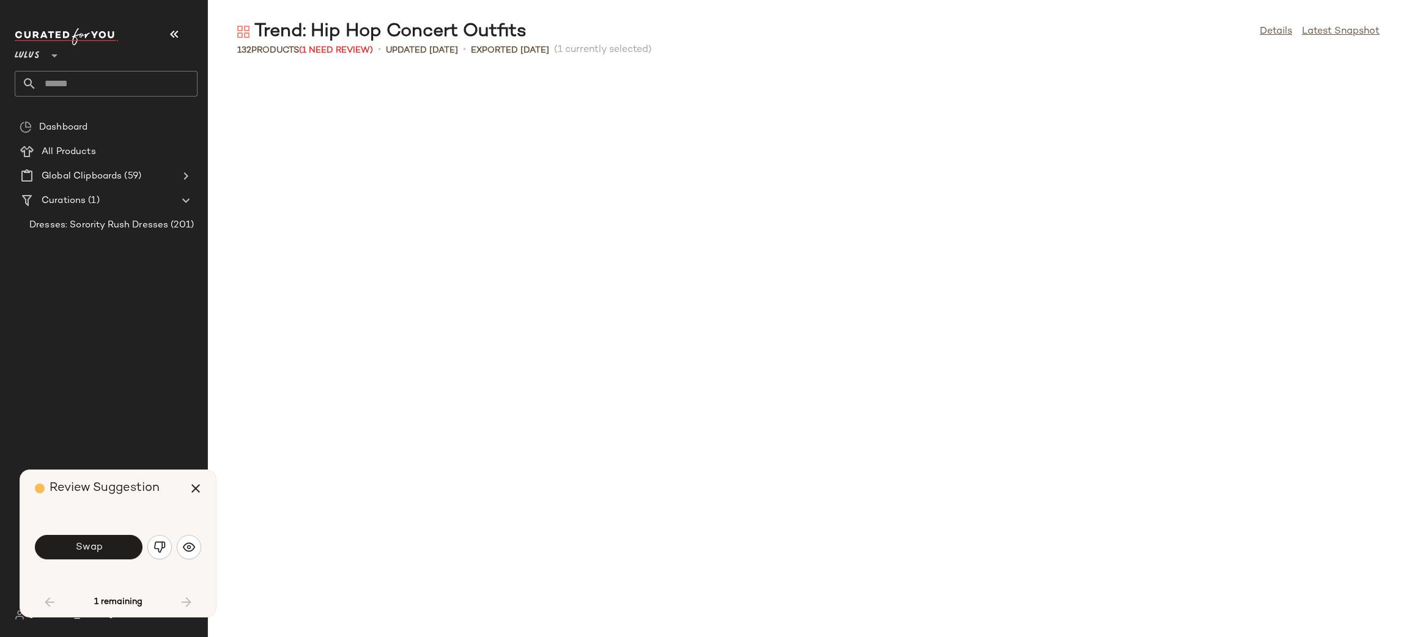
scroll to position [1566, 0]
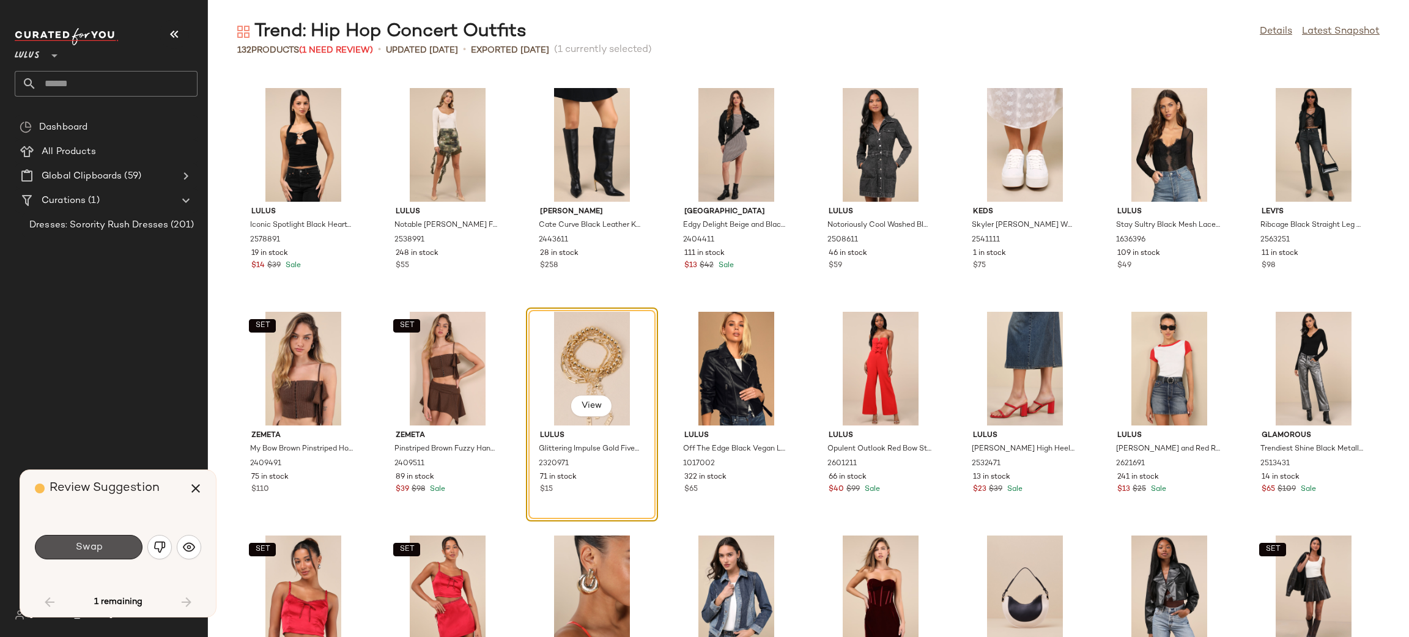
click at [103, 550] on button "Swap" at bounding box center [89, 547] width 108 height 24
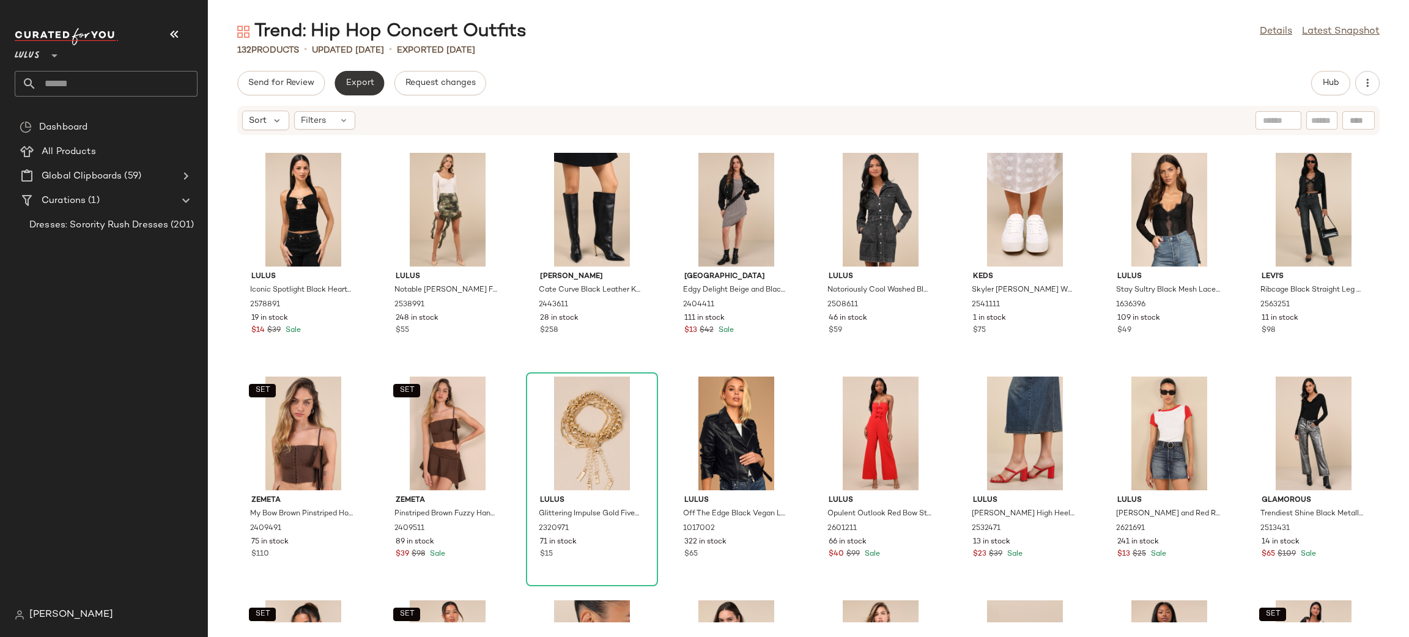
click at [355, 87] on span "Export" at bounding box center [359, 83] width 29 height 10
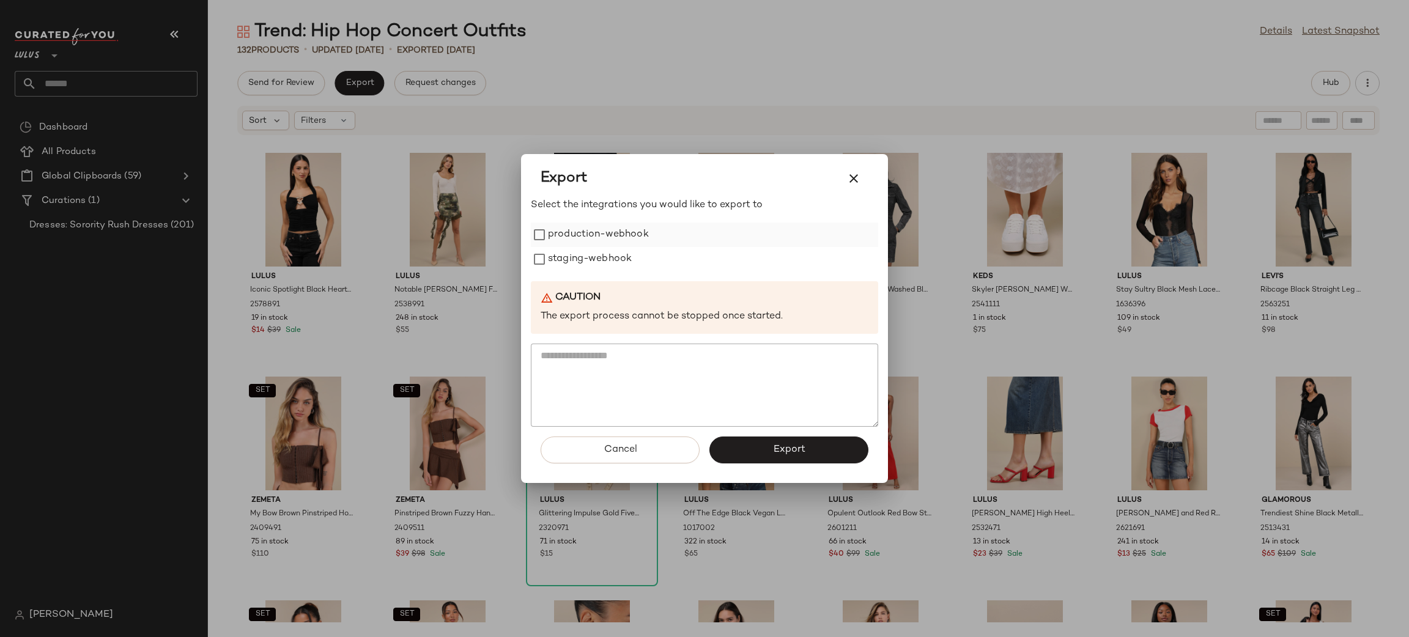
drag, startPoint x: 599, startPoint y: 227, endPoint x: 594, endPoint y: 245, distance: 18.4
click at [596, 229] on label "production-webhook" at bounding box center [598, 235] width 101 height 24
click at [592, 250] on label "staging-webhook" at bounding box center [590, 259] width 84 height 24
click at [813, 454] on button "Export" at bounding box center [788, 450] width 159 height 27
